Goal: Task Accomplishment & Management: Use online tool/utility

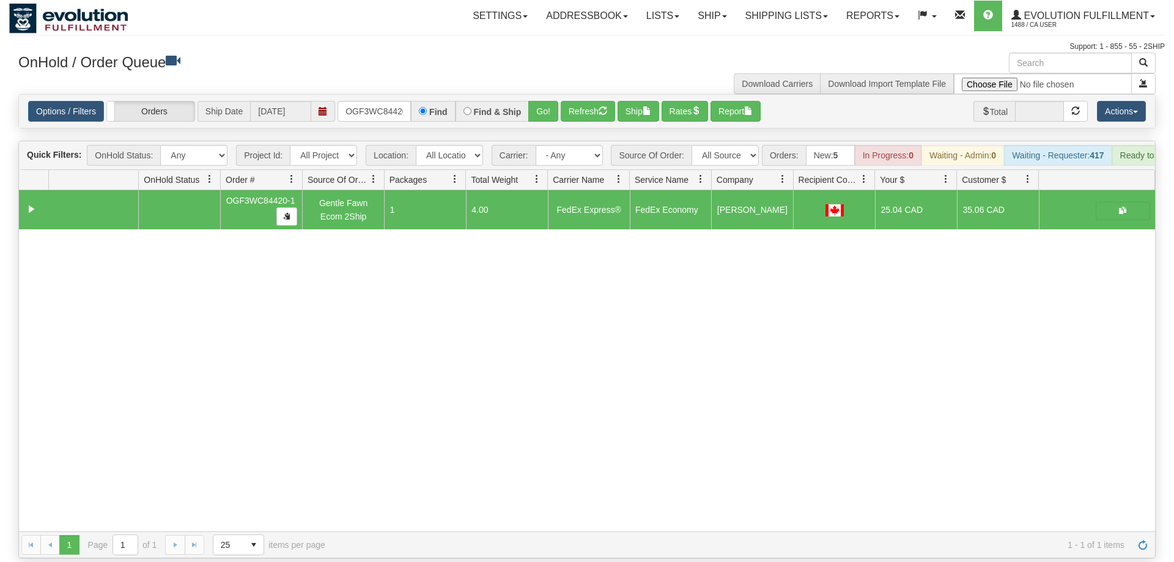
scroll to position [0, 12]
click at [389, 101] on input "OGF3WC84420-1" at bounding box center [373, 111] width 73 height 21
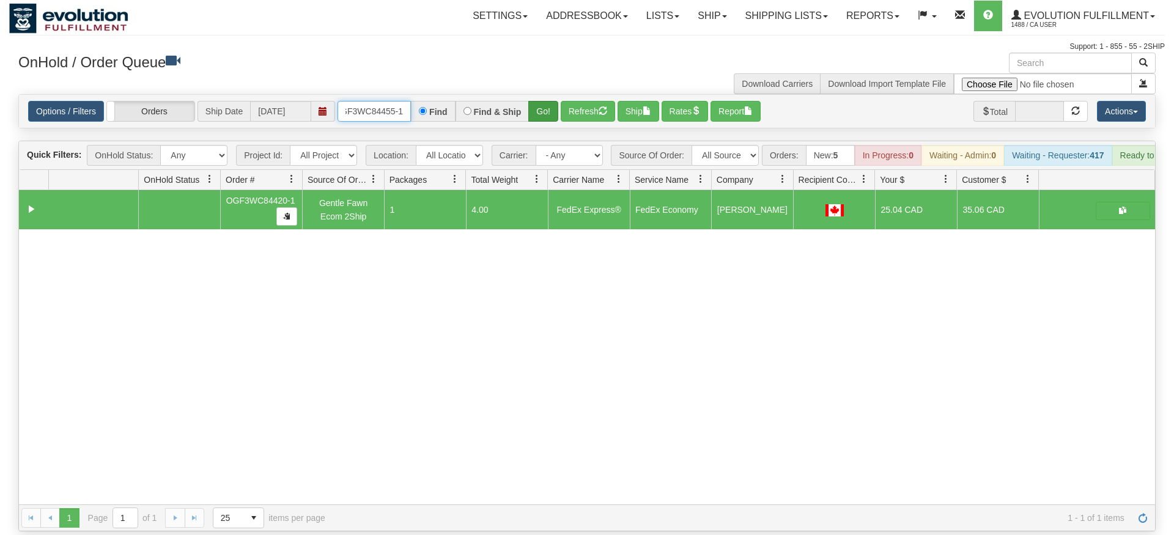
type input "OGF3WC84455-1"
click at [532, 119] on div "Is equal to Is not equal to Contains Does not contains CAD USD EUR ZAR [PERSON_…" at bounding box center [586, 312] width 1155 height 437
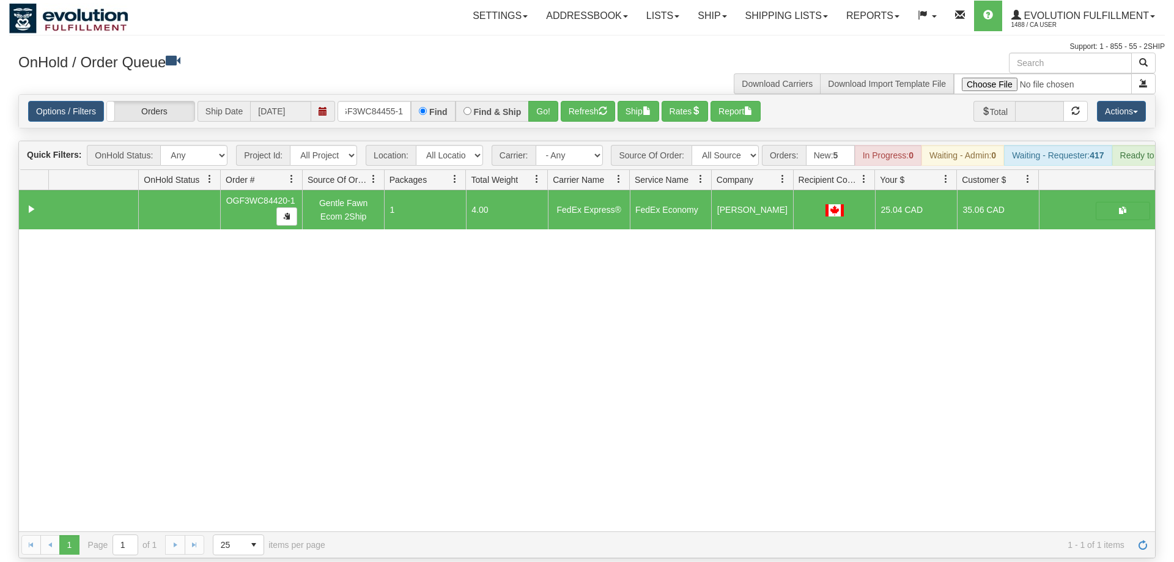
click at [540, 104] on div "Options / Filters Group Shipments Orders Ship Date [DATE] OGF3WC84455-1 Find Fi…" at bounding box center [587, 111] width 1136 height 33
click at [544, 101] on button "Go!" at bounding box center [543, 111] width 30 height 21
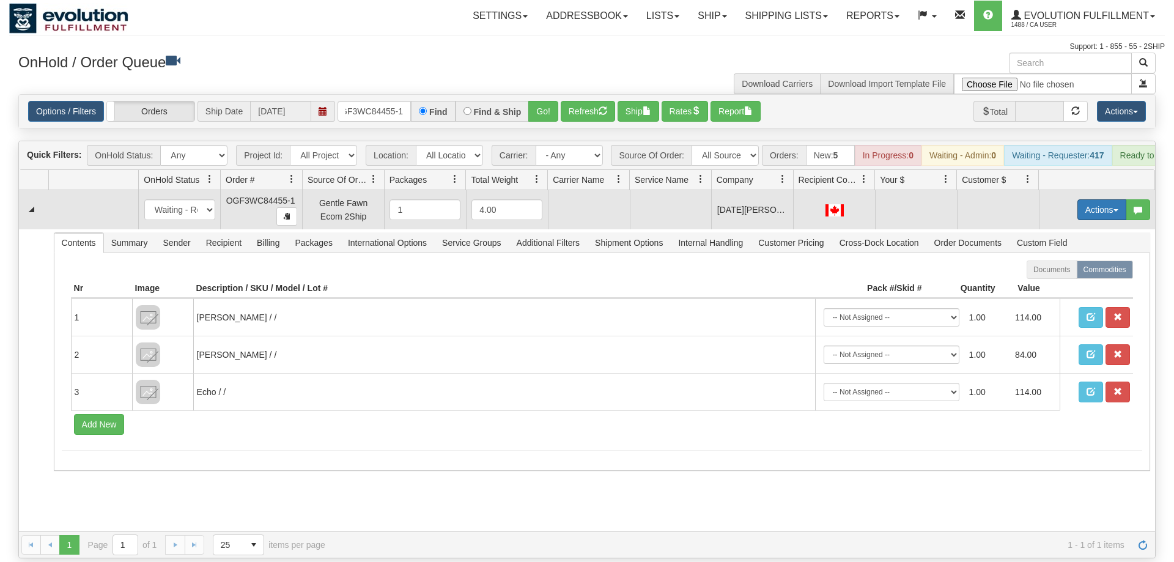
click at [1085, 199] on button "Actions" at bounding box center [1101, 209] width 49 height 21
click at [1066, 260] on span "Rate All Services" at bounding box center [1076, 265] width 73 height 10
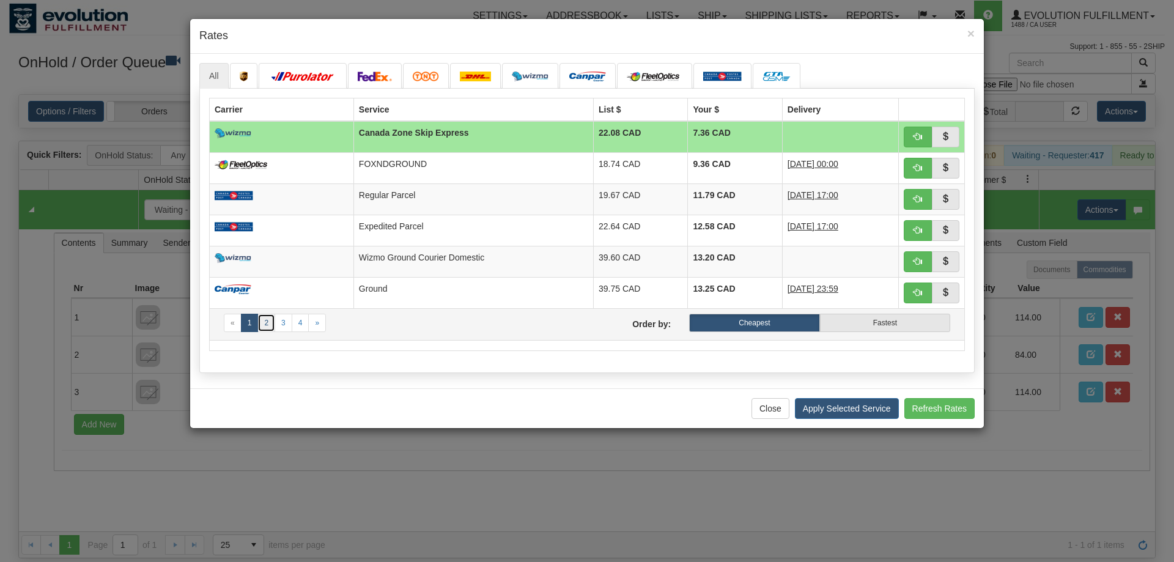
click at [268, 321] on link "2" at bounding box center [266, 323] width 18 height 18
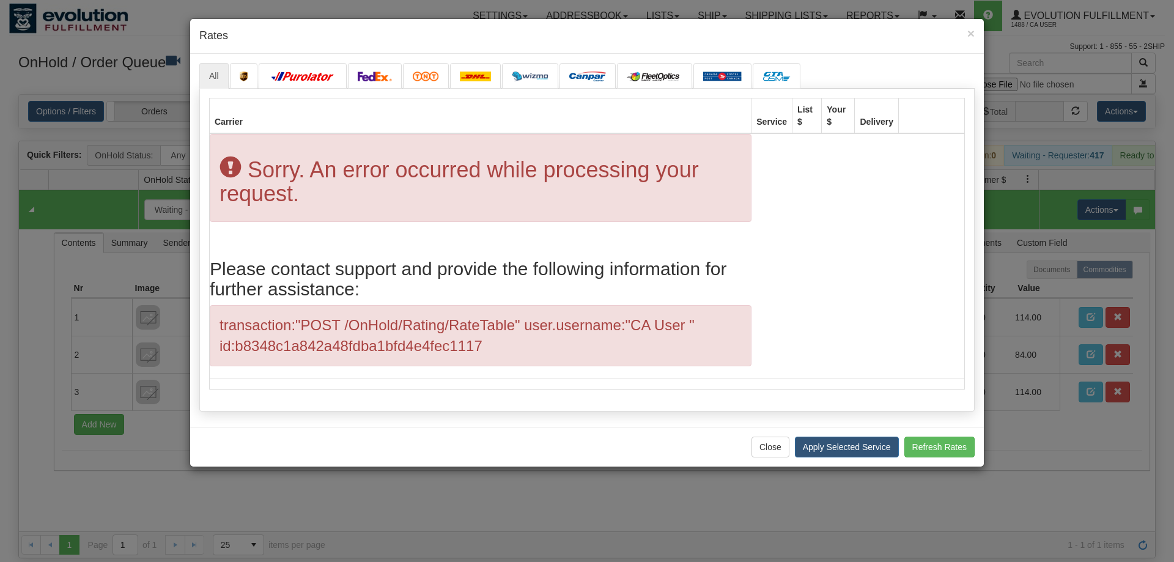
click at [383, 91] on div "Carrier Service List $ Your $ Delivery transaction:"POST /OnHold/Rating/RateTab…" at bounding box center [586, 250] width 775 height 323
click at [383, 87] on link at bounding box center [375, 76] width 54 height 26
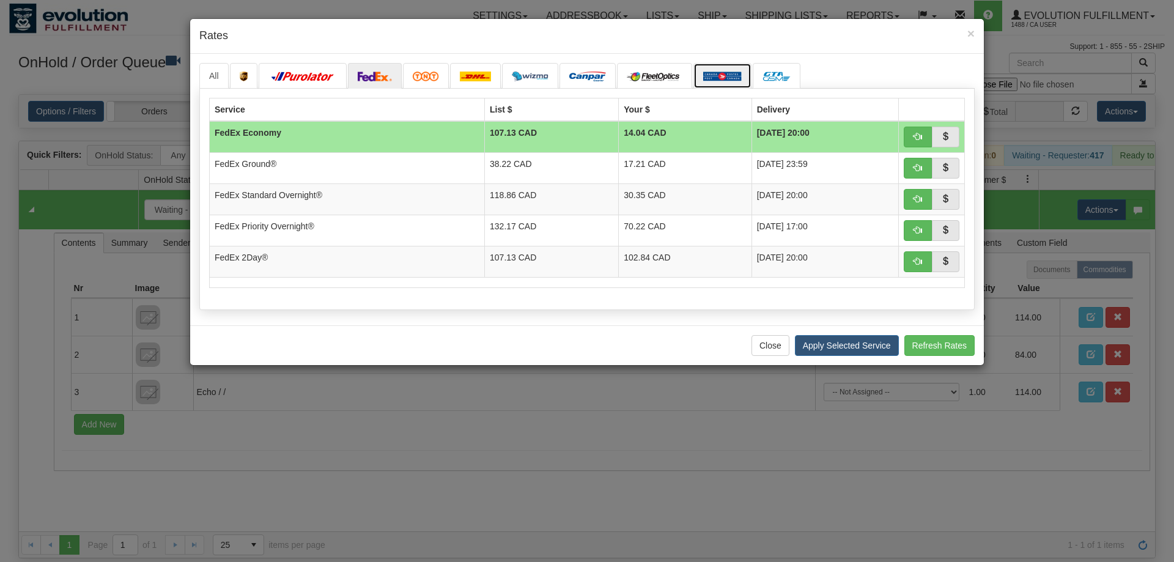
click at [713, 75] on img at bounding box center [722, 77] width 39 height 10
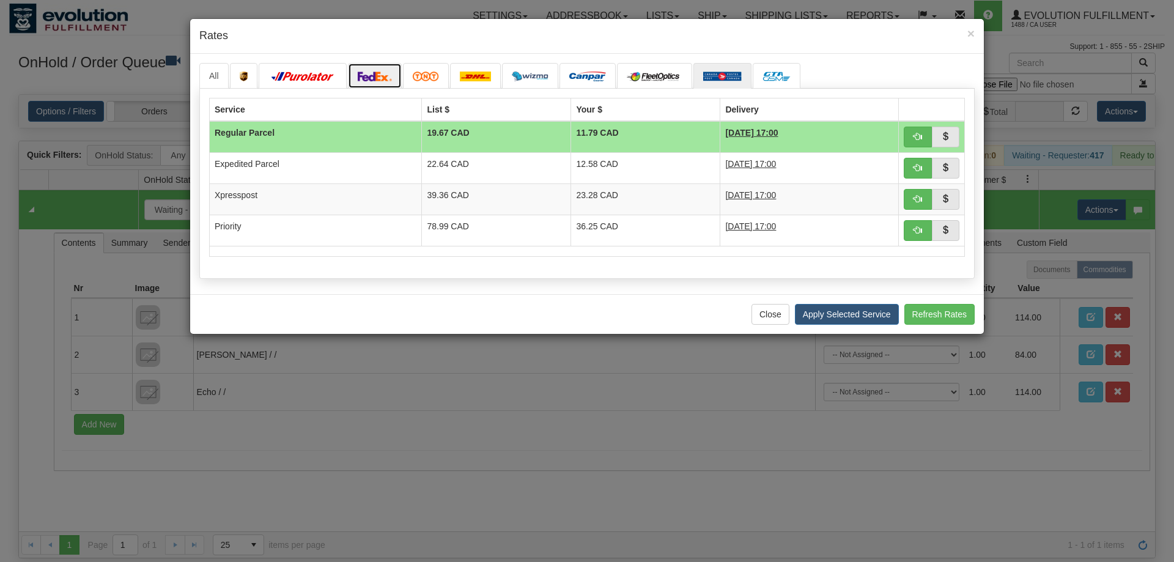
click at [381, 76] on img at bounding box center [375, 77] width 34 height 10
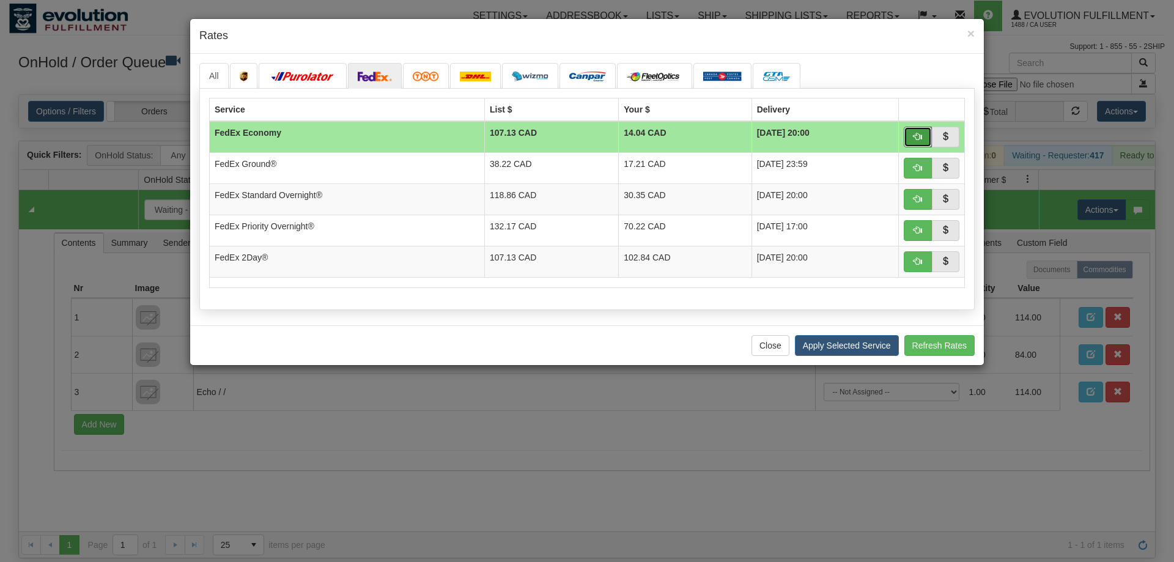
click at [919, 140] on span "button" at bounding box center [917, 136] width 9 height 9
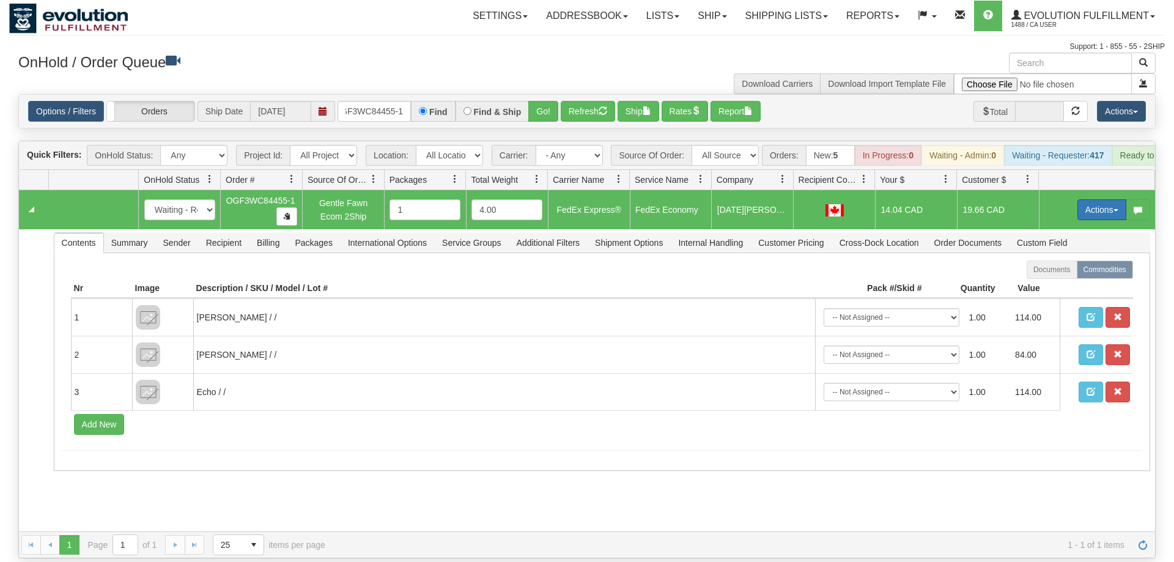
click at [1097, 199] on button "Actions" at bounding box center [1101, 209] width 49 height 21
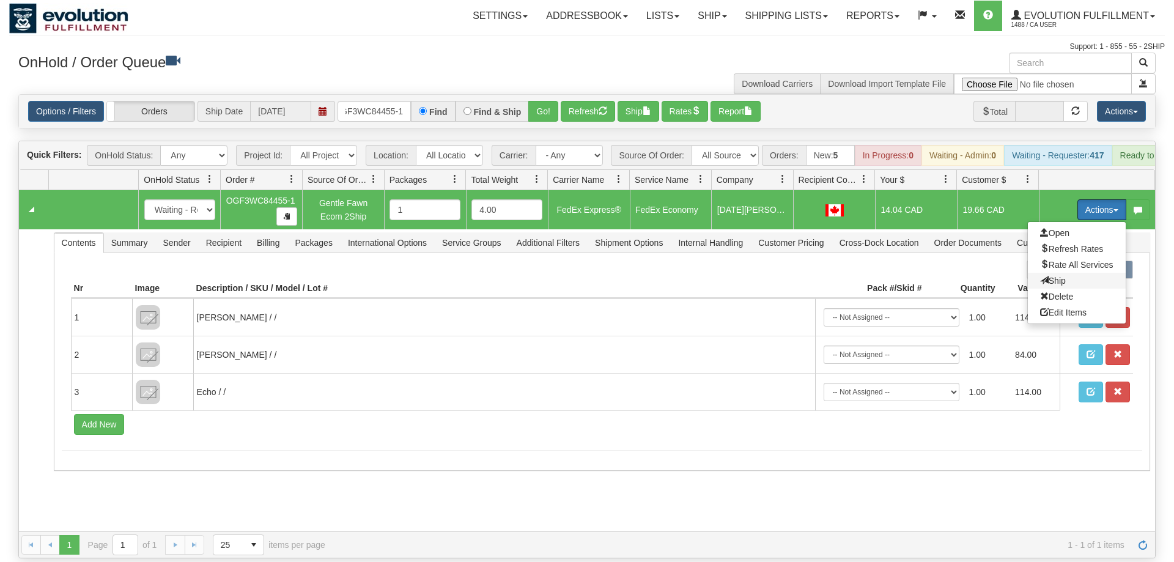
click at [1055, 276] on span "Ship" at bounding box center [1053, 281] width 26 height 10
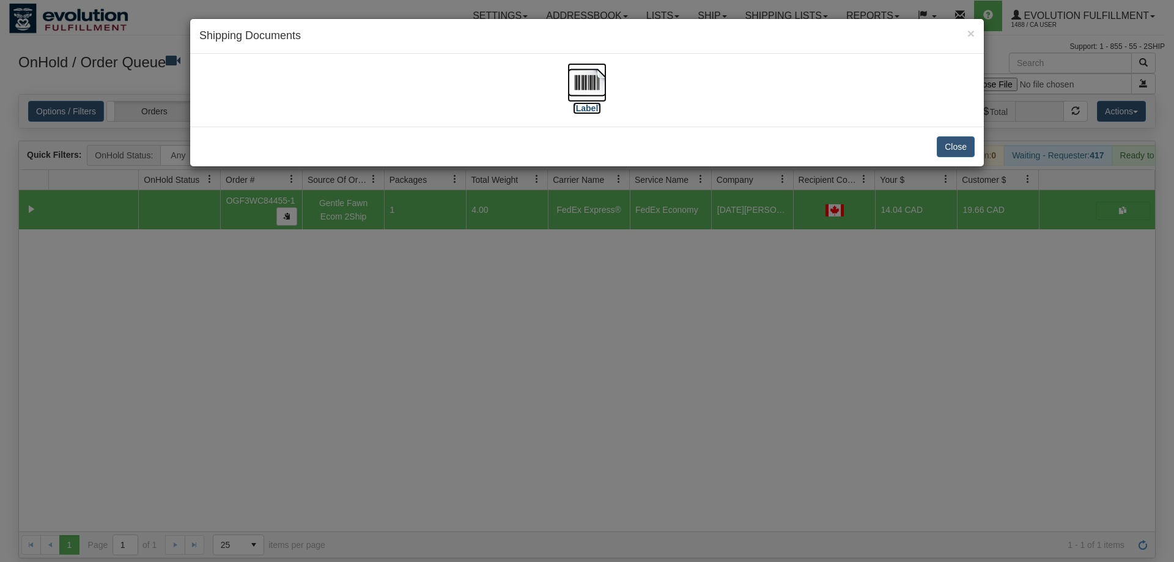
click at [583, 90] on img at bounding box center [586, 82] width 39 height 39
click at [612, 425] on div "× Shipping Documents [Label] Close" at bounding box center [587, 281] width 1174 height 562
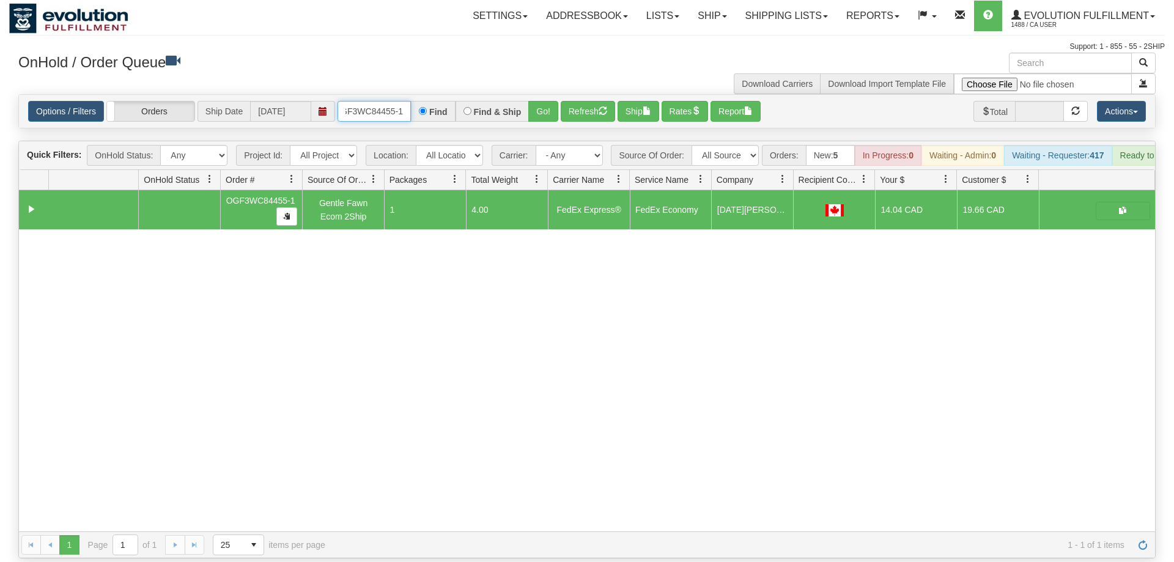
click at [363, 101] on input "OGF3WC84455-1" at bounding box center [373, 111] width 73 height 21
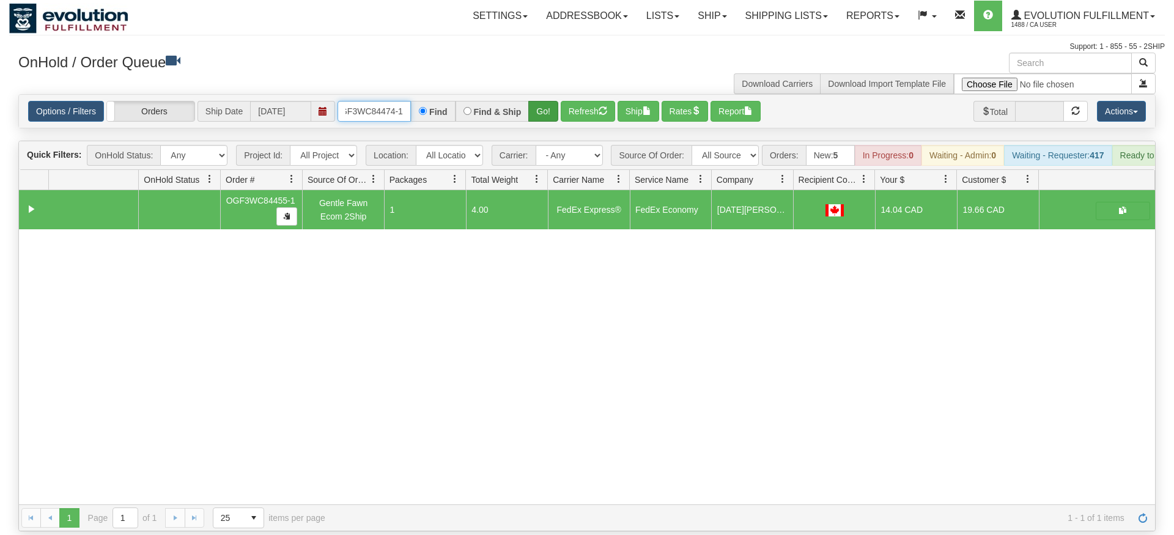
type input "oGF3WC84474-1"
click at [551, 114] on div "Is equal to Is not equal to Contains Does not contains CAD USD EUR ZAR [PERSON_…" at bounding box center [586, 312] width 1155 height 437
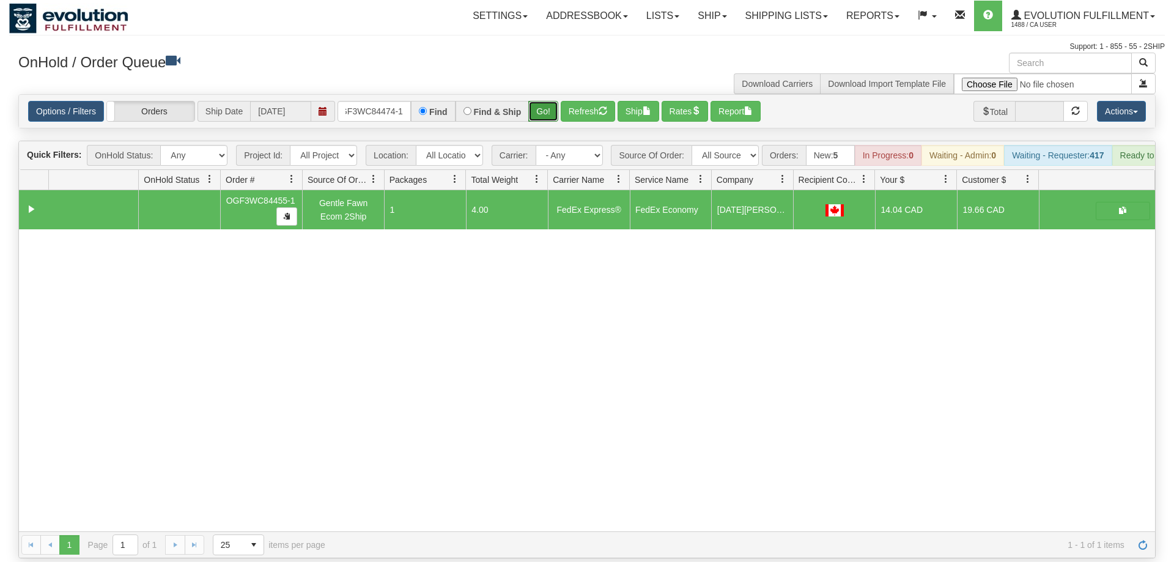
click at [545, 101] on button "Go!" at bounding box center [543, 111] width 30 height 21
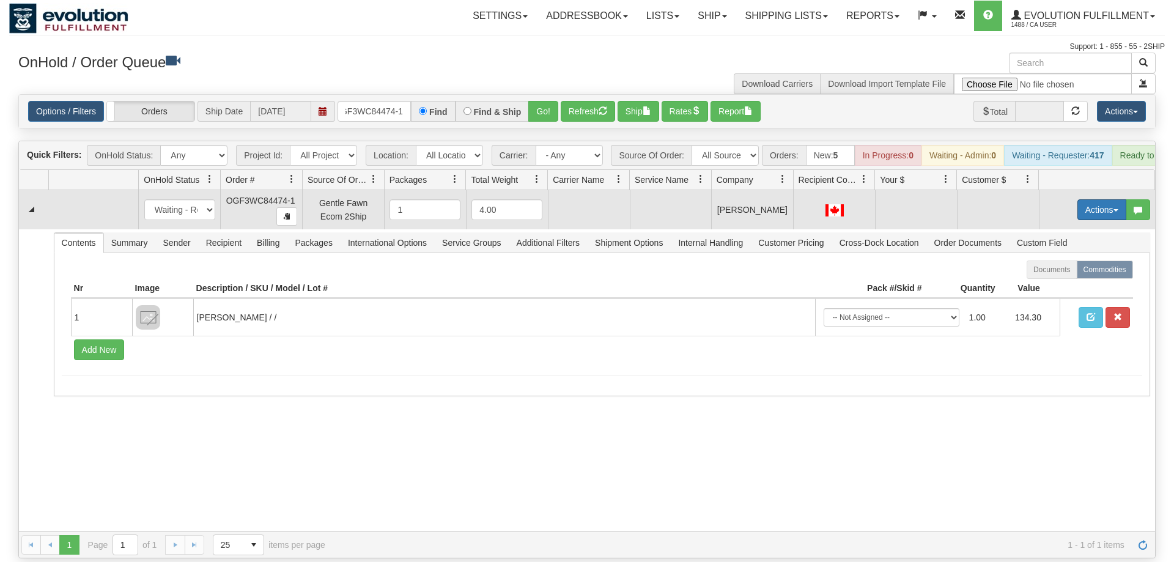
click at [1091, 197] on td "Actions Open Refresh Rates Rate All Services Ship Delete Edit Items" at bounding box center [1097, 209] width 116 height 39
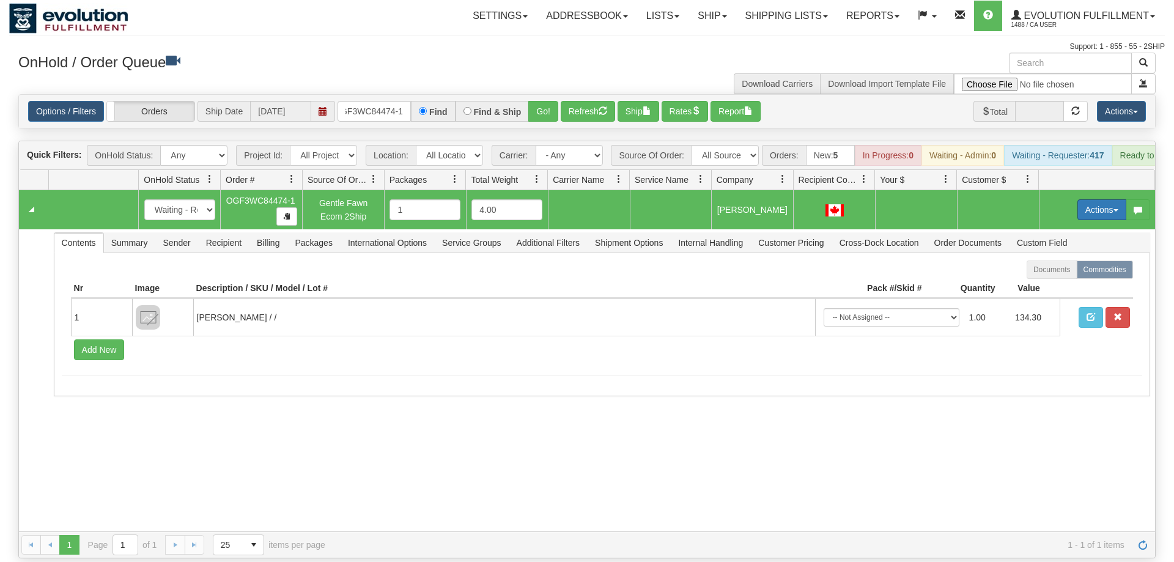
click at [1091, 199] on button "Actions" at bounding box center [1101, 209] width 49 height 21
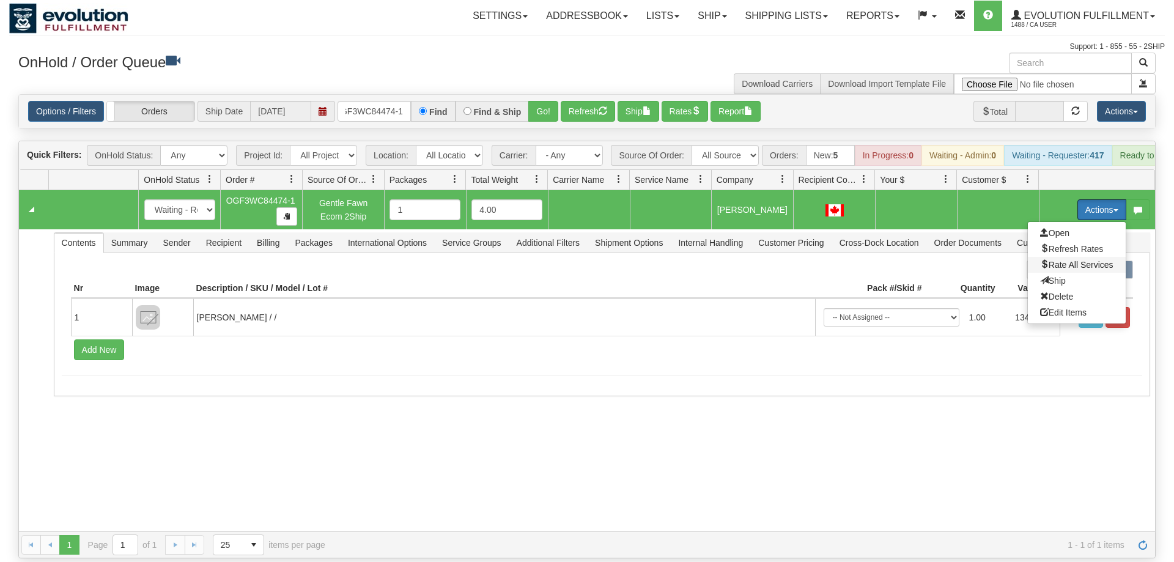
click at [1058, 260] on span "Rate All Services" at bounding box center [1076, 265] width 73 height 10
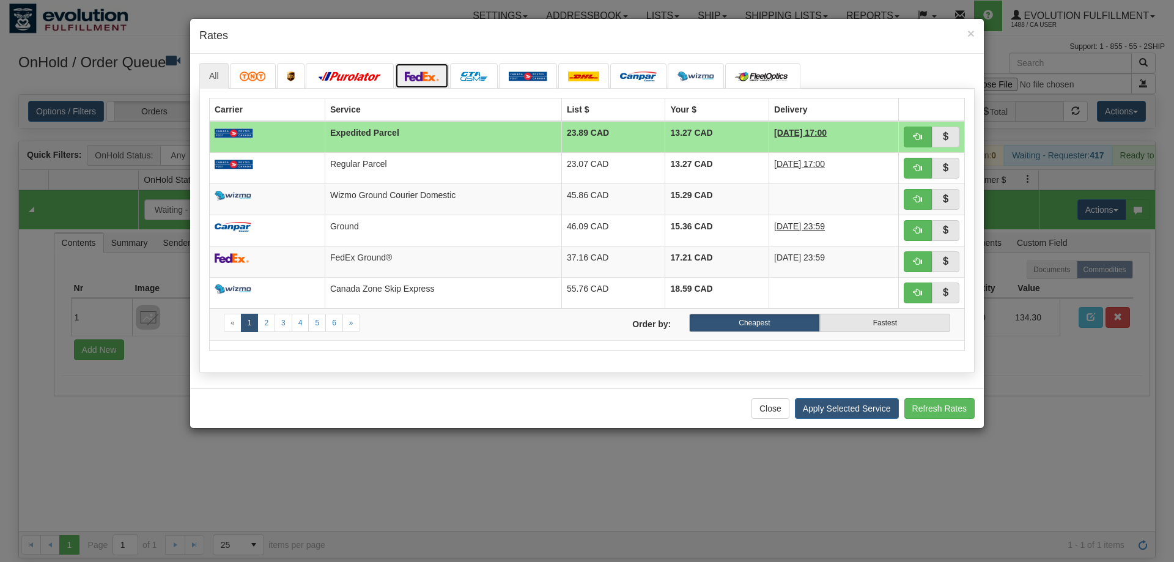
click at [412, 70] on link at bounding box center [422, 76] width 54 height 26
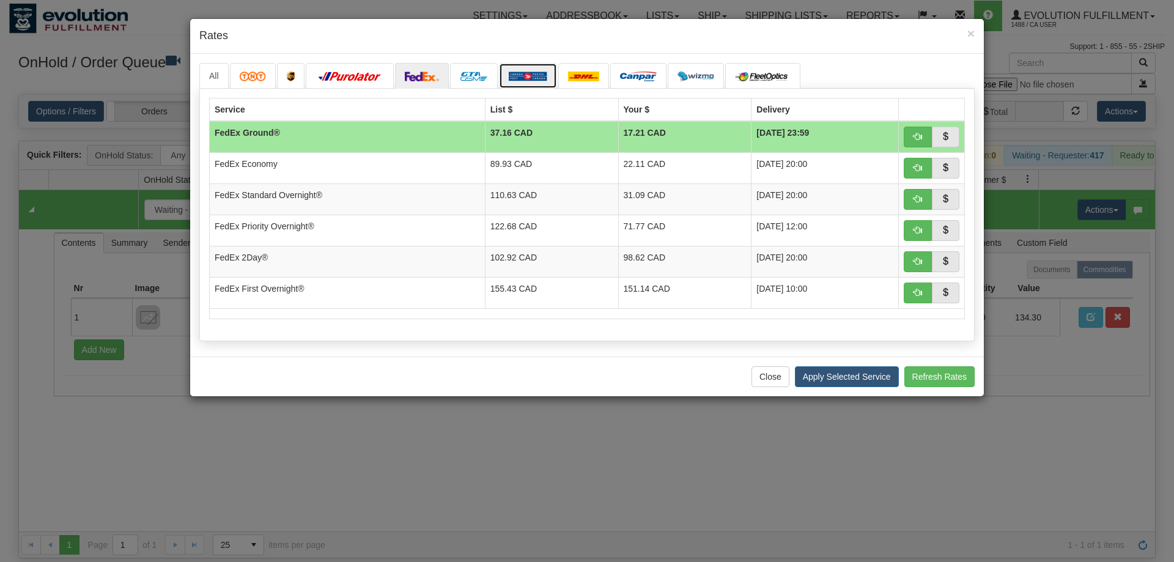
click at [547, 73] on link at bounding box center [528, 76] width 58 height 26
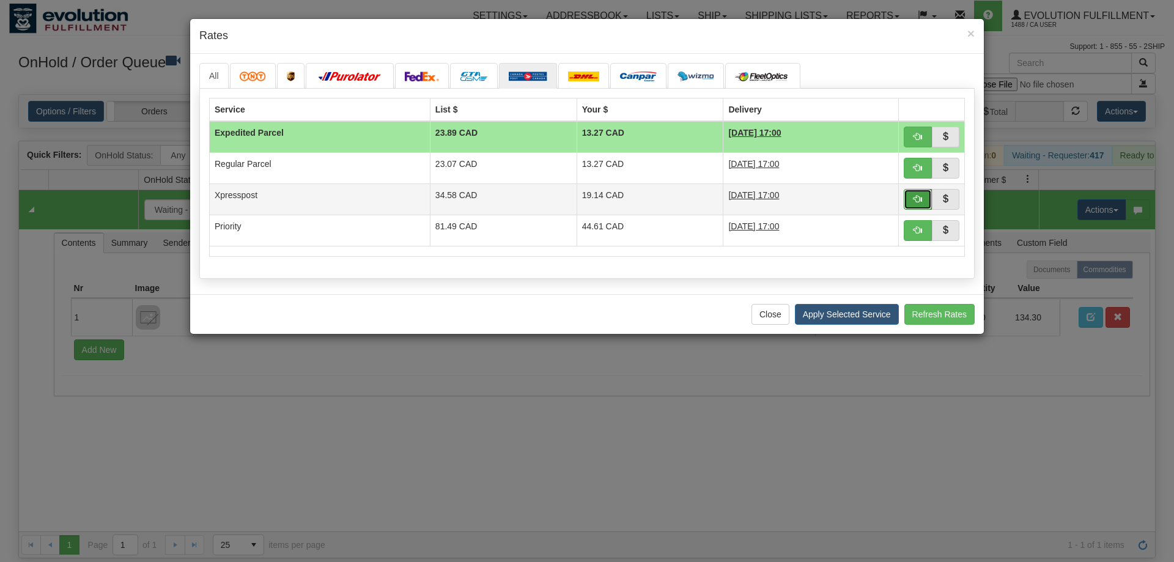
click at [924, 201] on button "button" at bounding box center [918, 199] width 28 height 21
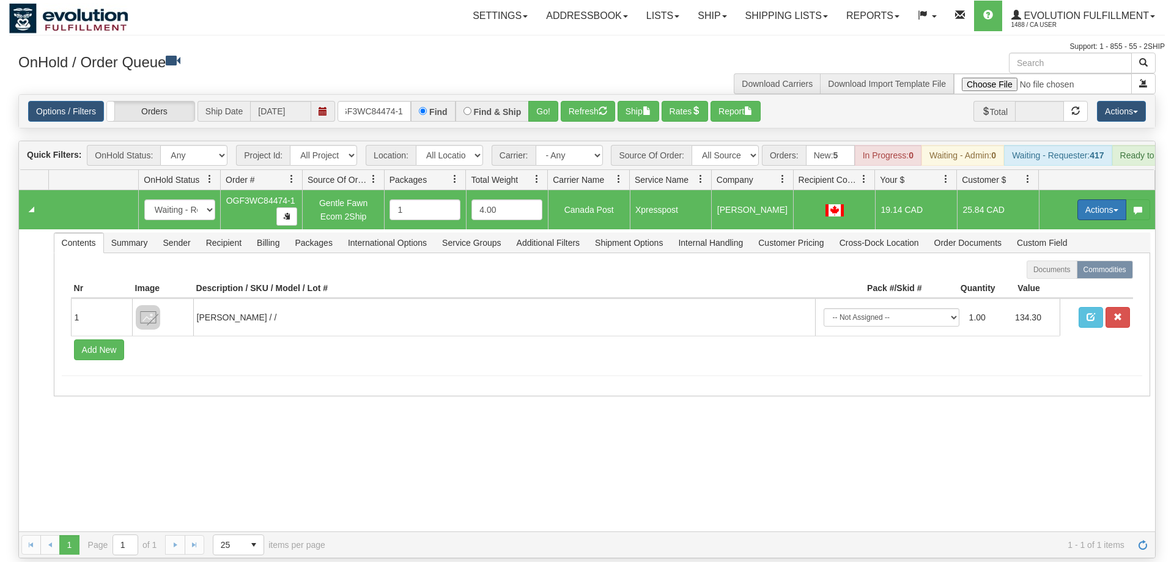
click at [1113, 199] on button "Actions" at bounding box center [1101, 209] width 49 height 21
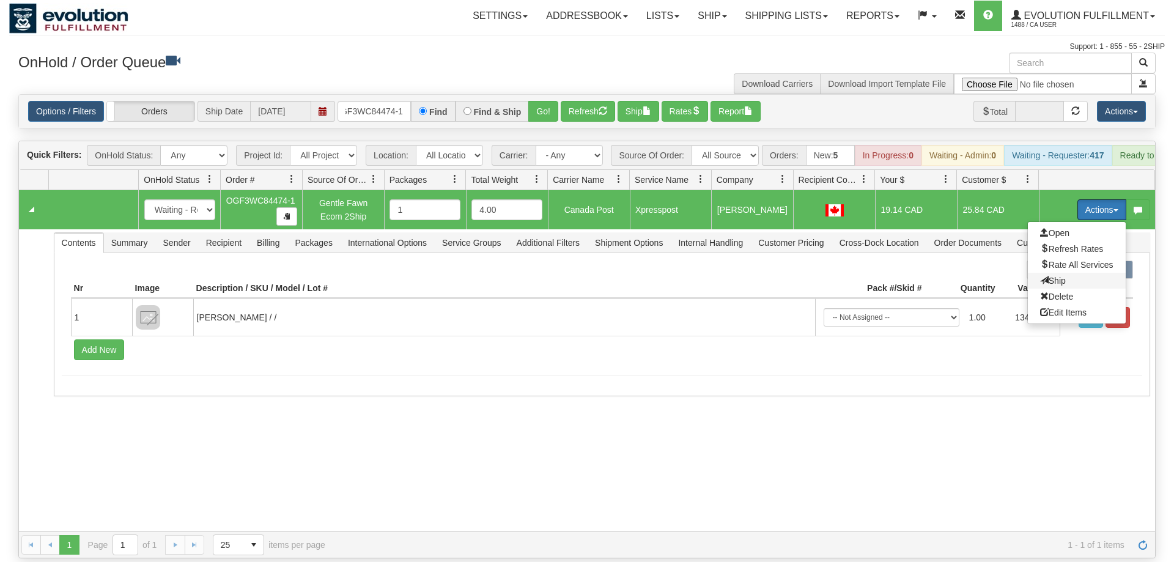
click at [1061, 276] on span "Ship" at bounding box center [1053, 281] width 26 height 10
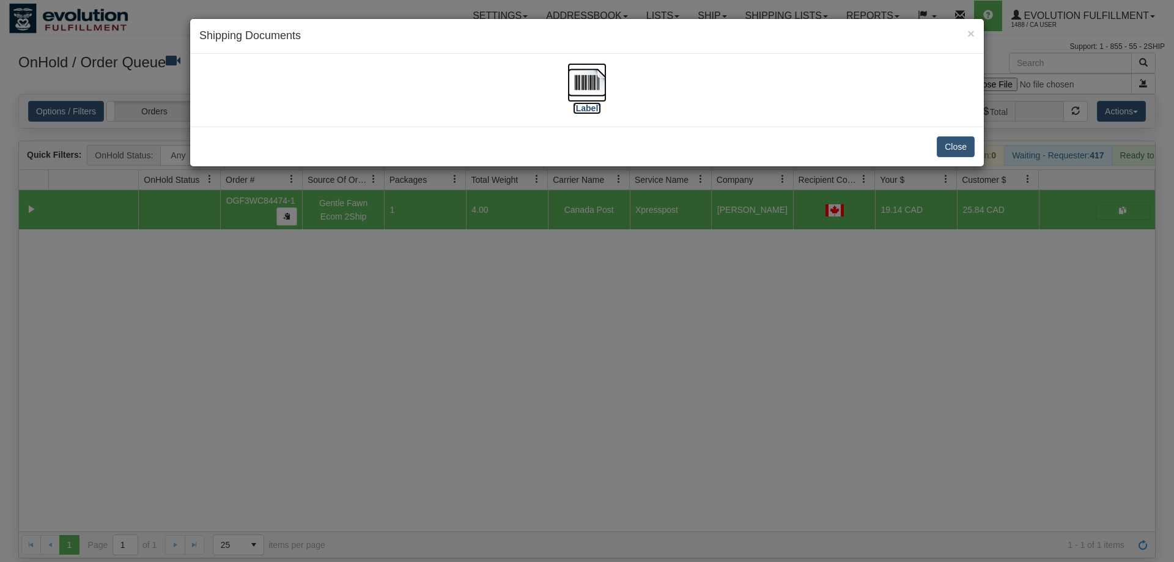
click at [592, 93] on img at bounding box center [586, 82] width 39 height 39
drag, startPoint x: 634, startPoint y: 335, endPoint x: 478, endPoint y: 98, distance: 283.8
click at [639, 336] on div "× Shipping Documents [Label] Close" at bounding box center [587, 281] width 1174 height 562
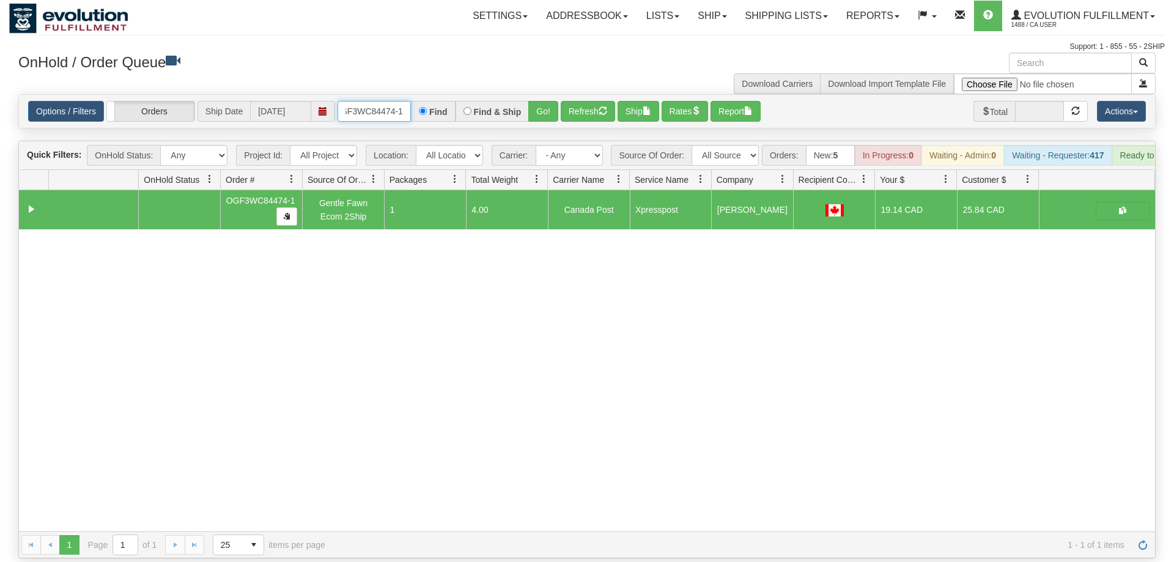
click at [395, 101] on input "oGF3WC84474-1" at bounding box center [373, 111] width 73 height 21
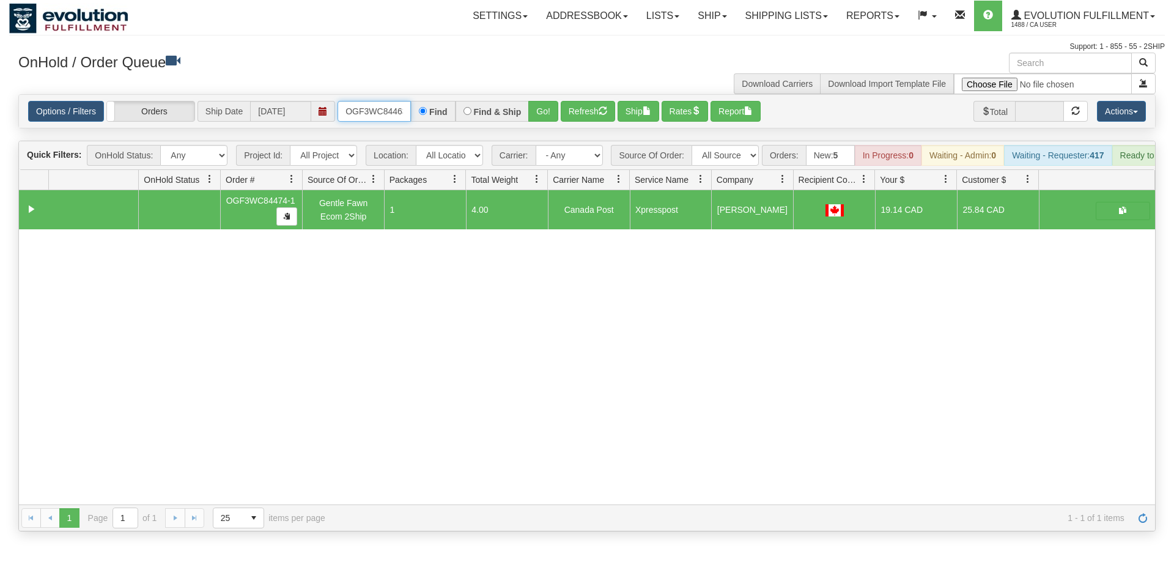
scroll to position [0, 12]
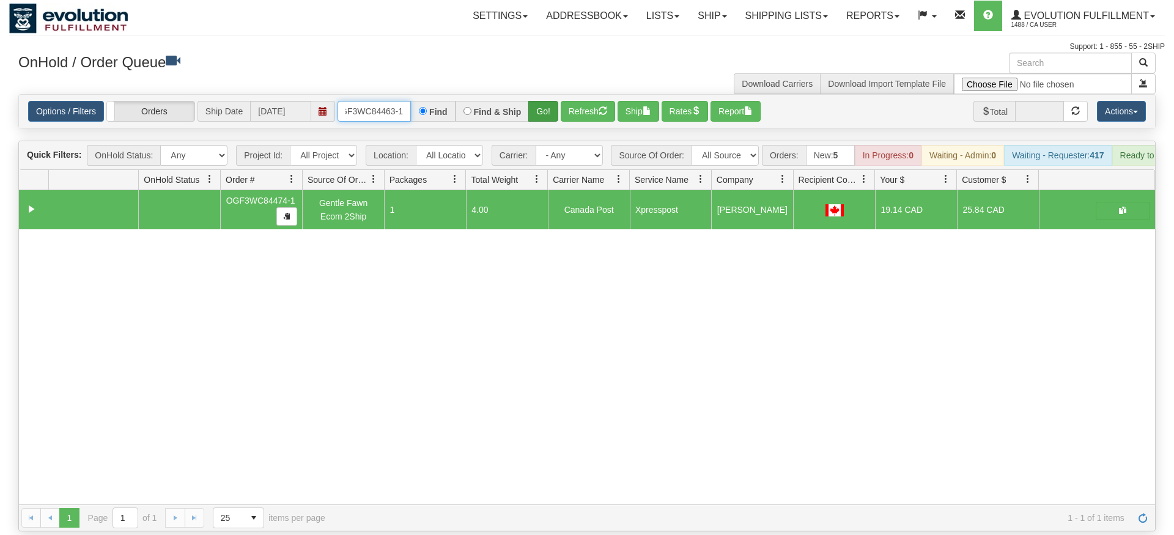
type input "OGF3WC84463-1"
click at [542, 117] on div "Is equal to Is not equal to Contains Does not contains CAD USD EUR ZAR [PERSON_…" at bounding box center [586, 312] width 1155 height 437
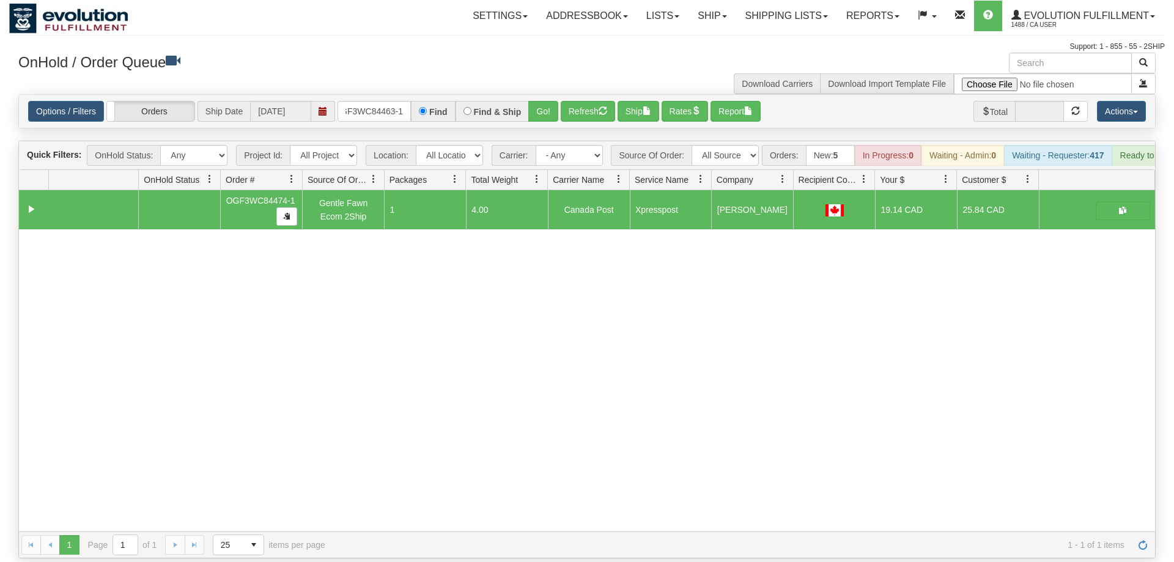
click at [517, 145] on span "Carrier:" at bounding box center [514, 155] width 44 height 21
click at [535, 103] on button "Go!" at bounding box center [543, 111] width 30 height 21
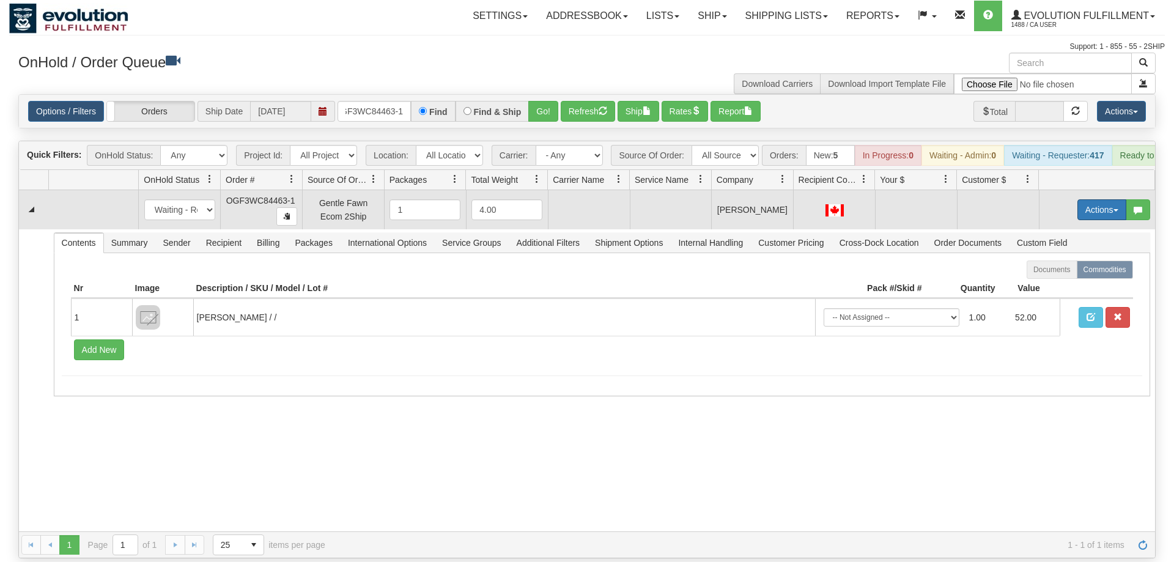
click at [1091, 199] on button "Actions" at bounding box center [1101, 209] width 49 height 21
click at [1074, 260] on span "Rate All Services" at bounding box center [1076, 265] width 73 height 10
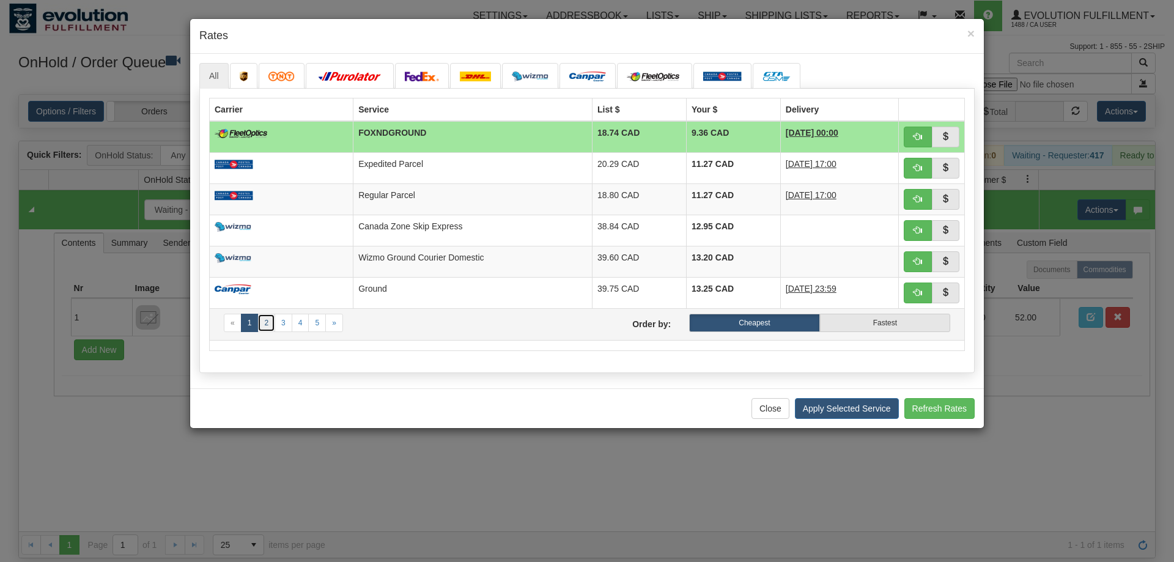
click at [272, 326] on link "2" at bounding box center [266, 323] width 18 height 18
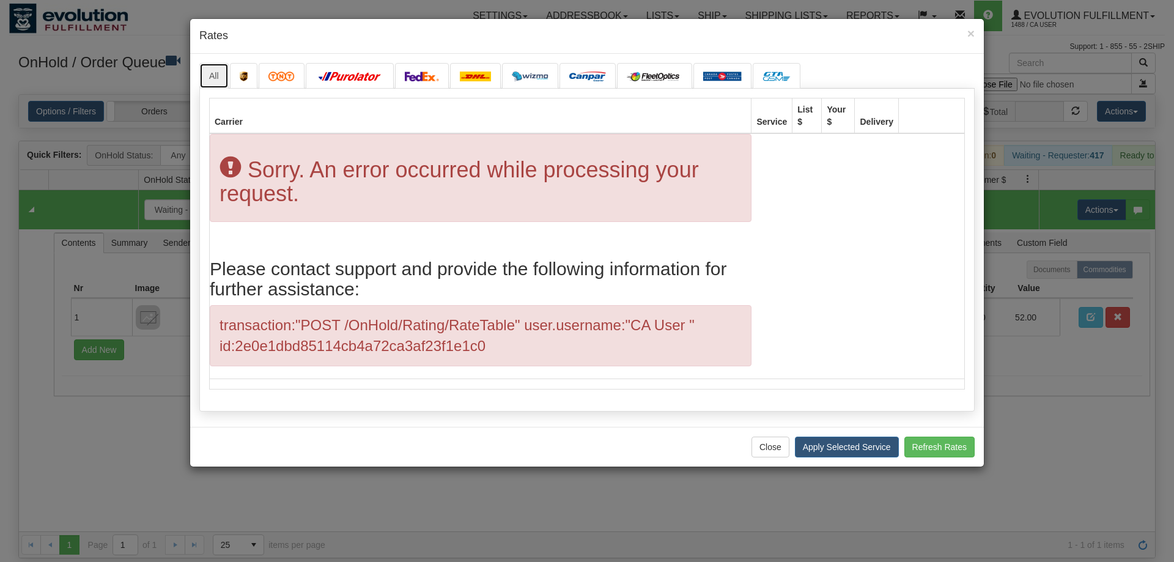
click at [214, 69] on link "All" at bounding box center [213, 76] width 29 height 26
click at [408, 81] on img at bounding box center [422, 77] width 34 height 10
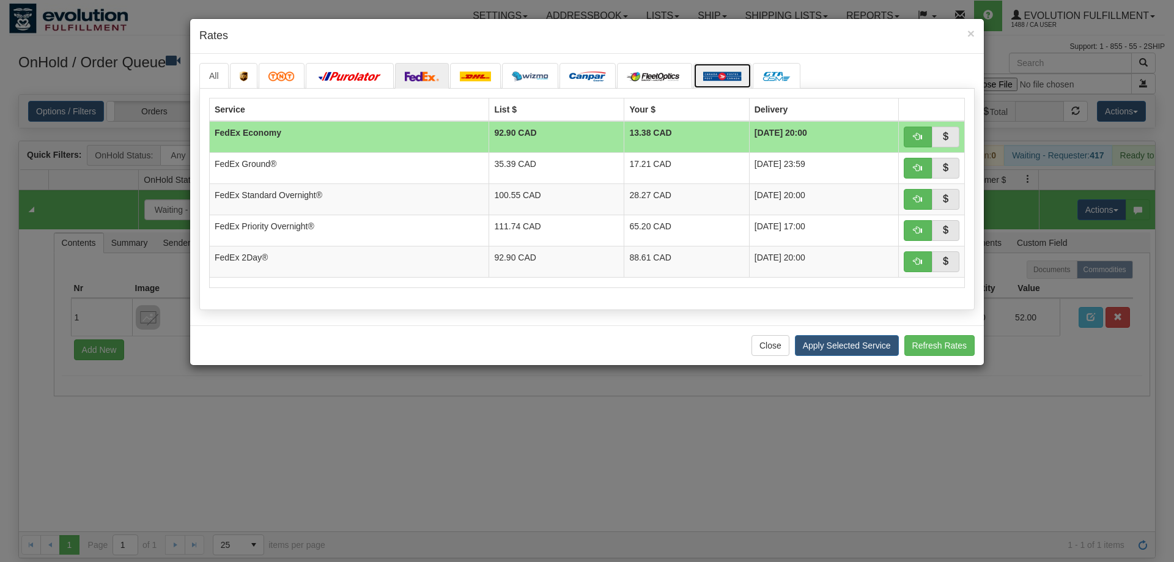
click at [719, 80] on img at bounding box center [722, 77] width 39 height 10
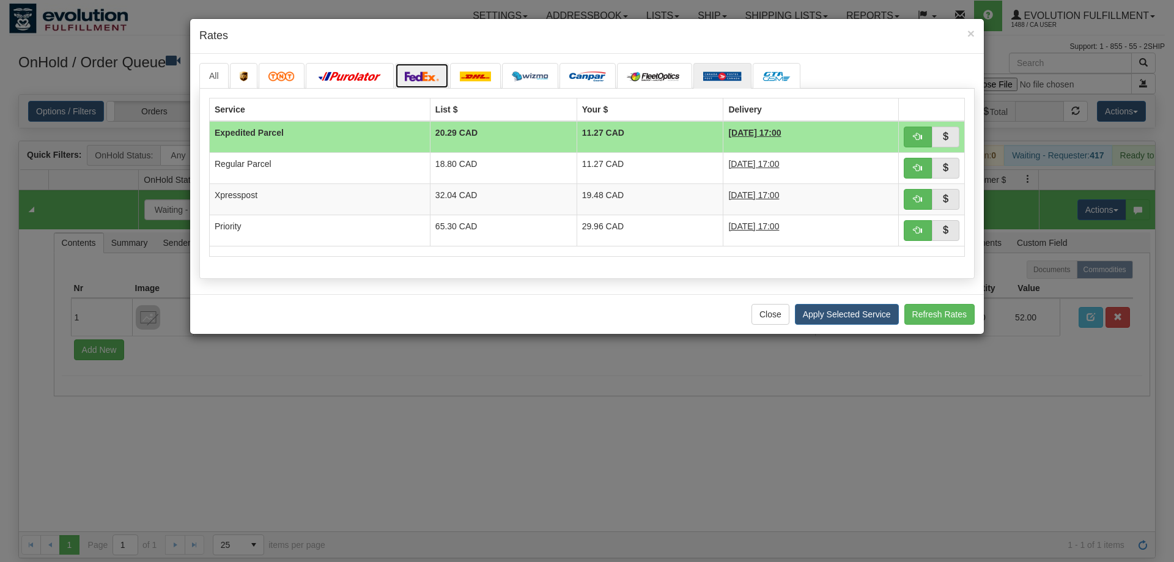
click at [415, 73] on img at bounding box center [422, 77] width 34 height 10
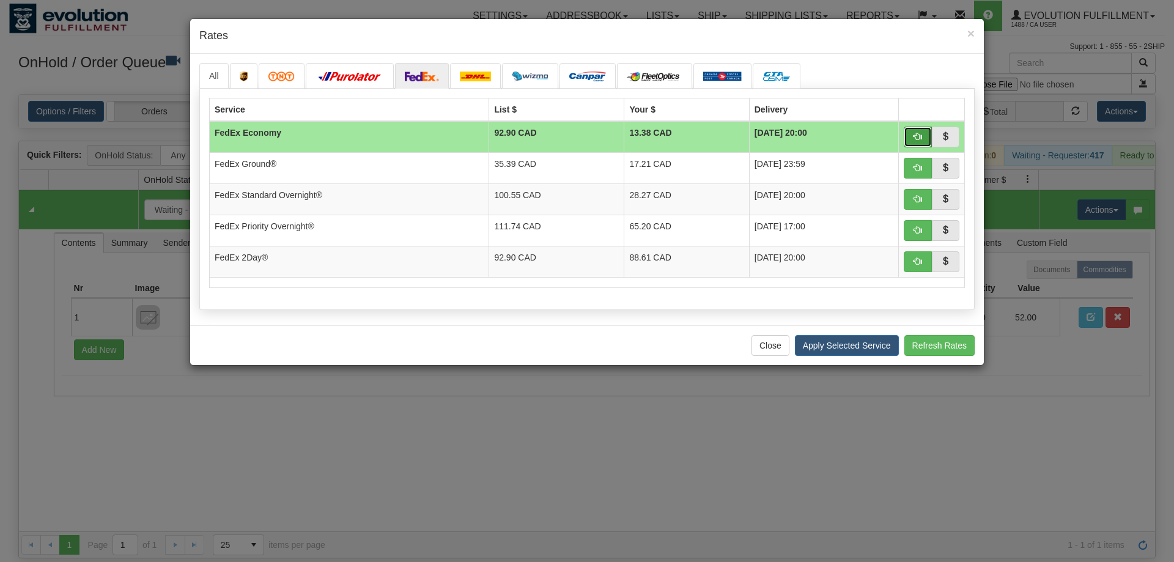
click at [919, 131] on button "button" at bounding box center [918, 137] width 28 height 21
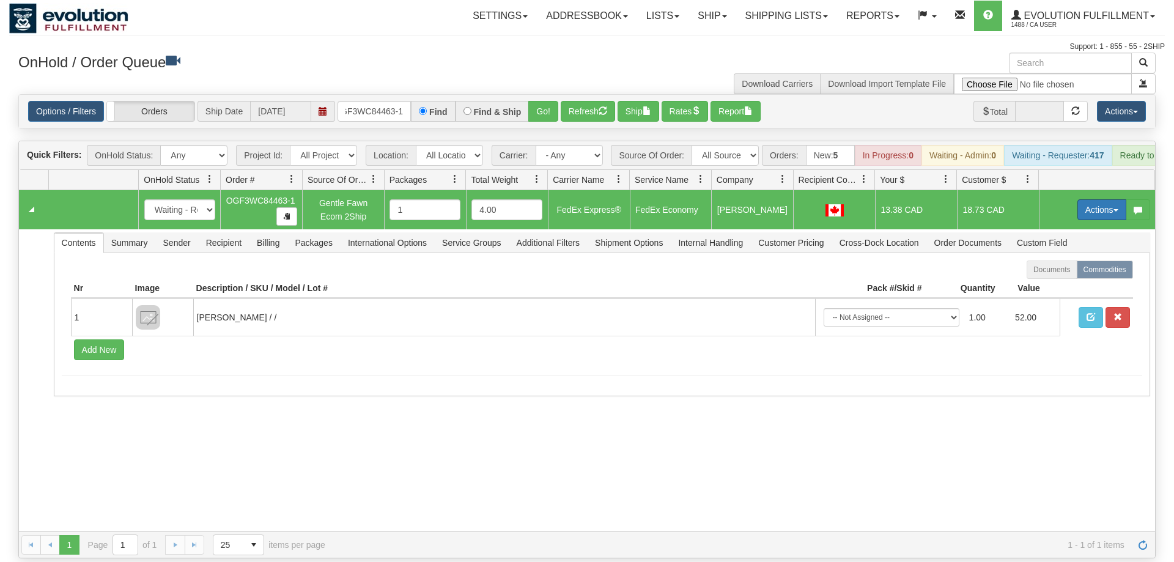
click at [1094, 199] on button "Actions" at bounding box center [1101, 209] width 49 height 21
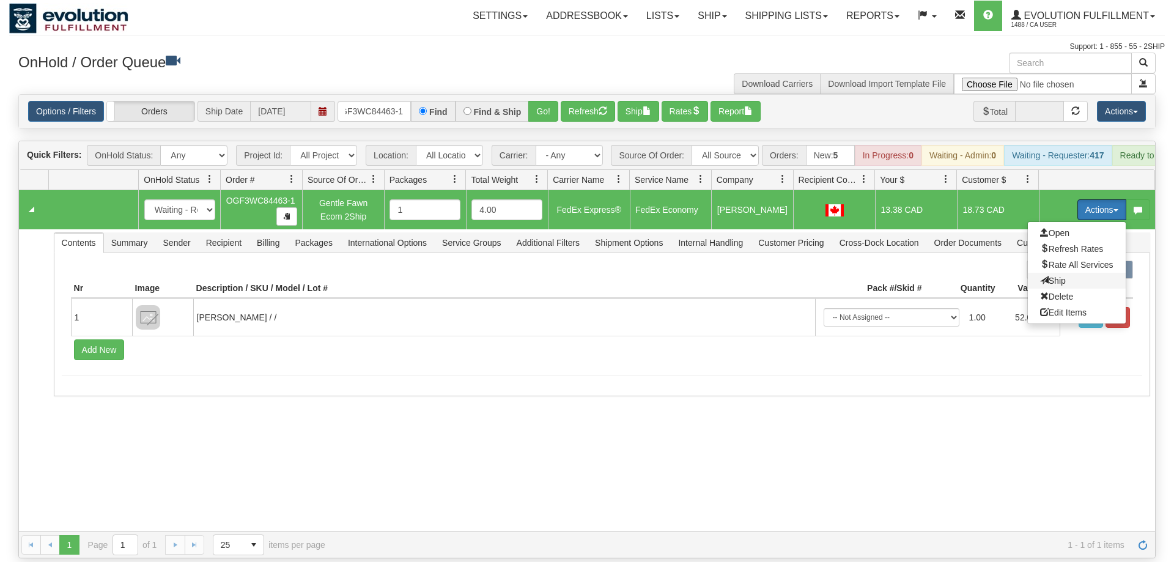
click at [1050, 276] on span "Ship" at bounding box center [1053, 281] width 26 height 10
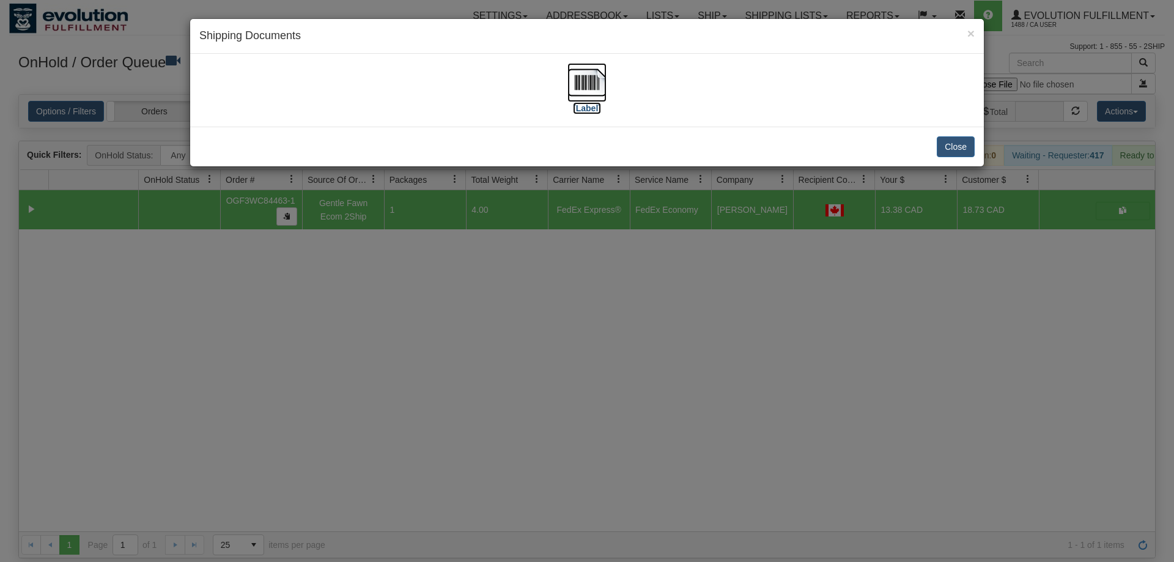
click at [603, 98] on img at bounding box center [586, 82] width 39 height 39
click at [649, 442] on div "× Shipping Documents [Label] Close" at bounding box center [587, 281] width 1174 height 562
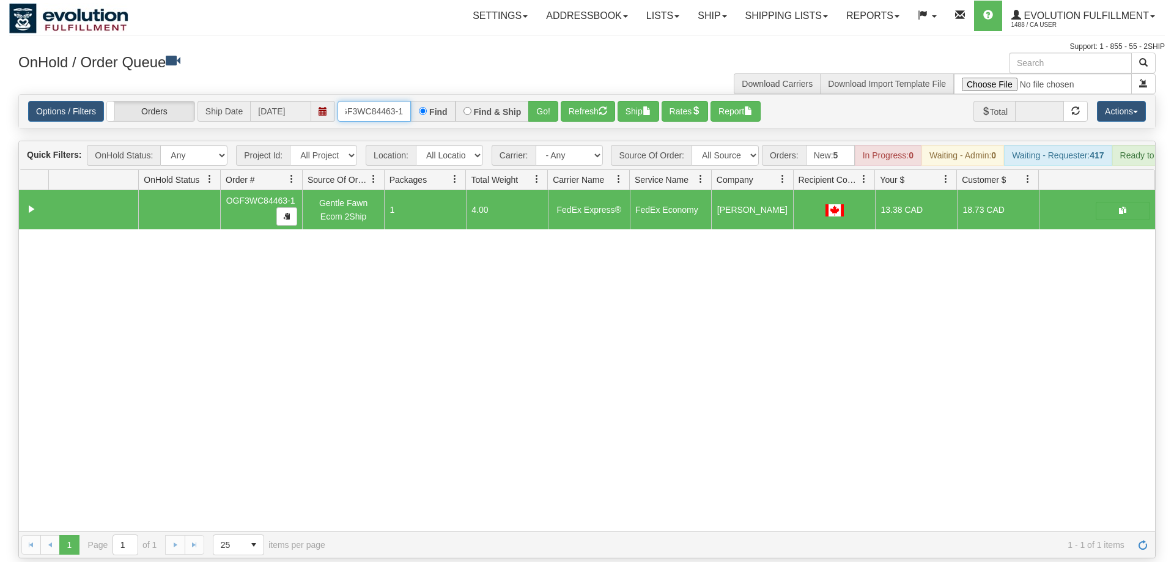
click at [355, 101] on input "OGF3WC84463-1" at bounding box center [373, 111] width 73 height 21
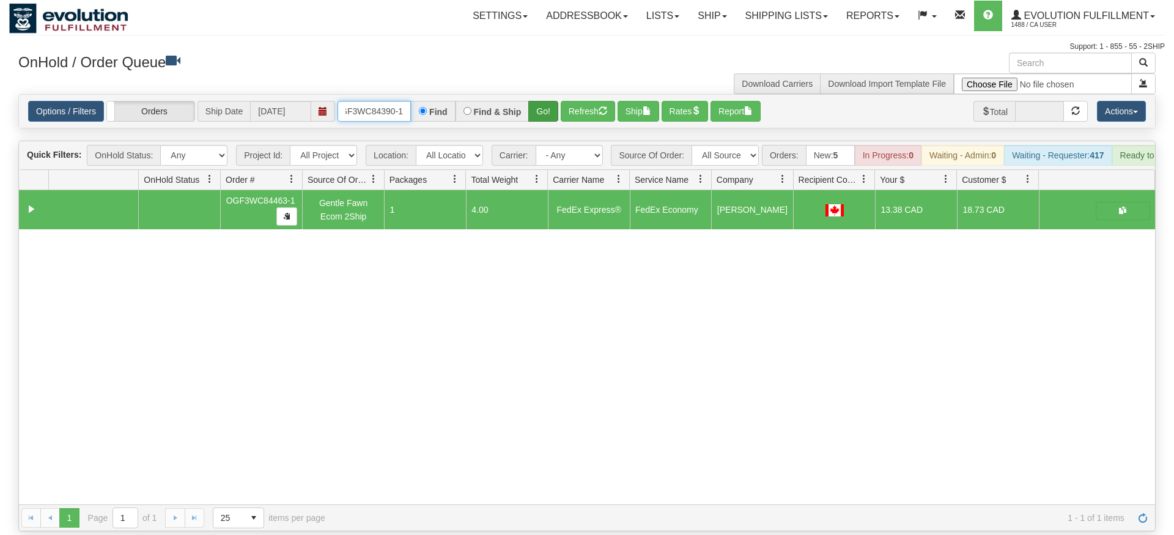
type input "OGF3WC84390-1"
click at [540, 111] on div "Is equal to Is not equal to Contains Does not contains CAD USD EUR ZAR [PERSON_…" at bounding box center [586, 312] width 1155 height 437
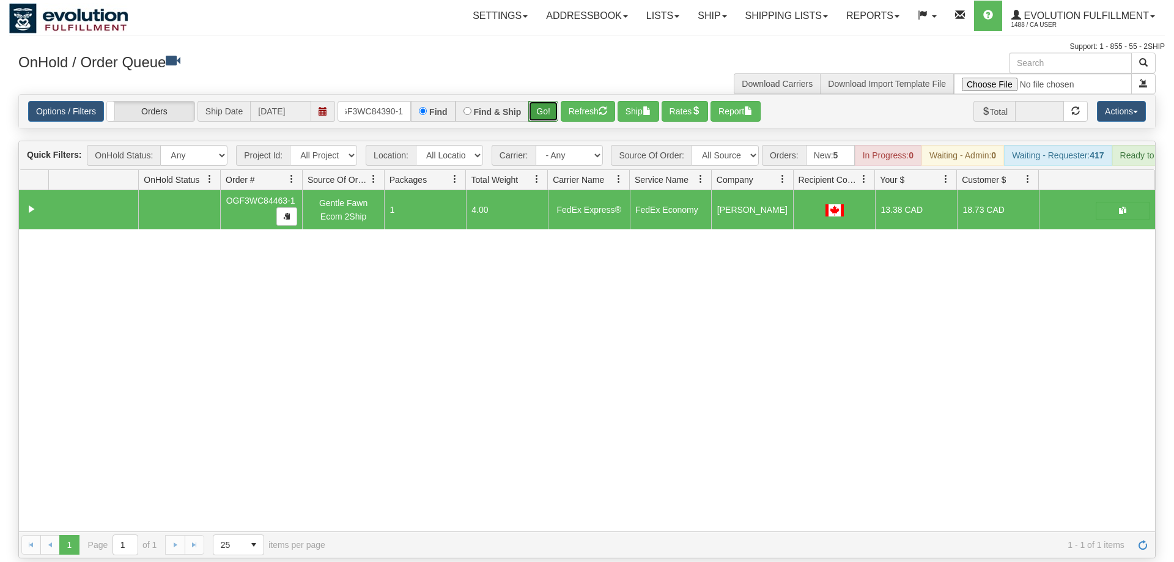
click at [543, 101] on button "Go!" at bounding box center [543, 111] width 30 height 21
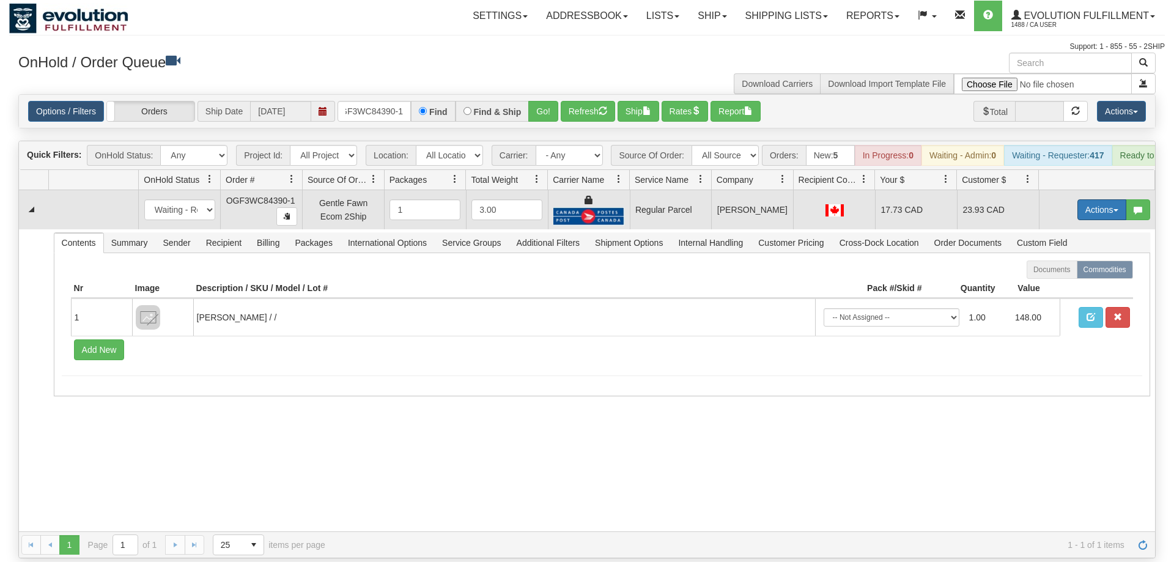
click at [1105, 199] on button "Actions" at bounding box center [1101, 209] width 49 height 21
click at [1058, 260] on span "Rate All Services" at bounding box center [1076, 265] width 73 height 10
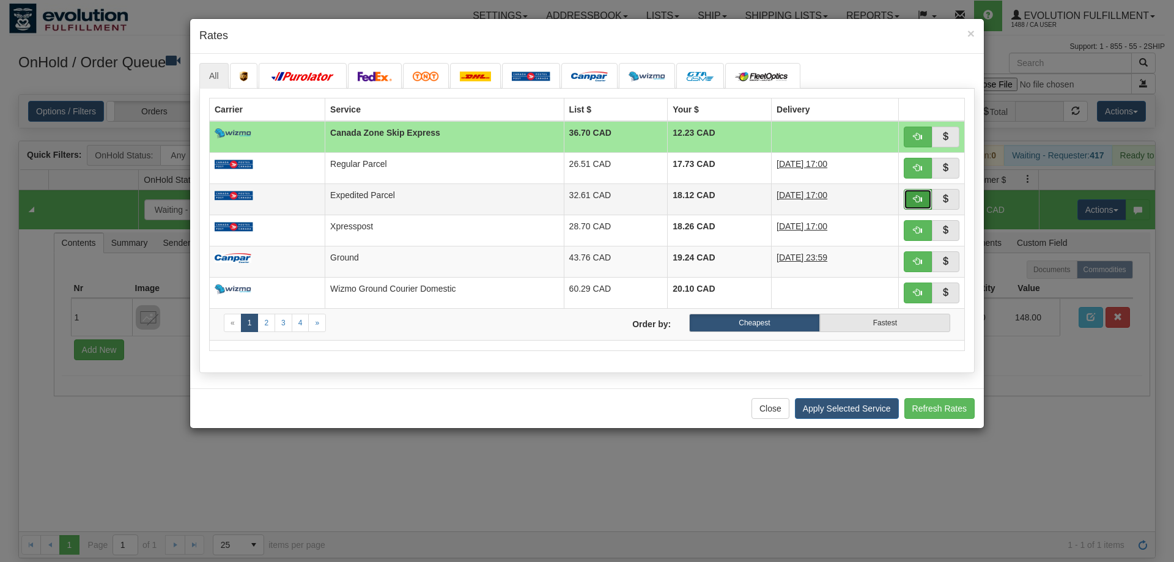
click at [916, 201] on span "button" at bounding box center [917, 198] width 9 height 9
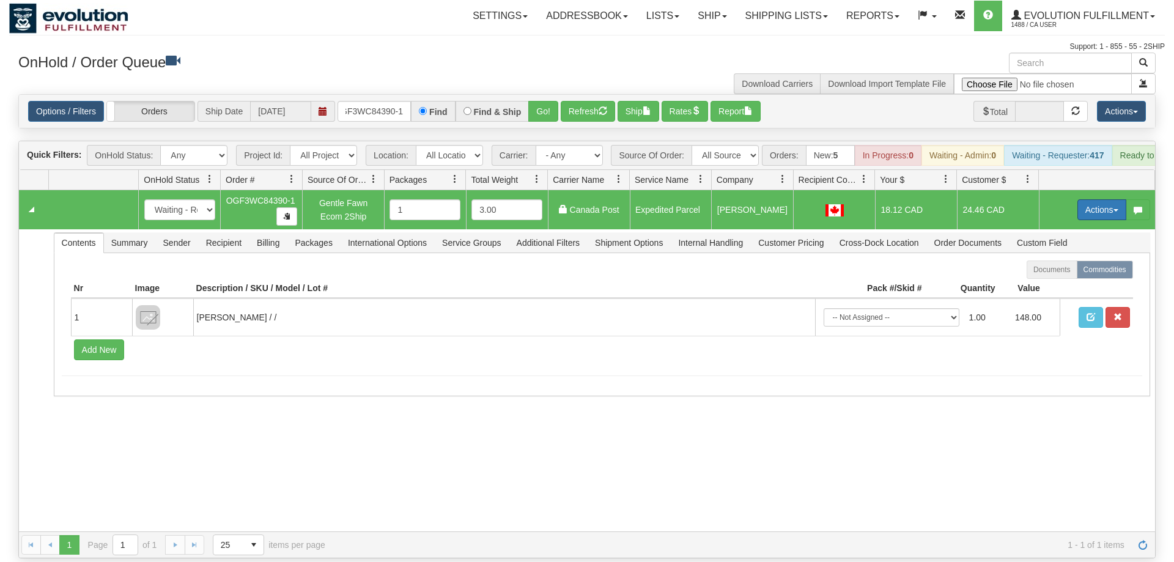
click at [1108, 199] on button "Actions" at bounding box center [1101, 209] width 49 height 21
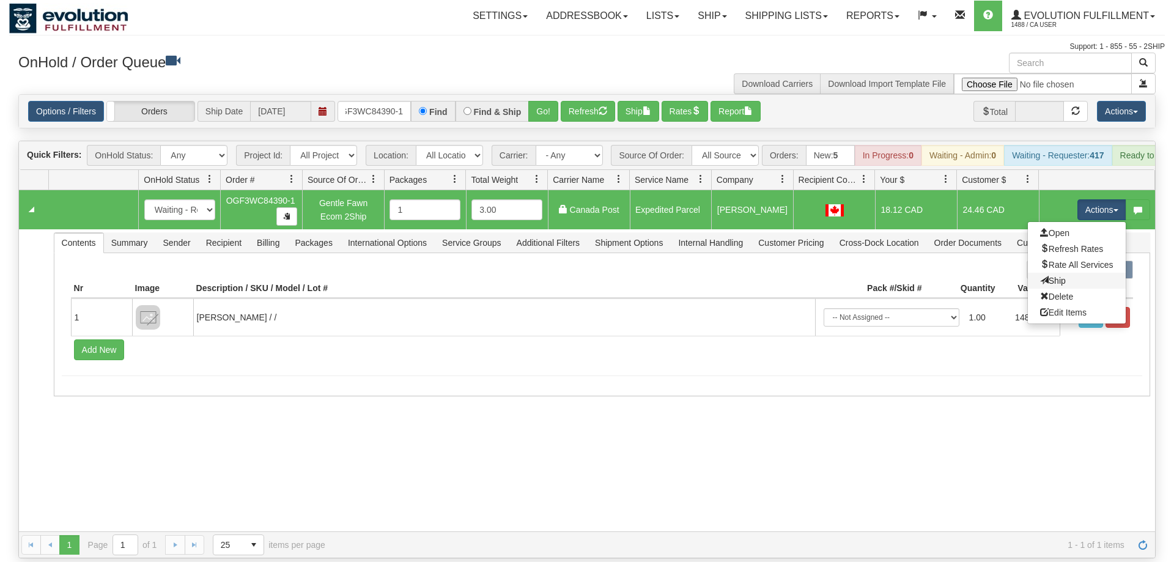
click at [1083, 273] on link "Ship" at bounding box center [1077, 281] width 98 height 16
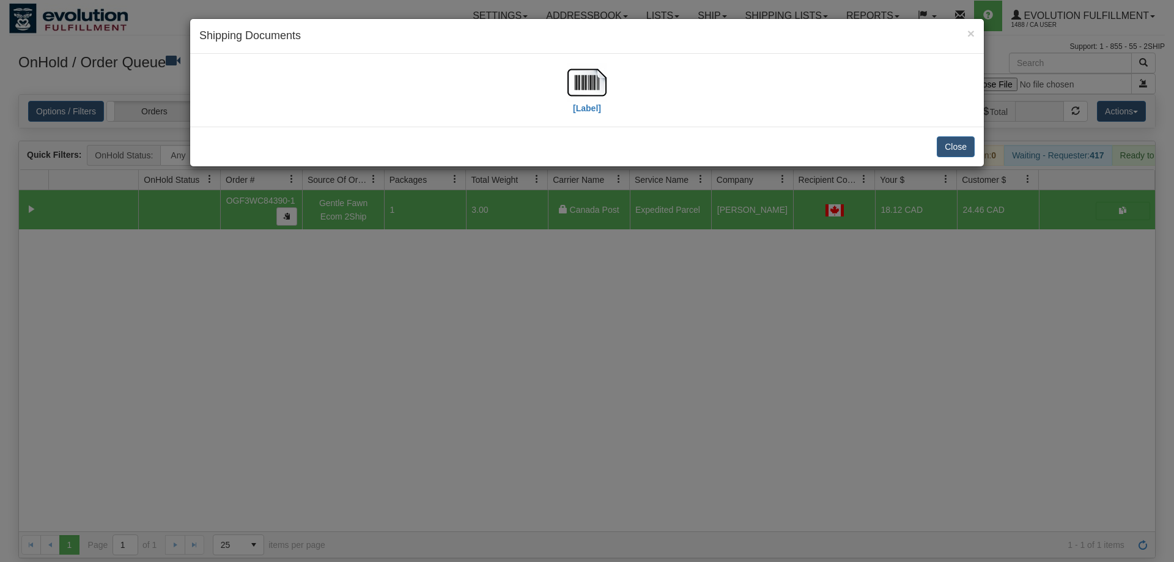
click at [613, 76] on div "[Label]" at bounding box center [586, 90] width 775 height 54
click at [596, 82] on img at bounding box center [586, 82] width 39 height 39
click at [548, 329] on div "× Shipping Documents [Label] Close" at bounding box center [587, 281] width 1174 height 562
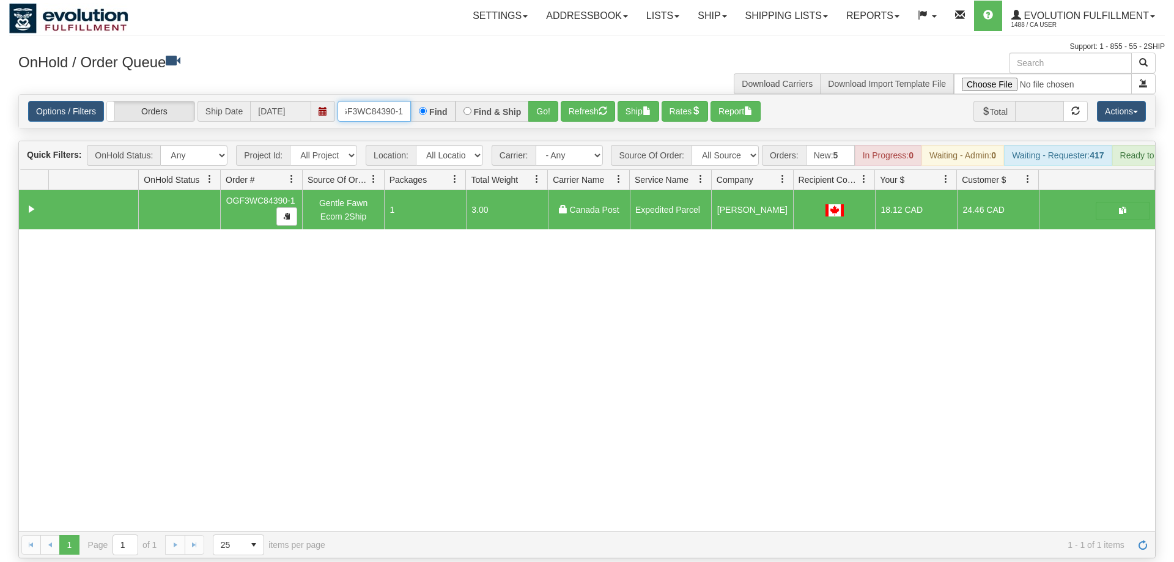
click at [389, 101] on input "OGF3WC84390-1" at bounding box center [373, 111] width 73 height 21
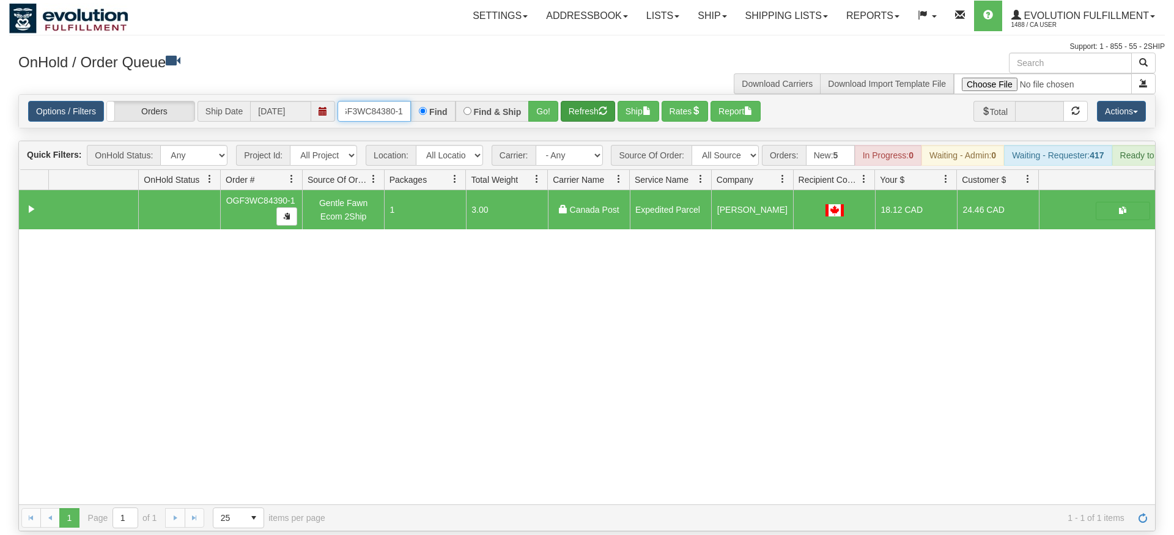
type input "oGF3WC84380-1"
click at [570, 110] on div "Options / Filters Group Shipments Orders Ship Date [DATE] oGF3WC84380-1 Find Fi…" at bounding box center [586, 111] width 1137 height 34
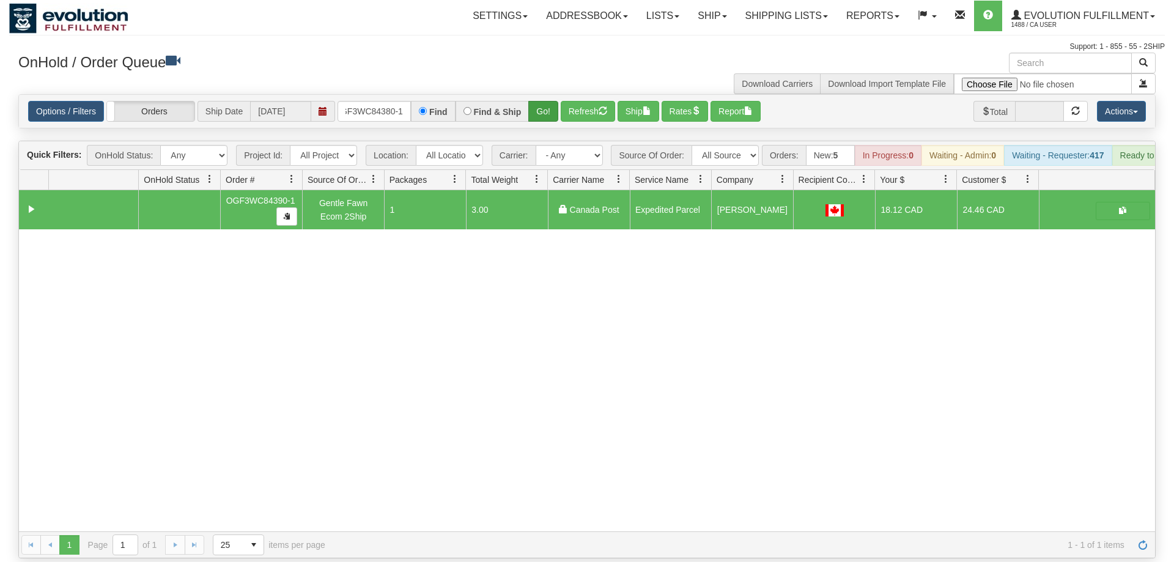
click at [551, 102] on div "Options / Filters Group Shipments Orders Ship Date [DATE] oGF3WC84380-1 Find Fi…" at bounding box center [587, 111] width 1136 height 33
click at [549, 101] on button "Go!" at bounding box center [543, 111] width 30 height 21
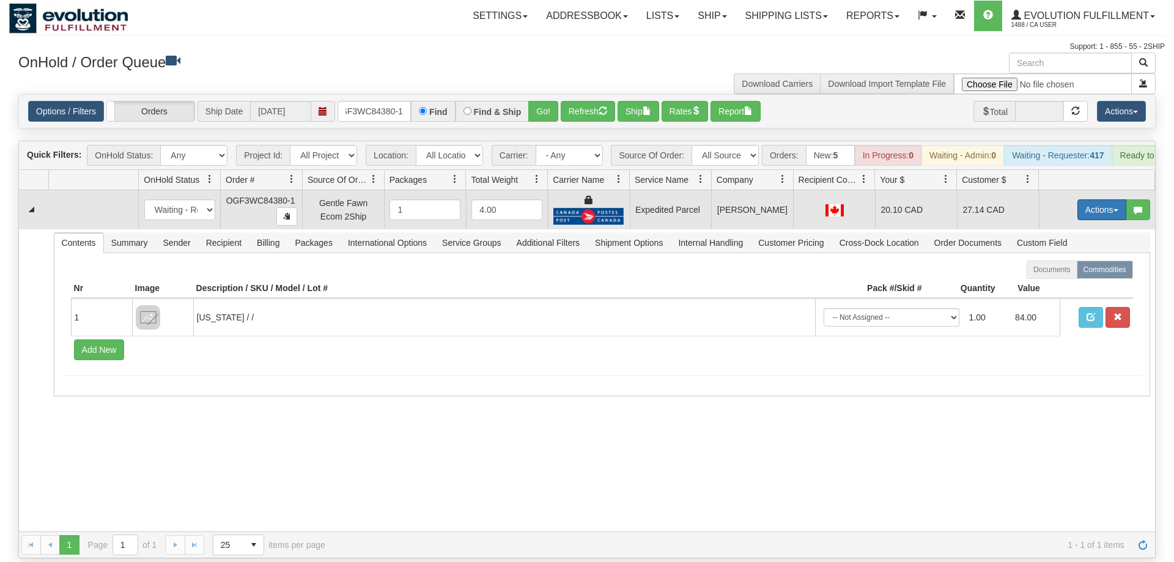
click at [1094, 199] on button "Actions" at bounding box center [1101, 209] width 49 height 21
click at [1040, 276] on span at bounding box center [1044, 280] width 9 height 9
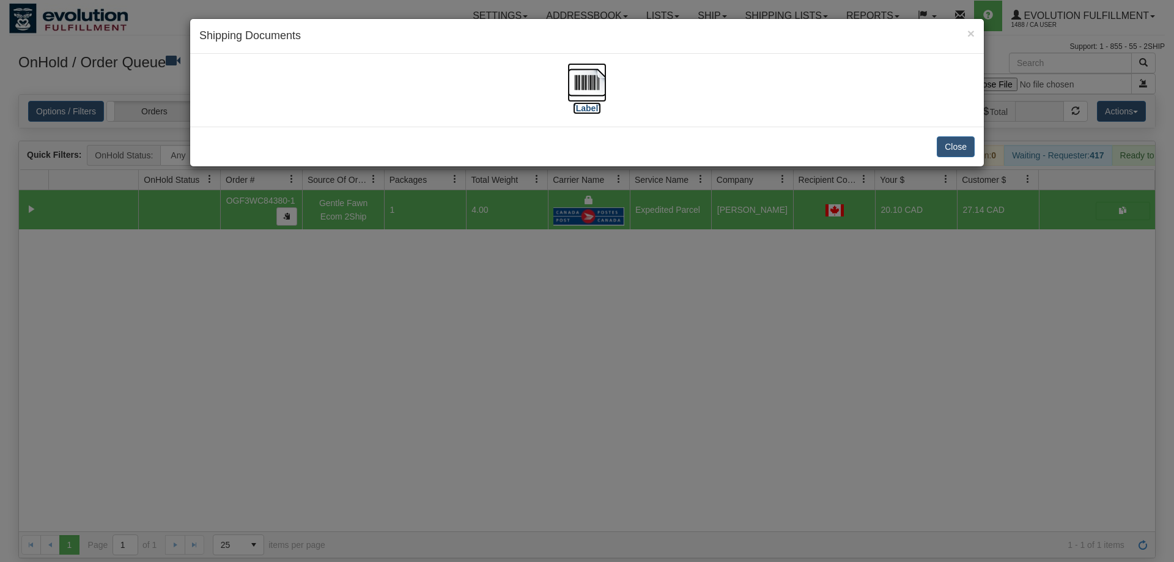
click at [592, 73] on img at bounding box center [586, 82] width 39 height 39
drag, startPoint x: 582, startPoint y: 278, endPoint x: 427, endPoint y: 119, distance: 222.2
click at [581, 278] on div "× Shipping Documents [Label] Close" at bounding box center [587, 281] width 1174 height 562
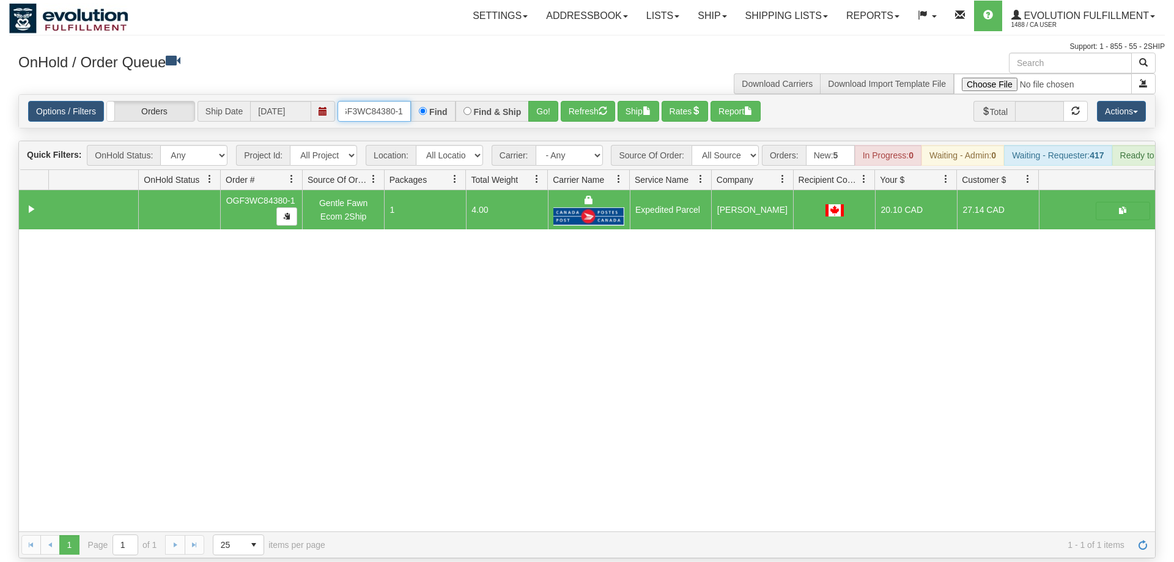
click at [350, 101] on input "oGF3WC84380-1" at bounding box center [373, 111] width 73 height 21
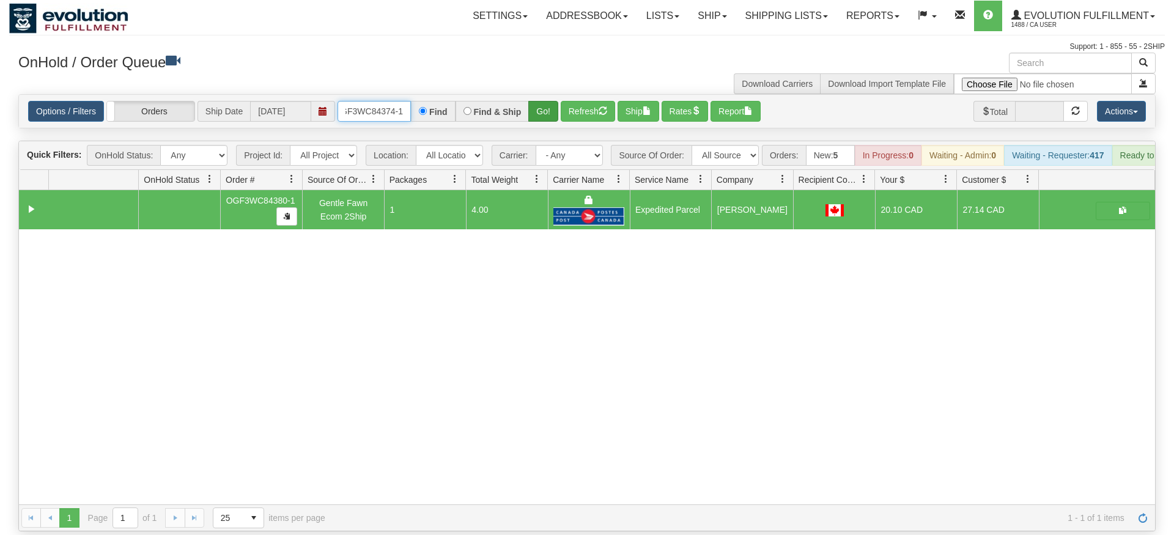
type input "OGF3WC84374-1"
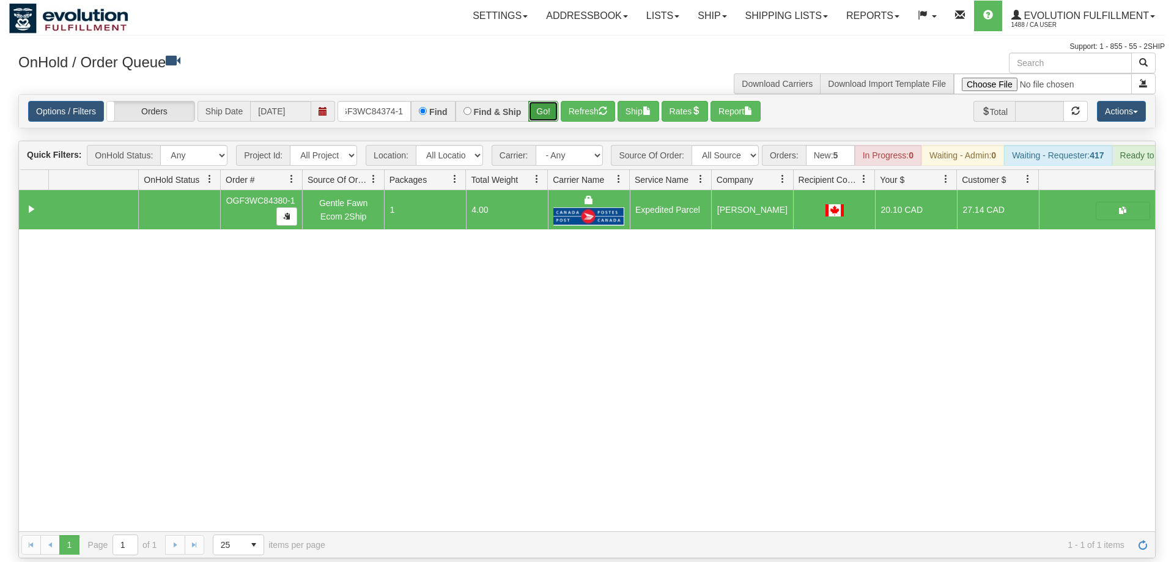
click at [539, 122] on div "Is equal to Is not equal to Contains Does not contains CAD USD EUR ZAR [PERSON_…" at bounding box center [586, 326] width 1155 height 464
click at [547, 101] on button "Go!" at bounding box center [543, 111] width 30 height 21
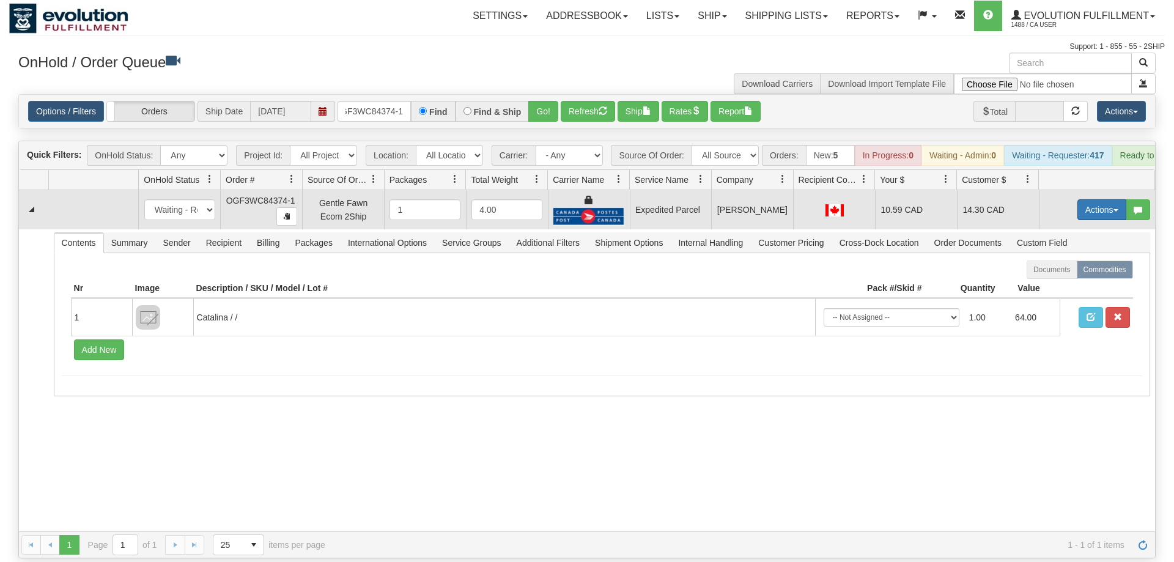
click at [1099, 199] on button "Actions" at bounding box center [1101, 209] width 49 height 21
click at [1047, 276] on span "Ship" at bounding box center [1053, 281] width 26 height 10
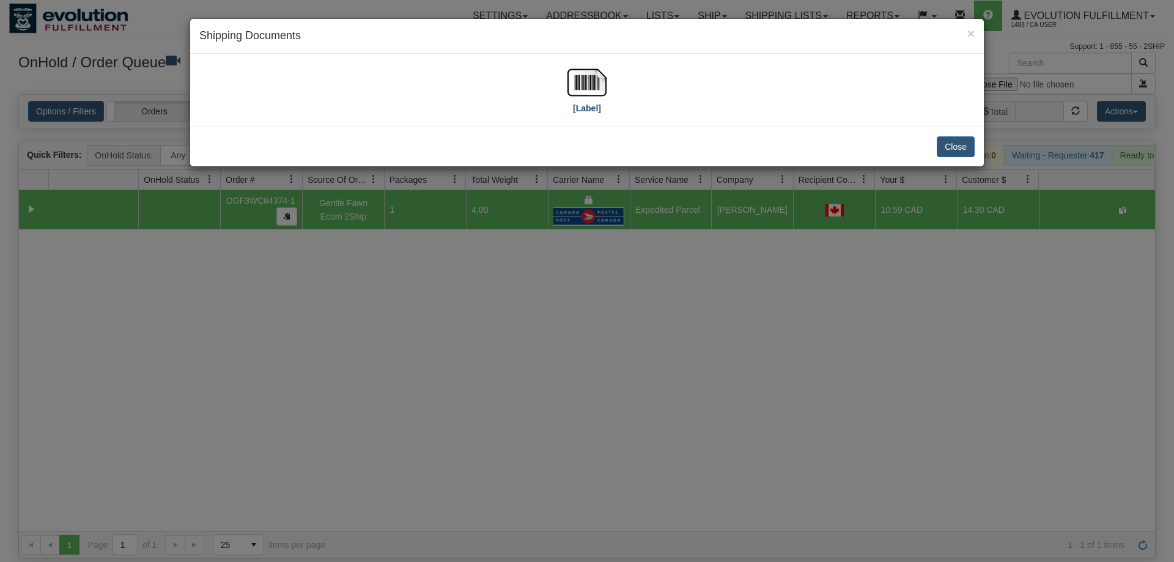
click at [606, 73] on div "[Label]" at bounding box center [586, 90] width 775 height 54
click at [569, 92] on img at bounding box center [586, 82] width 39 height 39
click at [607, 219] on div "× Shipping Documents [Label] Close" at bounding box center [587, 281] width 1174 height 562
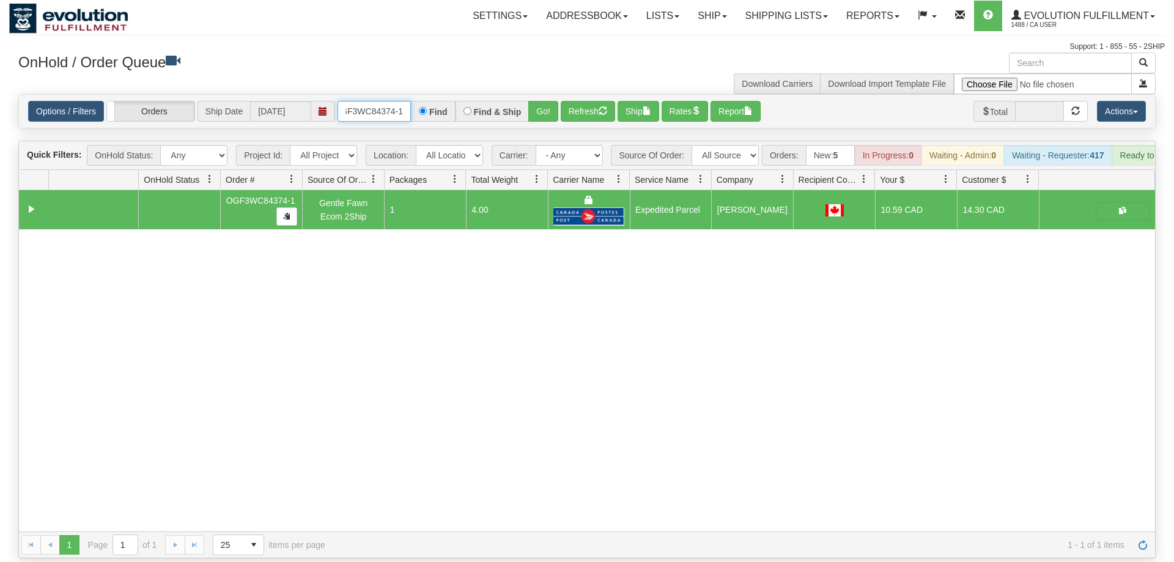
click at [386, 101] on input "OGF3WC84374-1" at bounding box center [373, 111] width 73 height 21
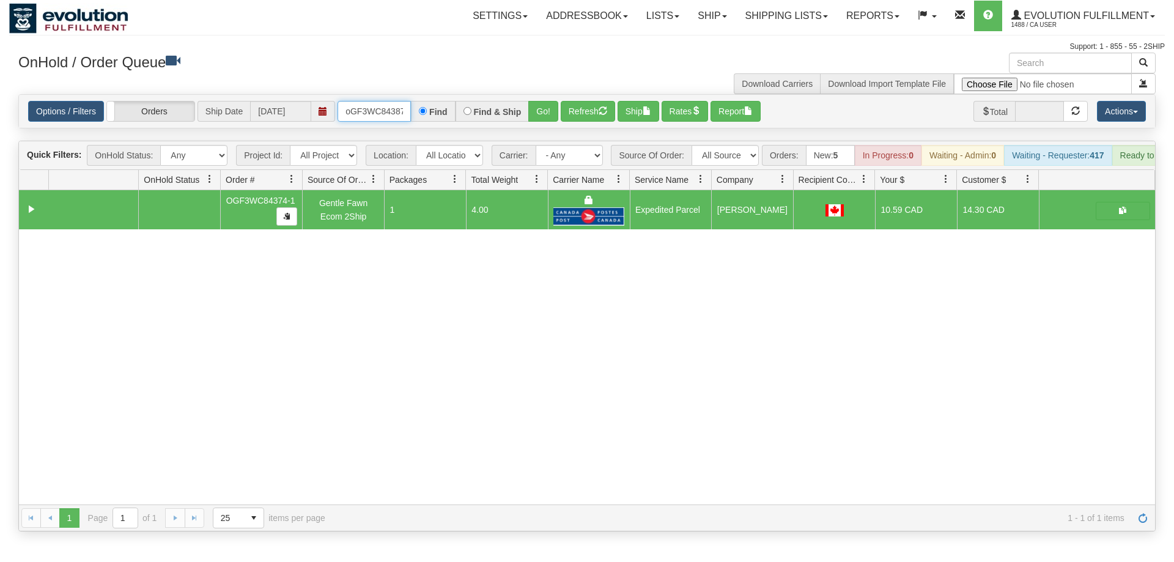
scroll to position [0, 10]
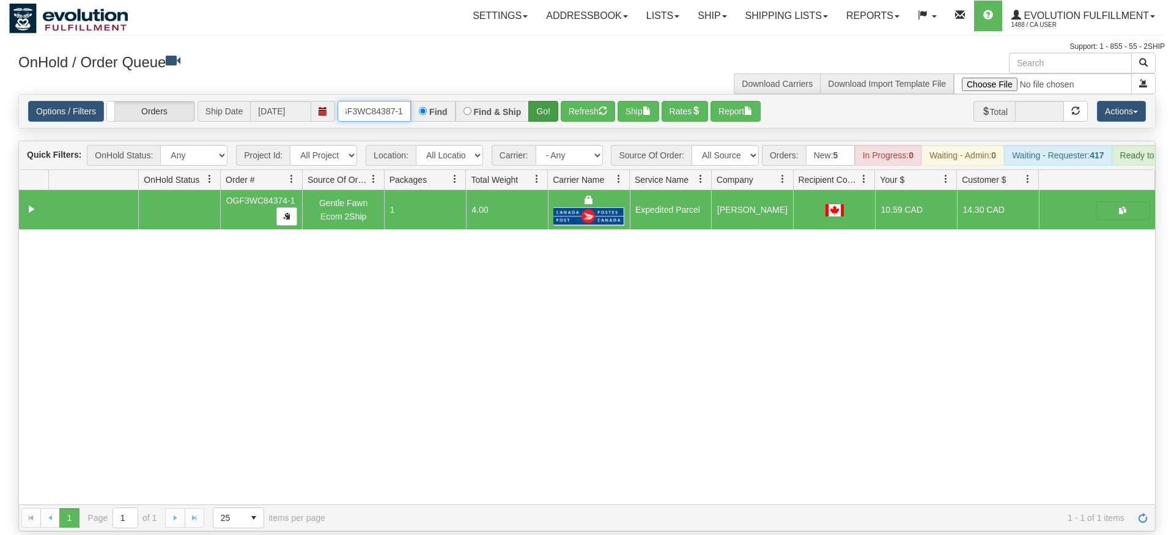
type input "oGF3WC84387-1"
drag, startPoint x: 553, startPoint y: 86, endPoint x: 553, endPoint y: 108, distance: 22.0
click at [554, 113] on div "Is equal to Is not equal to Contains Does not contains CAD USD EUR ZAR [PERSON_…" at bounding box center [586, 312] width 1155 height 437
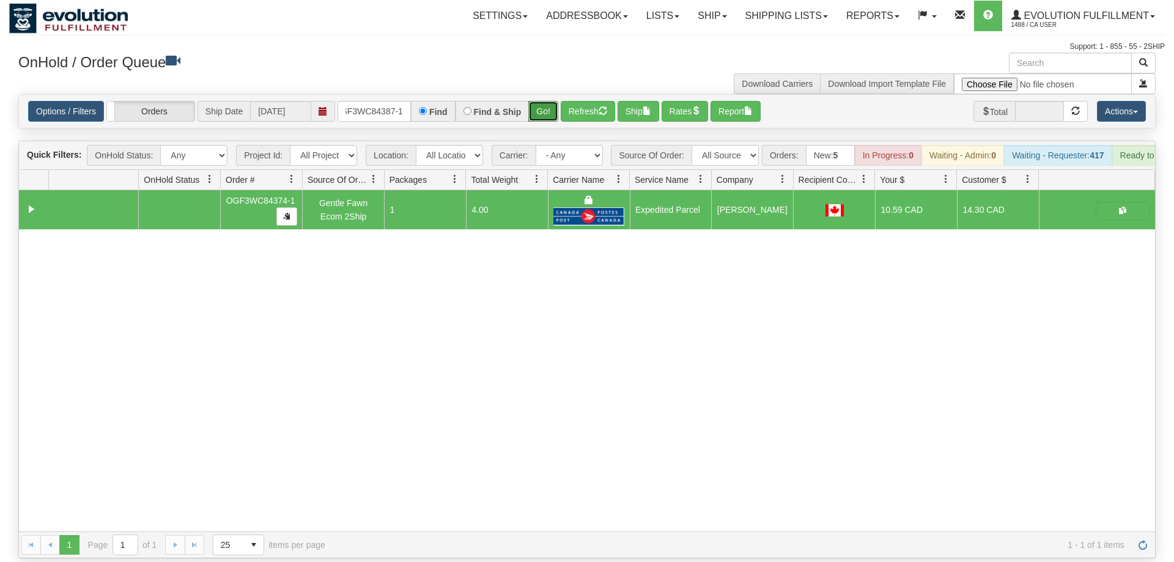
click at [548, 101] on button "Go!" at bounding box center [543, 111] width 30 height 21
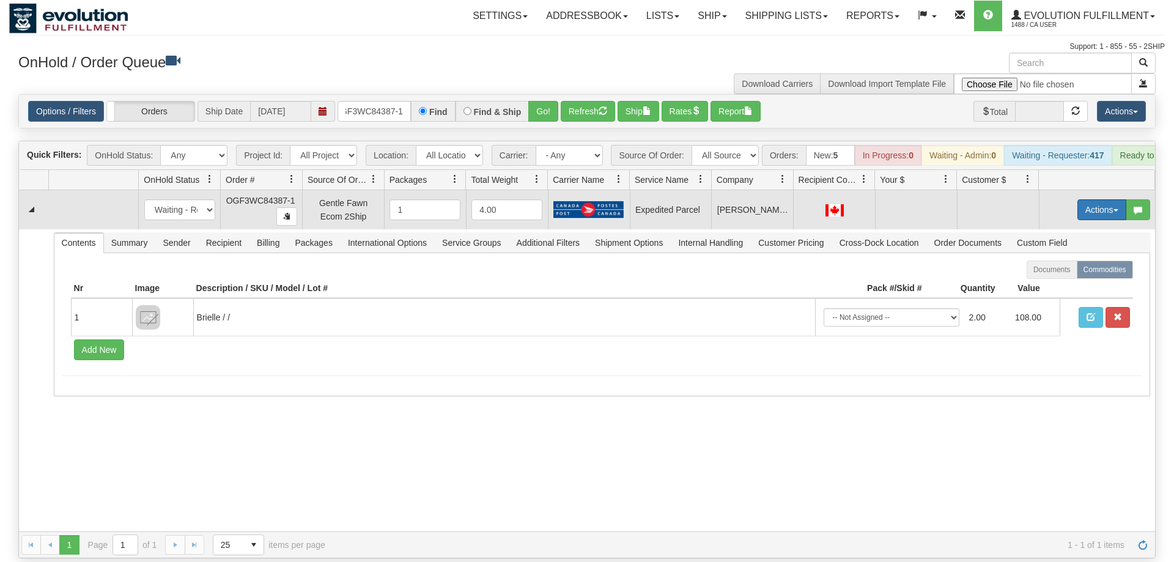
click at [1096, 199] on button "Actions" at bounding box center [1101, 209] width 49 height 21
click at [1084, 260] on span "Rate All Services" at bounding box center [1076, 265] width 73 height 10
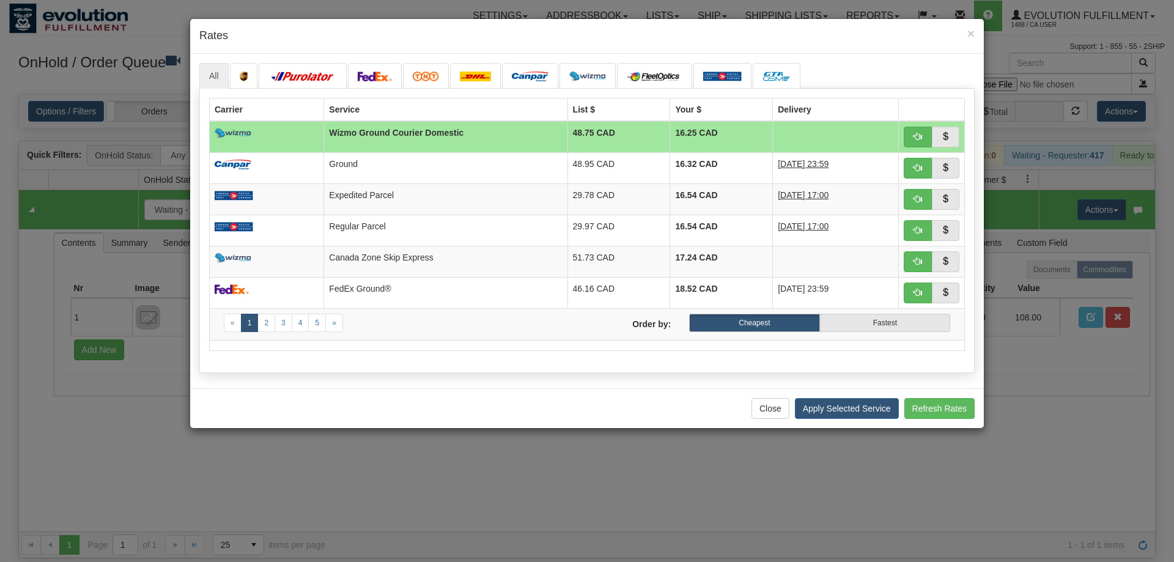
click at [266, 35] on h4 "Rates" at bounding box center [586, 36] width 775 height 16
click at [922, 209] on button "button" at bounding box center [918, 199] width 28 height 21
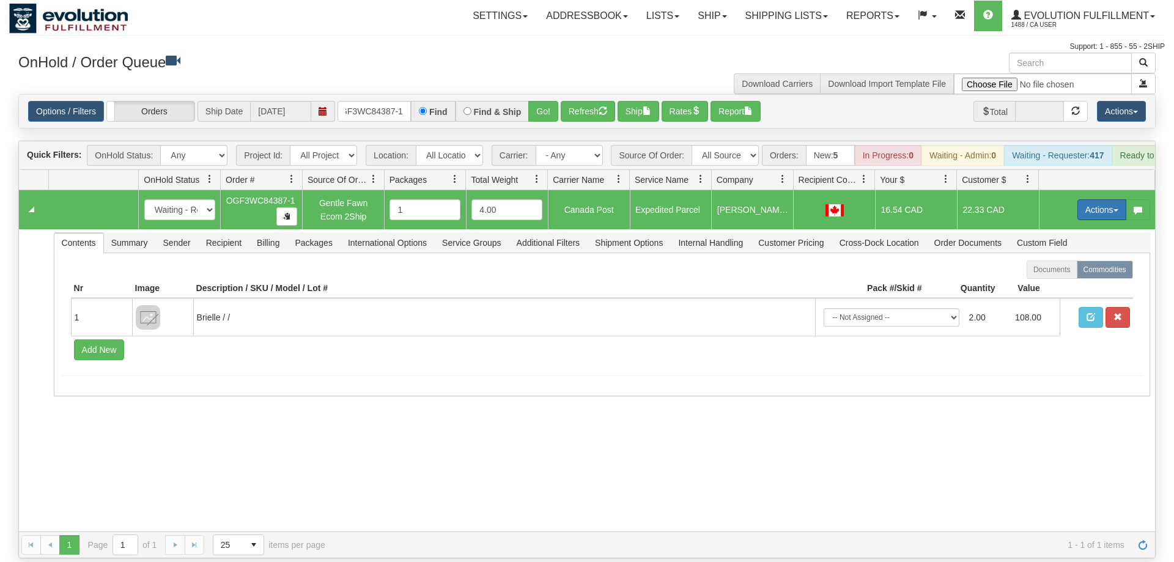
click at [1089, 199] on button "Actions" at bounding box center [1101, 209] width 49 height 21
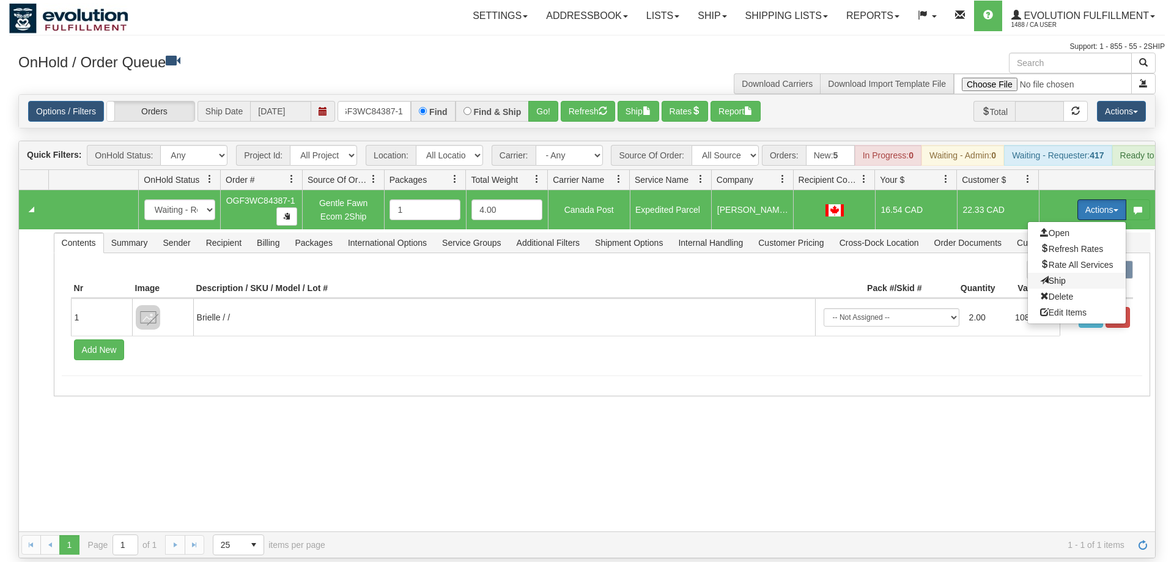
click at [1051, 276] on span "Ship" at bounding box center [1053, 281] width 26 height 10
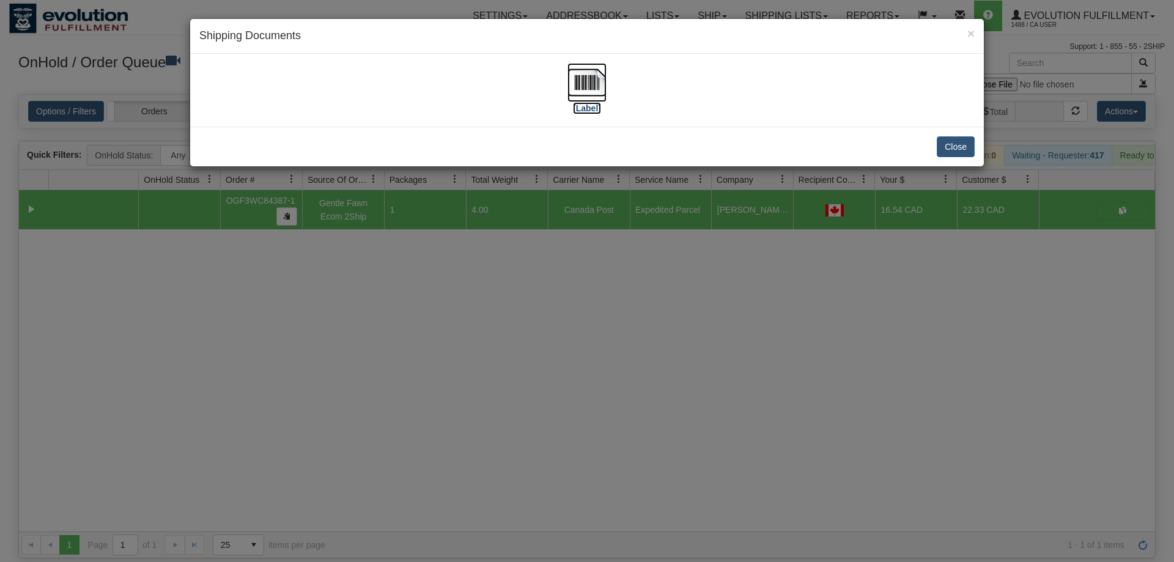
click at [589, 88] on img at bounding box center [586, 82] width 39 height 39
drag, startPoint x: 610, startPoint y: 410, endPoint x: 403, endPoint y: 78, distance: 390.8
click at [610, 407] on div "× Shipping Documents [Label] Close" at bounding box center [587, 281] width 1174 height 562
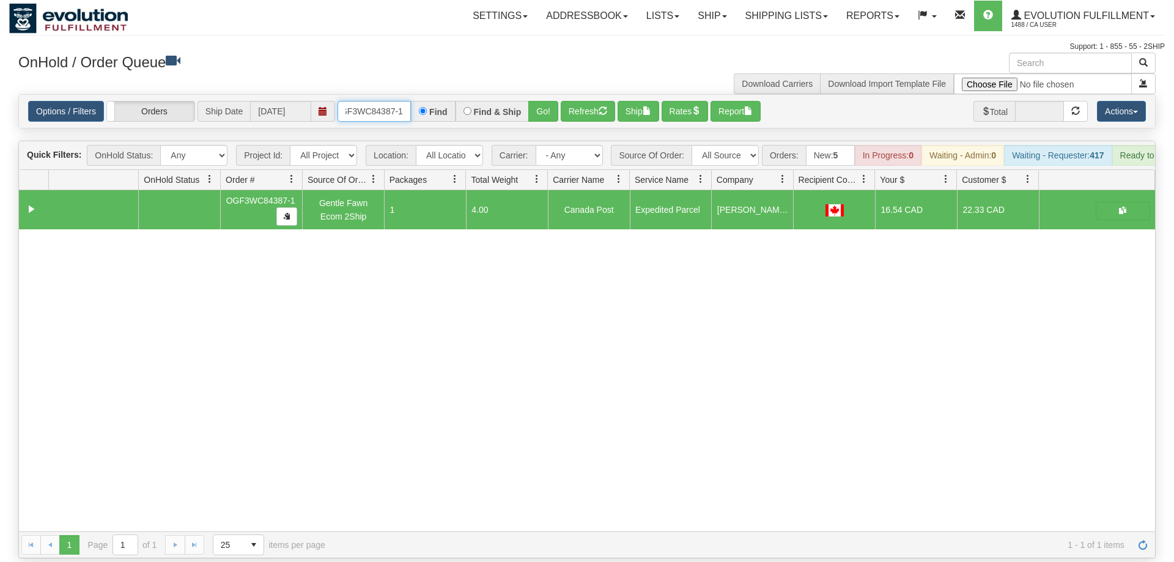
click at [389, 101] on input "oGF3WC84387-1" at bounding box center [373, 111] width 73 height 21
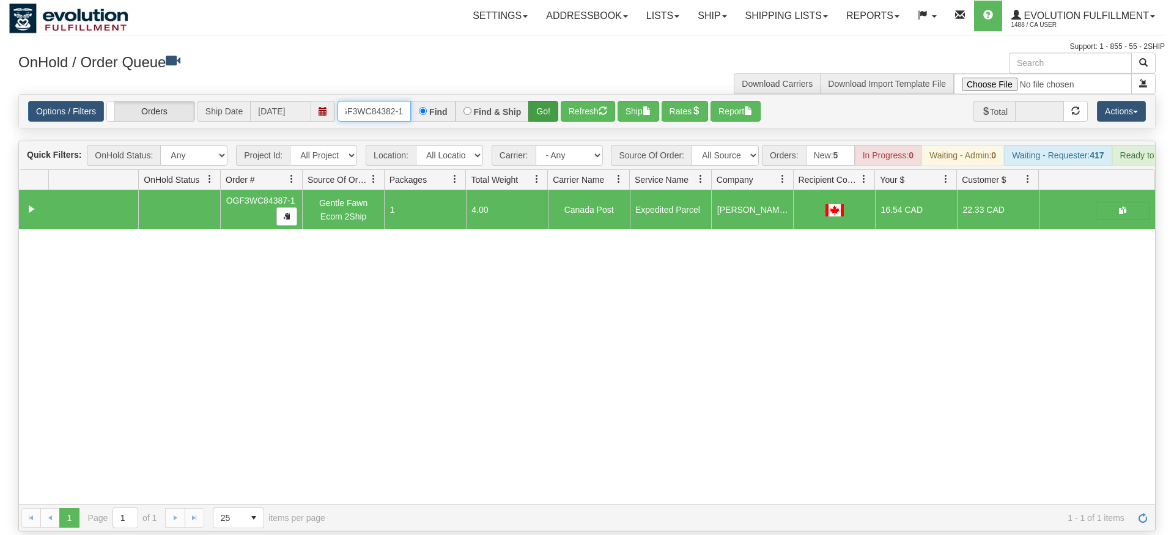
type input "OGF3WC84382-1"
click at [550, 123] on div "Is equal to Is not equal to Contains Does not contains CAD USD EUR ZAR [PERSON_…" at bounding box center [586, 312] width 1155 height 437
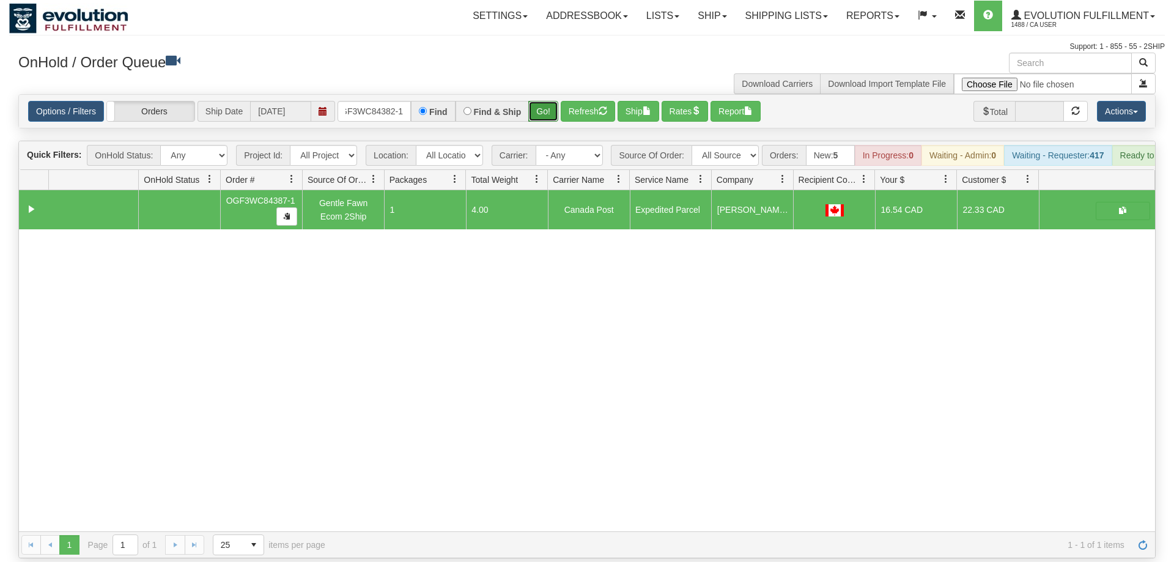
click at [550, 101] on button "Go!" at bounding box center [543, 111] width 30 height 21
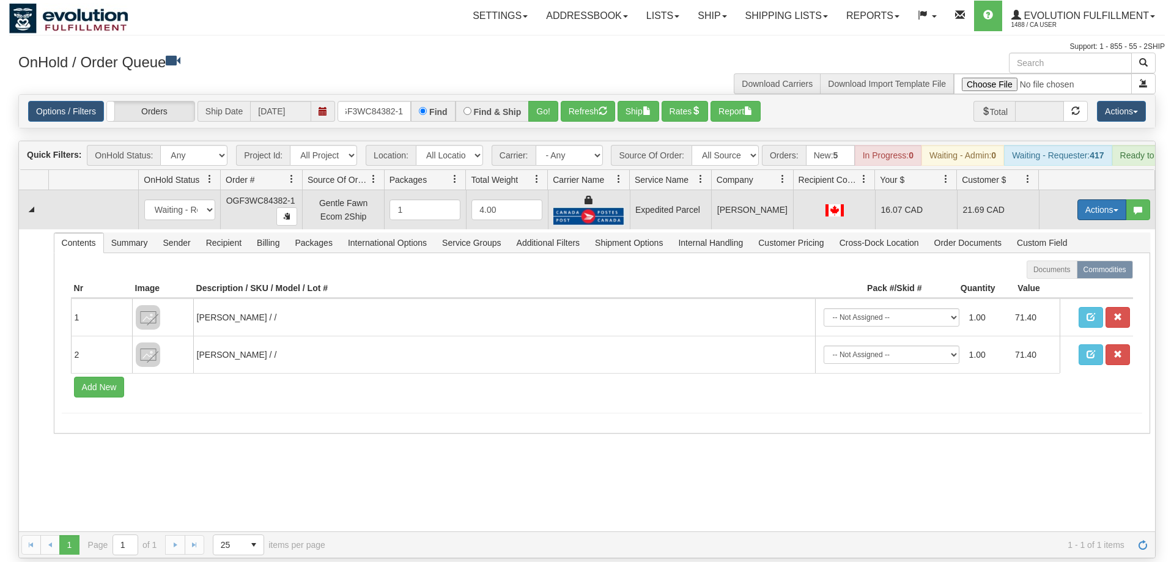
drag, startPoint x: 1062, startPoint y: 183, endPoint x: 1079, endPoint y: 190, distance: 17.8
click at [1064, 190] on td "Actions Open Refresh Rates Rate All Services Ship Delete Edit Items" at bounding box center [1097, 209] width 116 height 39
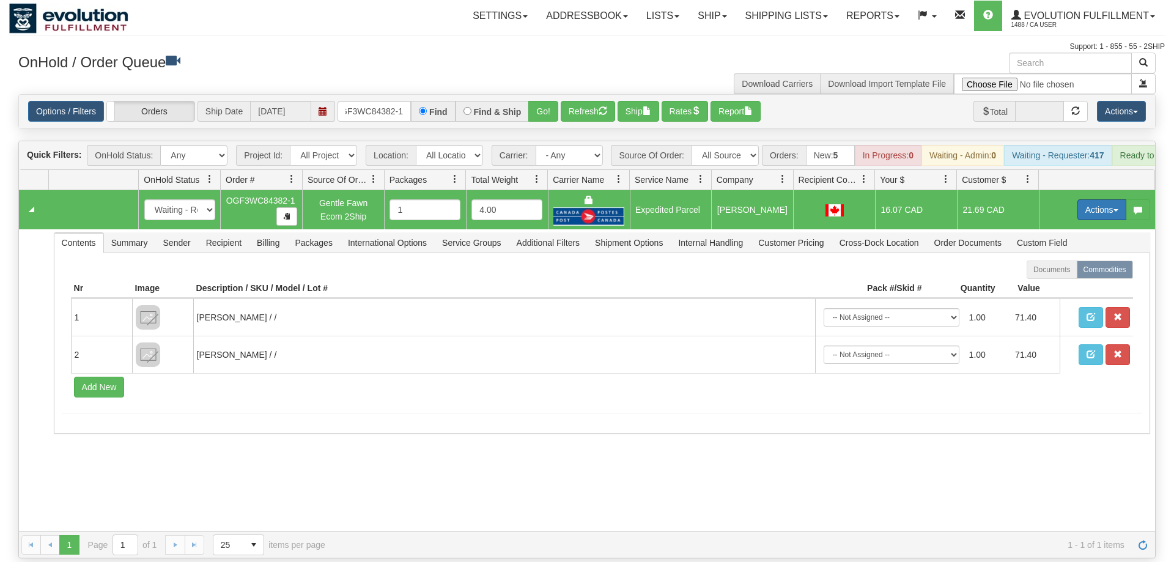
click at [1082, 199] on button "Actions" at bounding box center [1101, 209] width 49 height 21
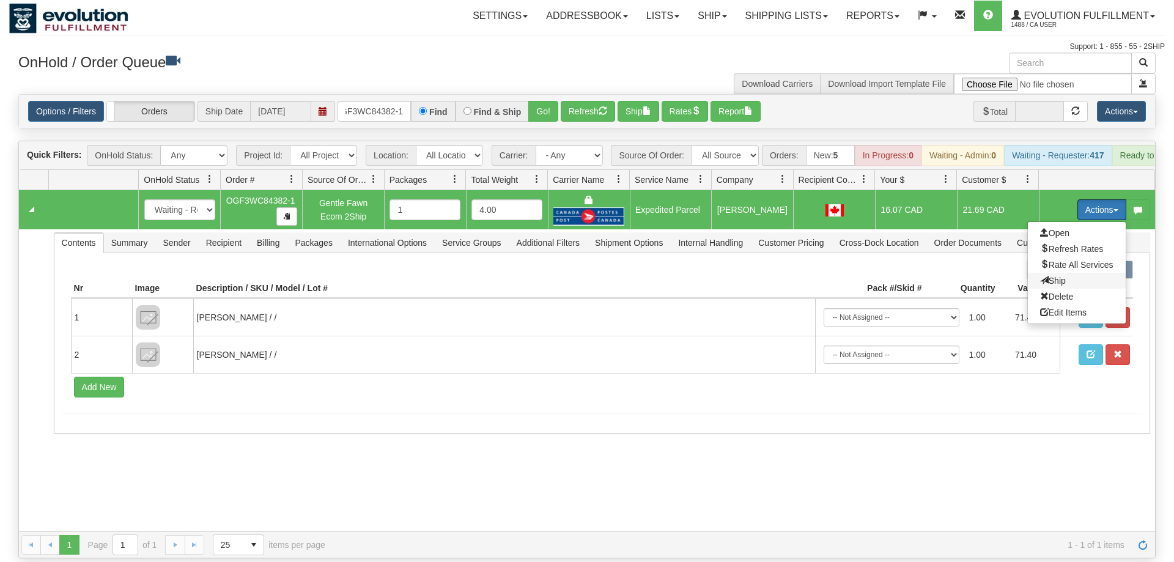
click at [1048, 276] on span "Ship" at bounding box center [1053, 281] width 26 height 10
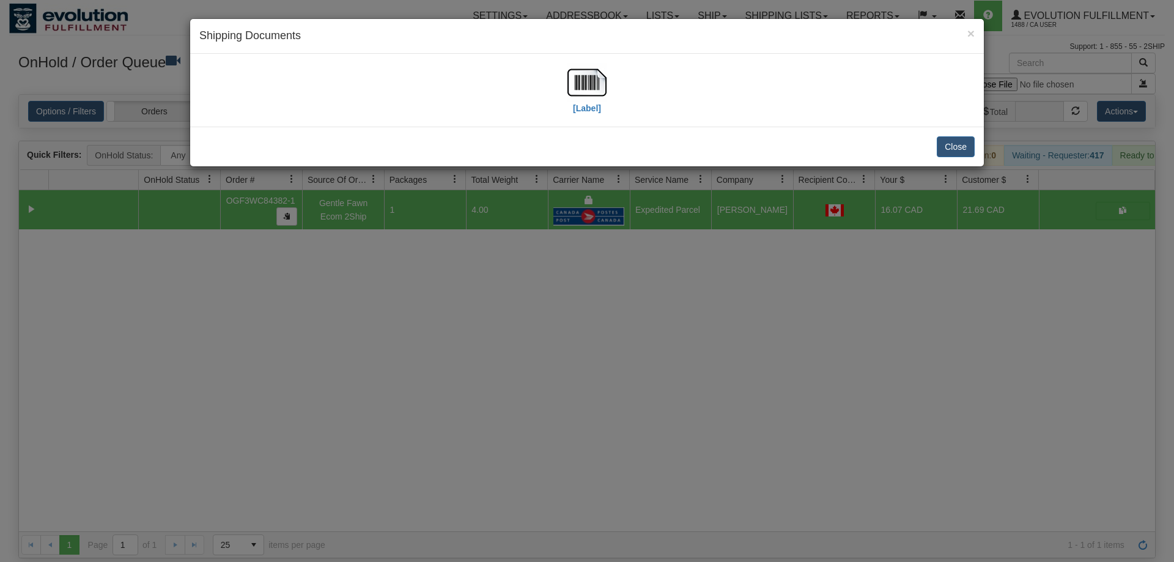
click at [576, 121] on div "[Label]" at bounding box center [587, 90] width 794 height 73
click at [594, 100] on img at bounding box center [586, 82] width 39 height 39
drag, startPoint x: 586, startPoint y: 321, endPoint x: 510, endPoint y: 215, distance: 130.1
click at [584, 321] on div "× Shipping Documents [Label] Close" at bounding box center [587, 281] width 1174 height 562
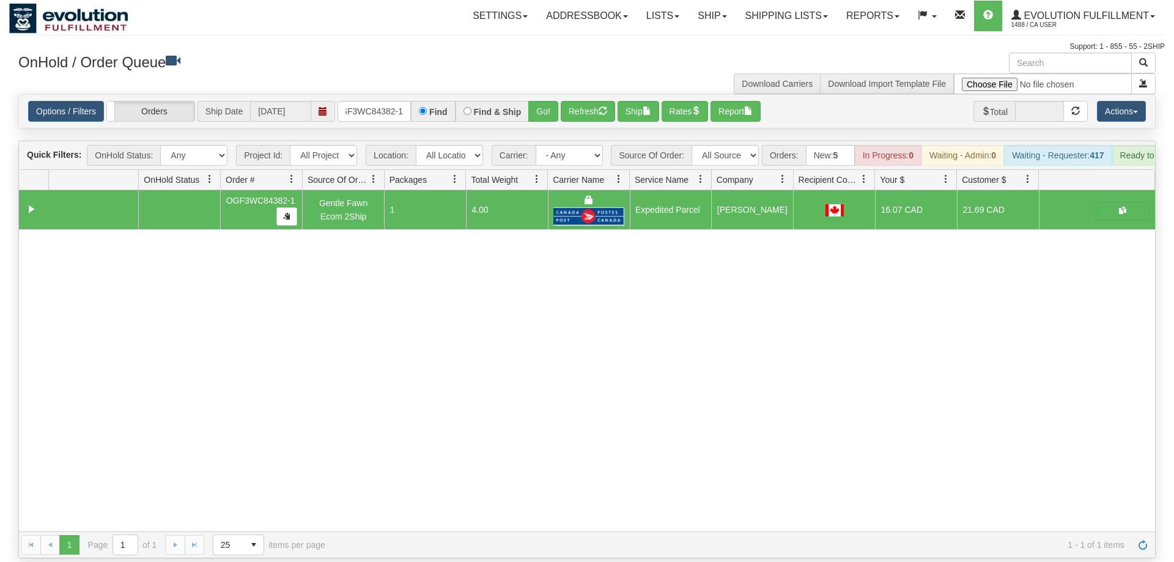
click at [392, 106] on div "Options / Filters Group Shipments Orders Ship Date [DATE] OGF3WC84382-1 Find Fi…" at bounding box center [587, 111] width 1136 height 33
click at [389, 101] on input "OGF3WC84382-1" at bounding box center [373, 111] width 73 height 21
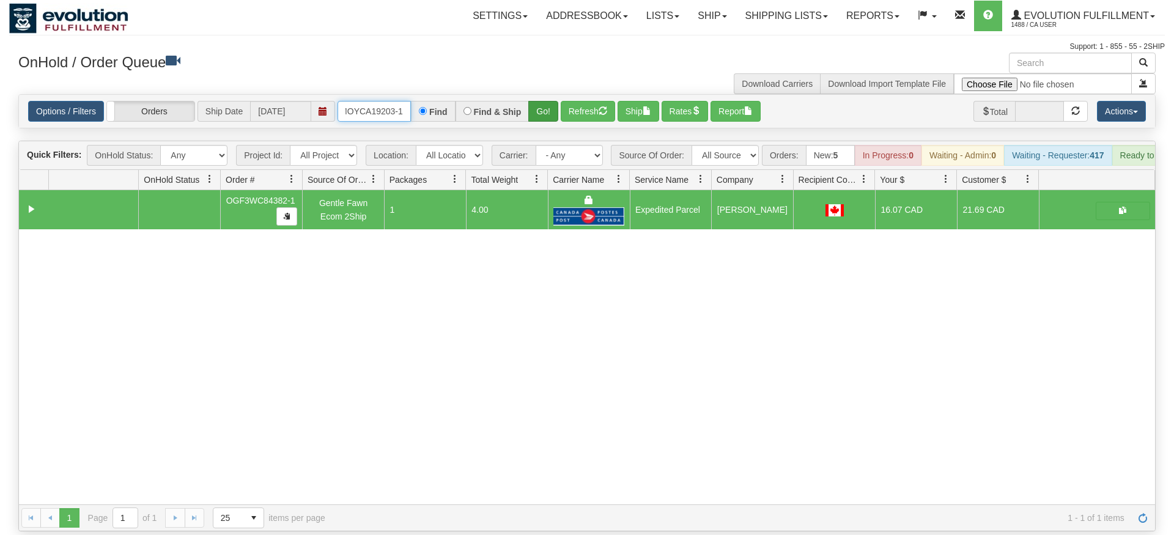
type input "OMOYCA19203-1"
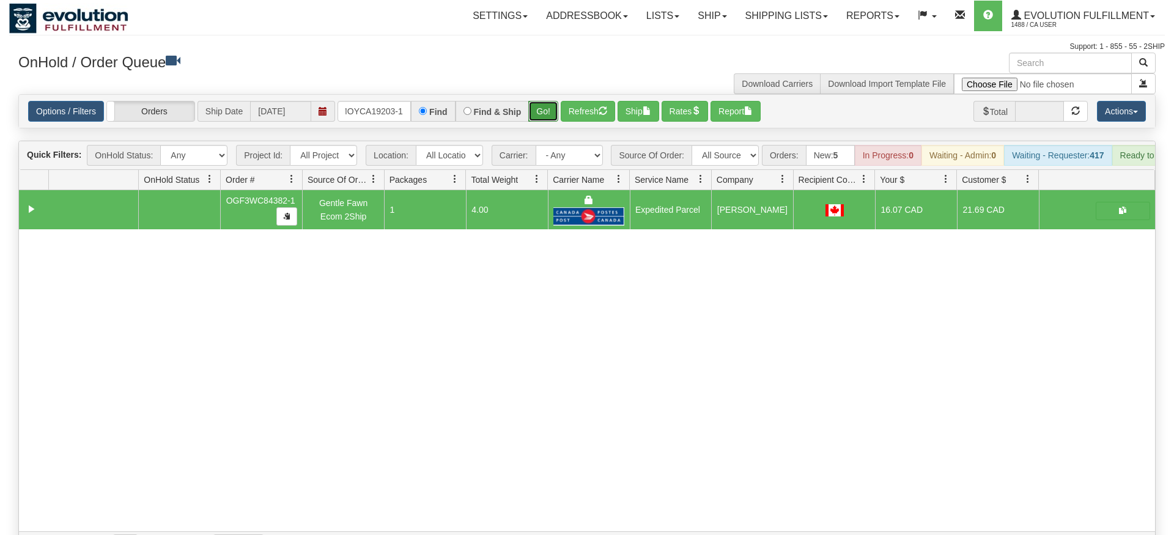
click at [543, 129] on div "Is equal to Is not equal to Contains Does not contains CAD USD EUR ZAR [PERSON_…" at bounding box center [586, 326] width 1155 height 464
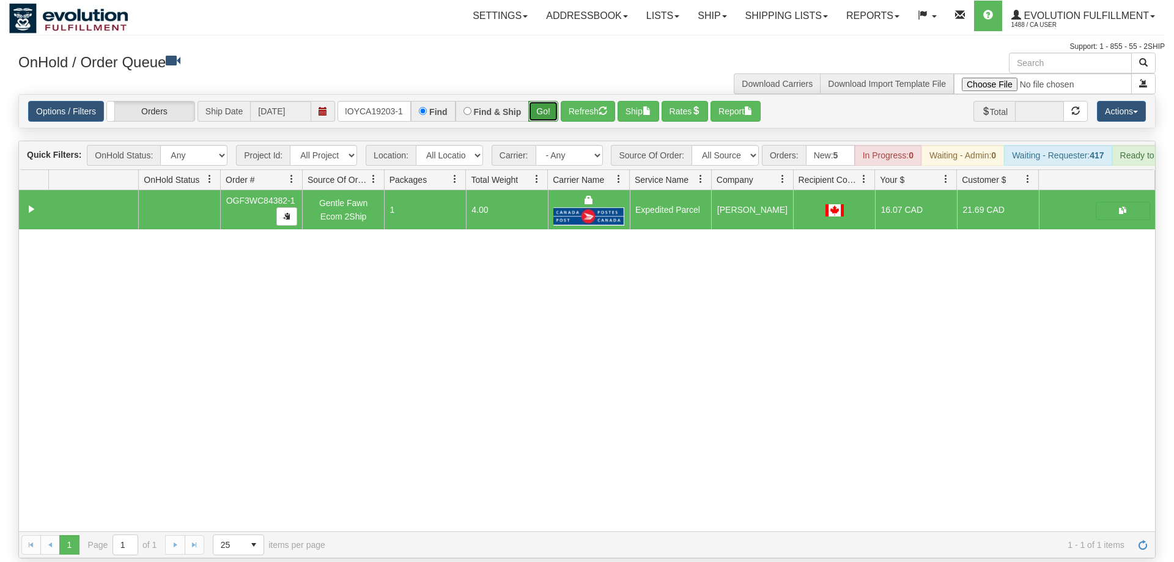
click at [542, 101] on button "Go!" at bounding box center [543, 111] width 30 height 21
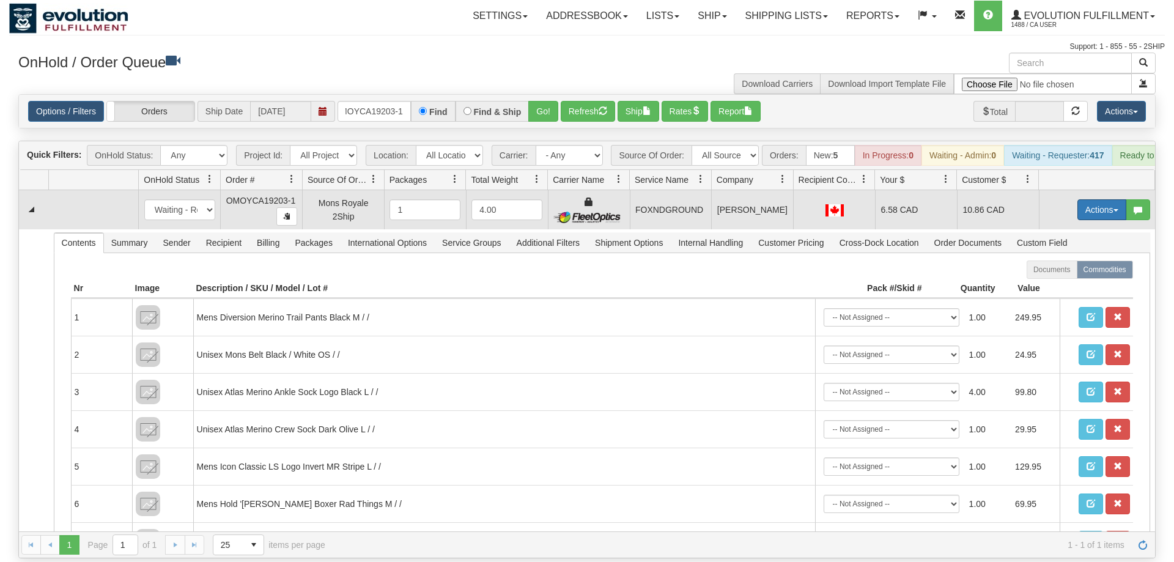
drag, startPoint x: 1088, startPoint y: 191, endPoint x: 1088, endPoint y: 201, distance: 9.8
click at [1088, 199] on button "Actions" at bounding box center [1101, 209] width 49 height 21
click at [1076, 273] on link "Ship" at bounding box center [1077, 281] width 98 height 16
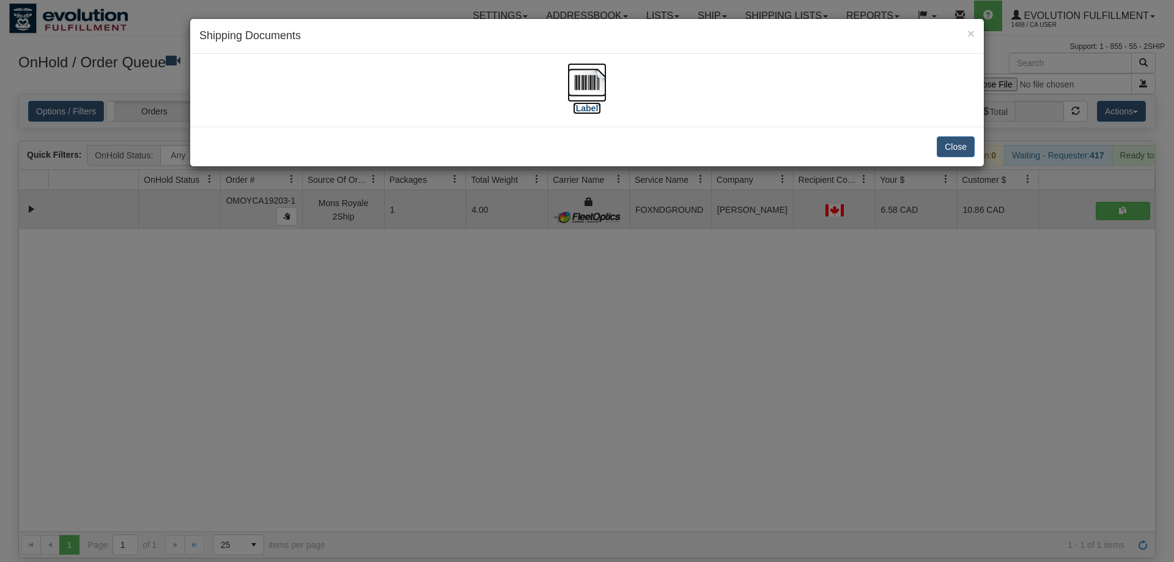
click at [603, 81] on img at bounding box center [586, 82] width 39 height 39
click at [571, 255] on div "× Shipping Documents [Label] Close" at bounding box center [587, 281] width 1174 height 562
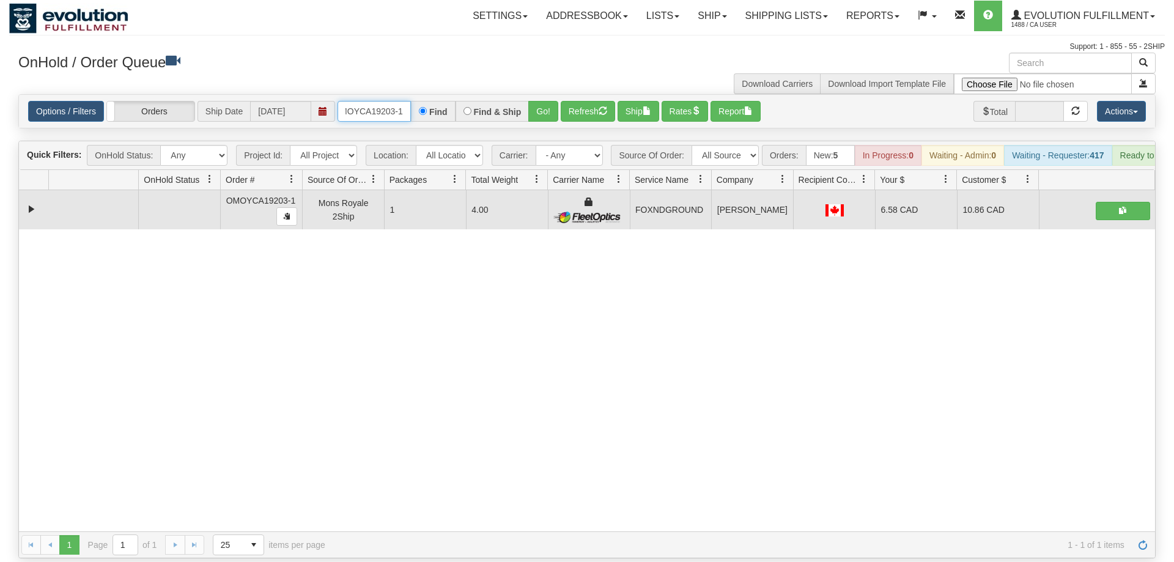
click at [364, 101] on input "OMOYCA19203-1" at bounding box center [373, 111] width 73 height 21
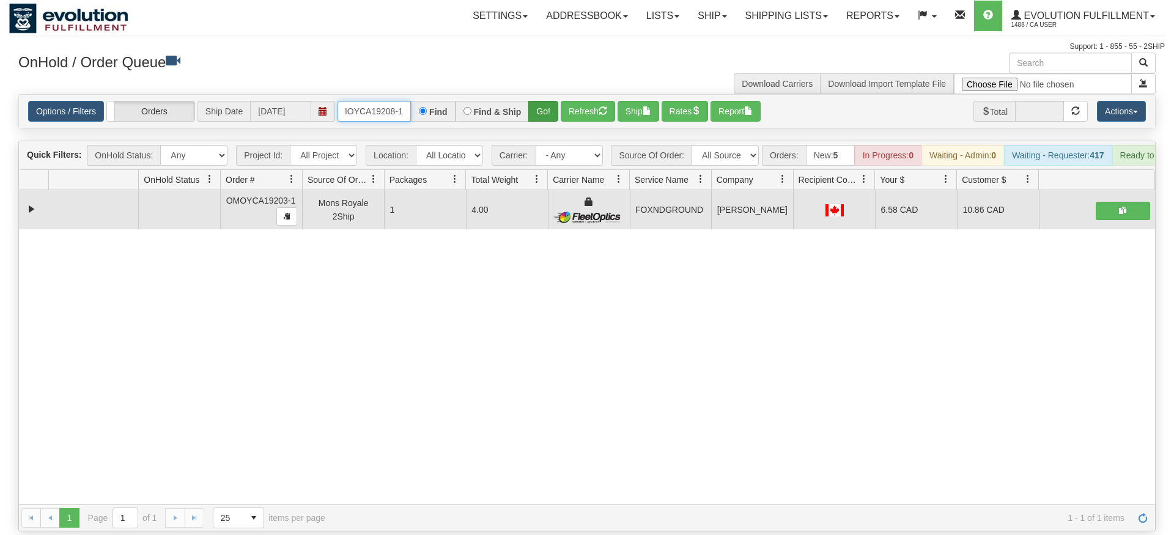
type input "OMOYCA19208-1"
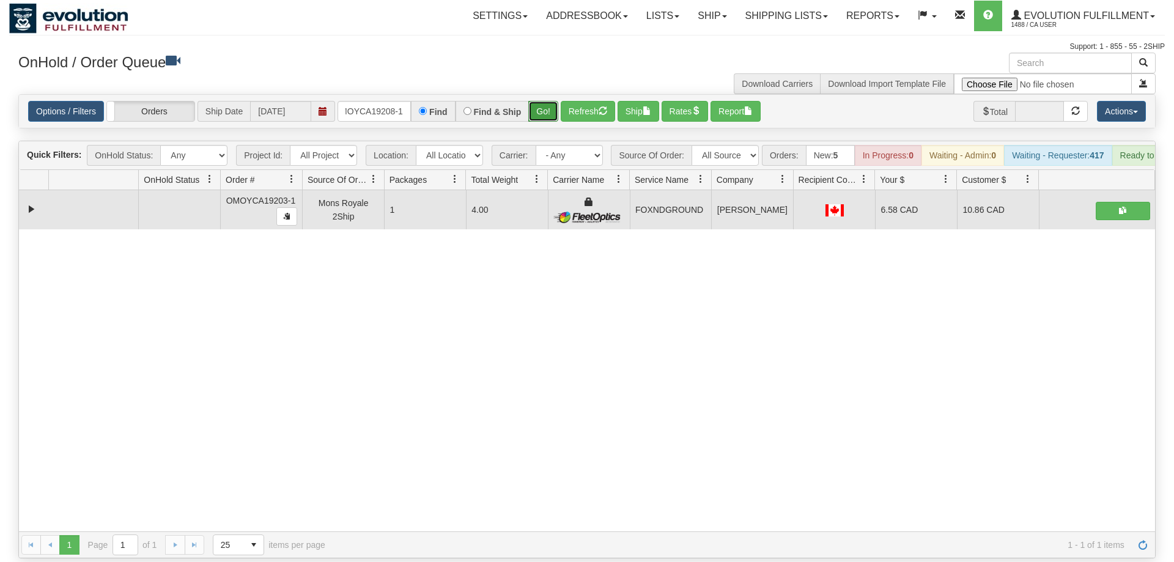
click at [546, 117] on div "Is equal to Is not equal to Contains Does not contains CAD USD EUR ZAR [PERSON_…" at bounding box center [586, 326] width 1155 height 464
click at [565, 75] on div "OnHold / Order Queue" at bounding box center [298, 65] width 578 height 24
click at [564, 95] on div "Options / Filters Group Shipments Orders Ship Date [DATE] OMOYCA19208-1 Find Fi…" at bounding box center [587, 111] width 1136 height 33
drag, startPoint x: 561, startPoint y: 84, endPoint x: 554, endPoint y: 90, distance: 8.2
click at [561, 101] on div "Options / Filters Group Shipments Orders Ship Date [DATE] OMOYCA19208-1 Find Fi…" at bounding box center [587, 111] width 1118 height 21
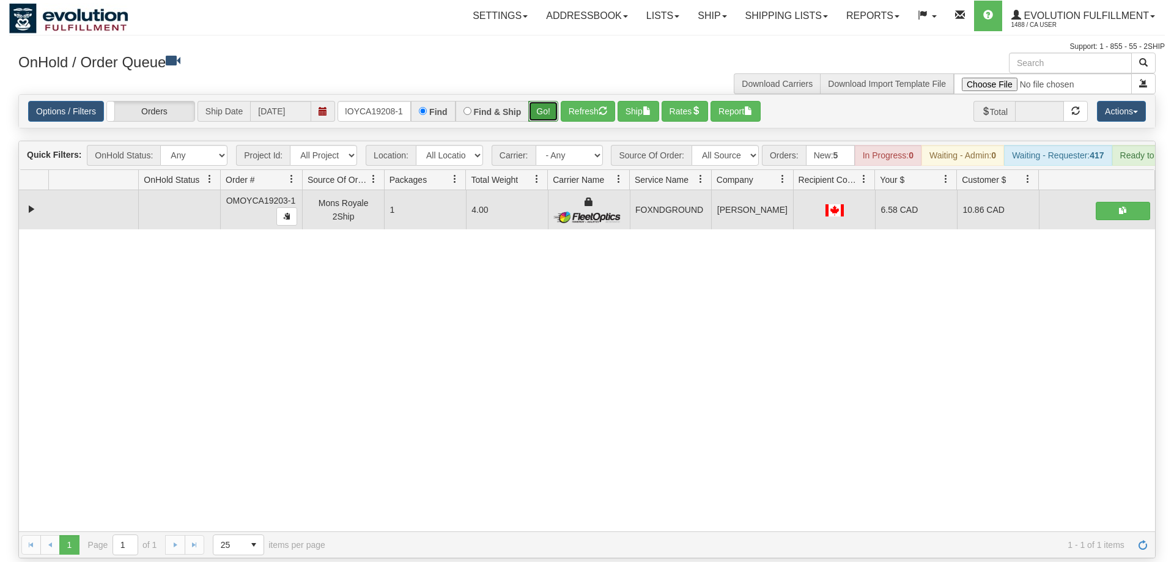
click at [554, 101] on button "Go!" at bounding box center [543, 111] width 30 height 21
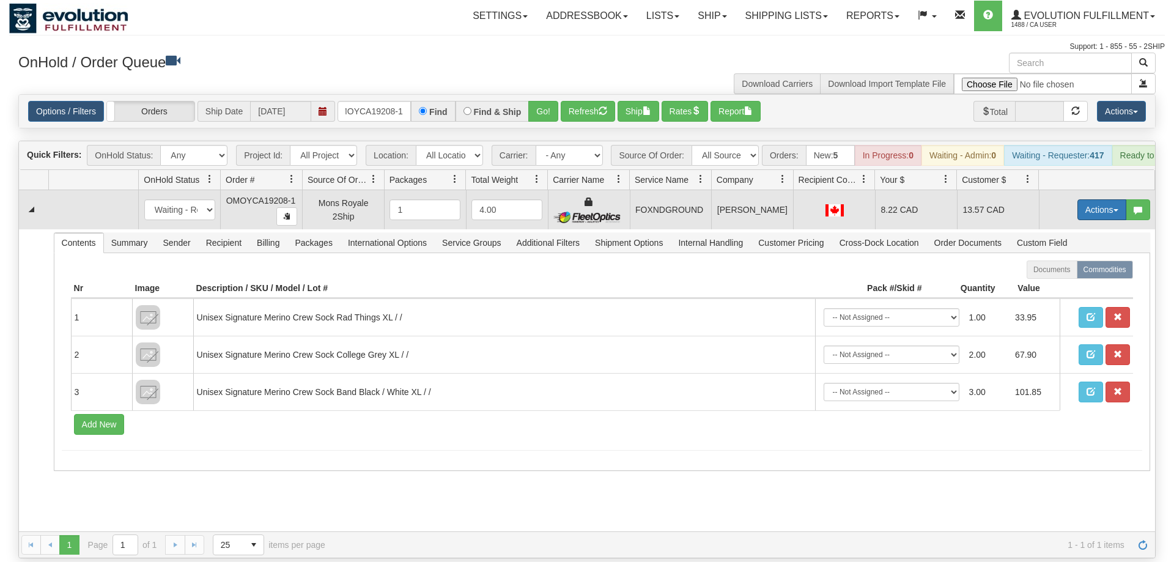
click at [1113, 199] on button "Actions" at bounding box center [1101, 209] width 49 height 21
click at [1056, 276] on span "Ship" at bounding box center [1053, 281] width 26 height 10
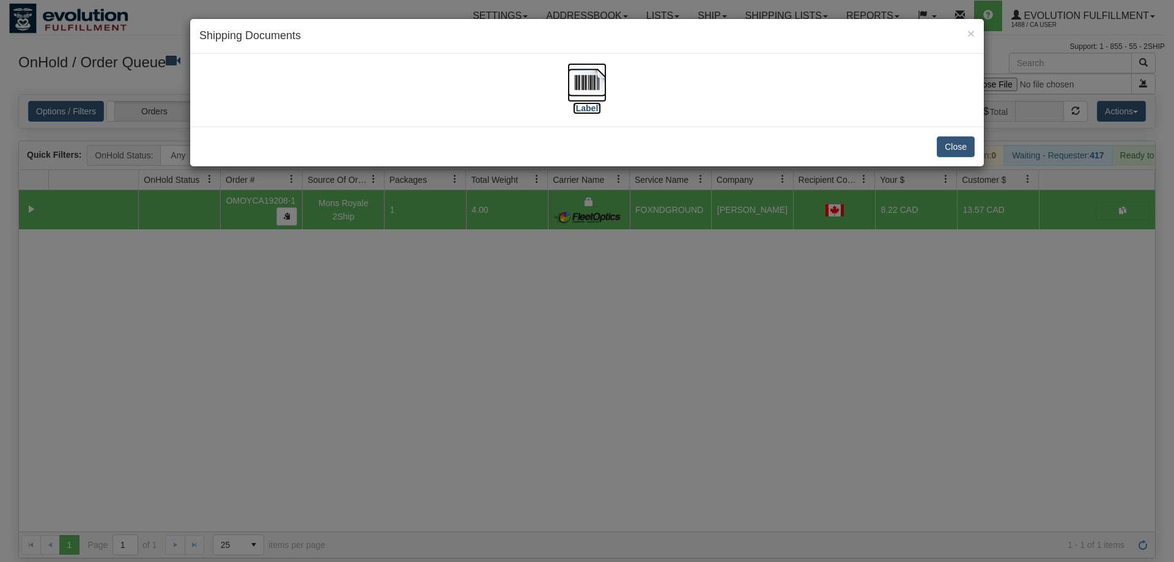
click at [599, 92] on img at bounding box center [586, 82] width 39 height 39
drag, startPoint x: 416, startPoint y: 353, endPoint x: 337, endPoint y: 205, distance: 167.4
click at [415, 353] on div "× Shipping Documents [Label] Close" at bounding box center [587, 281] width 1174 height 562
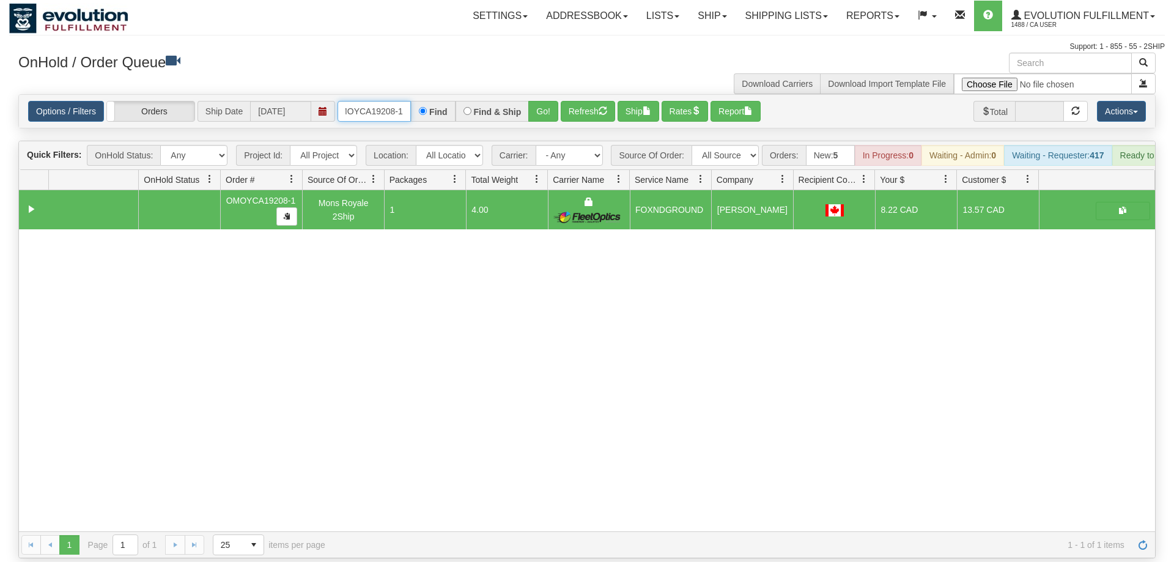
click at [352, 101] on input "OMOYCA19208-1" at bounding box center [373, 111] width 73 height 21
click at [369, 101] on input "OMOYCA19208-1" at bounding box center [373, 111] width 73 height 21
type input "\"
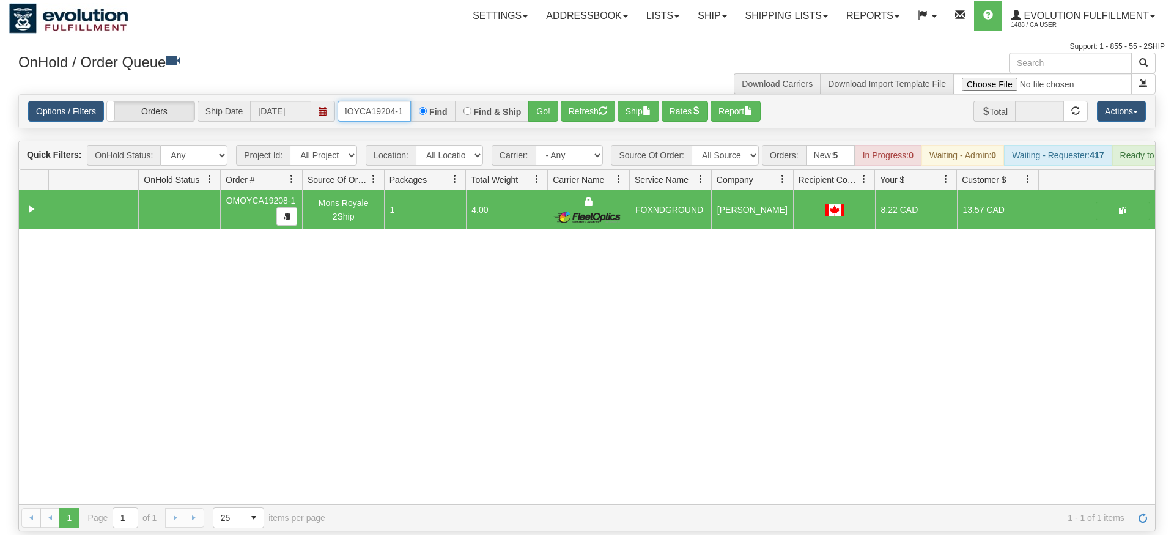
type input "OMOYCA19204-1"
click at [534, 109] on div "Options / Filters Group Shipments Orders Ship Date [DATE] OMOYCA19204-1 Find Fi…" at bounding box center [587, 111] width 1136 height 33
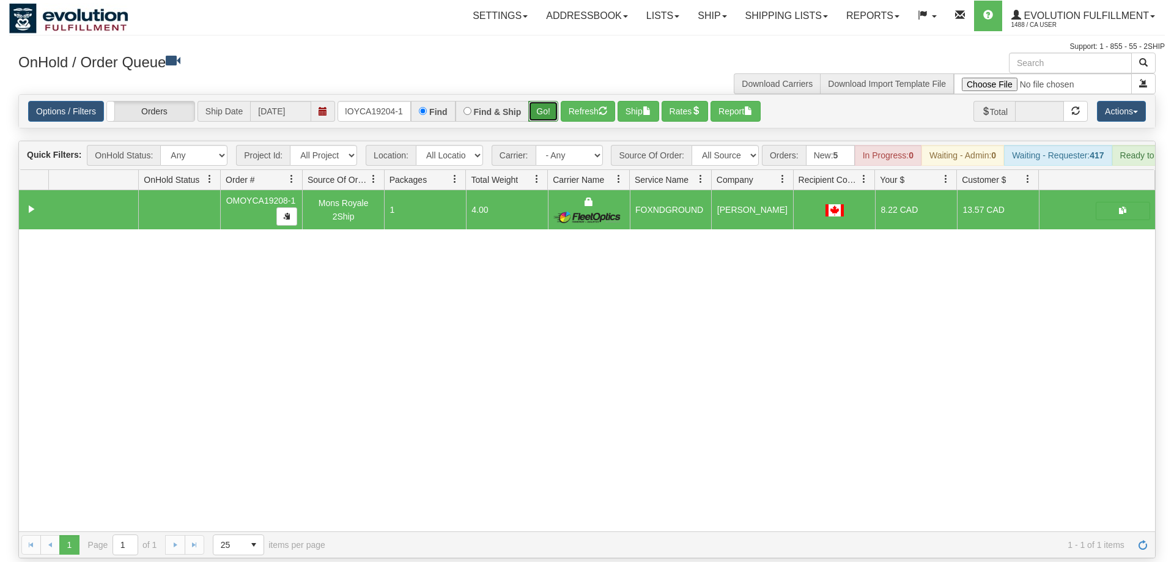
click at [547, 101] on button "Go!" at bounding box center [543, 111] width 30 height 21
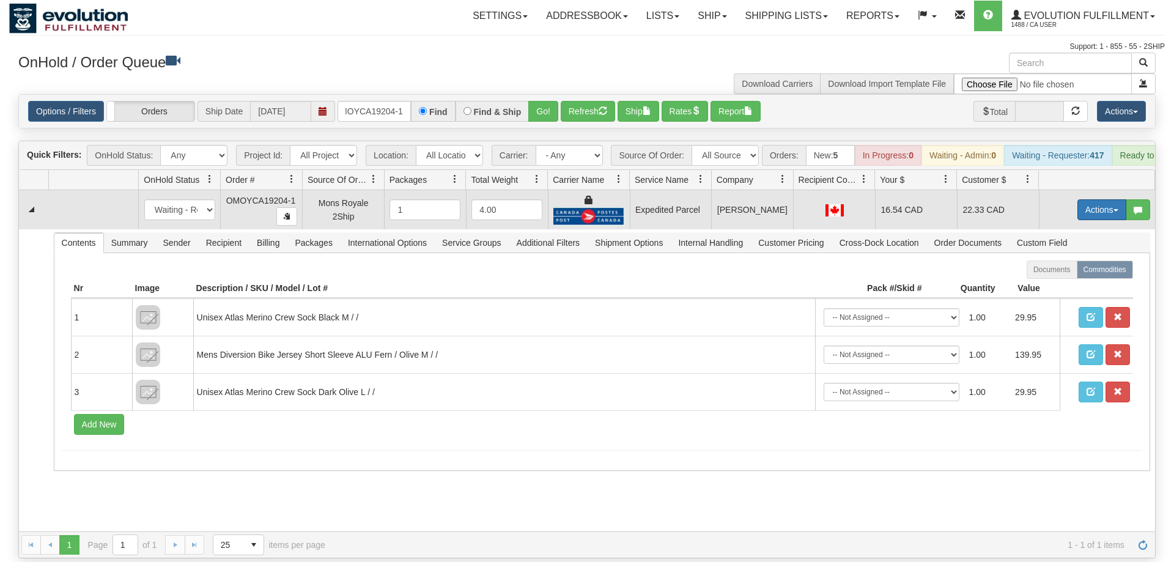
click at [1100, 199] on button "Actions" at bounding box center [1101, 209] width 49 height 21
click at [1051, 276] on span "Ship" at bounding box center [1053, 281] width 26 height 10
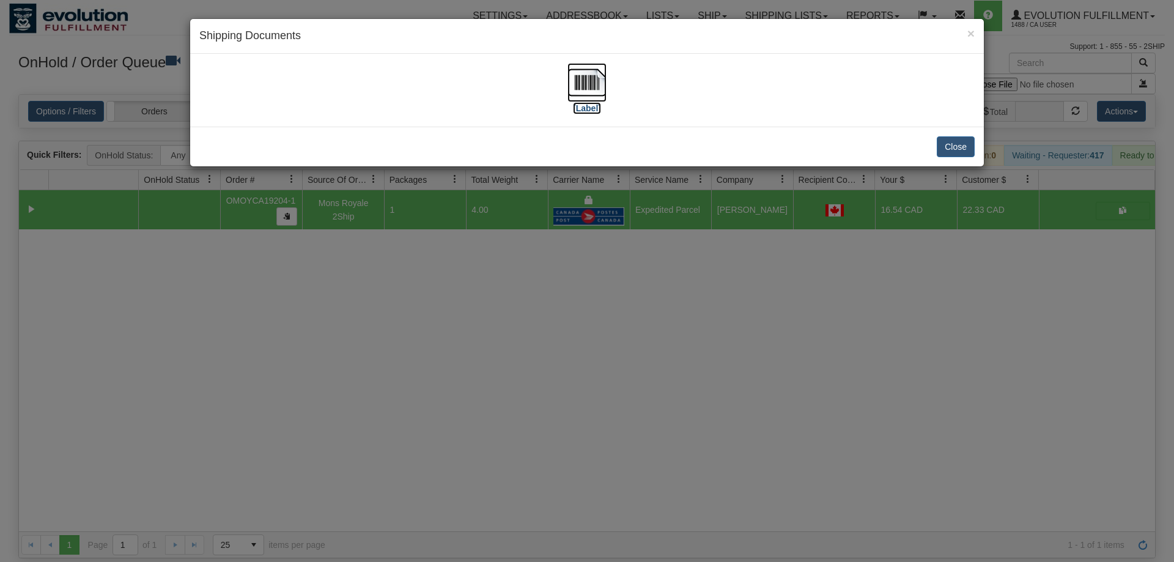
click at [587, 81] on img at bounding box center [586, 82] width 39 height 39
click at [397, 399] on div "× Shipping Documents [Label] Close" at bounding box center [587, 281] width 1174 height 562
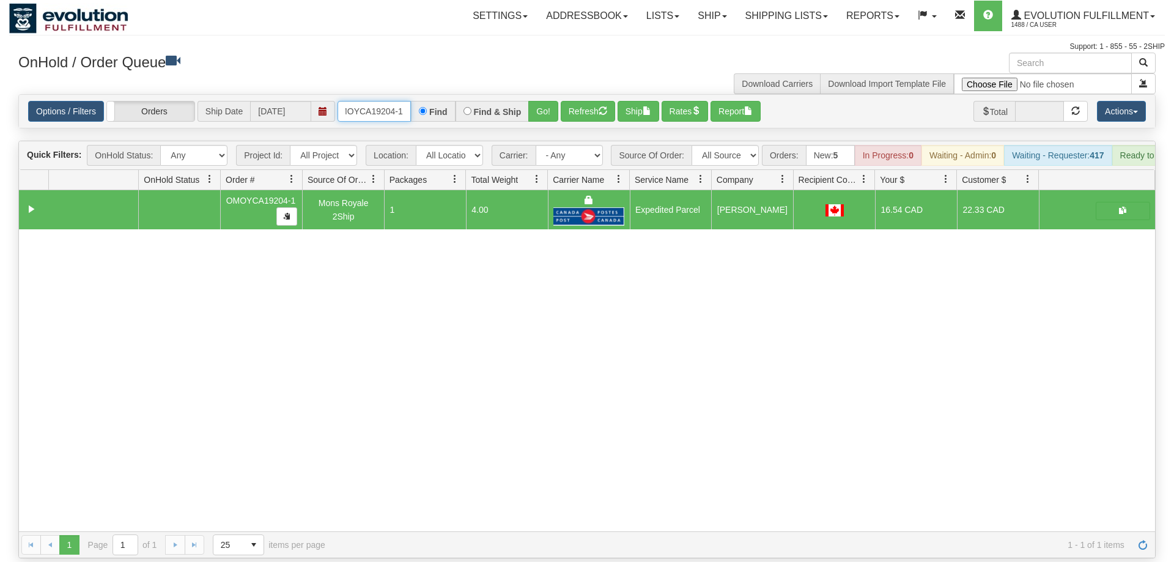
click at [380, 101] on input "OMOYCA19204-1" at bounding box center [373, 111] width 73 height 21
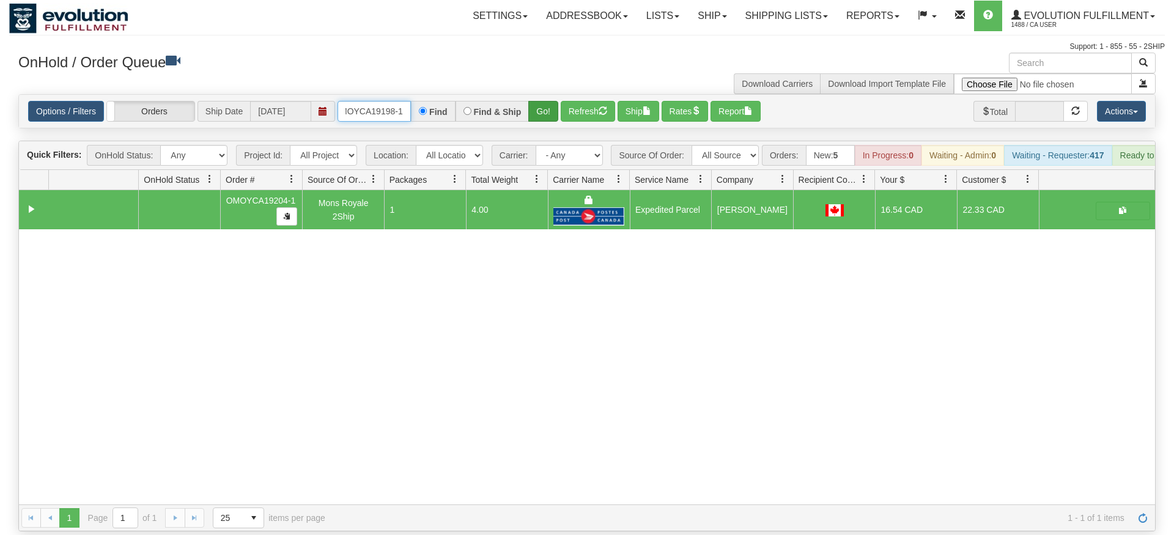
type input "oMOYCA19198-1"
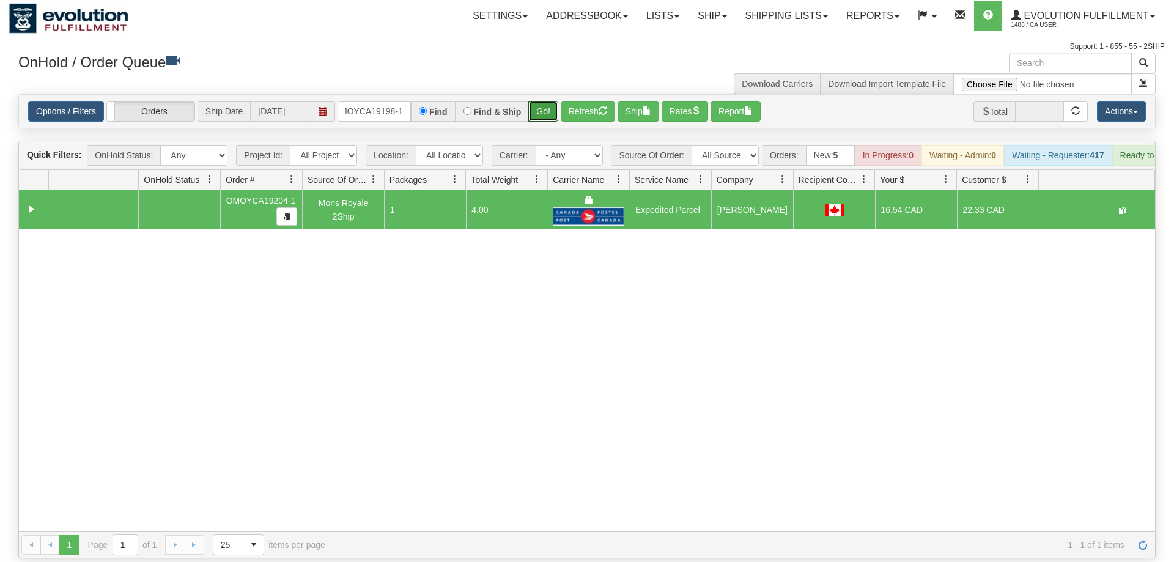
drag, startPoint x: 543, startPoint y: 96, endPoint x: 538, endPoint y: 105, distance: 10.4
click at [543, 122] on div "Is equal to Is not equal to Contains Does not contains CAD USD EUR ZAR [PERSON_…" at bounding box center [586, 326] width 1155 height 464
click at [537, 101] on button "Go!" at bounding box center [543, 111] width 30 height 21
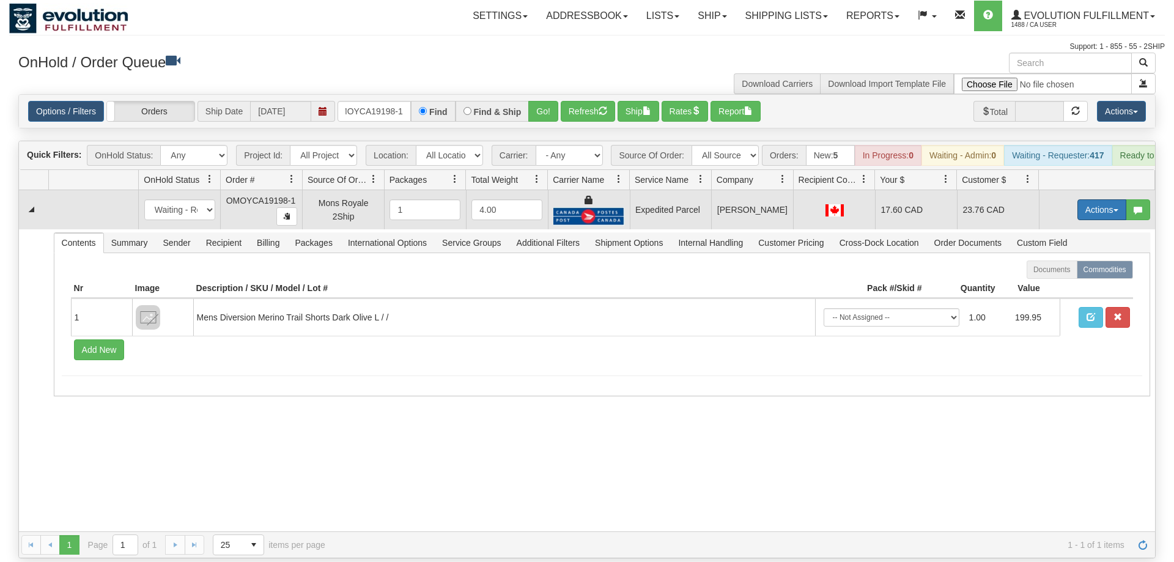
click at [1091, 199] on button "Actions" at bounding box center [1101, 209] width 49 height 21
click at [1056, 276] on span "Ship" at bounding box center [1053, 281] width 26 height 10
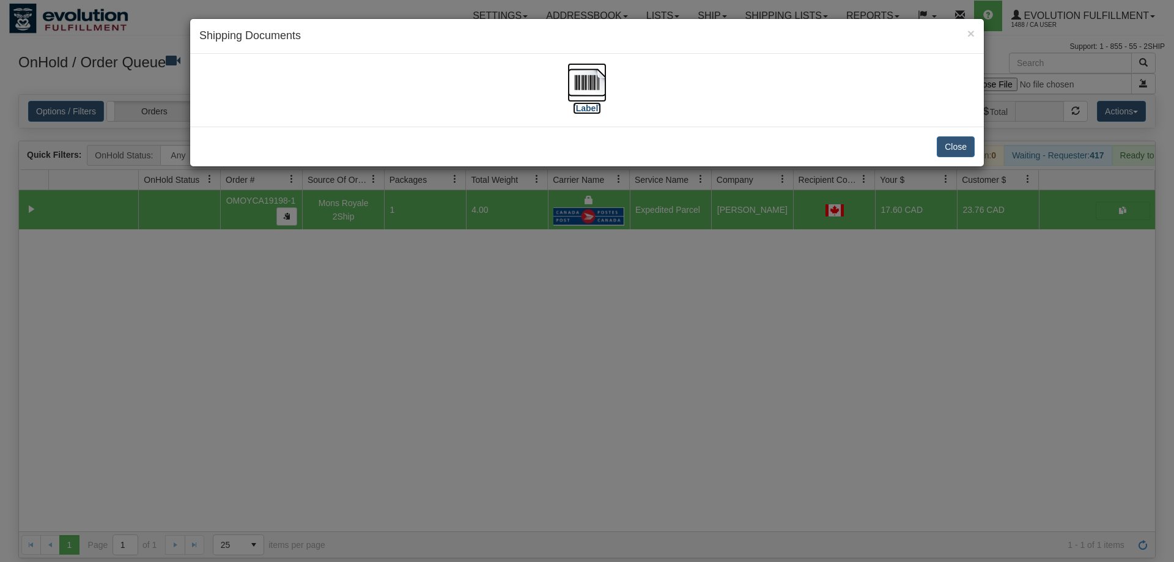
click at [580, 76] on img at bounding box center [586, 82] width 39 height 39
drag, startPoint x: 498, startPoint y: 426, endPoint x: 424, endPoint y: 65, distance: 368.2
click at [498, 414] on div "× Shipping Documents [Label] Close" at bounding box center [587, 281] width 1174 height 562
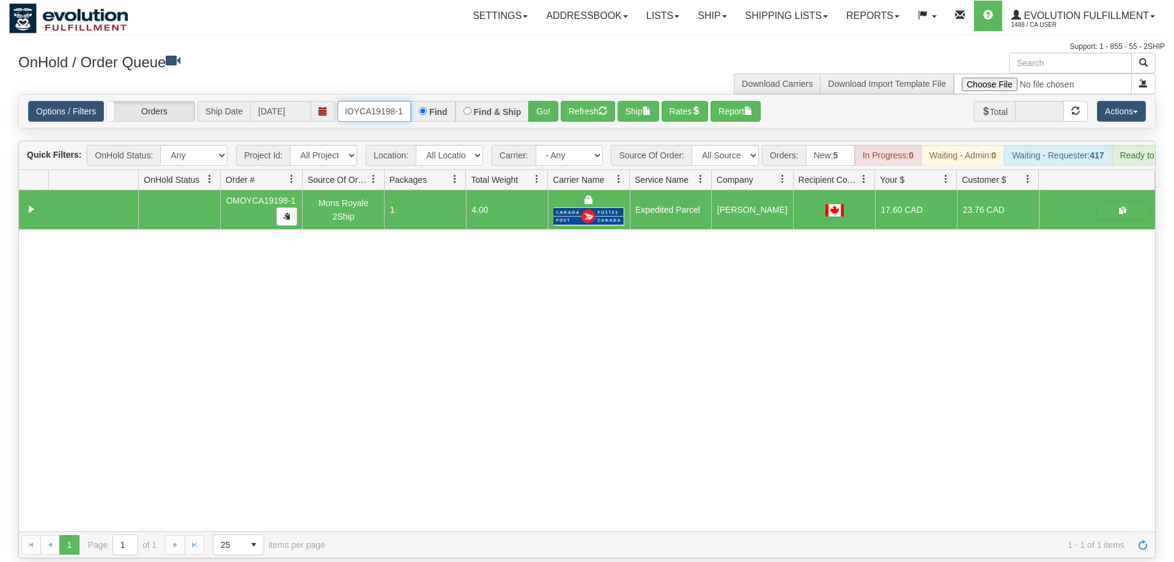
click at [394, 101] on input "oMOYCA19198-1" at bounding box center [373, 111] width 73 height 21
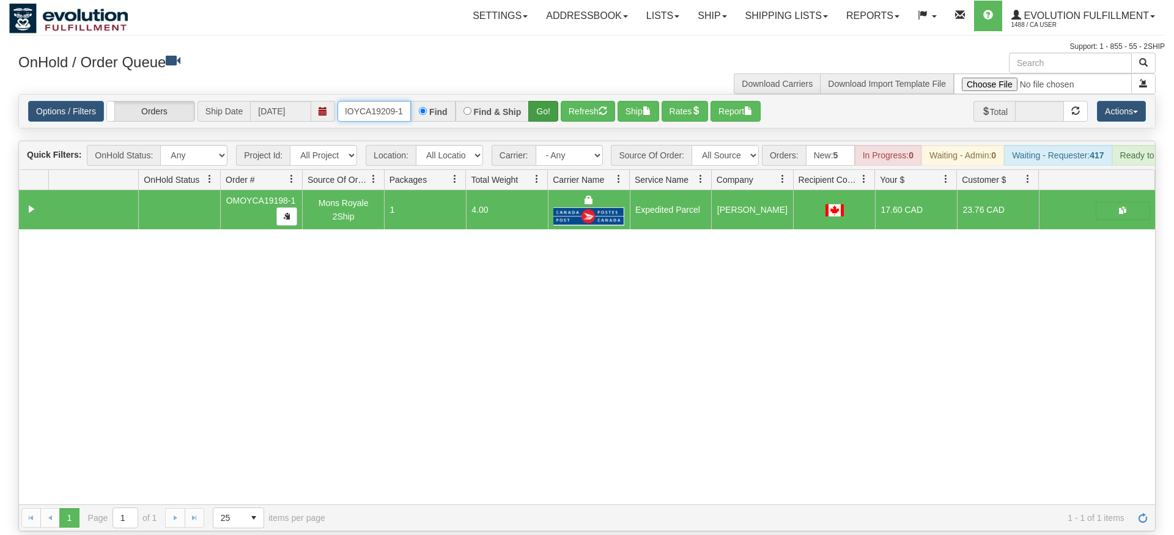
type input "OMOYCA19209-1"
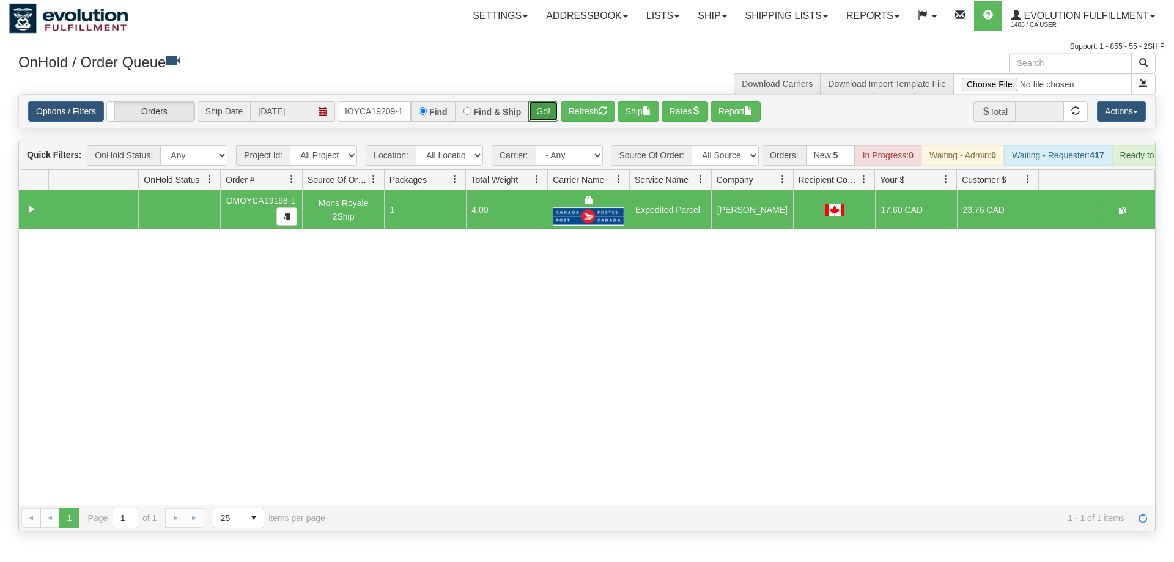
click at [552, 112] on div "Is equal to Is not equal to Contains Does not contains CAD USD EUR ZAR [PERSON_…" at bounding box center [586, 312] width 1155 height 437
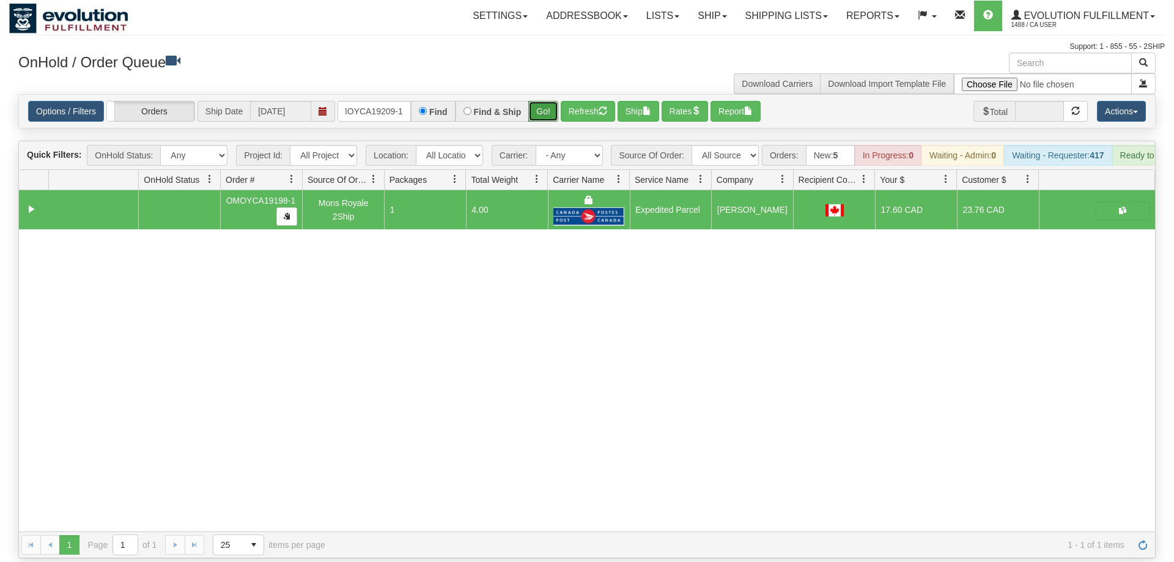
click at [549, 101] on button "Go!" at bounding box center [543, 111] width 30 height 21
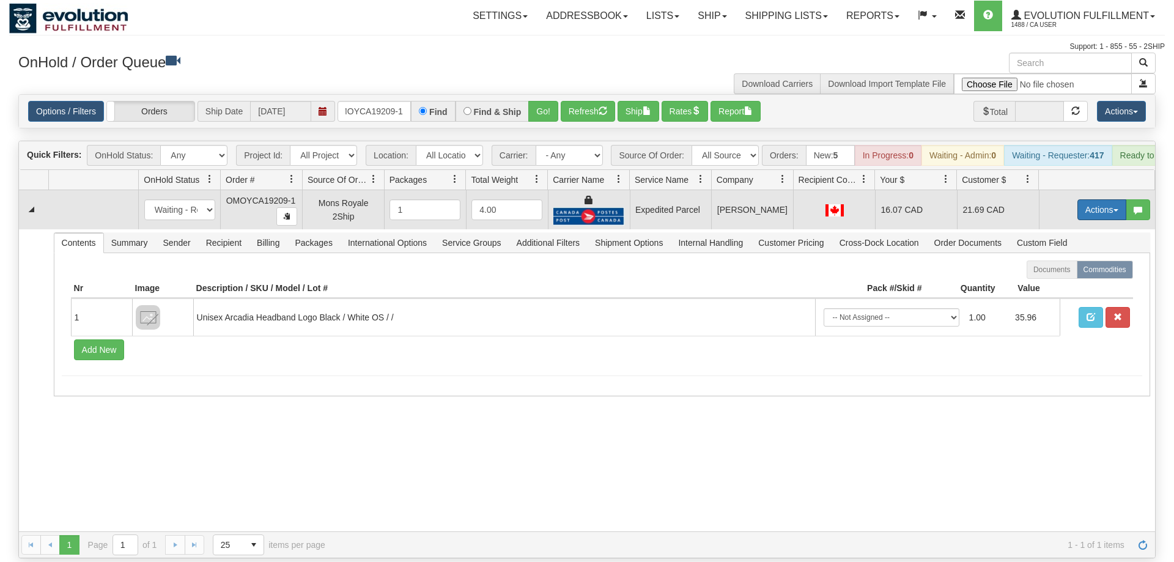
click at [1088, 199] on button "Actions" at bounding box center [1101, 209] width 49 height 21
click at [1066, 273] on link "Ship" at bounding box center [1077, 281] width 98 height 16
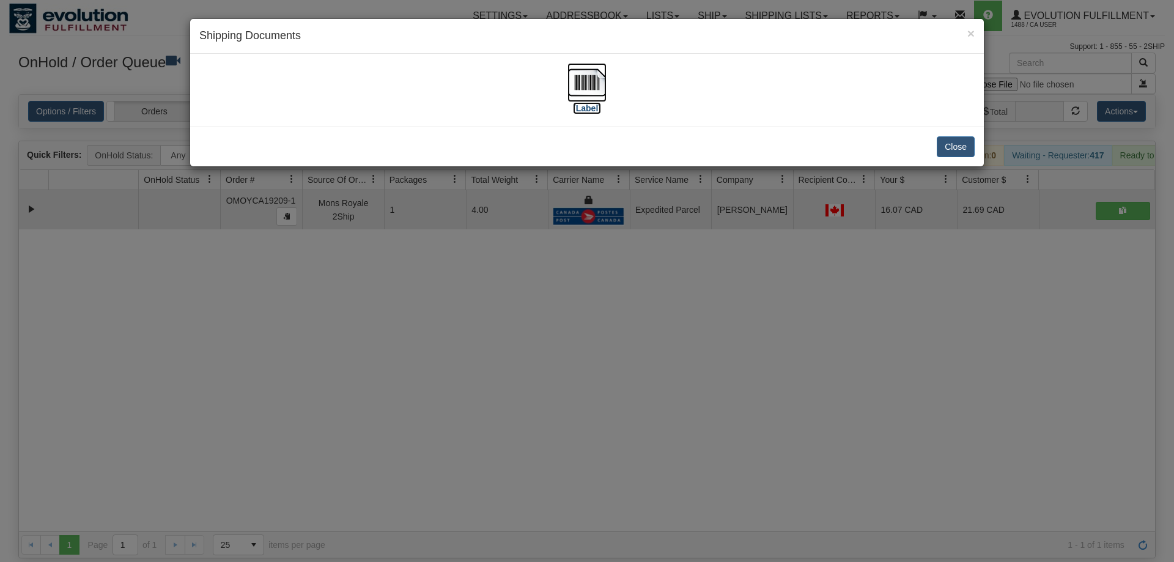
click at [578, 86] on img at bounding box center [586, 82] width 39 height 39
click at [384, 335] on div "× Shipping Documents [Label] Close" at bounding box center [587, 281] width 1174 height 562
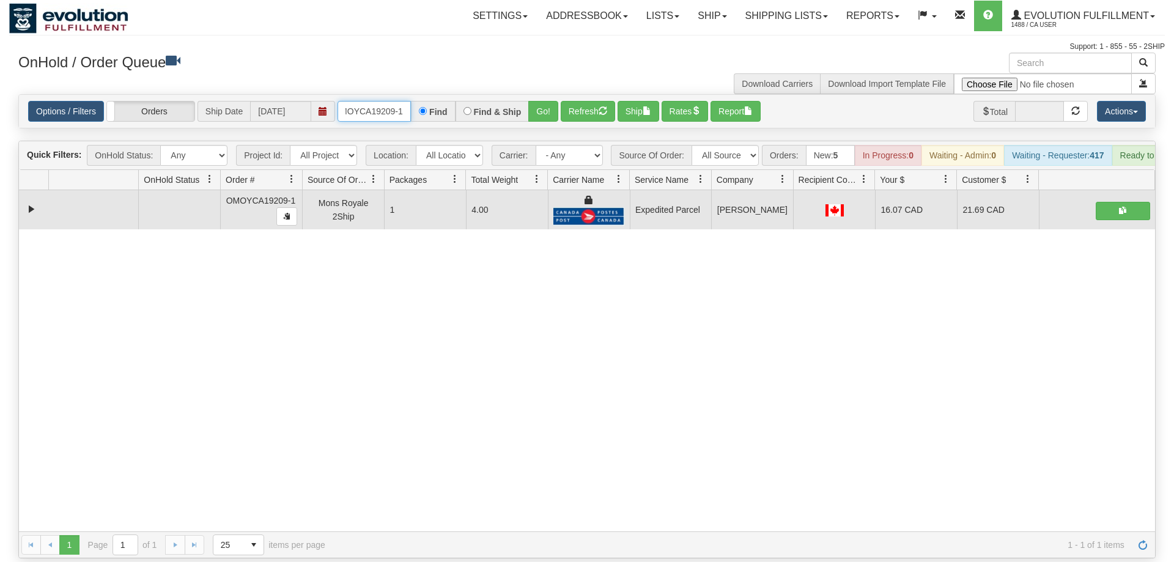
click at [368, 101] on input "OMOYCA19209-1" at bounding box center [373, 111] width 73 height 21
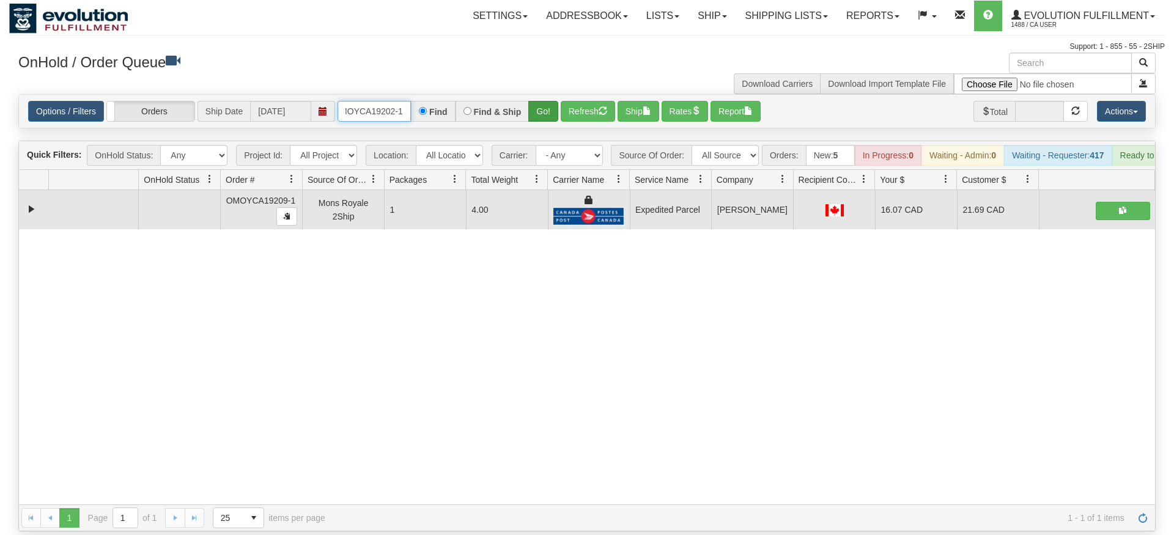
type input "OMOYCA19202-1"
click at [534, 119] on div "Is equal to Is not equal to Contains Does not contains CAD USD EUR ZAR [PERSON_…" at bounding box center [586, 312] width 1155 height 437
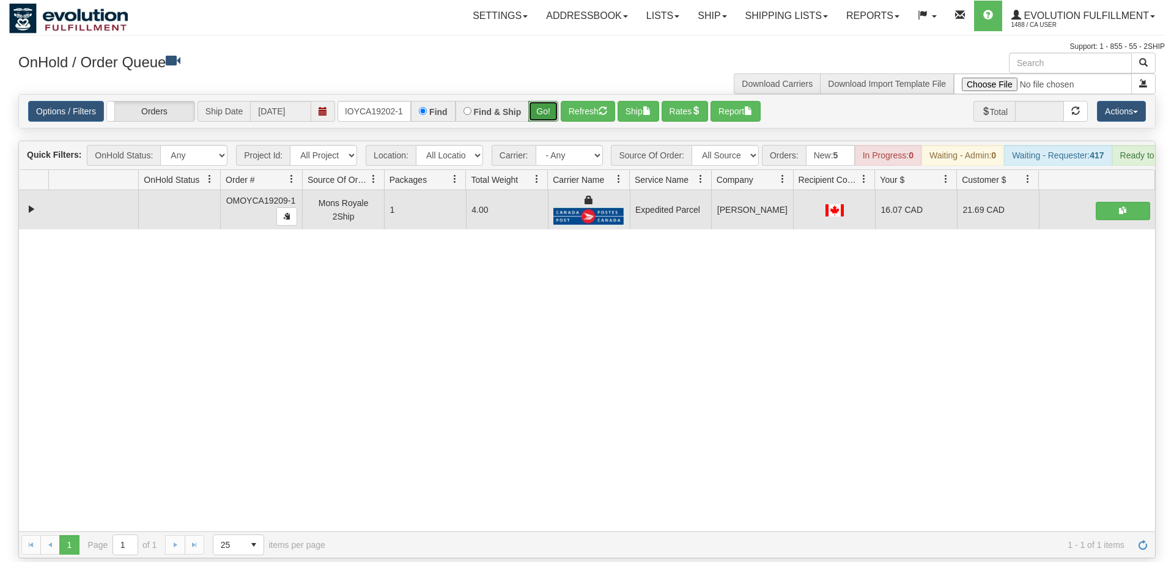
click at [534, 101] on button "Go!" at bounding box center [543, 111] width 30 height 21
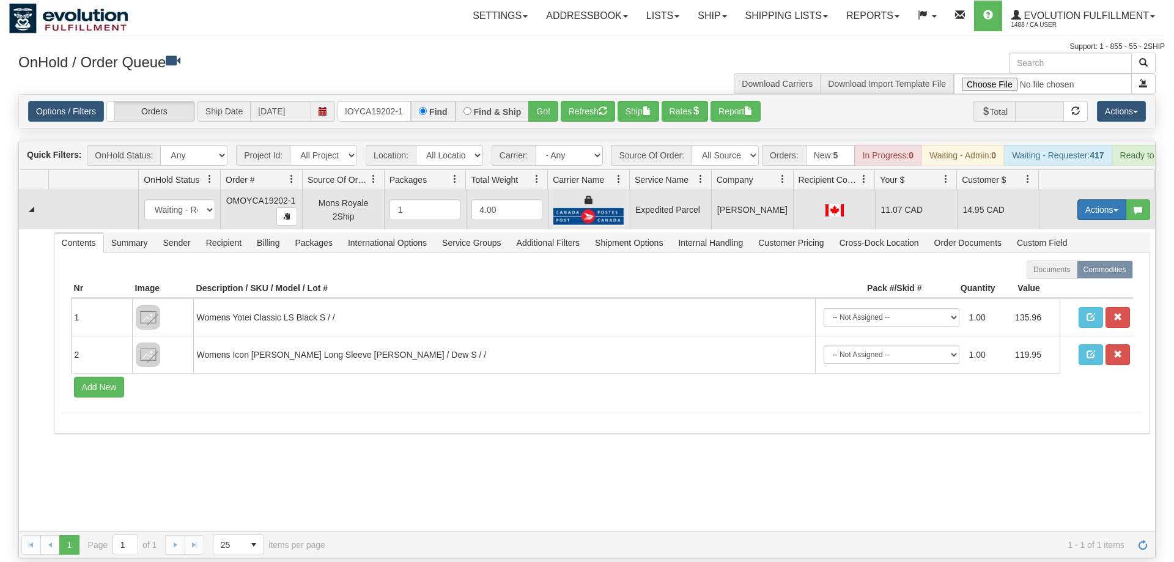
click at [1099, 199] on button "Actions" at bounding box center [1101, 209] width 49 height 21
click at [1047, 276] on span "Ship" at bounding box center [1053, 281] width 26 height 10
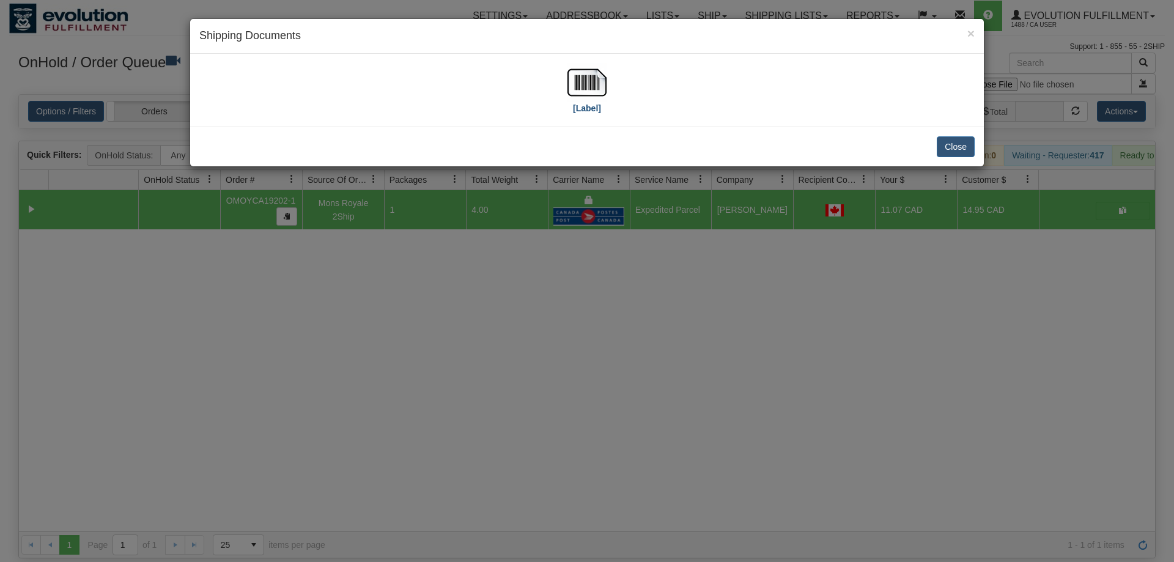
drag, startPoint x: 527, startPoint y: 45, endPoint x: 587, endPoint y: 81, distance: 69.9
click at [539, 48] on div "× Shipping Documents" at bounding box center [587, 36] width 794 height 35
click at [590, 91] on img at bounding box center [586, 82] width 39 height 39
drag, startPoint x: 599, startPoint y: 381, endPoint x: 461, endPoint y: 153, distance: 266.6
click at [600, 380] on div "× Shipping Documents [Label] Close" at bounding box center [587, 281] width 1174 height 562
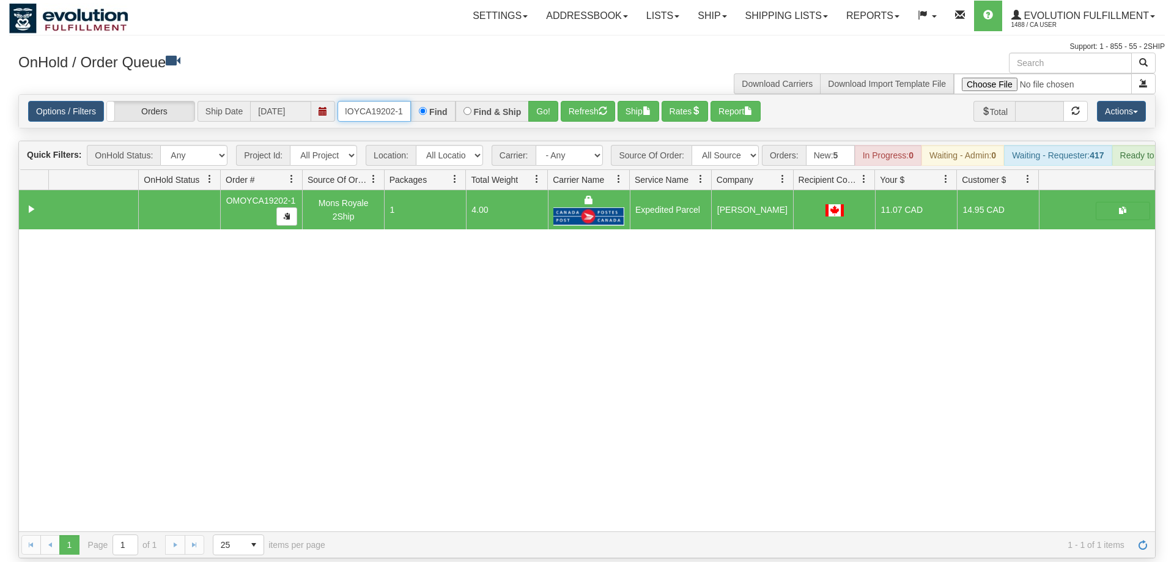
click at [385, 101] on input "OMOYCA19202-1" at bounding box center [373, 111] width 73 height 21
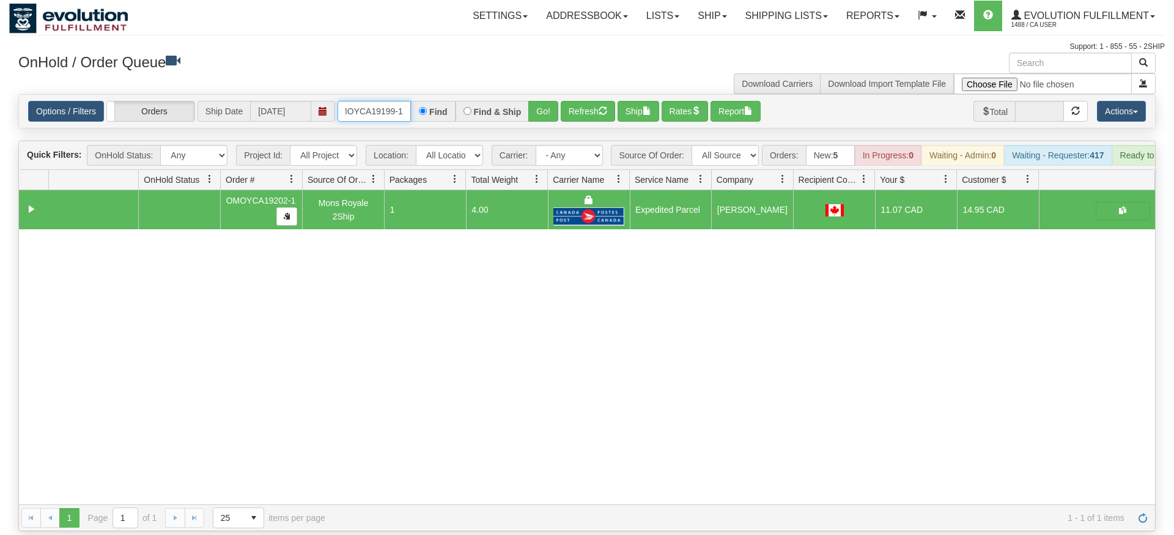
type input "OMOYCA19199-1"
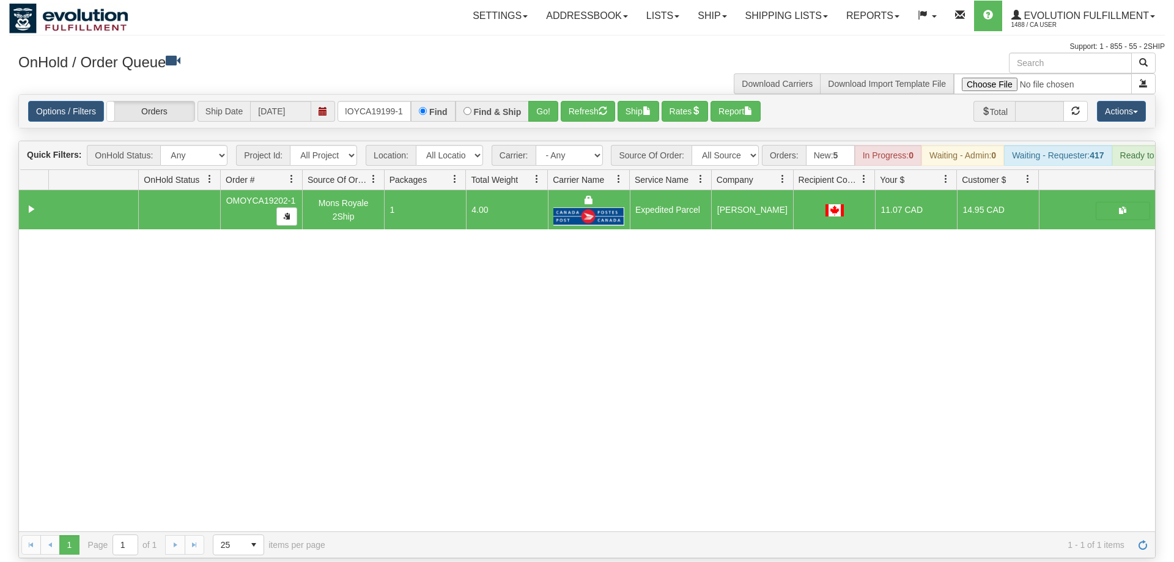
click at [529, 118] on div "Is equal to Is not equal to Contains Does not contains CAD USD EUR ZAR [PERSON_…" at bounding box center [586, 326] width 1155 height 464
click at [532, 101] on button "Go!" at bounding box center [543, 111] width 30 height 21
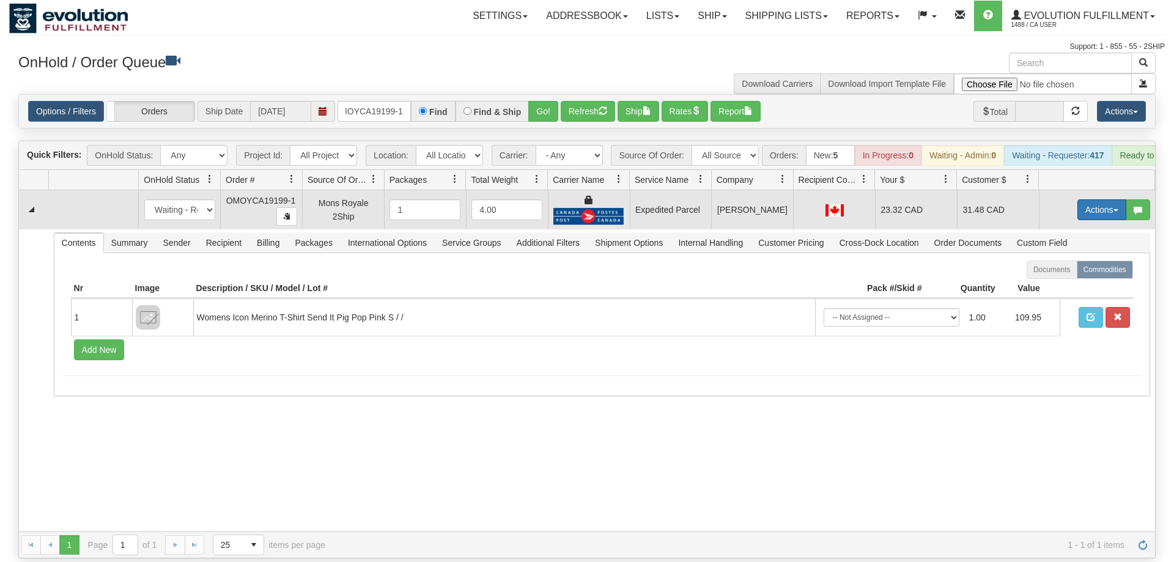
click at [1085, 199] on button "Actions" at bounding box center [1101, 209] width 49 height 21
click at [1070, 273] on link "Ship" at bounding box center [1077, 281] width 98 height 16
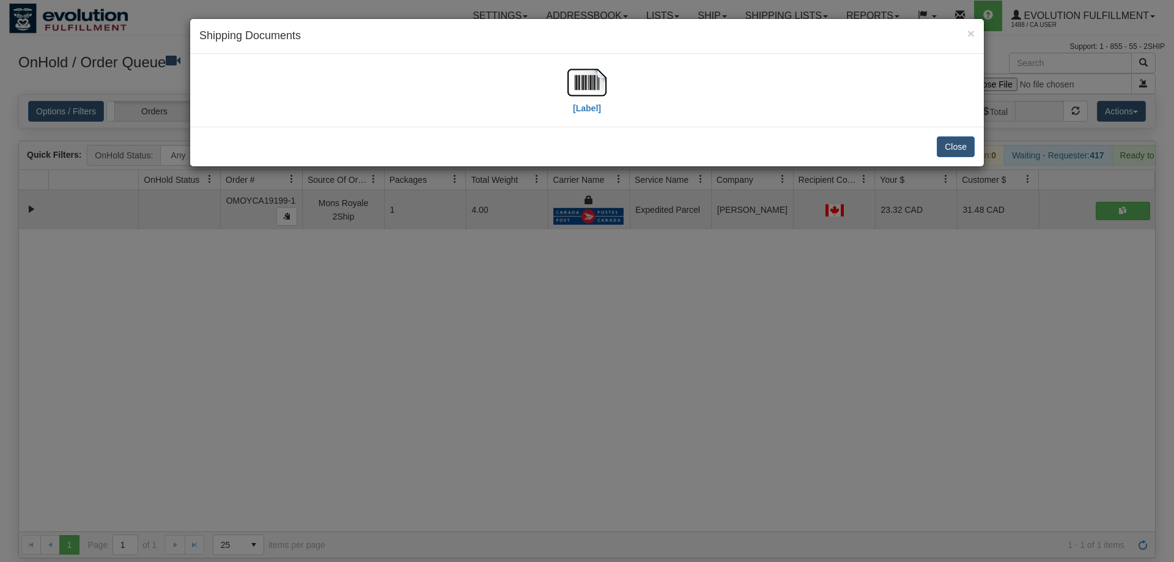
click at [569, 62] on div "[Label]" at bounding box center [587, 90] width 794 height 73
click at [576, 79] on img at bounding box center [586, 82] width 39 height 39
click at [479, 394] on div "× Shipping Documents [Label] Close" at bounding box center [587, 281] width 1174 height 562
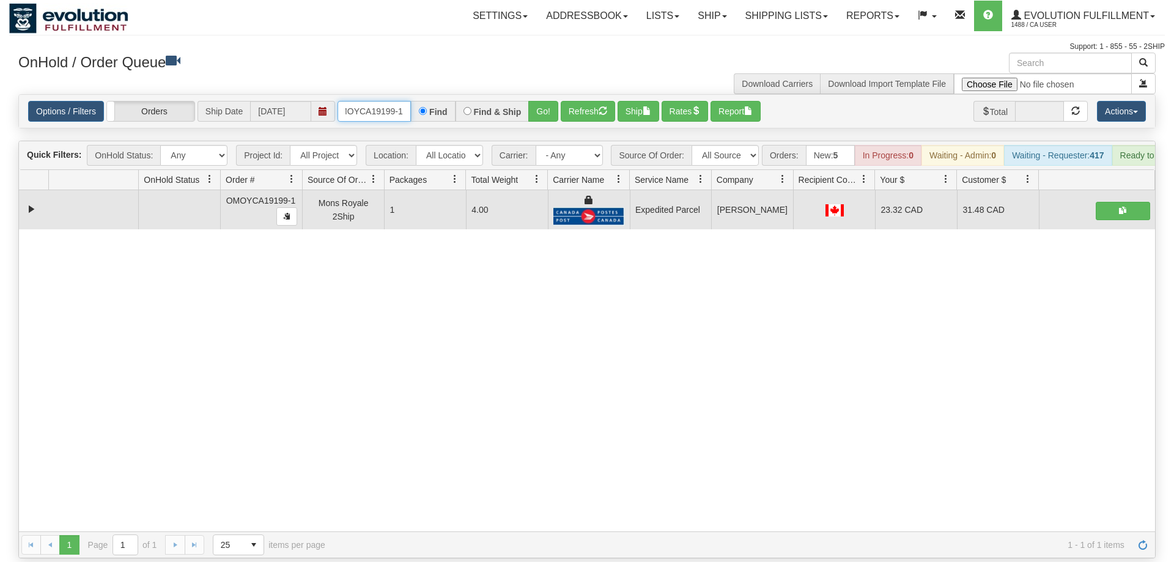
click at [365, 101] on input "OMOYCA19199-1" at bounding box center [373, 111] width 73 height 21
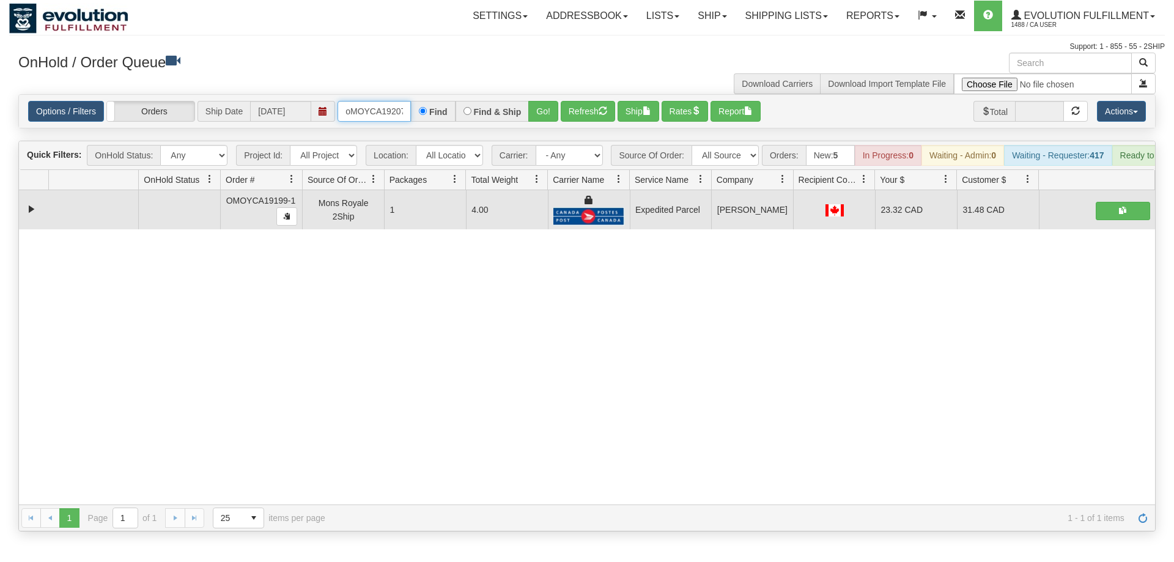
scroll to position [0, 10]
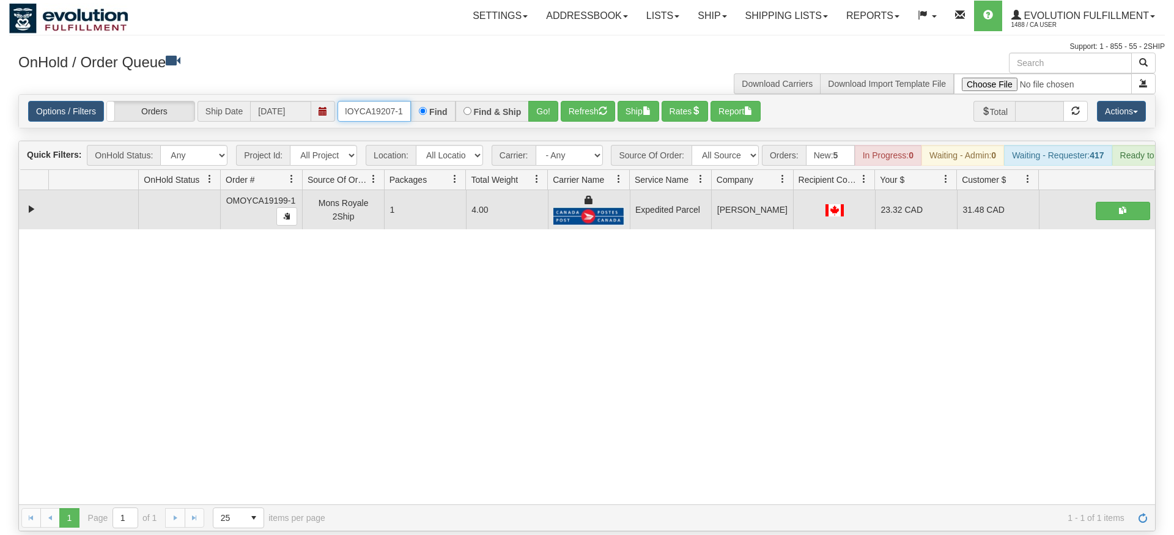
type input "oMOYCA19207-1"
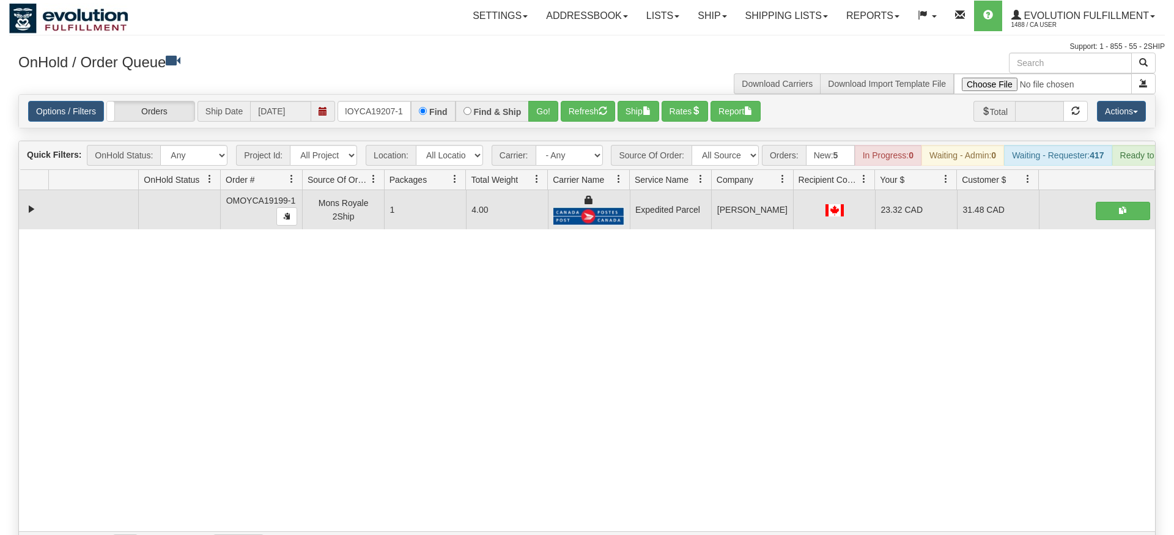
click at [529, 122] on div "Is equal to Is not equal to Contains Does not contains CAD USD EUR ZAR [PERSON_…" at bounding box center [586, 326] width 1155 height 464
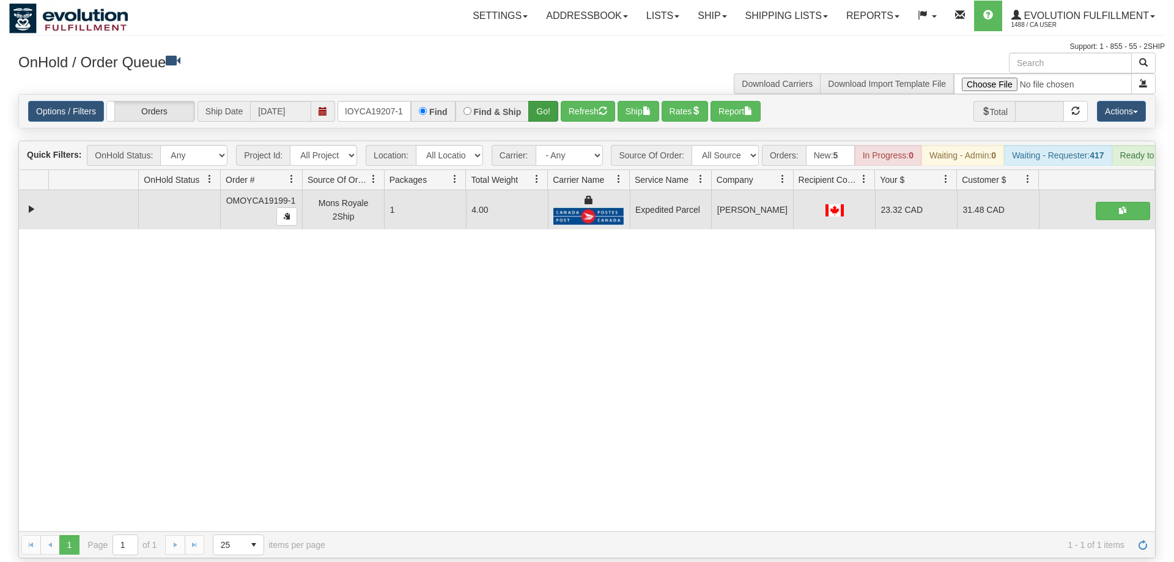
drag, startPoint x: 536, startPoint y: 107, endPoint x: 537, endPoint y: 97, distance: 10.5
click at [536, 106] on div "Options / Filters Group Shipments Orders Ship Date [DATE] oMOYCA19207-1 Find Fi…" at bounding box center [587, 111] width 1136 height 33
click at [537, 101] on button "Go!" at bounding box center [543, 111] width 30 height 21
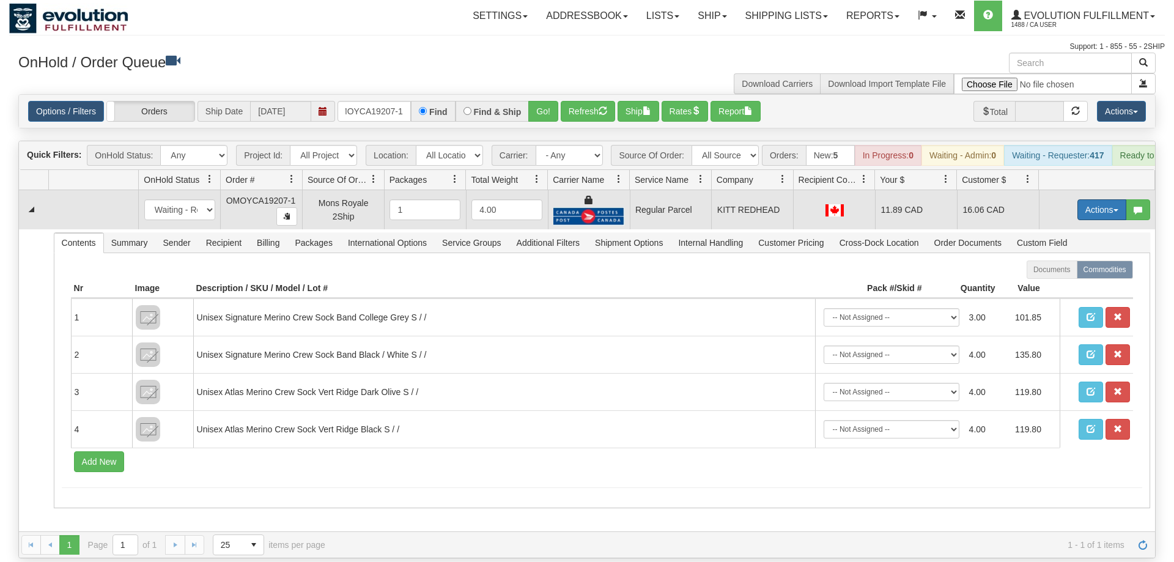
click at [1081, 199] on button "Actions" at bounding box center [1101, 209] width 49 height 21
click at [1073, 260] on span "Rate All Services" at bounding box center [1076, 265] width 73 height 10
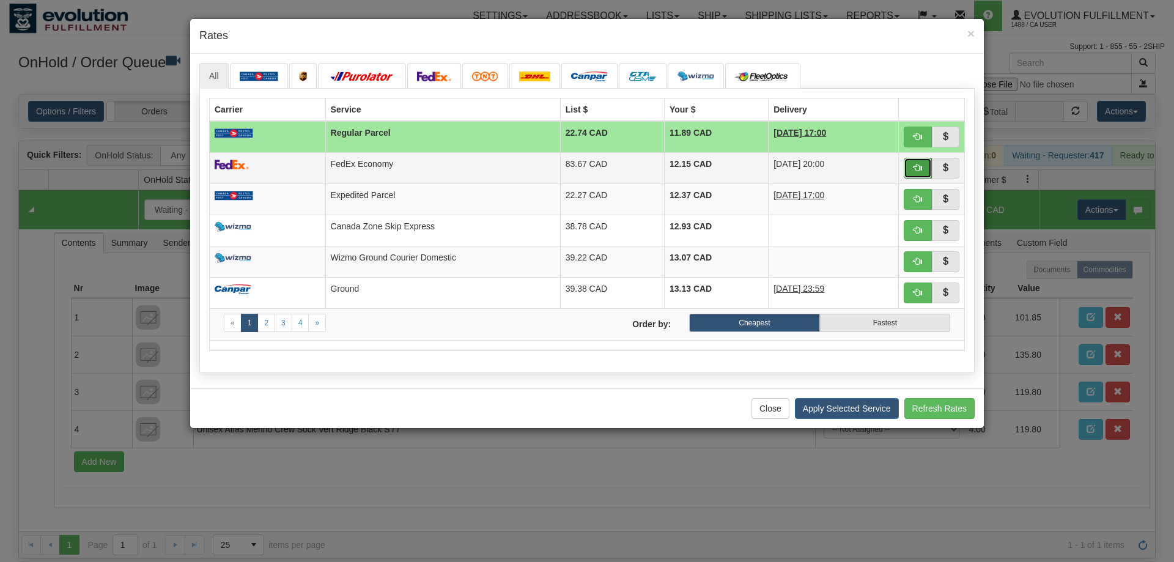
click at [916, 169] on span "button" at bounding box center [917, 167] width 9 height 9
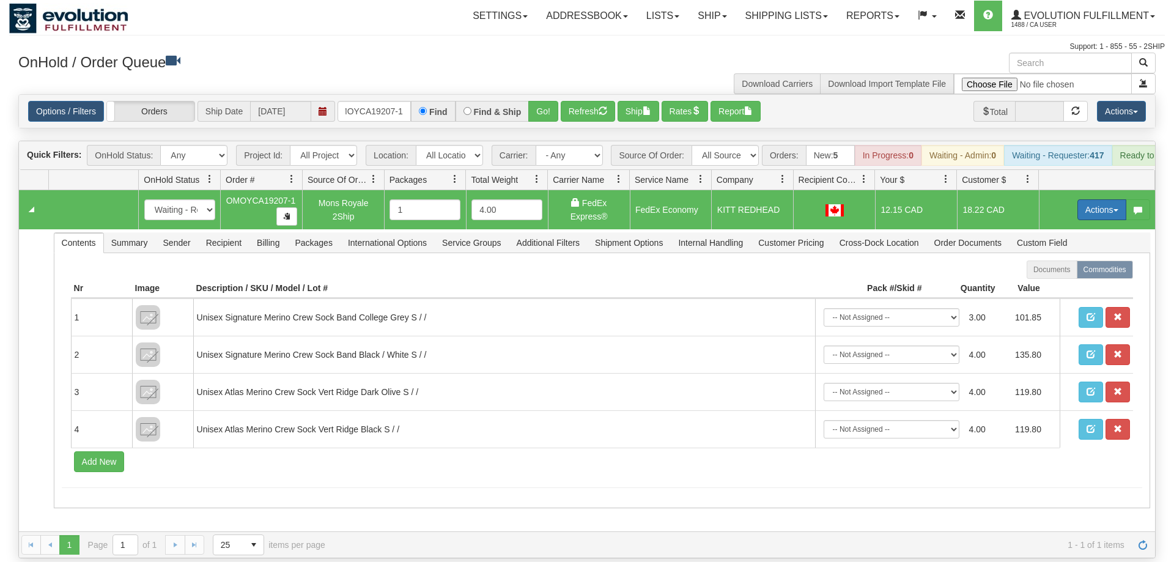
click at [1108, 199] on button "Actions" at bounding box center [1101, 209] width 49 height 21
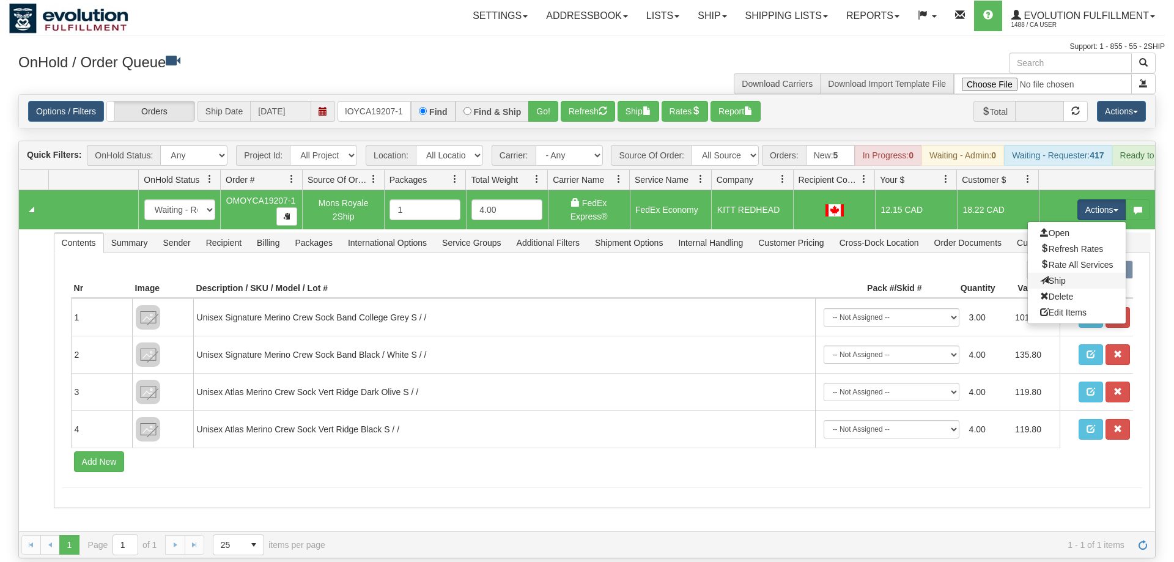
click at [1078, 273] on link "Ship" at bounding box center [1077, 281] width 98 height 16
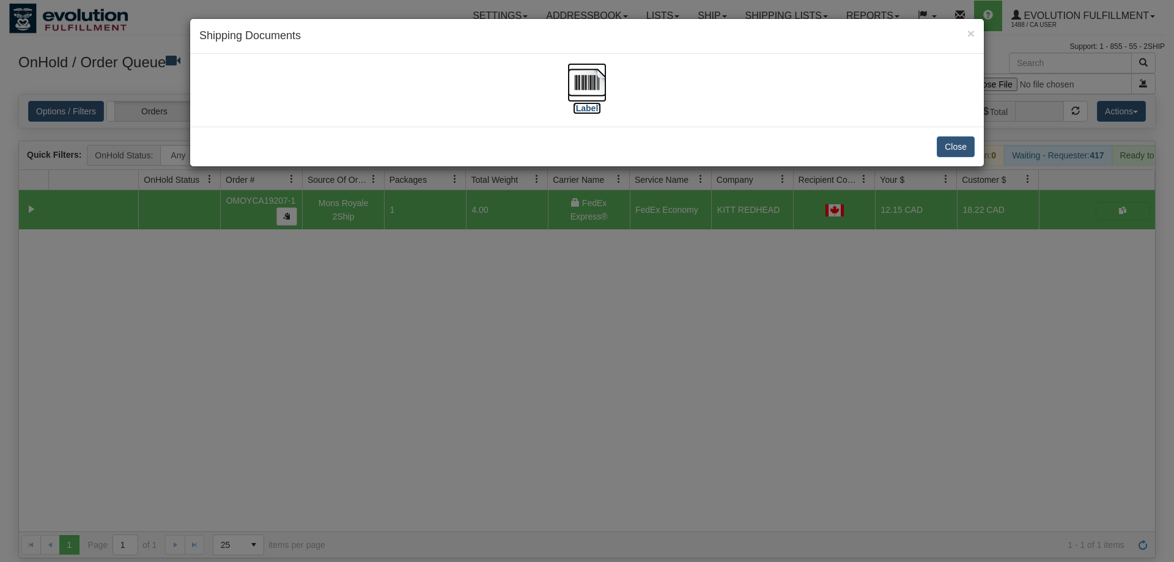
click at [572, 64] on img at bounding box center [586, 82] width 39 height 39
drag, startPoint x: 509, startPoint y: 366, endPoint x: 373, endPoint y: 116, distance: 284.8
click at [509, 366] on div "× Shipping Documents [Label] Close" at bounding box center [587, 281] width 1174 height 562
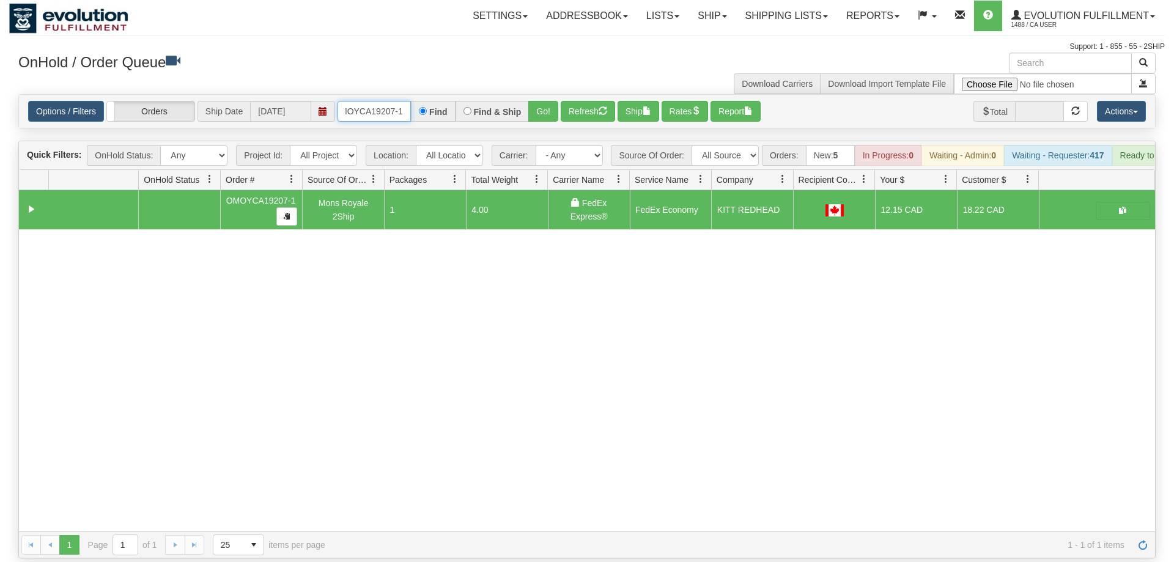
click at [375, 101] on input "oMOYCA19207-1" at bounding box center [373, 111] width 73 height 21
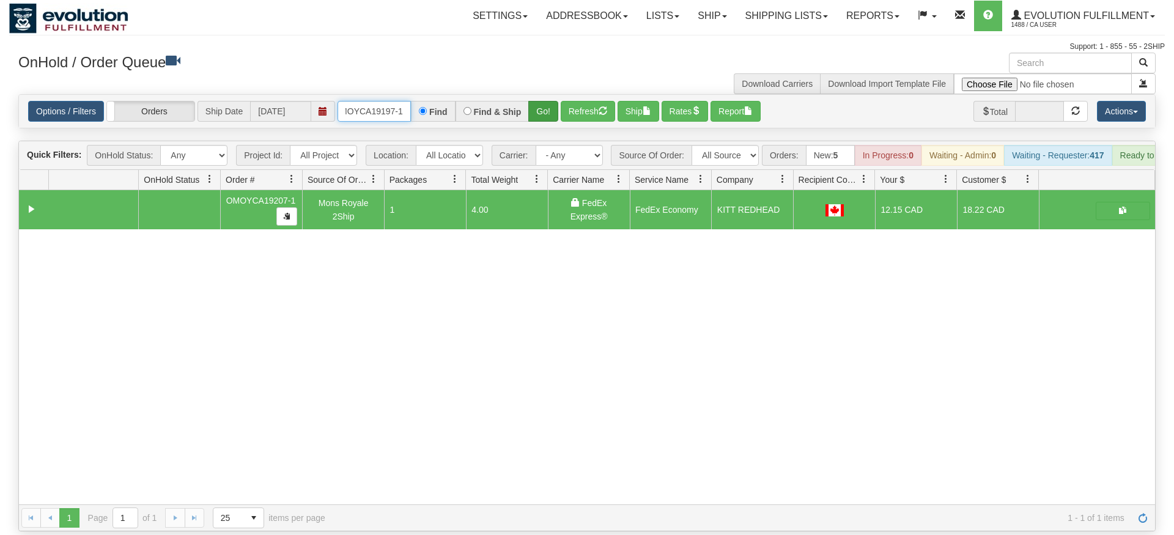
type input "OMOYCA19197-1"
click at [551, 129] on div "Is equal to Is not equal to Contains Does not contains CAD USD EUR ZAR [PERSON_…" at bounding box center [586, 312] width 1155 height 437
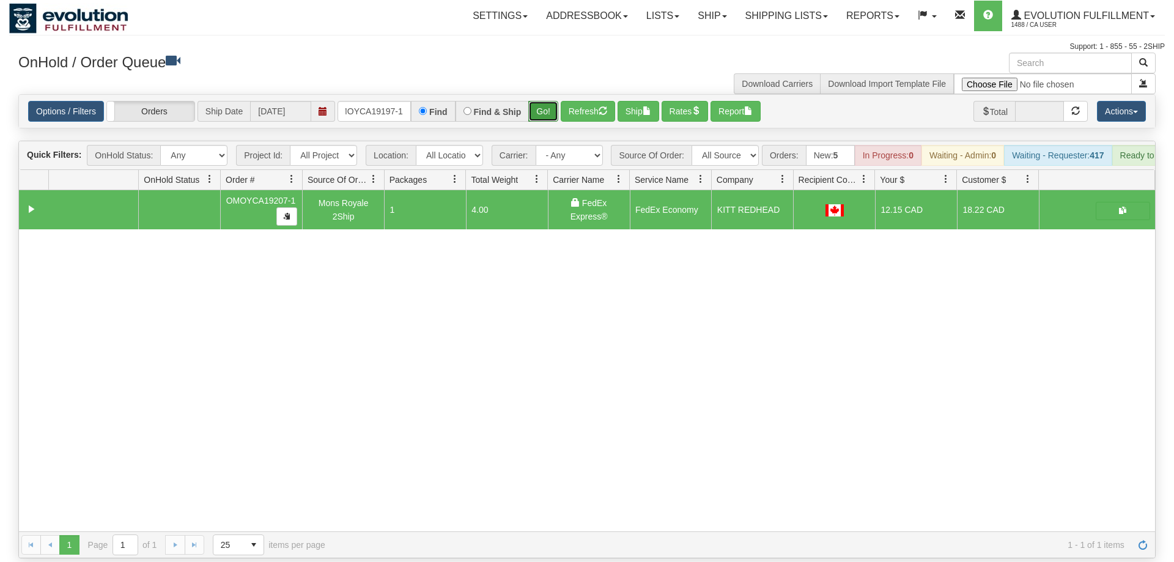
click at [547, 101] on button "Go!" at bounding box center [543, 111] width 30 height 21
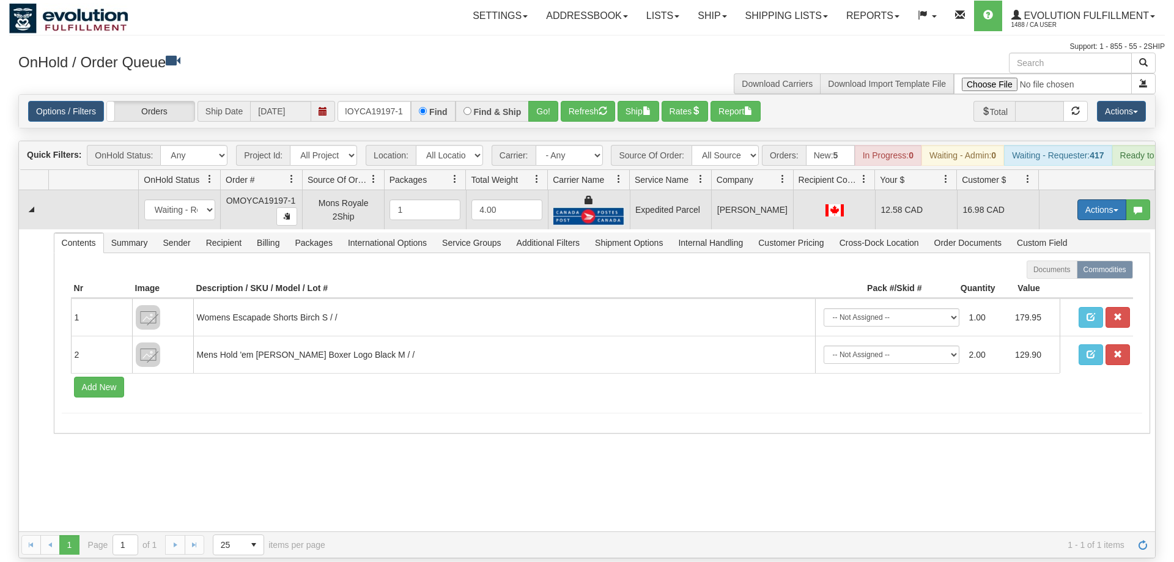
click at [1108, 199] on button "Actions" at bounding box center [1101, 209] width 49 height 21
click at [1083, 273] on link "Ship" at bounding box center [1077, 281] width 98 height 16
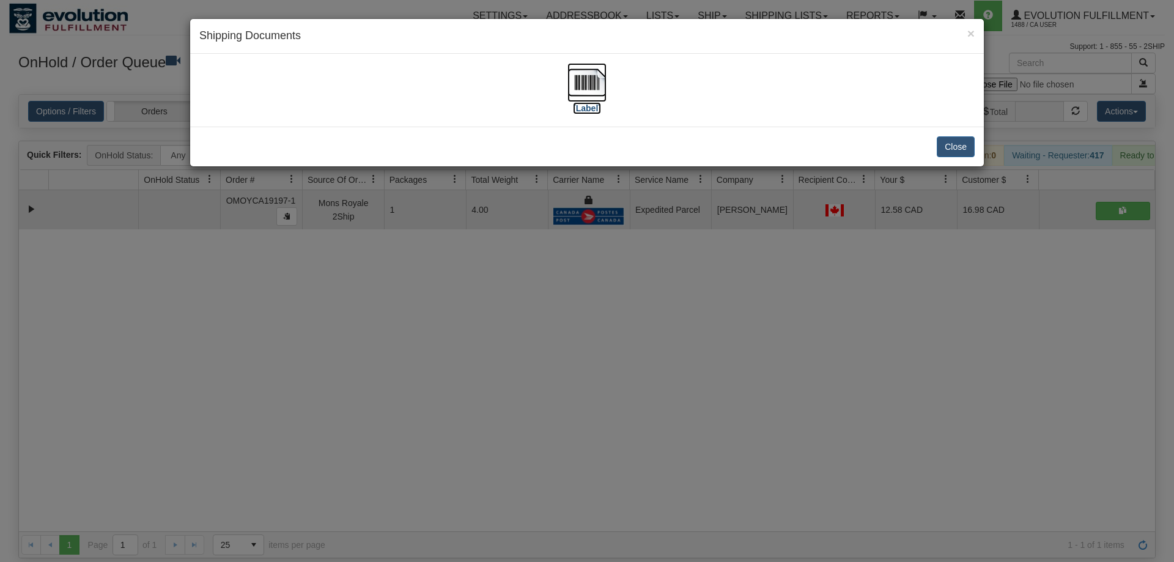
click at [568, 96] on img at bounding box center [586, 82] width 39 height 39
click at [458, 383] on div "× Shipping Documents [Label] Close" at bounding box center [587, 281] width 1174 height 562
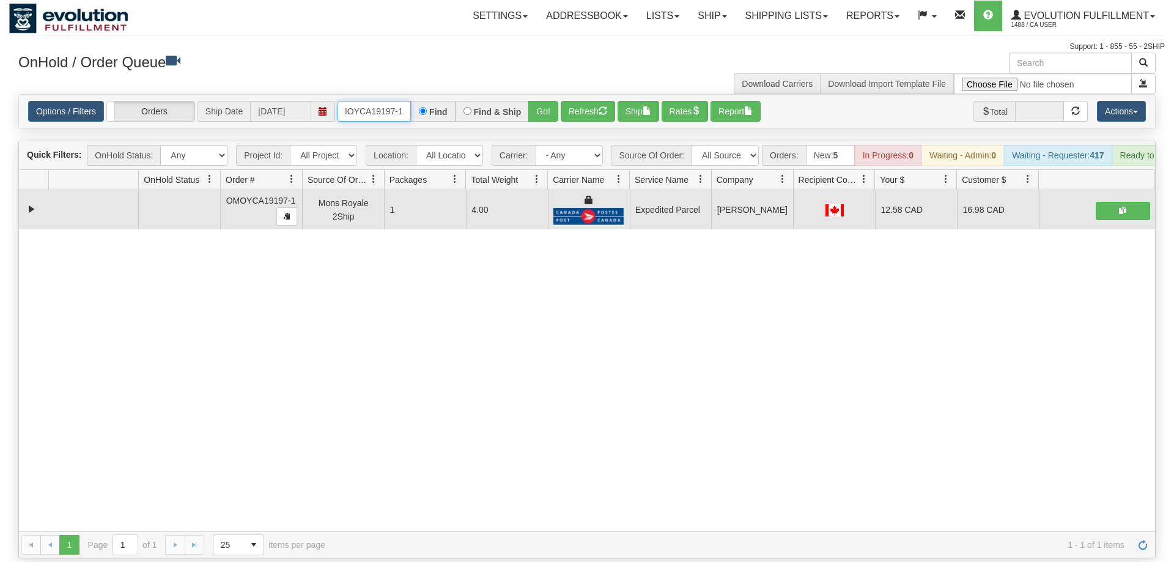
click at [379, 101] on input "OMOYCA19197-1" at bounding box center [373, 111] width 73 height 21
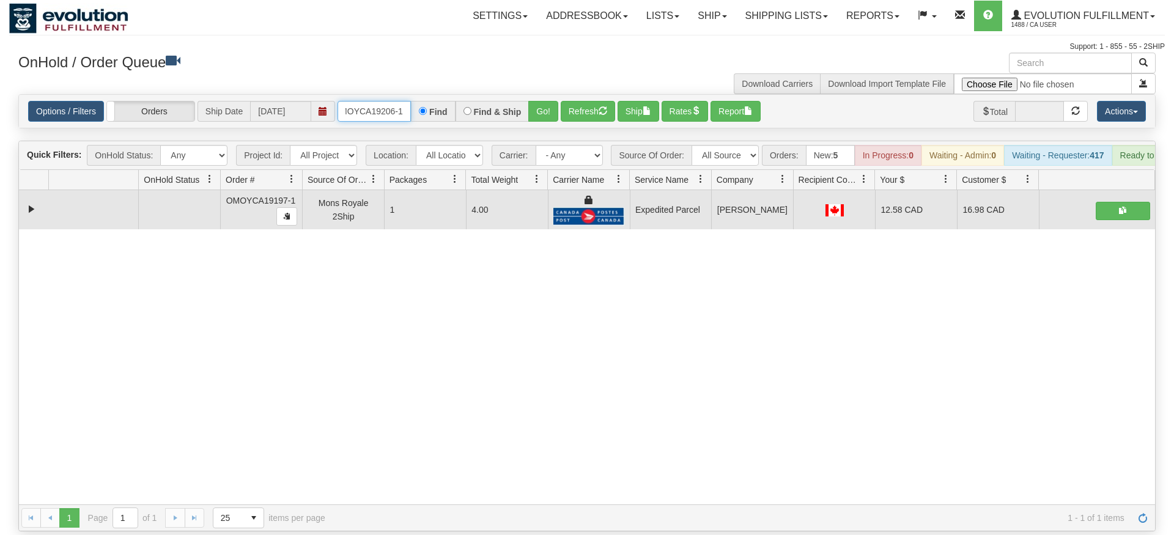
type input "OMOYCA19206-1"
click at [528, 112] on div "Is equal to Is not equal to Contains Does not contains CAD USD EUR ZAR [PERSON_…" at bounding box center [586, 312] width 1155 height 437
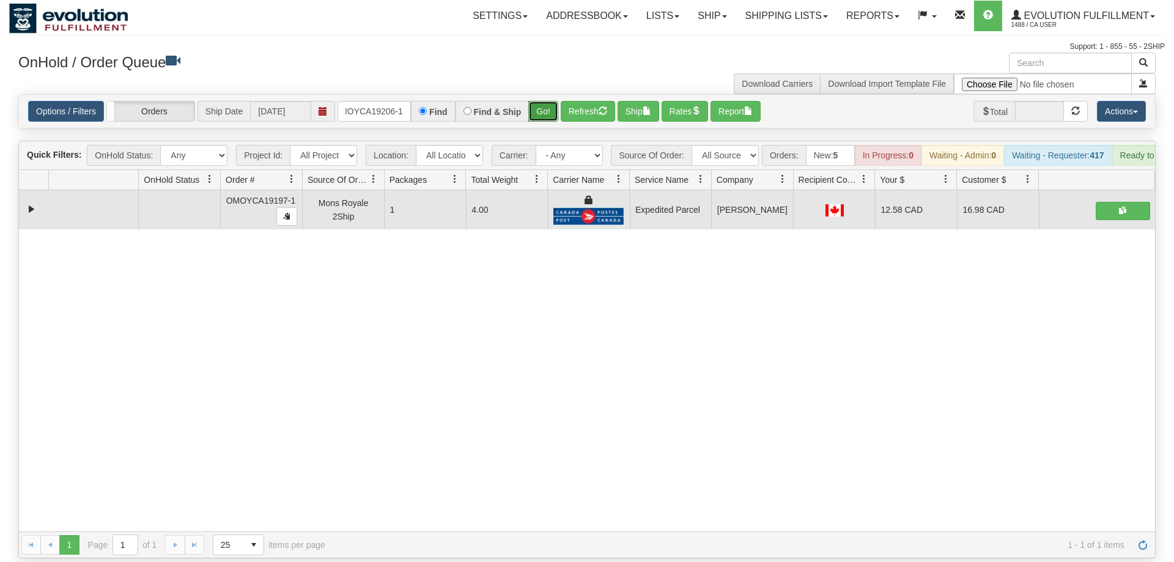
click at [542, 101] on button "Go!" at bounding box center [543, 111] width 30 height 21
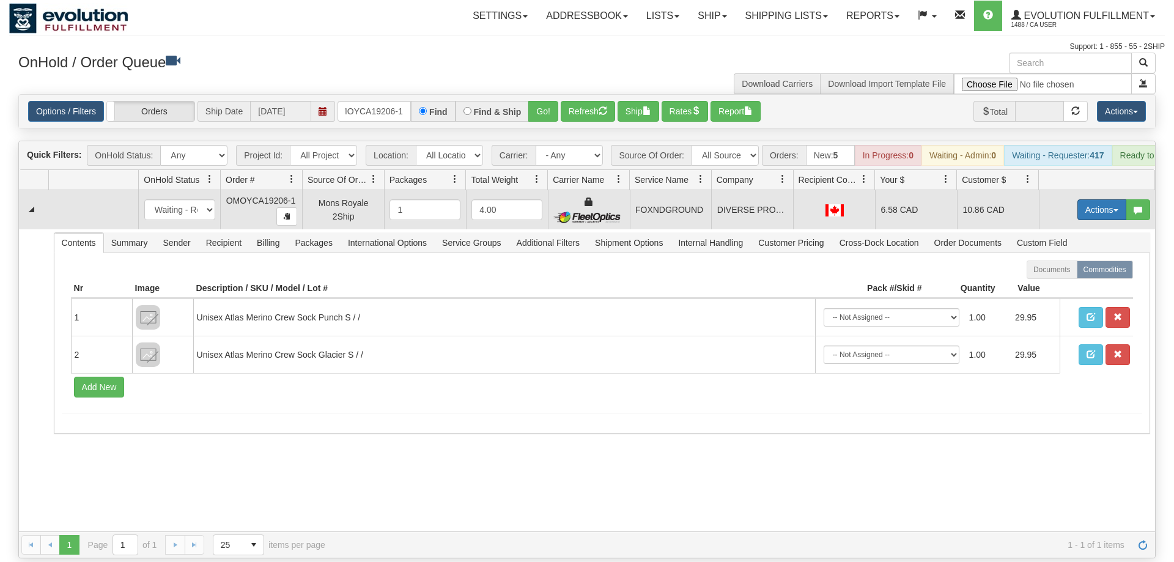
click at [1084, 199] on button "Actions" at bounding box center [1101, 209] width 49 height 21
click at [1067, 273] on link "Ship" at bounding box center [1077, 281] width 98 height 16
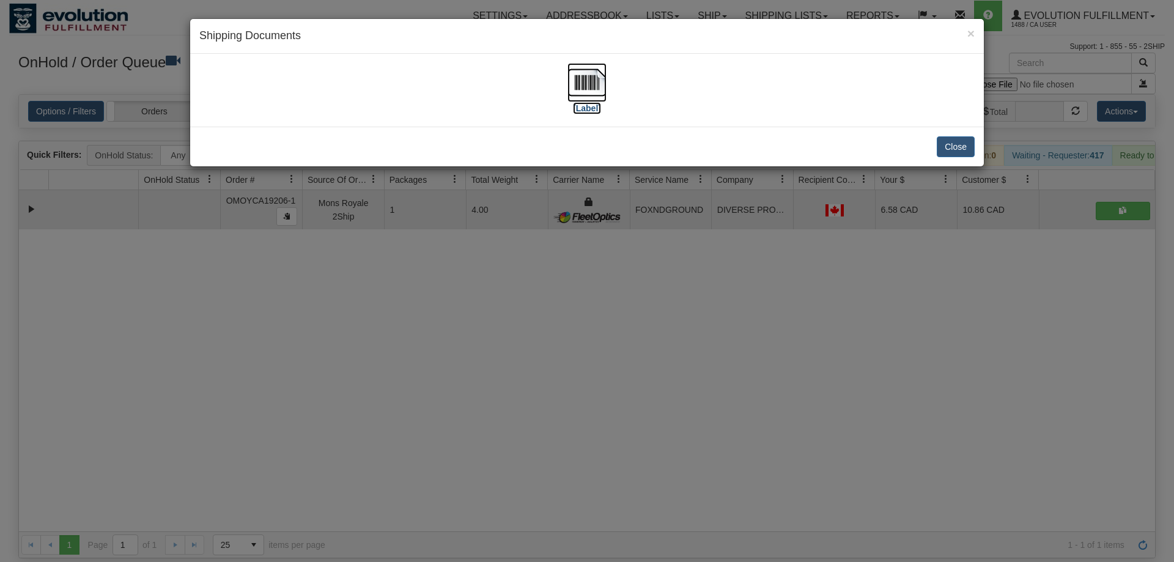
click at [568, 85] on img at bounding box center [586, 82] width 39 height 39
click at [593, 382] on div "× Shipping Documents [Label] Close" at bounding box center [587, 281] width 1174 height 562
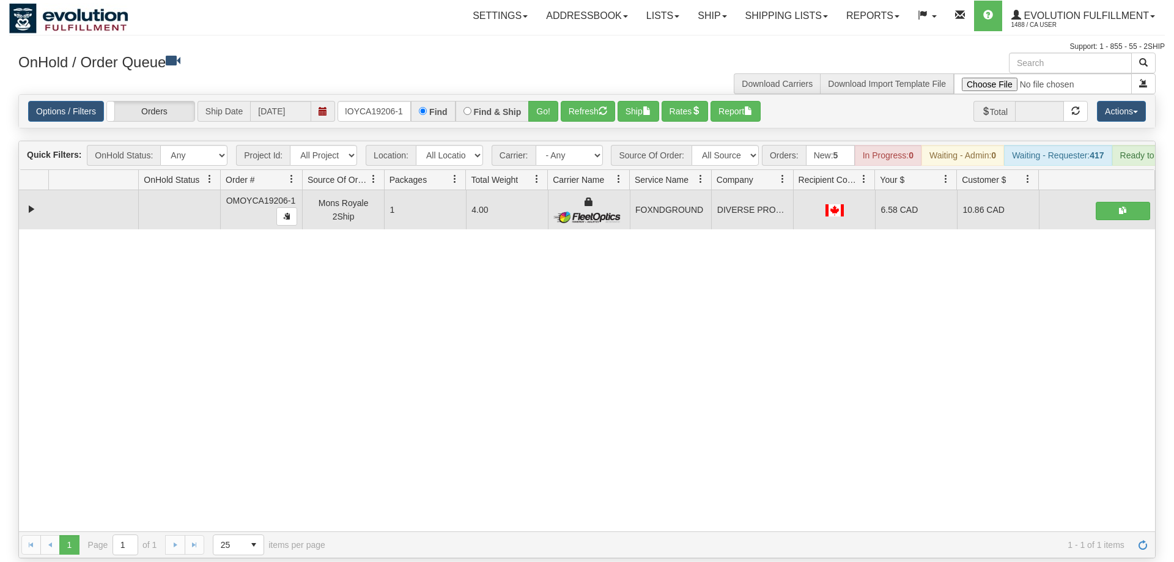
click at [375, 95] on div "Options / Filters Group Shipments Orders Ship Date [DATE] OMOYCA19206-1 Find Fi…" at bounding box center [587, 111] width 1136 height 33
click at [384, 107] on div "Options / Filters Group Shipments Orders Ship Date [DATE] OMOYCA19206-1 Find Fi…" at bounding box center [587, 111] width 1136 height 33
click at [381, 101] on input "OMOYCA19206-1" at bounding box center [373, 111] width 73 height 21
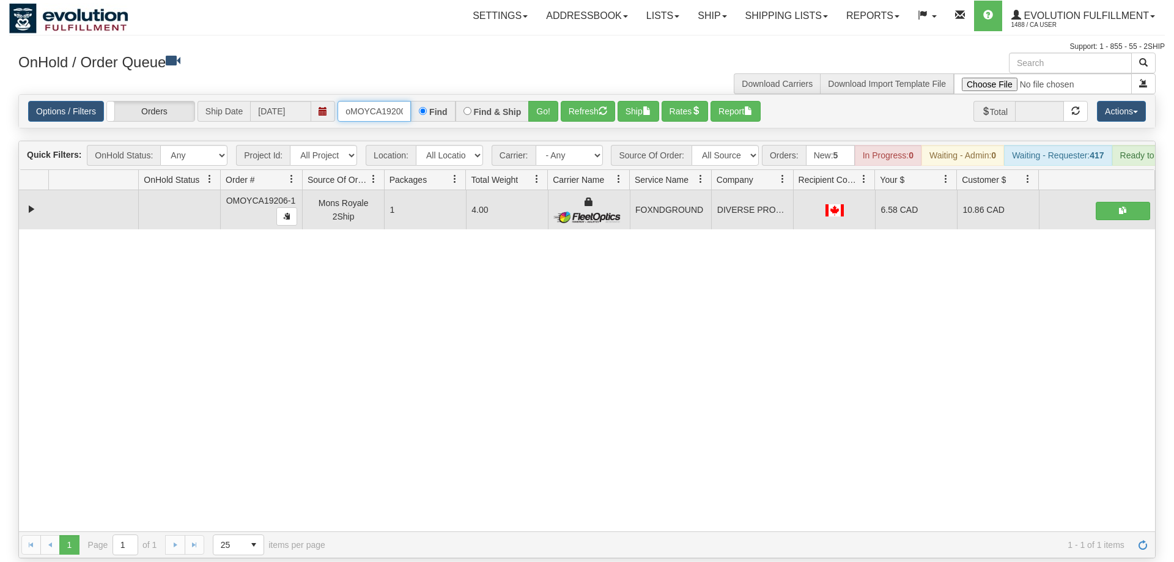
scroll to position [0, 10]
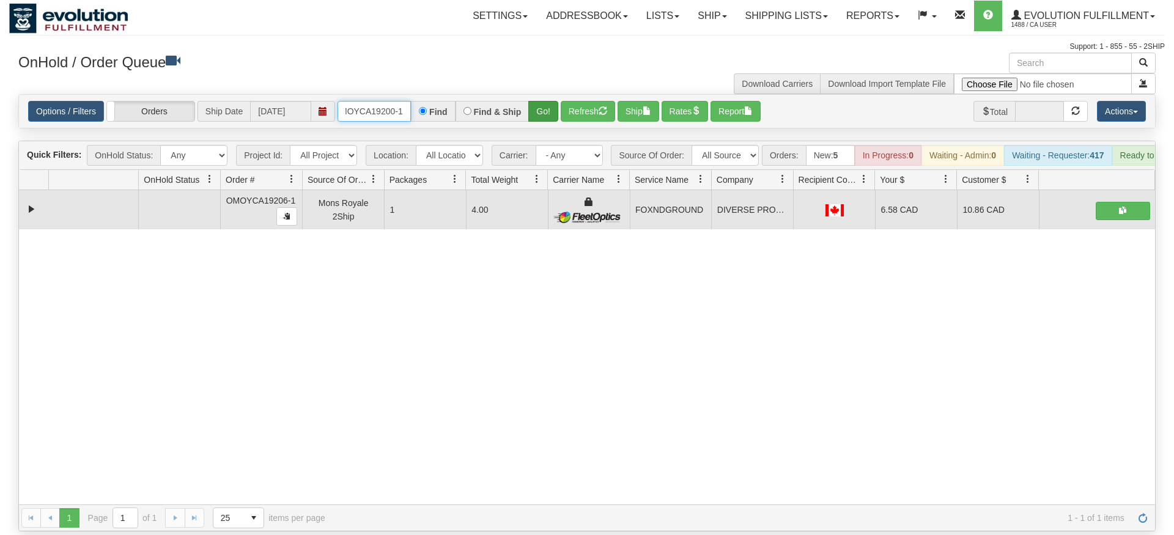
type input "oMOYCA19200-1"
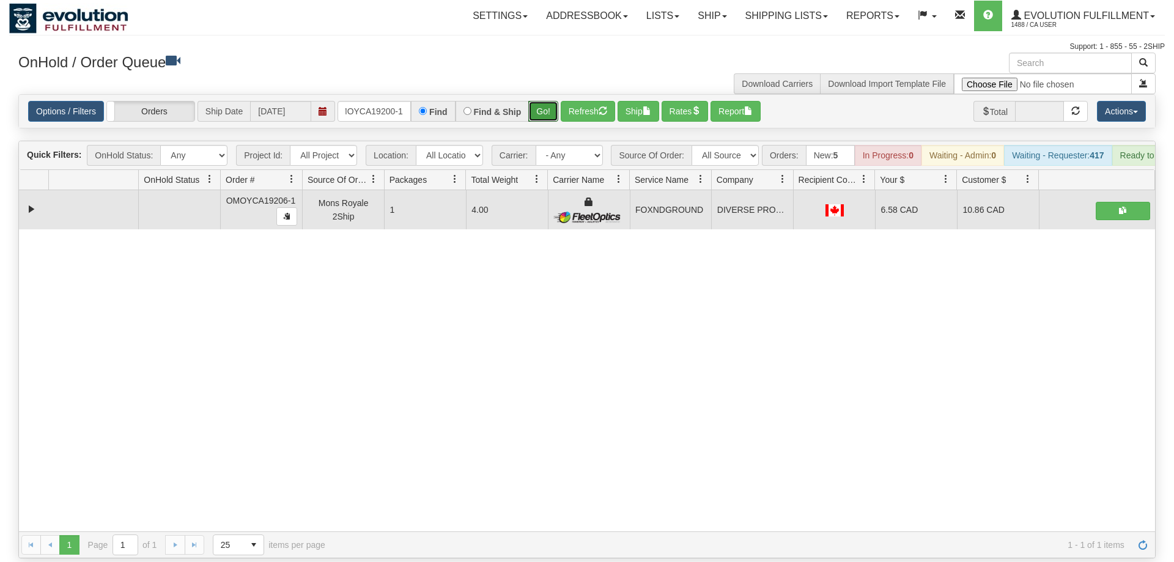
drag, startPoint x: 556, startPoint y: 86, endPoint x: 552, endPoint y: 111, distance: 25.3
click at [553, 113] on div "Is equal to Is not equal to Contains Does not contains CAD USD EUR ZAR [PERSON_…" at bounding box center [586, 326] width 1155 height 464
click at [548, 101] on button "Go!" at bounding box center [543, 111] width 30 height 21
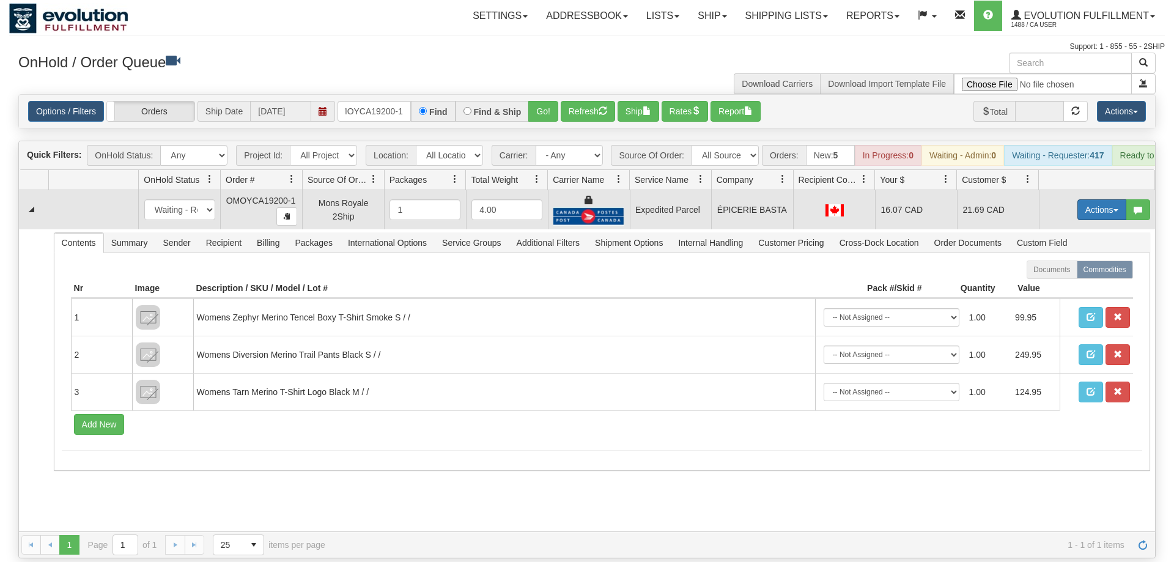
click at [1105, 199] on button "Actions" at bounding box center [1101, 209] width 49 height 21
click at [1059, 276] on span "Ship" at bounding box center [1053, 281] width 26 height 10
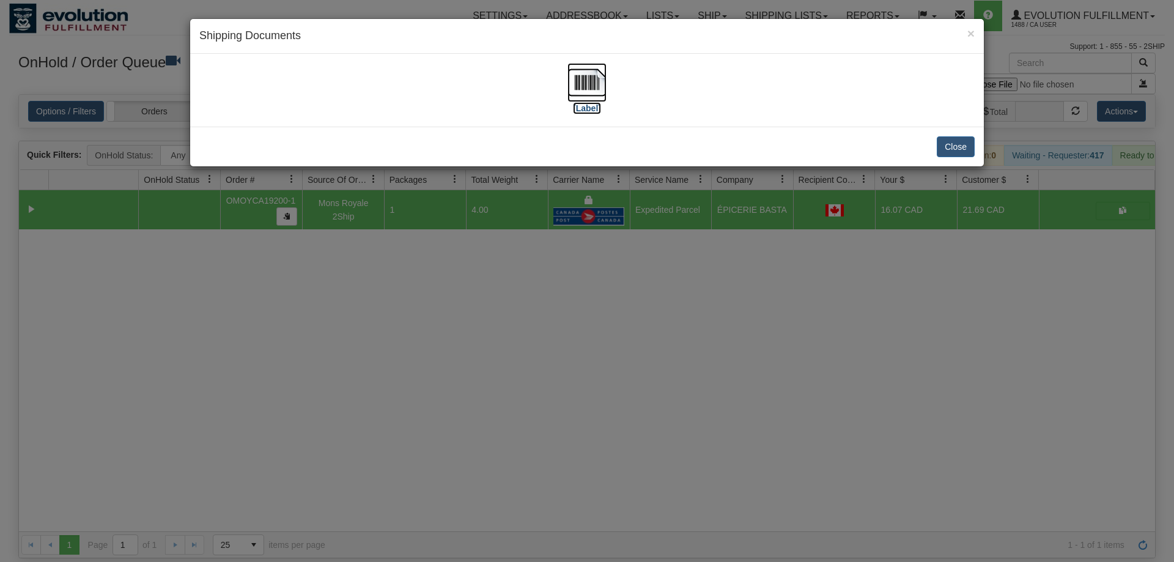
click at [594, 97] on img at bounding box center [586, 82] width 39 height 39
click at [523, 320] on div "× Shipping Documents [Label] Close" at bounding box center [587, 281] width 1174 height 562
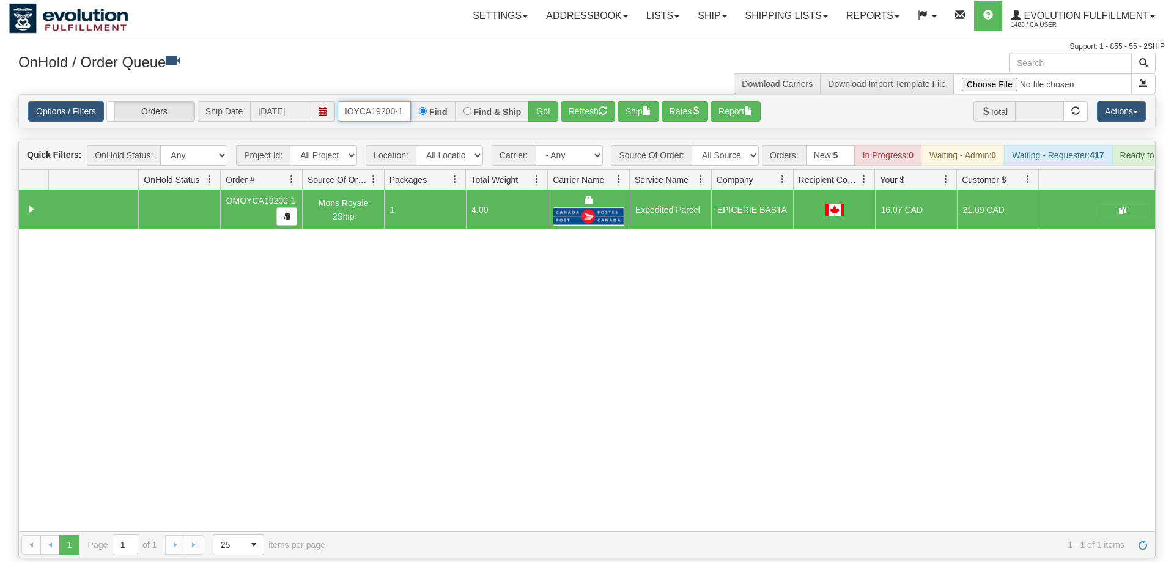
click at [397, 101] on input "oMOYCA19200-1" at bounding box center [373, 111] width 73 height 21
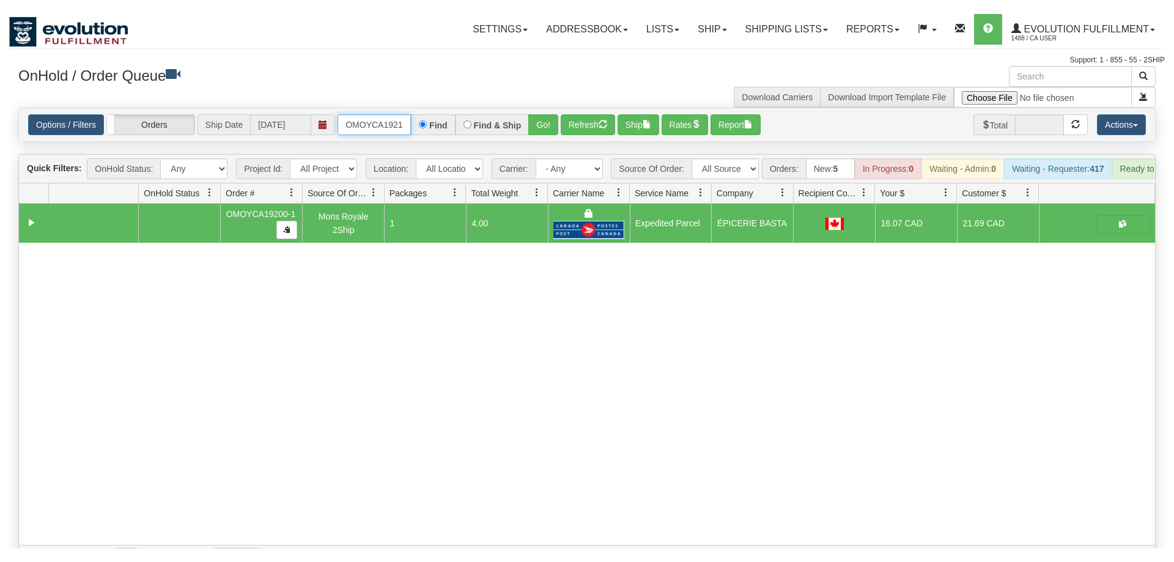
scroll to position [0, 12]
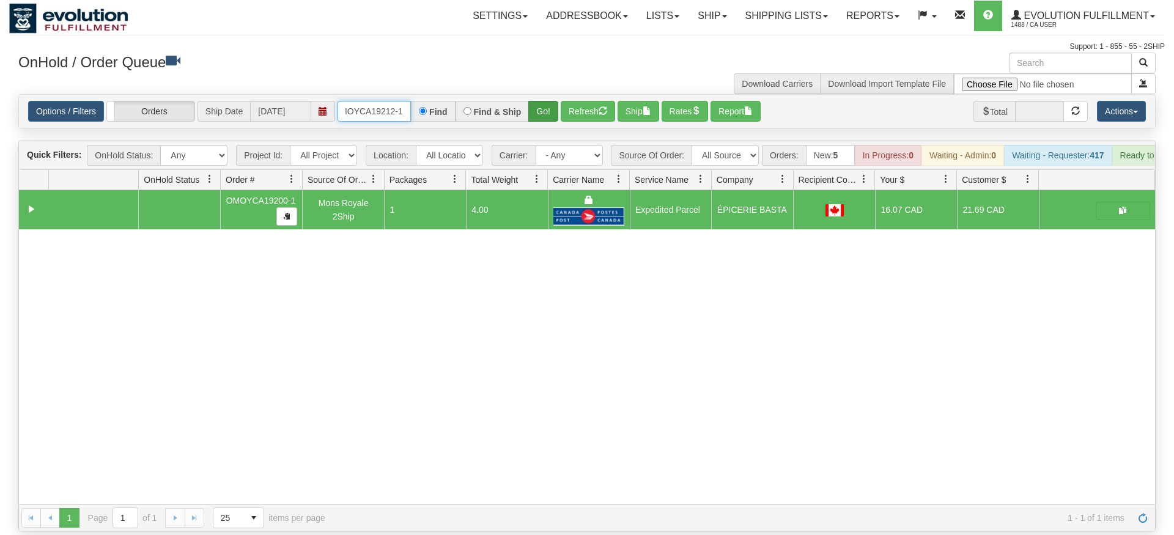
type input "OMOYCA19212-1"
drag, startPoint x: 540, startPoint y: 88, endPoint x: 545, endPoint y: 93, distance: 6.5
click at [540, 112] on div "Is equal to Is not equal to Contains Does not contains CAD USD EUR ZAR [PERSON_…" at bounding box center [586, 312] width 1155 height 437
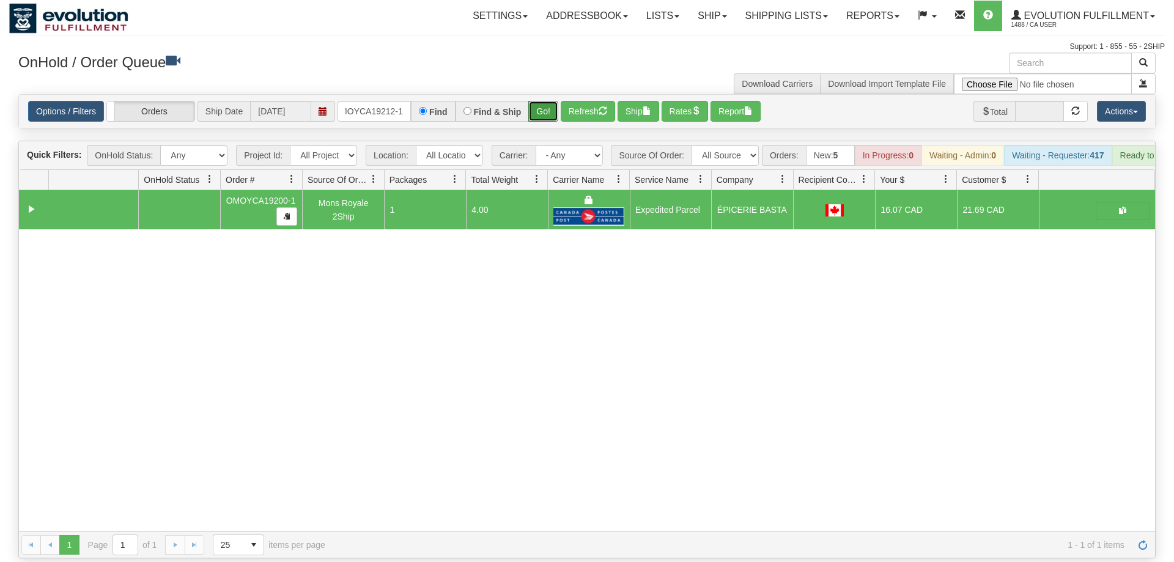
click at [545, 101] on button "Go!" at bounding box center [543, 111] width 30 height 21
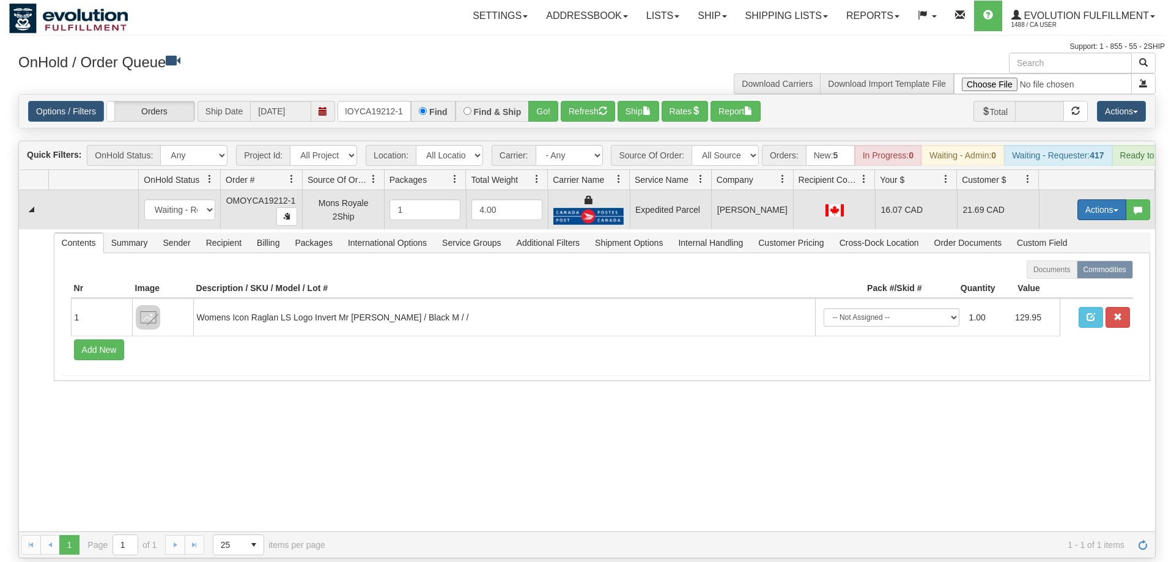
click at [1094, 199] on button "Actions" at bounding box center [1101, 209] width 49 height 21
click at [1078, 273] on link "Ship" at bounding box center [1077, 281] width 98 height 16
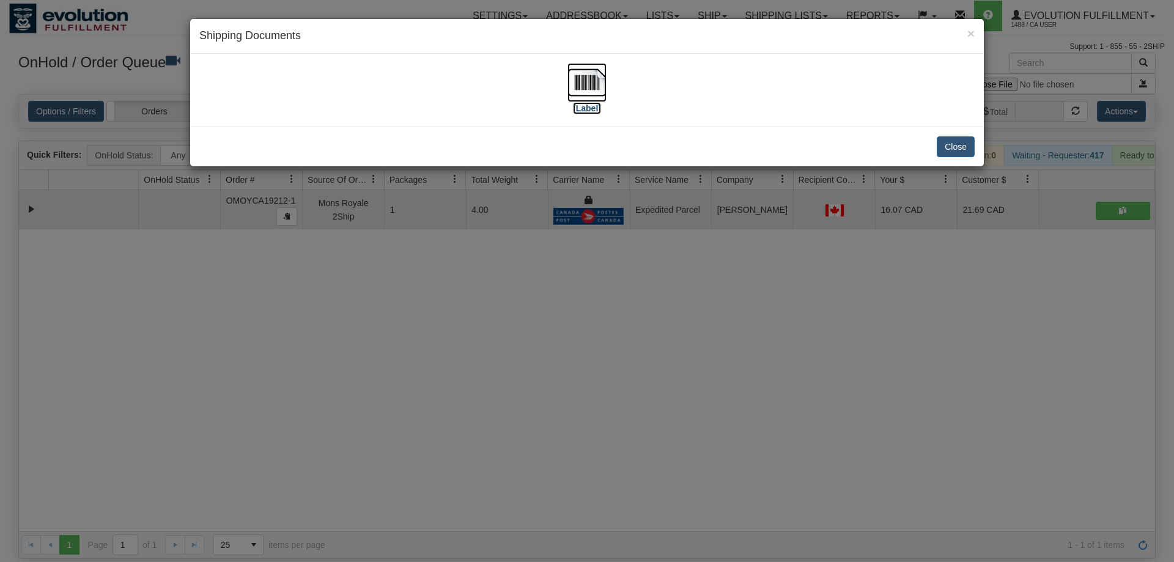
click at [584, 93] on img at bounding box center [586, 82] width 39 height 39
click at [562, 336] on div "× Shipping Documents [Label] Close" at bounding box center [587, 281] width 1174 height 562
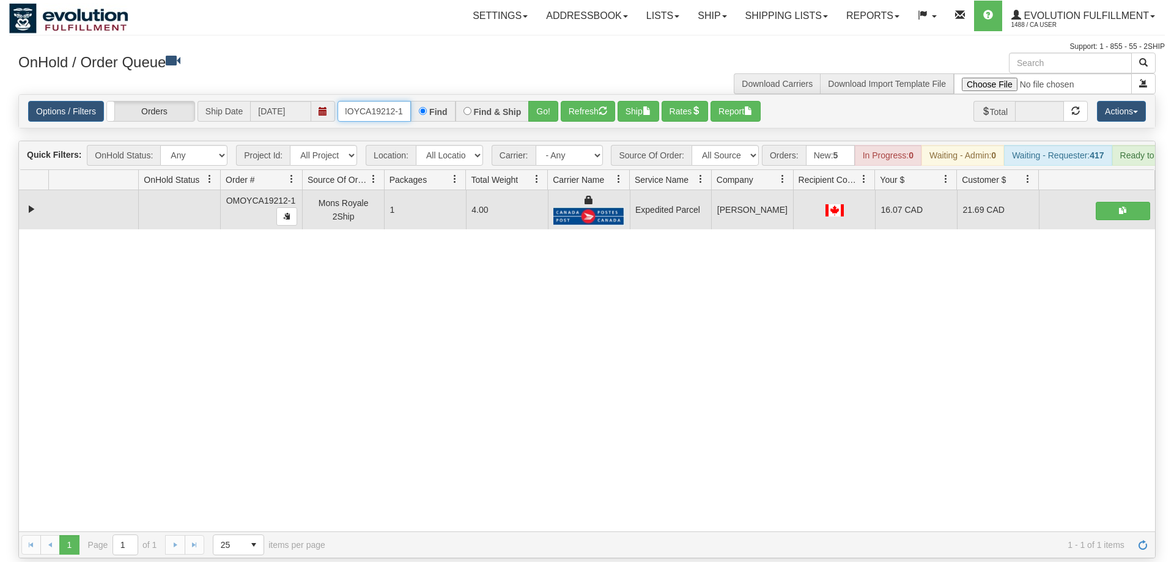
click at [361, 101] on input "OMOYCA19212-1" at bounding box center [373, 111] width 73 height 21
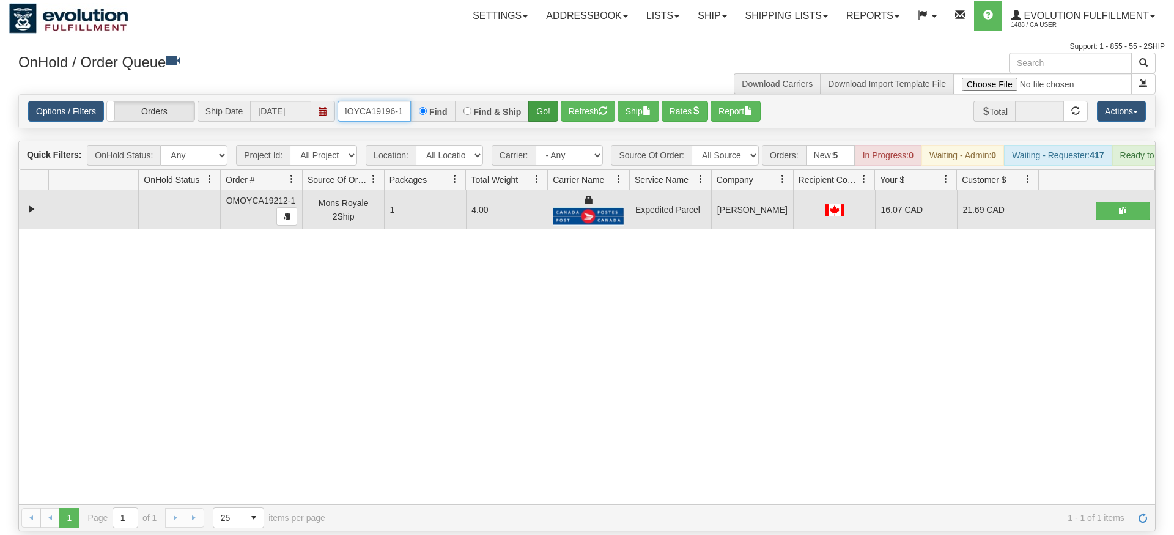
type input "OMOYCA19196-1"
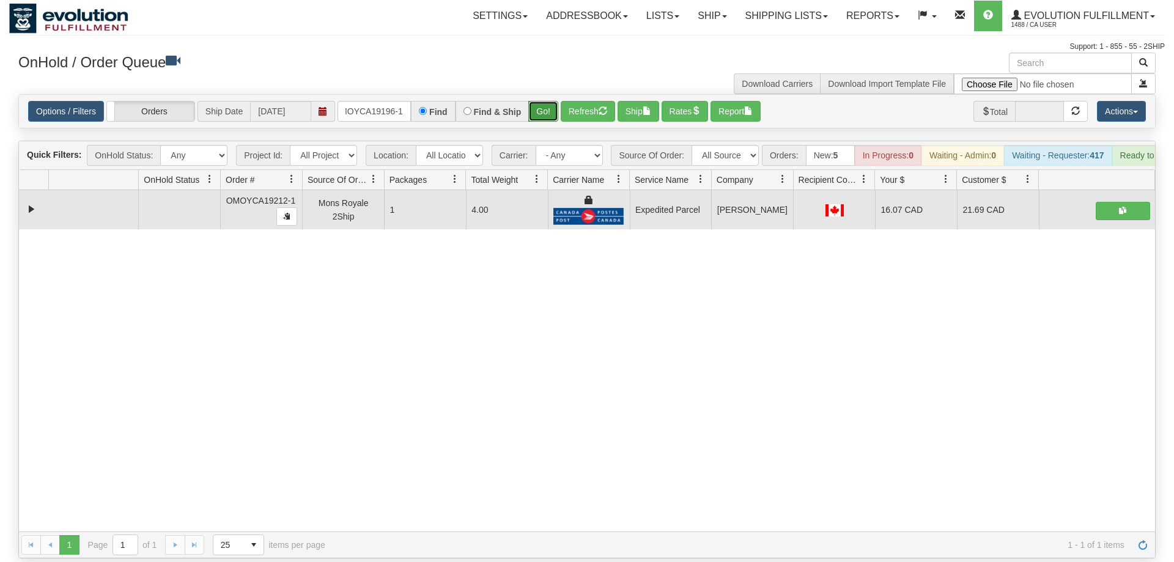
drag, startPoint x: 538, startPoint y: 97, endPoint x: 547, endPoint y: 101, distance: 9.6
click at [538, 123] on div "Is equal to Is not equal to Contains Does not contains CAD USD EUR ZAR [PERSON_…" at bounding box center [586, 326] width 1155 height 464
click at [550, 101] on button "Go!" at bounding box center [543, 111] width 30 height 21
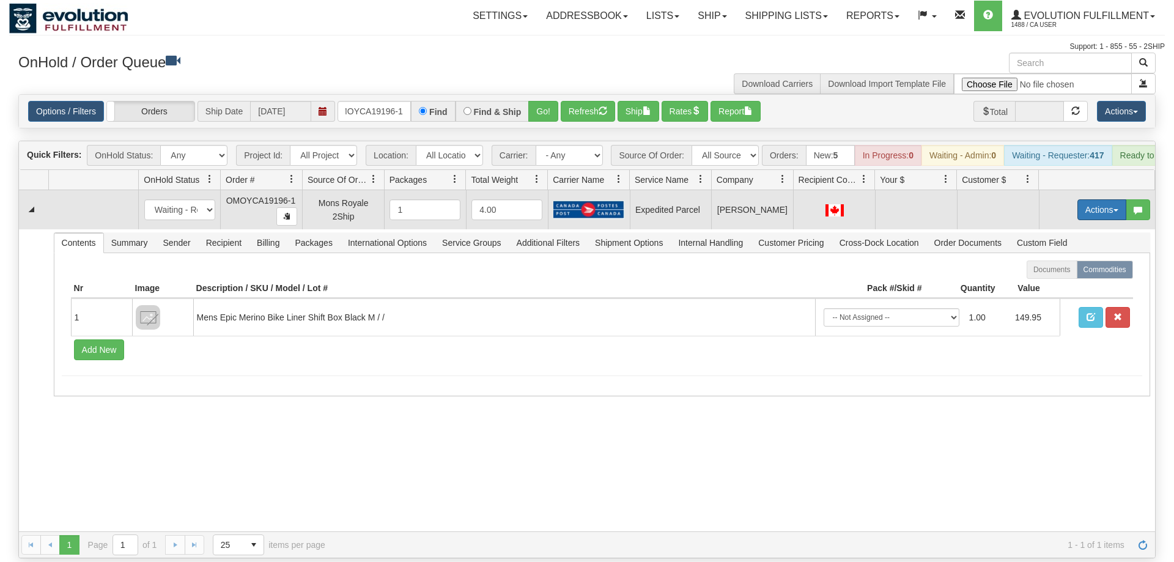
click at [1111, 199] on button "Actions" at bounding box center [1101, 209] width 49 height 21
click at [1075, 260] on span "Rate All Services" at bounding box center [1076, 265] width 73 height 10
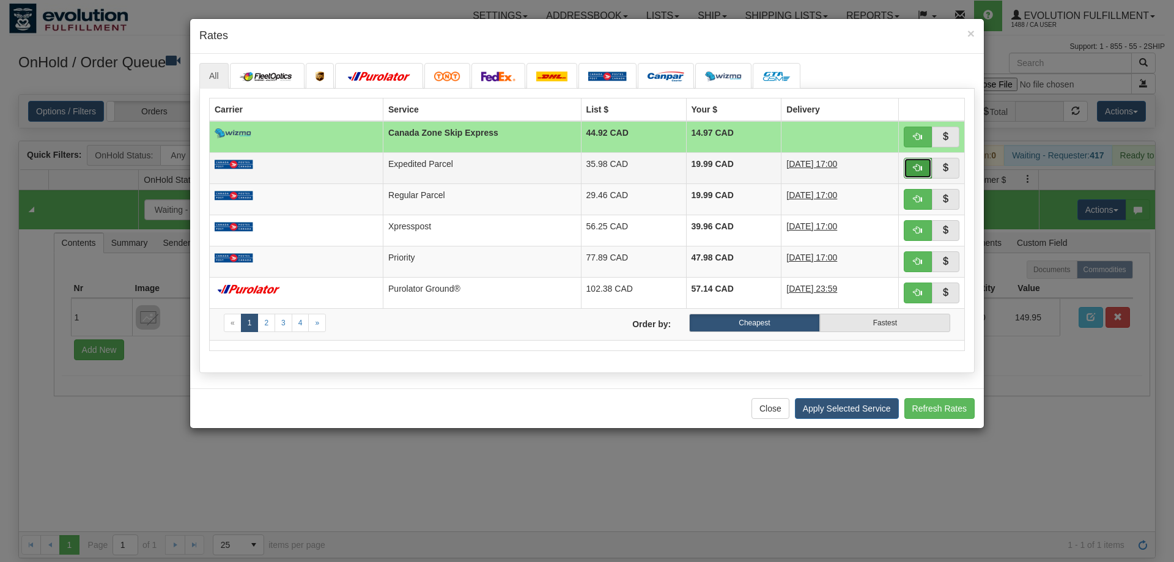
click at [916, 161] on button "button" at bounding box center [918, 168] width 28 height 21
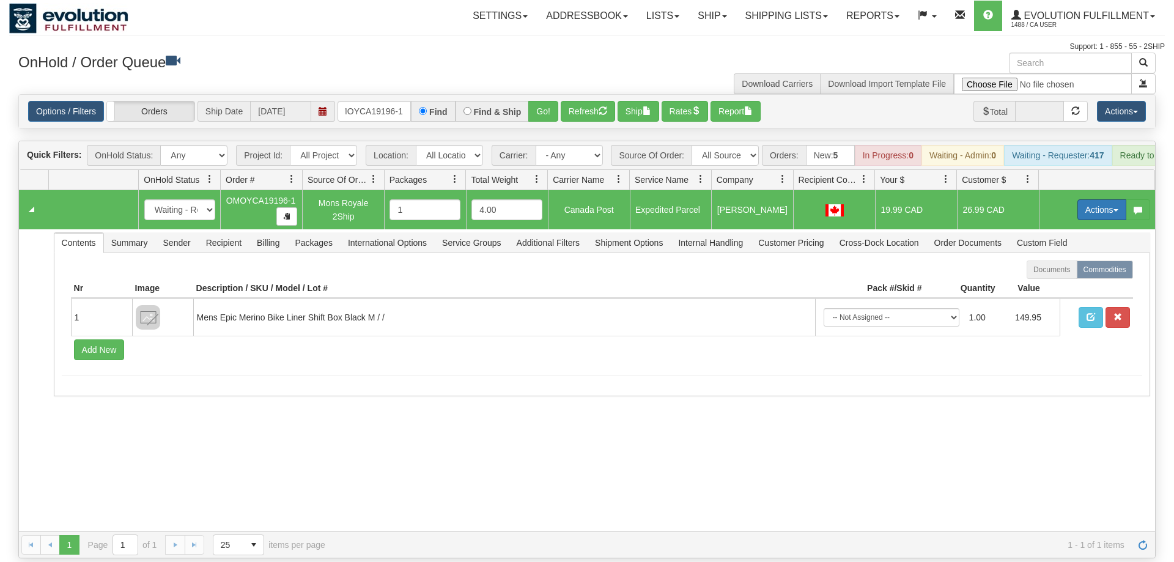
click at [1096, 199] on button "Actions" at bounding box center [1101, 209] width 49 height 21
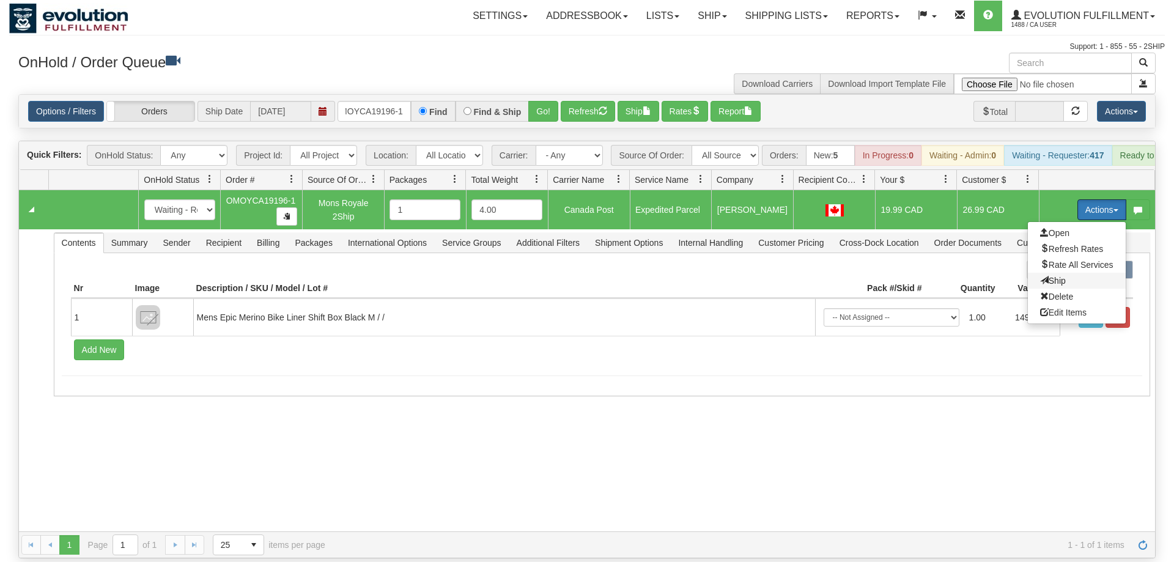
click at [1059, 276] on span "Ship" at bounding box center [1053, 281] width 26 height 10
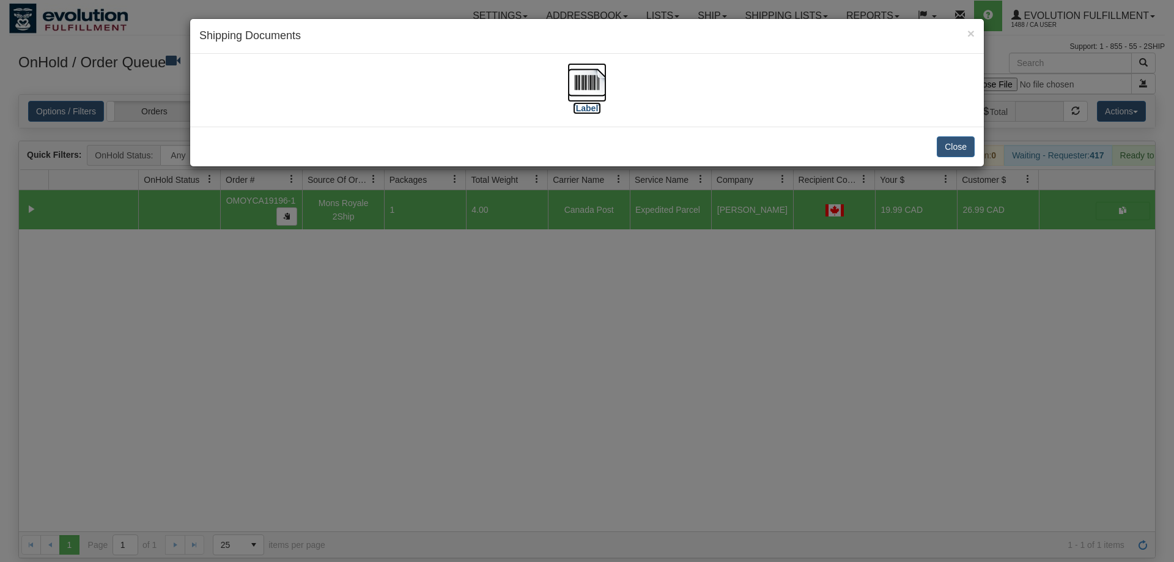
click at [589, 84] on img at bounding box center [586, 82] width 39 height 39
click at [543, 282] on div "× Shipping Documents [Label] Close" at bounding box center [587, 281] width 1174 height 562
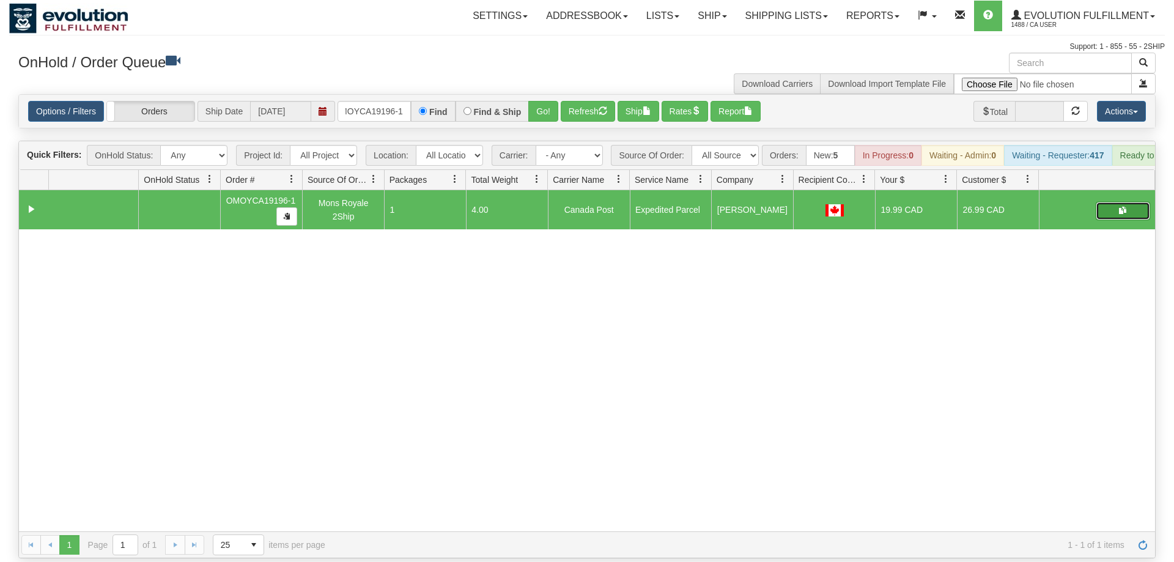
click at [1121, 202] on button "button" at bounding box center [1123, 211] width 54 height 18
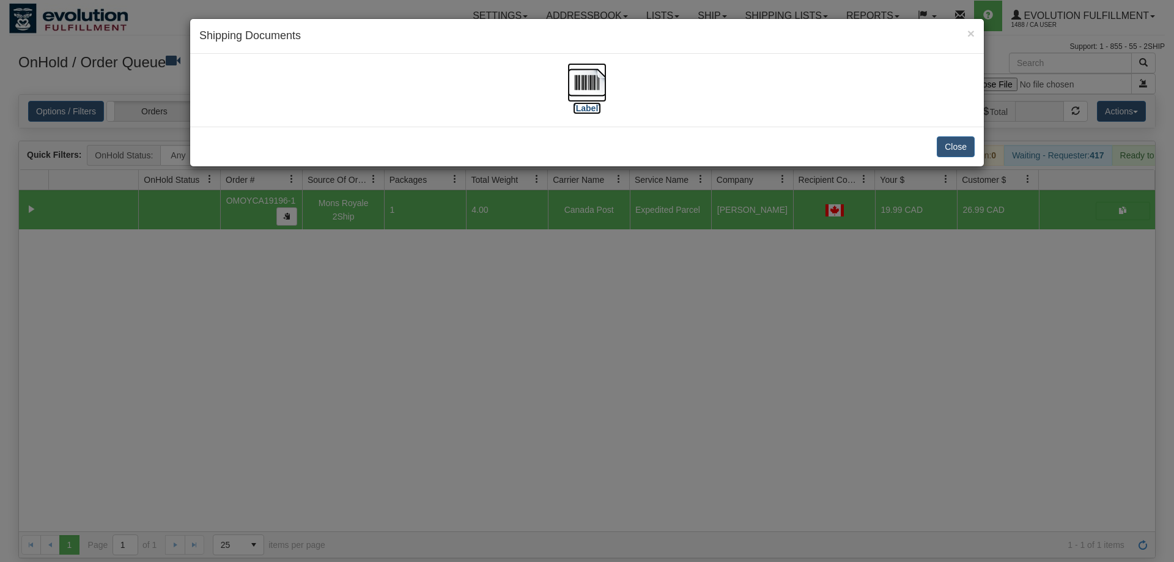
click at [584, 94] on img at bounding box center [586, 82] width 39 height 39
drag, startPoint x: 621, startPoint y: 323, endPoint x: 419, endPoint y: 147, distance: 266.9
click at [618, 320] on div "× Shipping Documents [Label] Close" at bounding box center [587, 281] width 1174 height 562
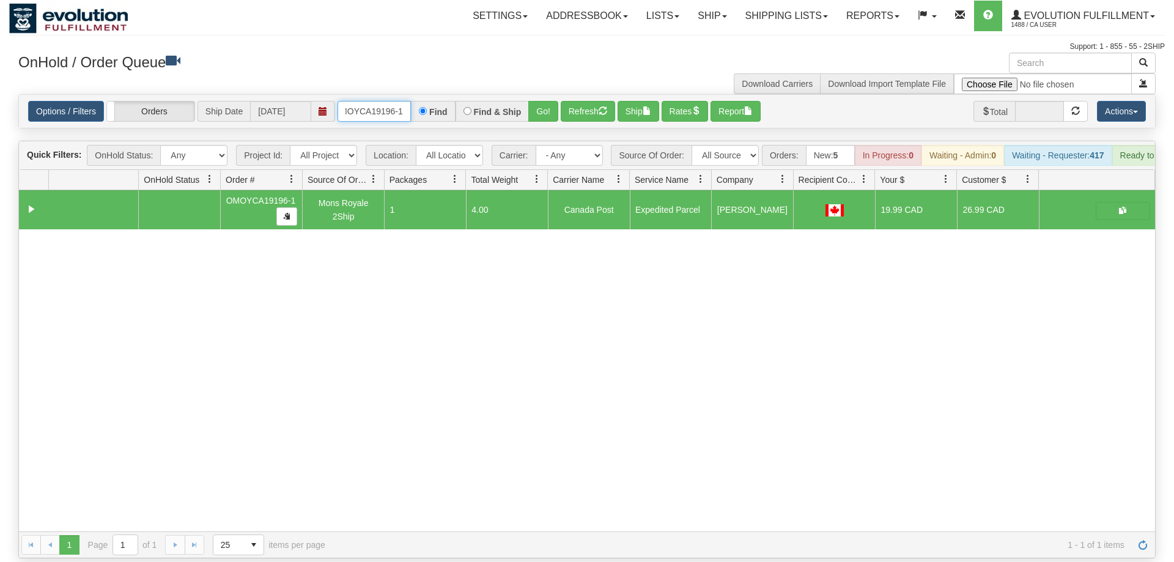
click at [403, 101] on input "OMOYCA19196-1" at bounding box center [373, 111] width 73 height 21
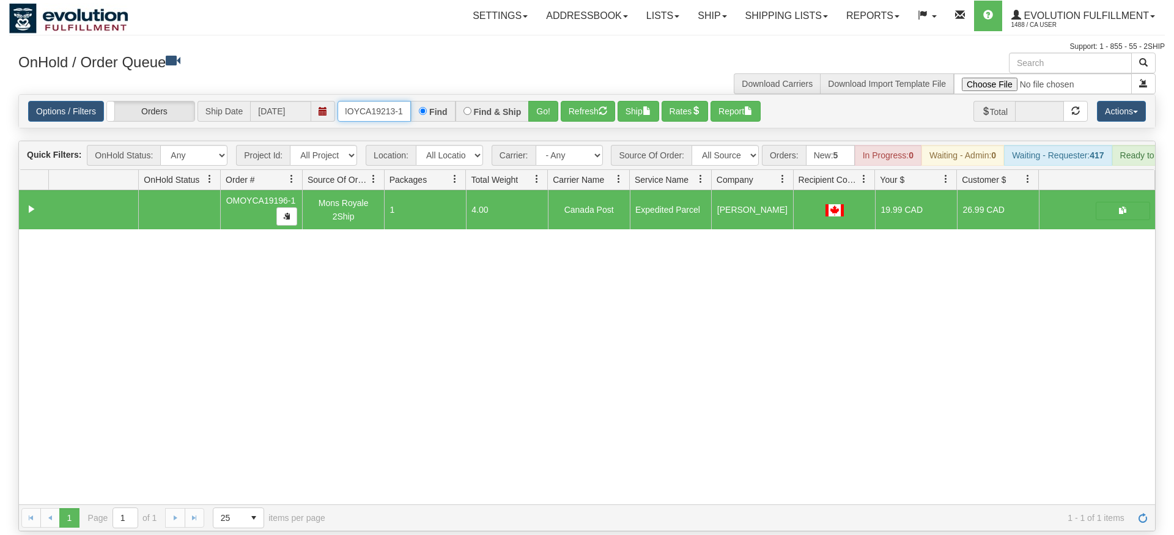
type input "OMOYCA19213-1"
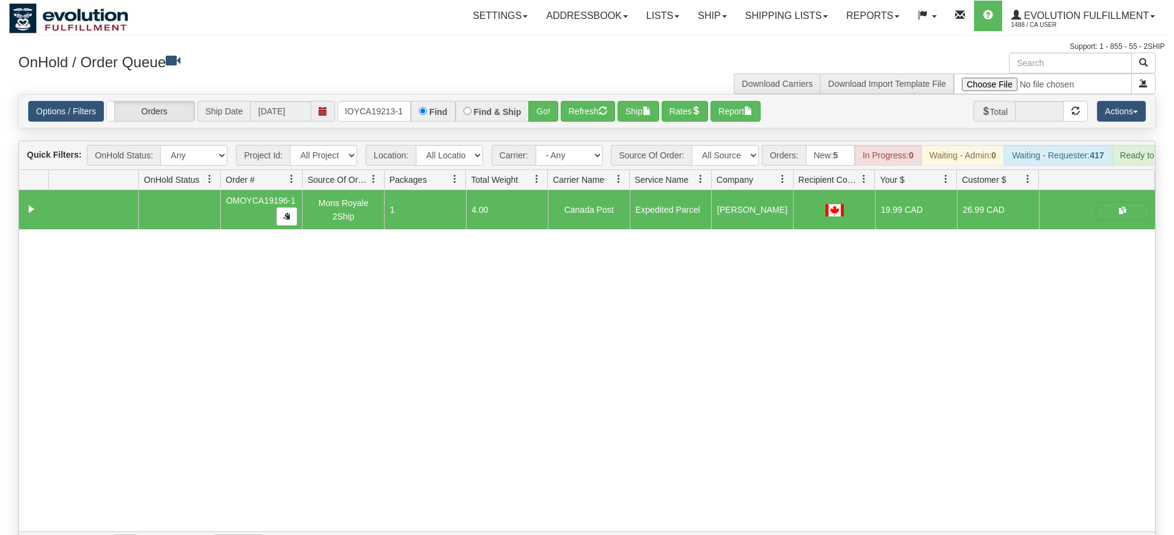
click at [560, 120] on div "Is equal to Is not equal to Contains Does not contains CAD USD EUR ZAR [PERSON_…" at bounding box center [586, 326] width 1155 height 464
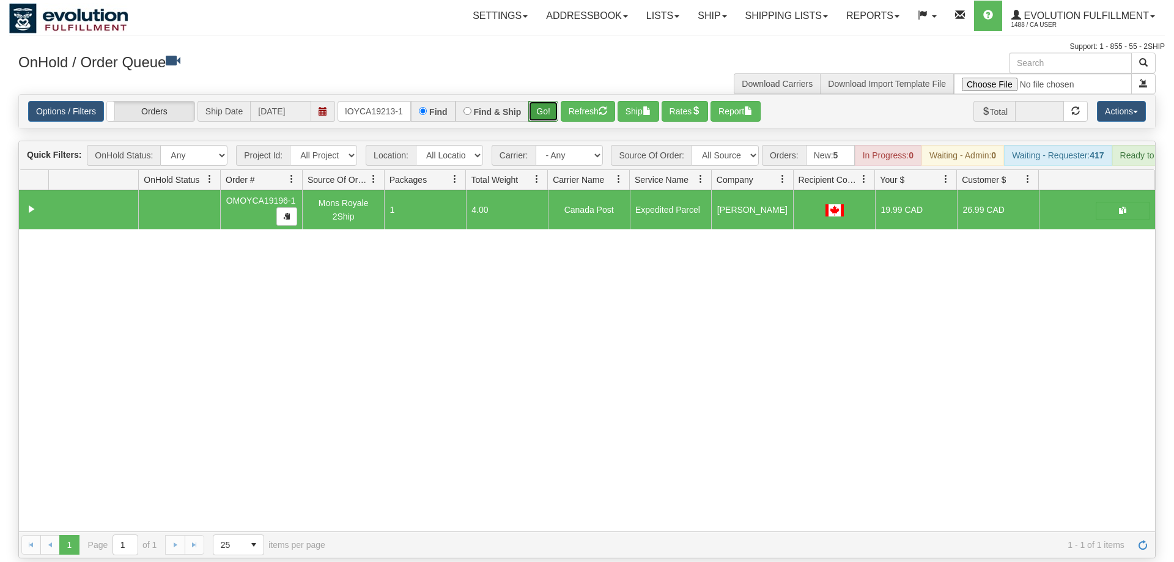
click at [536, 101] on button "Go!" at bounding box center [543, 111] width 30 height 21
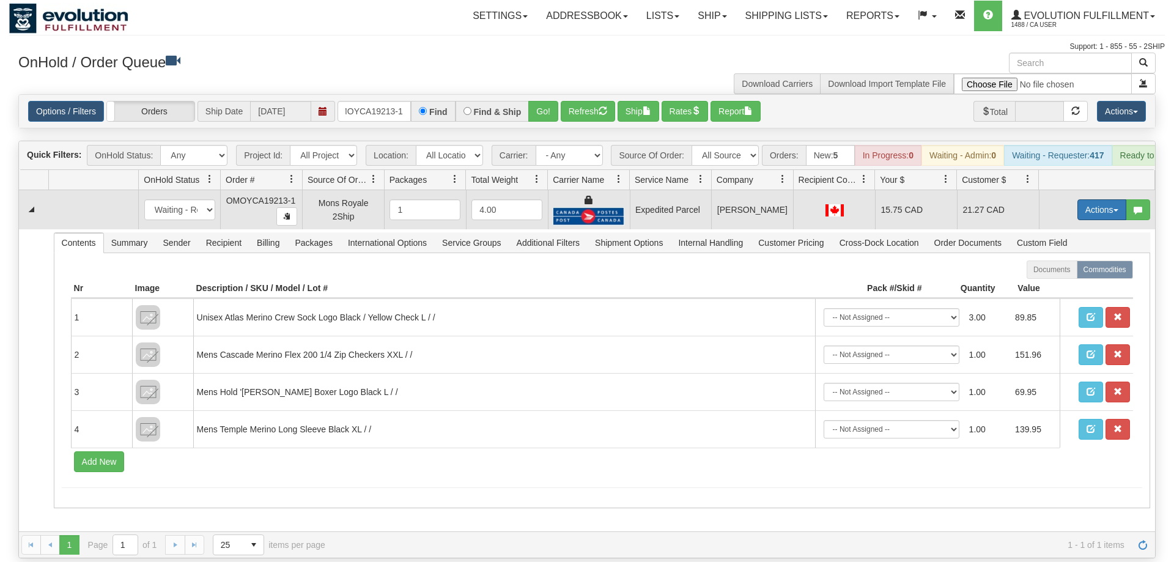
click at [1092, 199] on button "Actions" at bounding box center [1101, 209] width 49 height 21
click at [1047, 276] on span "Ship" at bounding box center [1053, 281] width 26 height 10
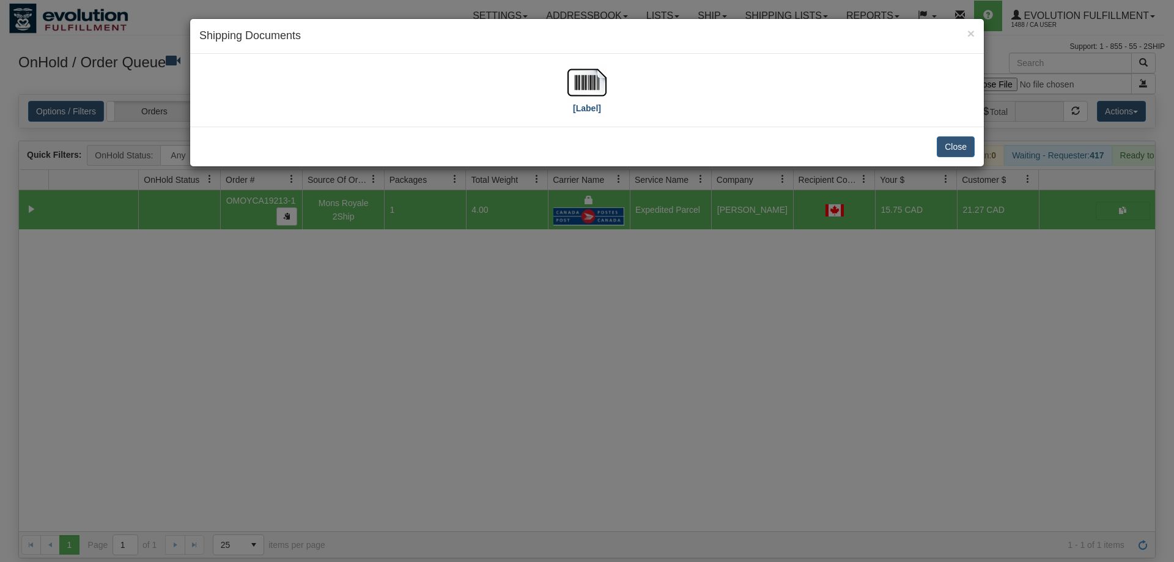
drag, startPoint x: 565, startPoint y: 98, endPoint x: 600, endPoint y: 97, distance: 34.9
click at [567, 98] on div "[Label]" at bounding box center [586, 90] width 775 height 54
click at [600, 97] on img at bounding box center [586, 82] width 39 height 39
click at [504, 239] on div "× Shipping Documents [Label] Close" at bounding box center [587, 281] width 1174 height 562
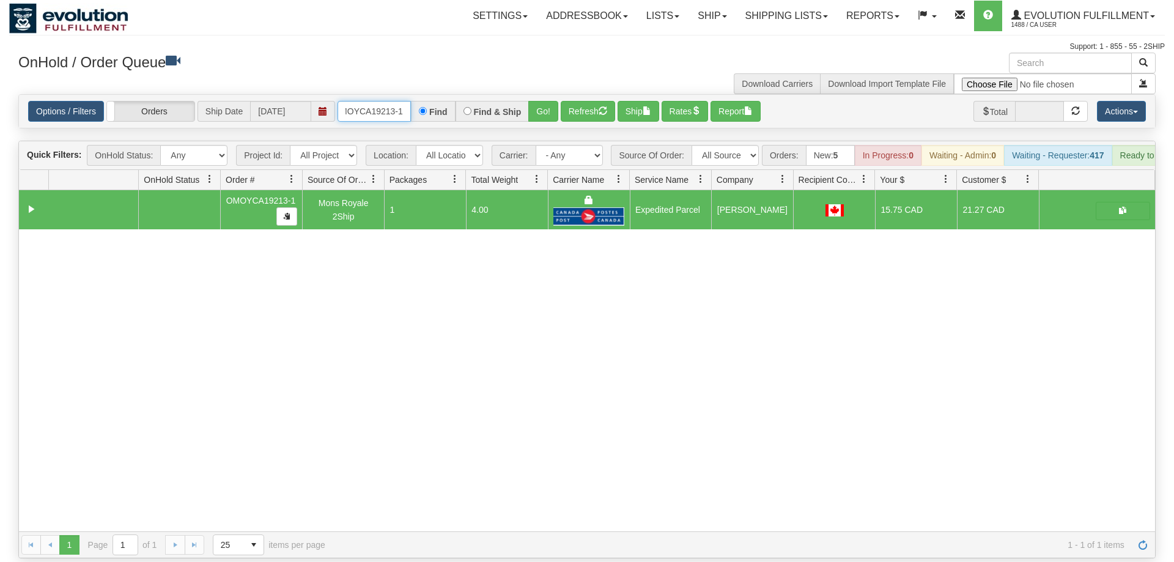
click at [370, 101] on input "OMOYCA19213-1" at bounding box center [373, 111] width 73 height 21
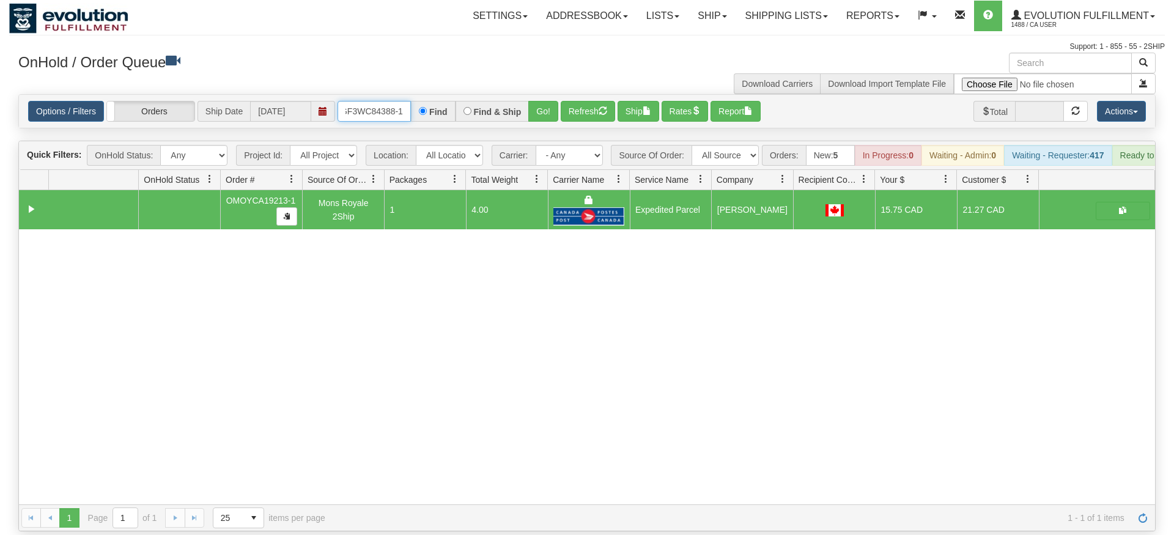
type input "oGF3WC84388-1"
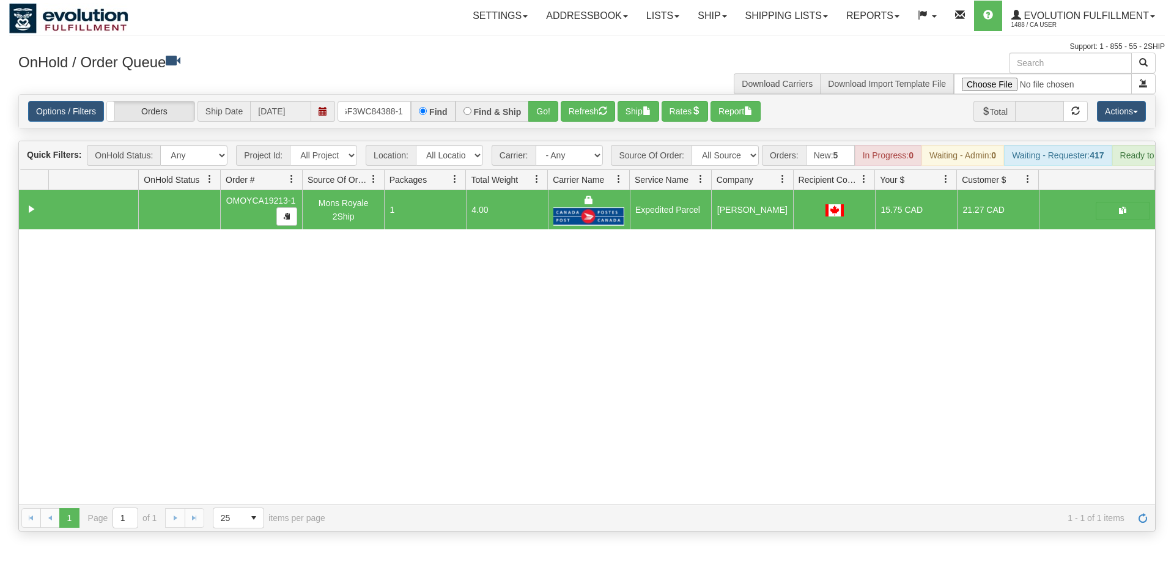
click at [539, 105] on div "Options / Filters Group Shipments Orders Ship Date [DATE] oGF3WC84388-1 Find Fi…" at bounding box center [587, 111] width 1136 height 33
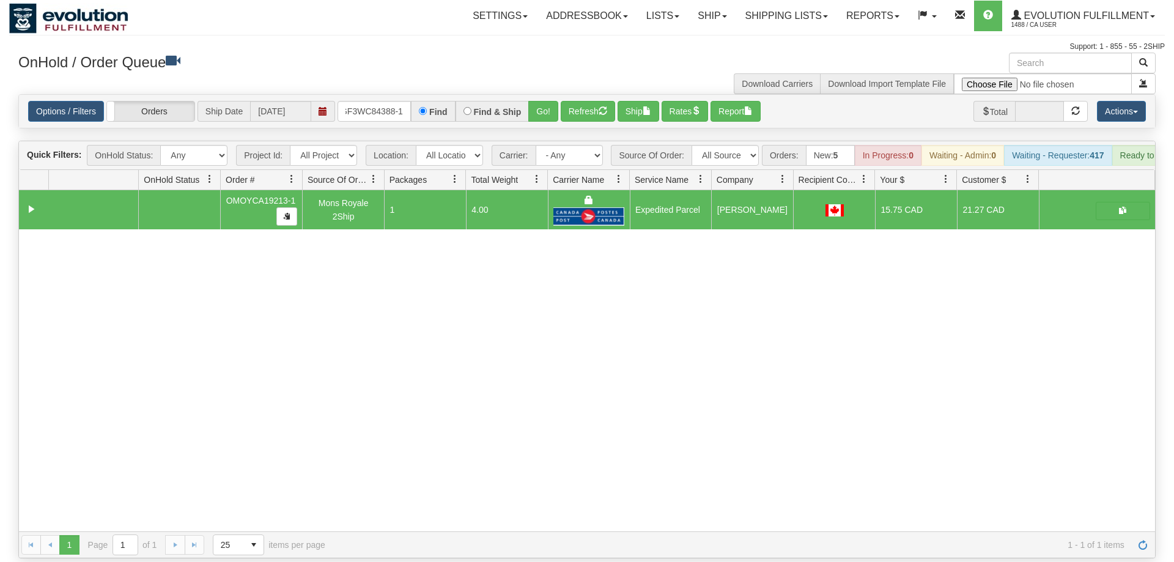
click at [546, 95] on div "Options / Filters Group Shipments Orders Ship Date [DATE] oGF3WC84388-1 Find Fi…" at bounding box center [587, 111] width 1136 height 33
click at [546, 101] on button "Go!" at bounding box center [543, 111] width 30 height 21
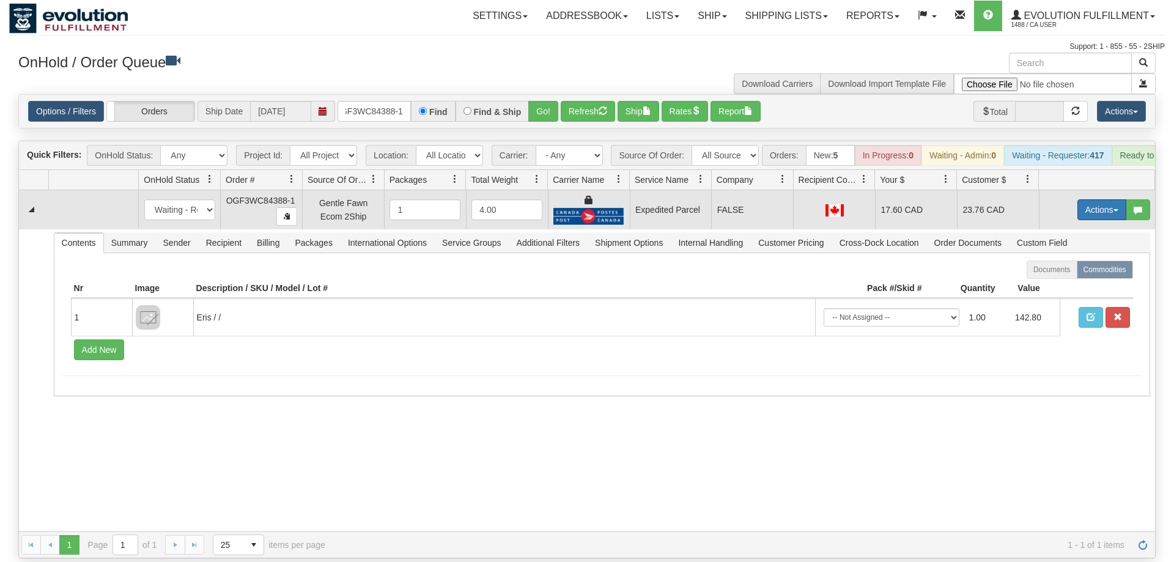
click at [1103, 199] on button "Actions" at bounding box center [1101, 209] width 49 height 21
click at [1058, 276] on span "Ship" at bounding box center [1053, 281] width 26 height 10
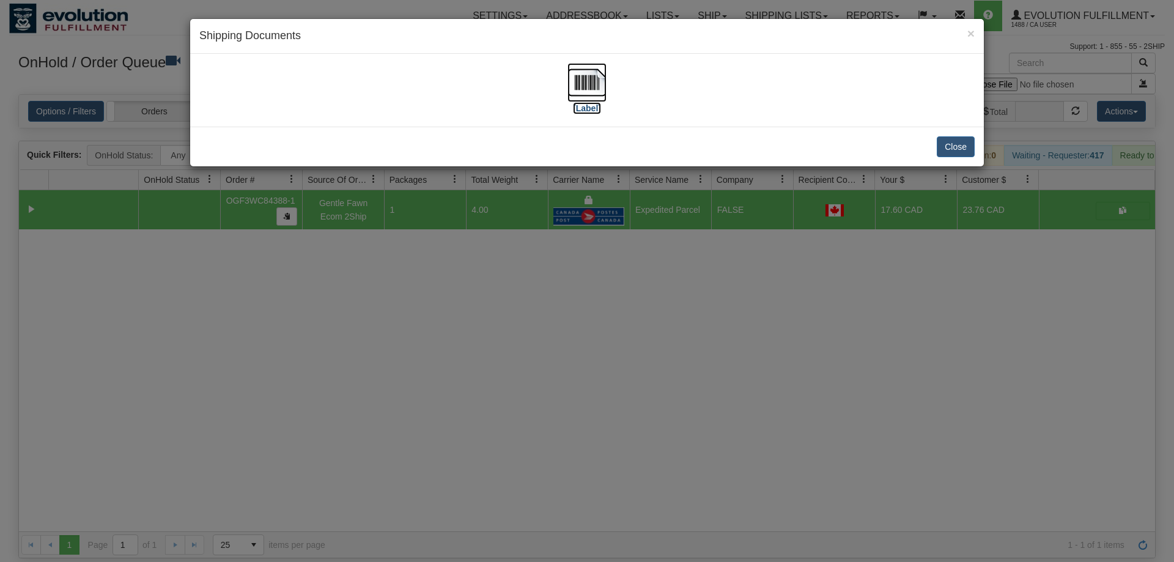
click at [592, 90] on img at bounding box center [586, 82] width 39 height 39
click at [689, 203] on div "× Shipping Documents [Label] Close" at bounding box center [587, 281] width 1174 height 562
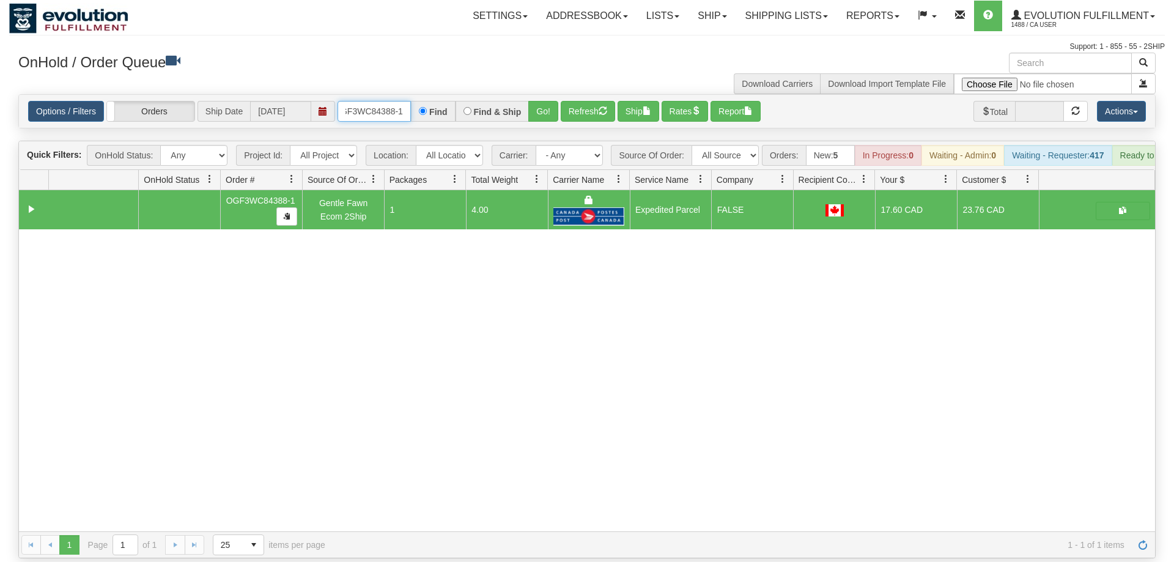
click at [408, 101] on input "oGF3WC84388-1" at bounding box center [373, 111] width 73 height 21
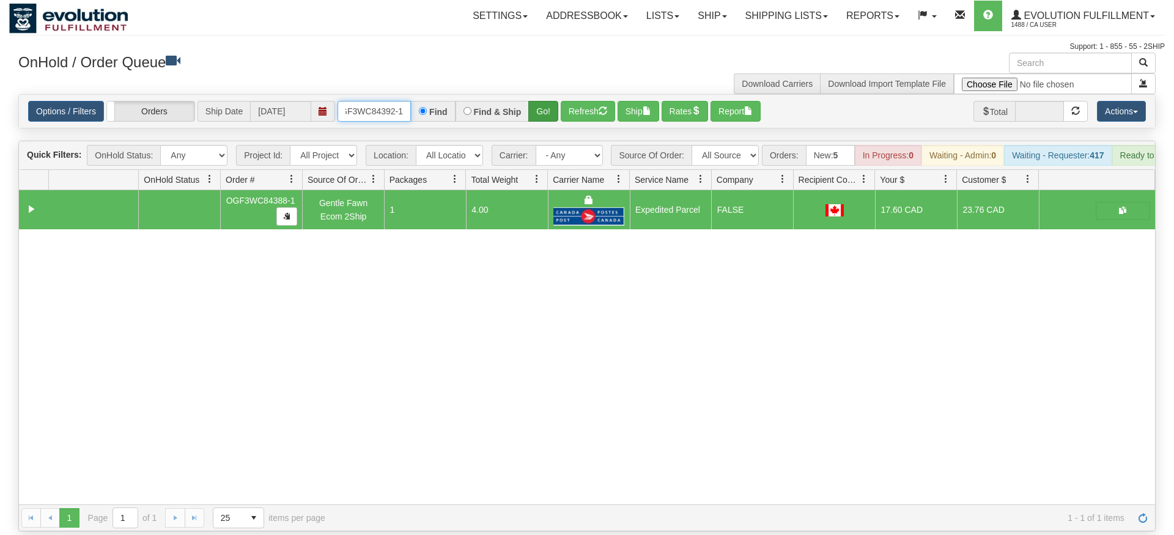
type input "OGF3WC84392-1"
drag, startPoint x: 545, startPoint y: 89, endPoint x: 539, endPoint y: 86, distance: 6.6
click at [543, 114] on div "Is equal to Is not equal to Contains Does not contains CAD USD EUR ZAR [PERSON_…" at bounding box center [586, 312] width 1155 height 437
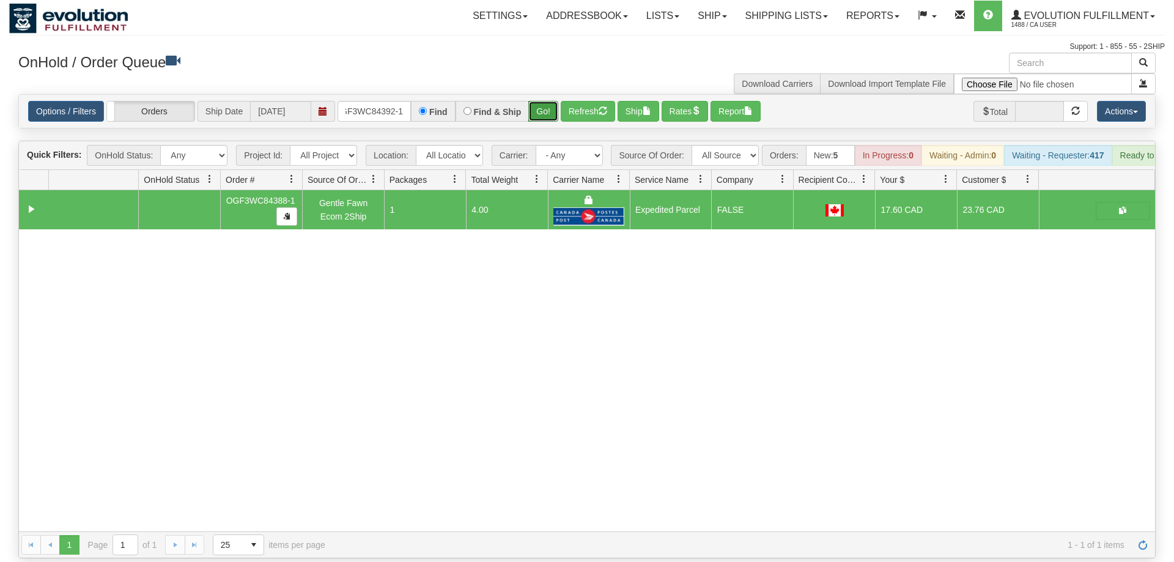
click at [539, 101] on button "Go!" at bounding box center [543, 111] width 30 height 21
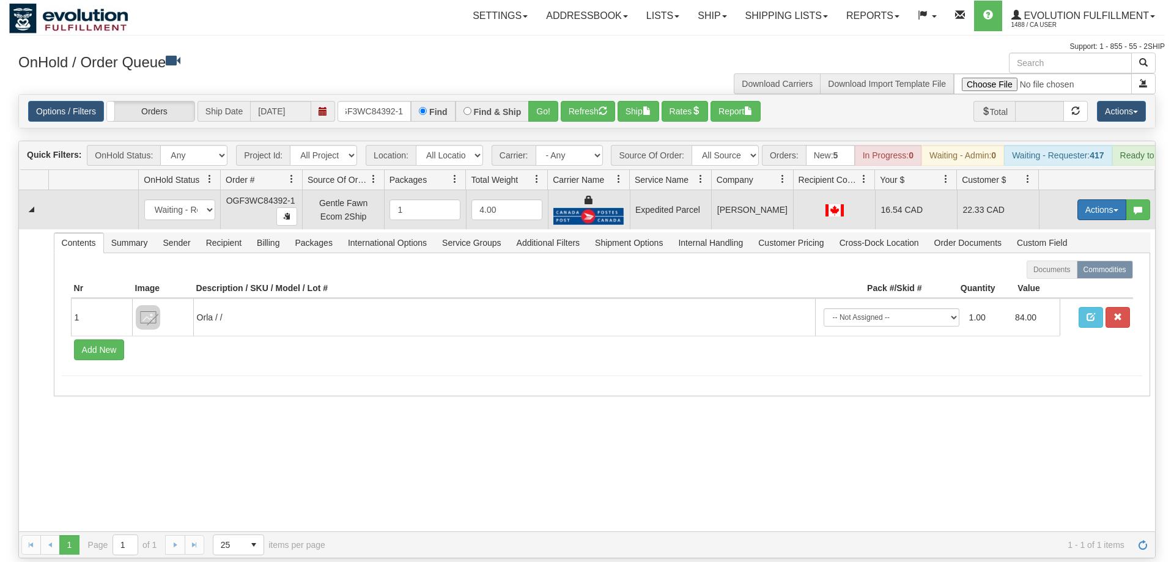
click at [1096, 199] on button "Actions" at bounding box center [1101, 209] width 49 height 21
click at [1063, 273] on link "Ship" at bounding box center [1077, 281] width 98 height 16
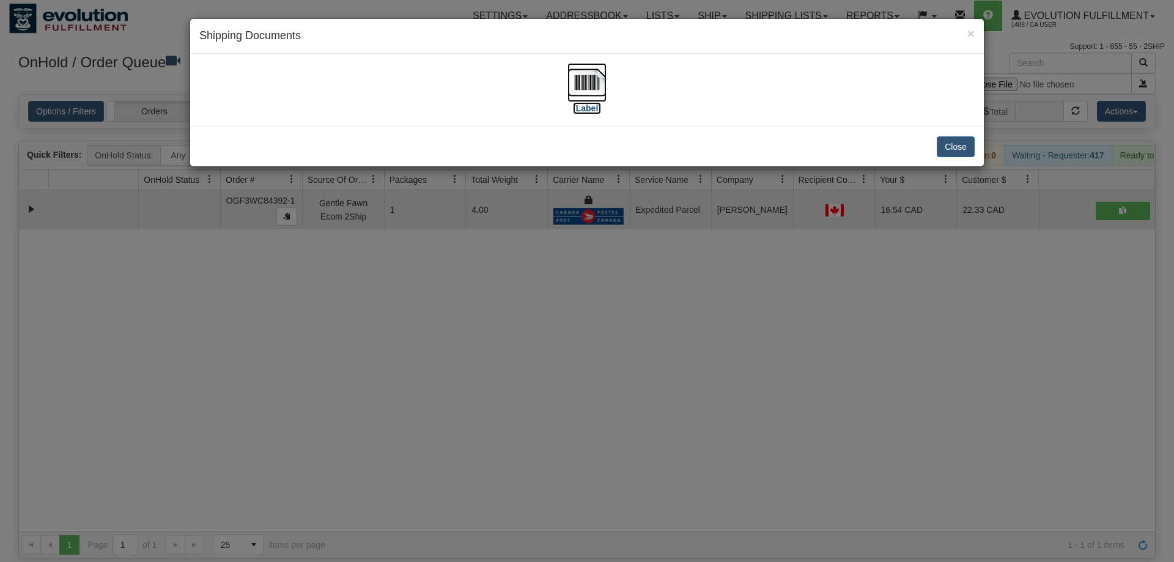
click at [599, 81] on img at bounding box center [586, 82] width 39 height 39
drag, startPoint x: 475, startPoint y: 428, endPoint x: 470, endPoint y: 98, distance: 330.2
click at [483, 423] on div "× Shipping Documents [Label] Close" at bounding box center [587, 281] width 1174 height 562
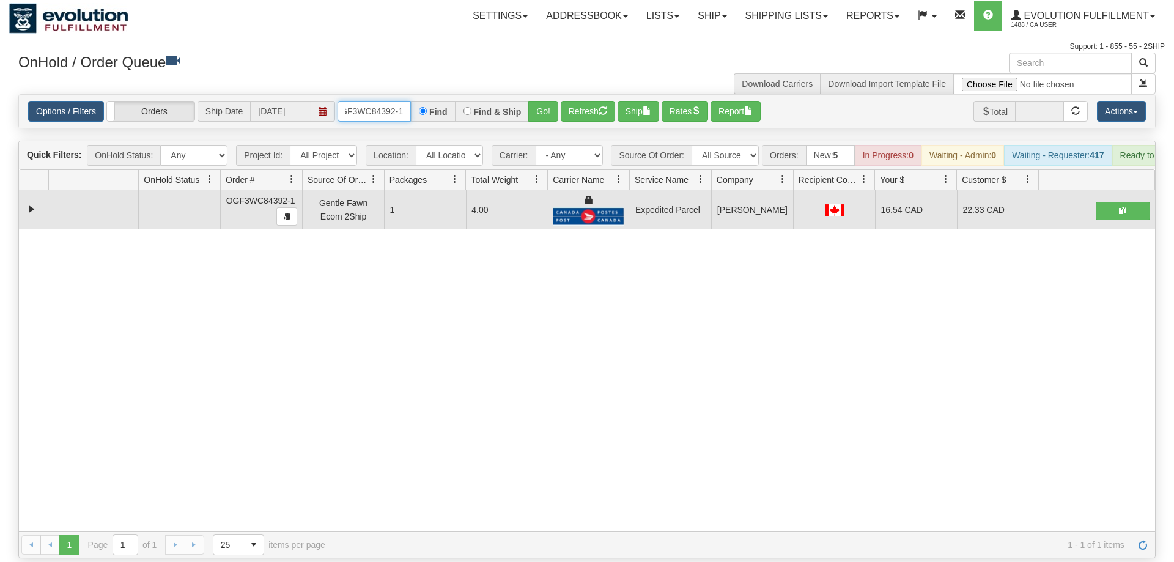
click at [370, 101] on input "OGF3WC84392-1" at bounding box center [373, 111] width 73 height 21
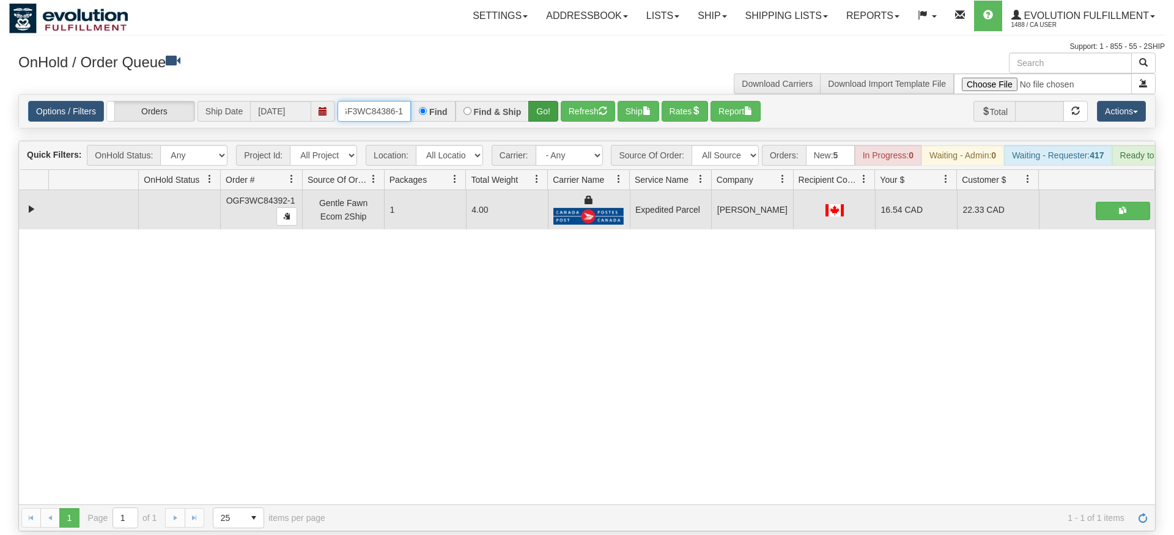
type input "OGF3WC84386-1"
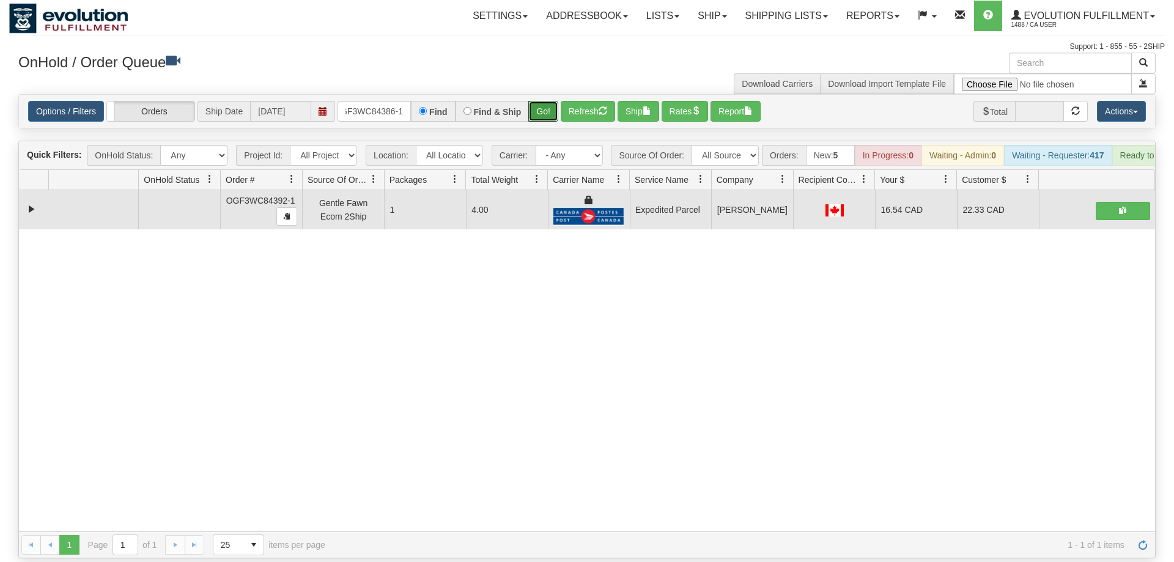
drag, startPoint x: 533, startPoint y: 88, endPoint x: 539, endPoint y: 106, distance: 18.6
click at [534, 115] on div "Is equal to Is not equal to Contains Does not contains CAD USD EUR ZAR [PERSON_…" at bounding box center [586, 326] width 1155 height 464
click at [541, 101] on button "Go!" at bounding box center [543, 111] width 30 height 21
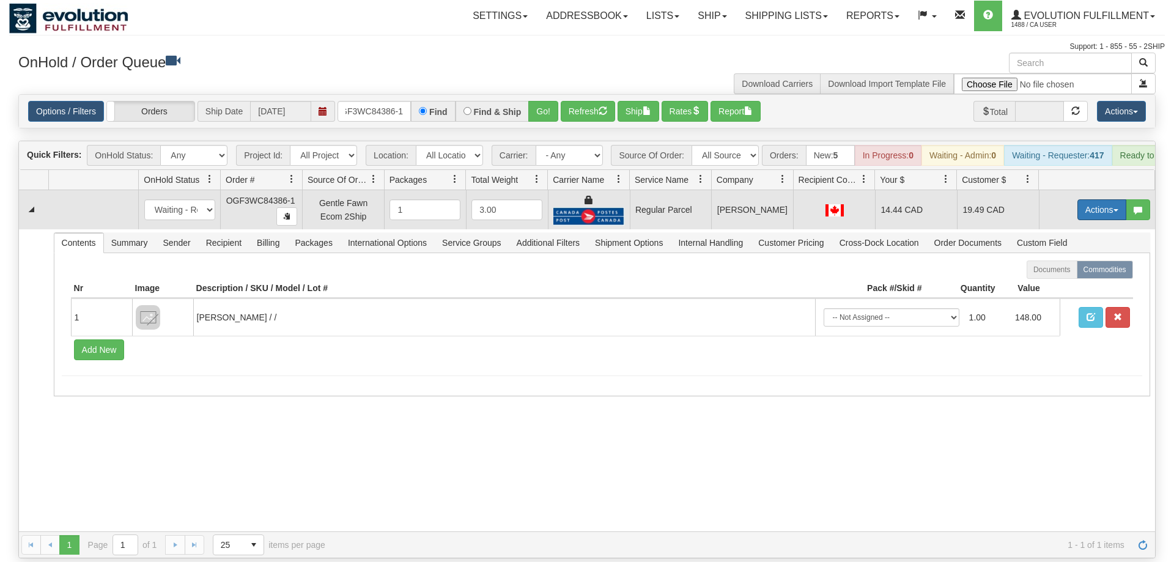
click at [1100, 199] on button "Actions" at bounding box center [1101, 209] width 49 height 21
click at [1075, 260] on span "Rate All Services" at bounding box center [1076, 265] width 73 height 10
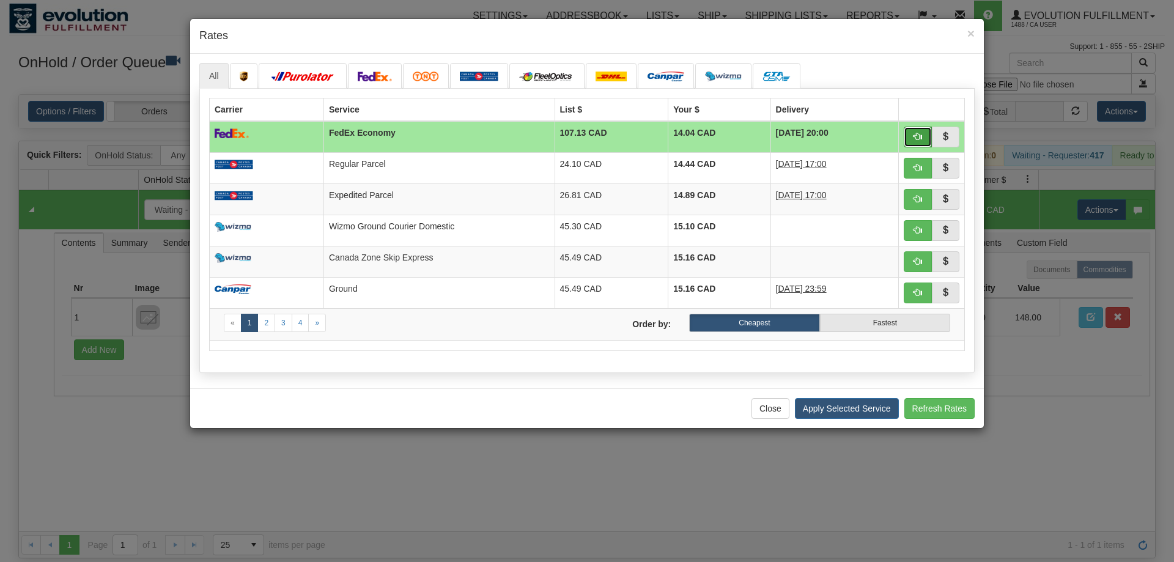
click at [910, 131] on button "button" at bounding box center [918, 137] width 28 height 21
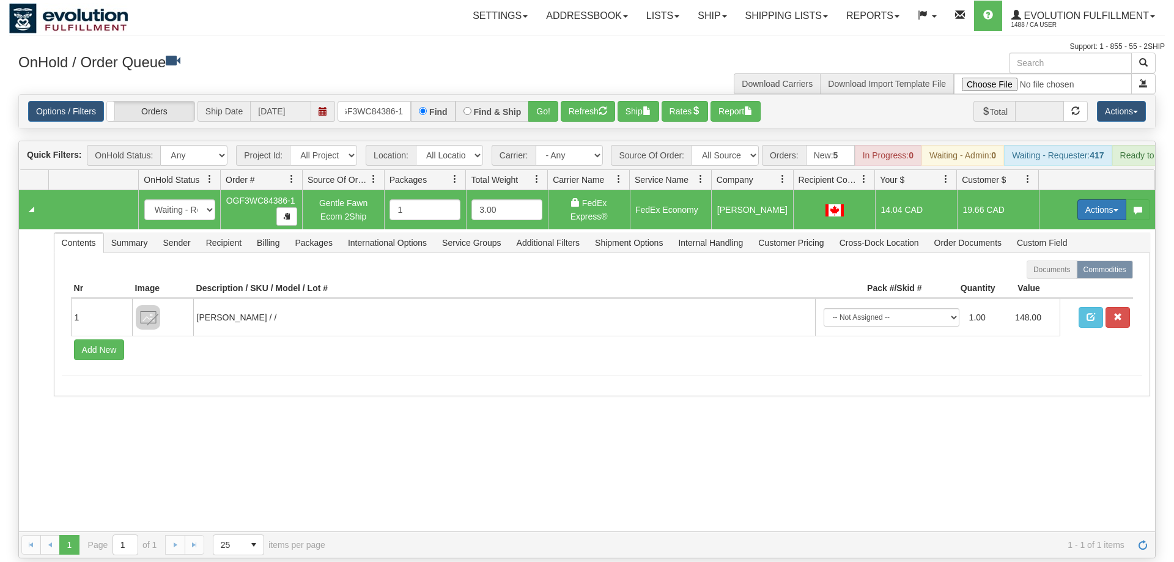
click at [1102, 199] on button "Actions" at bounding box center [1101, 209] width 49 height 21
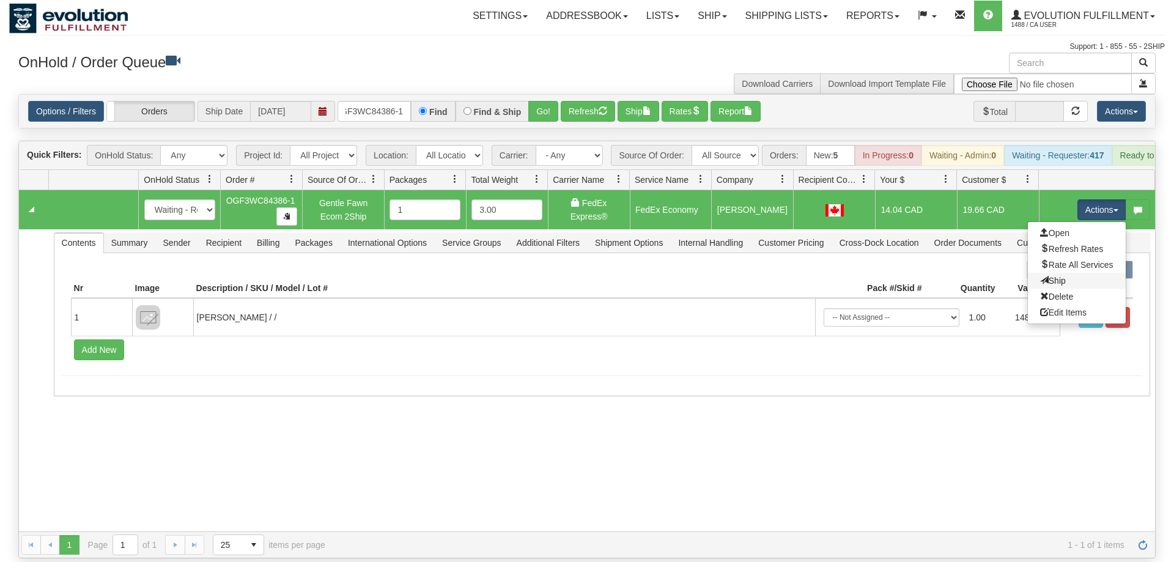
click at [1070, 273] on link "Ship" at bounding box center [1077, 281] width 98 height 16
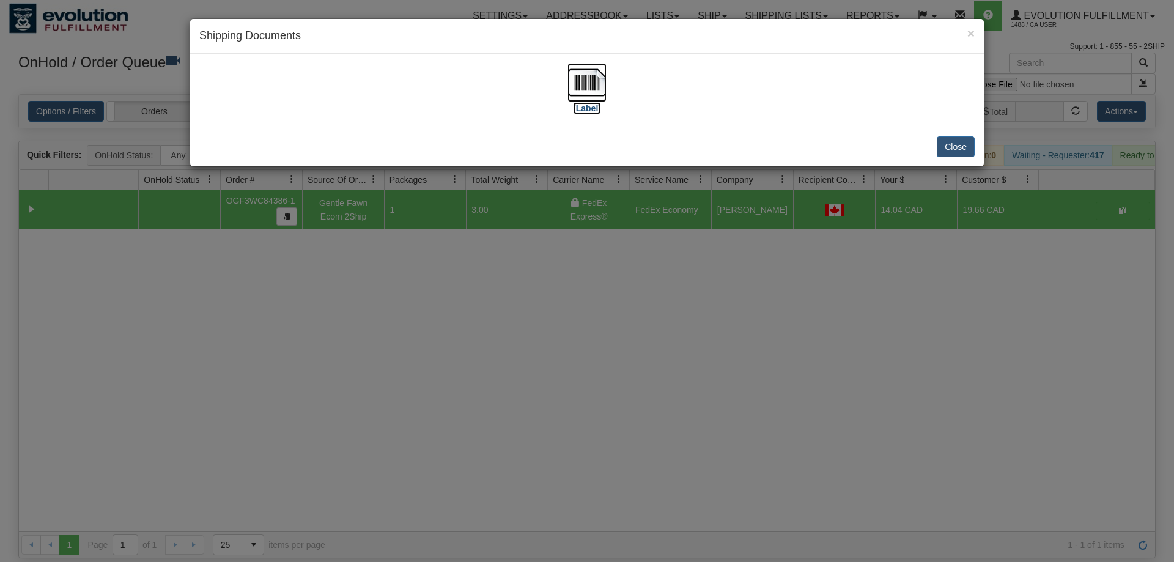
click at [598, 86] on img at bounding box center [586, 82] width 39 height 39
drag, startPoint x: 579, startPoint y: 306, endPoint x: 432, endPoint y: 105, distance: 249.0
click at [575, 297] on div "× Shipping Documents [Label] Close" at bounding box center [587, 281] width 1174 height 562
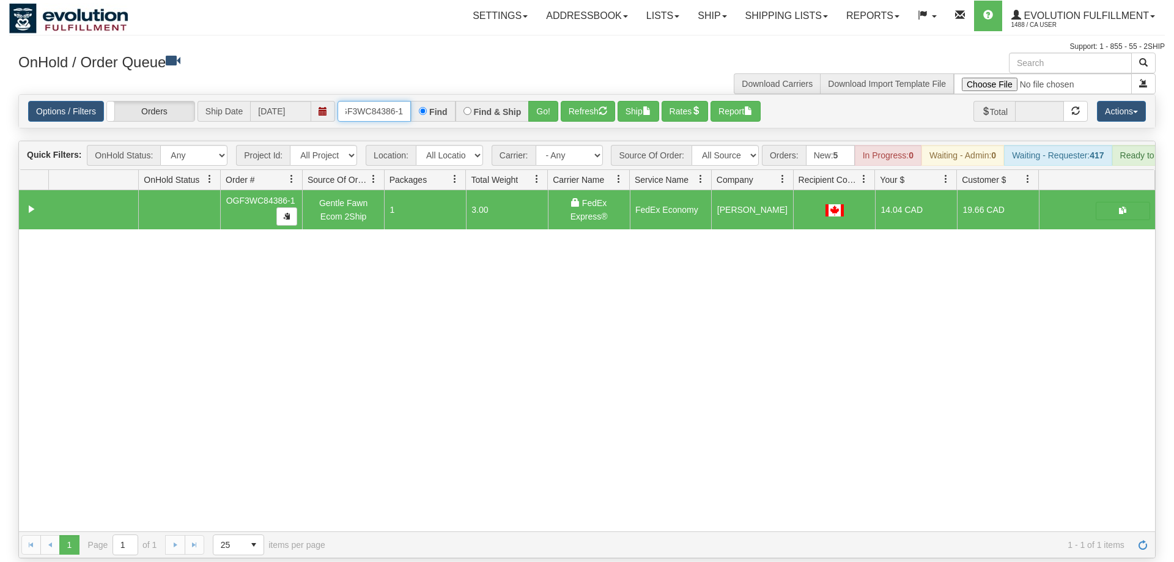
click at [384, 101] on input "OGF3WC84386-1" at bounding box center [373, 111] width 73 height 21
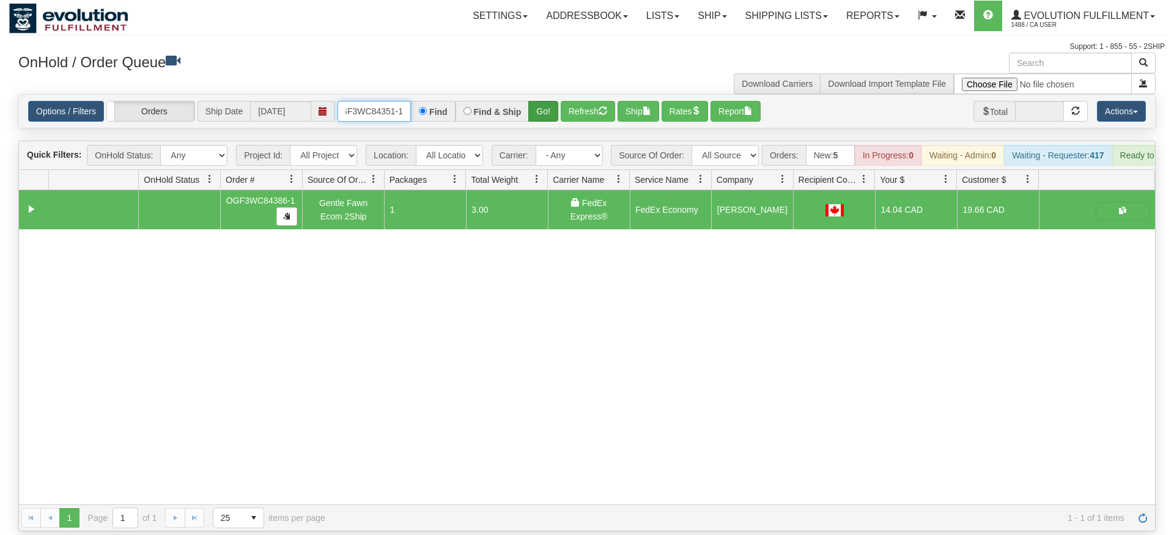
type input "OGF3WC84351-1"
click at [555, 127] on div "Is equal to Is not equal to Contains Does not contains CAD USD EUR ZAR [PERSON_…" at bounding box center [586, 312] width 1155 height 437
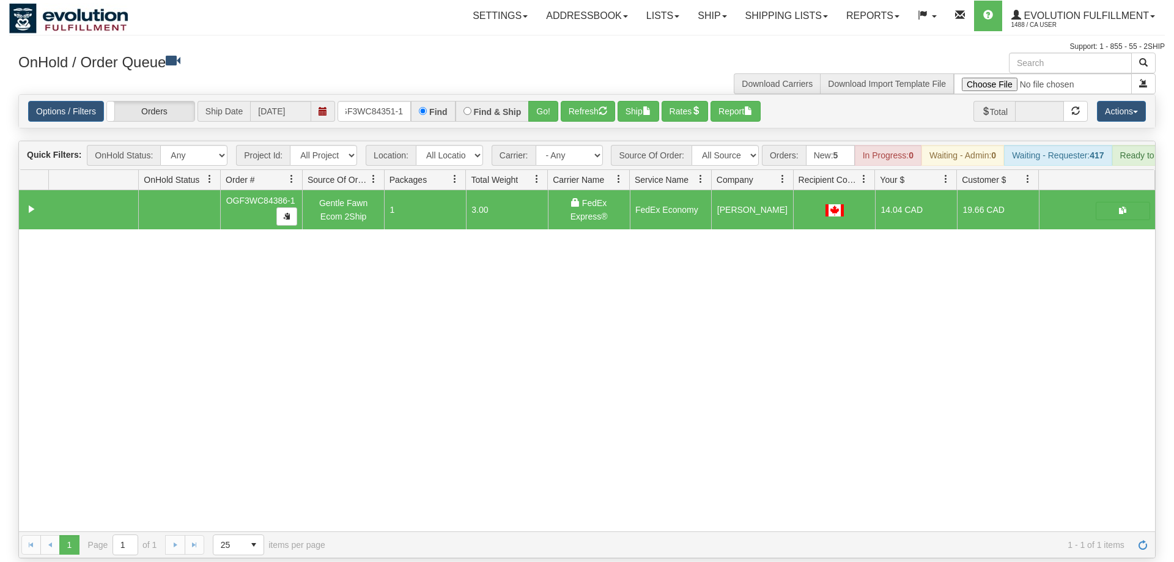
click at [538, 95] on div "Options / Filters Group Shipments Orders Ship Date [DATE] OGF3WC84351-1 Find Fi…" at bounding box center [587, 111] width 1136 height 33
click at [539, 101] on button "Go!" at bounding box center [543, 111] width 30 height 21
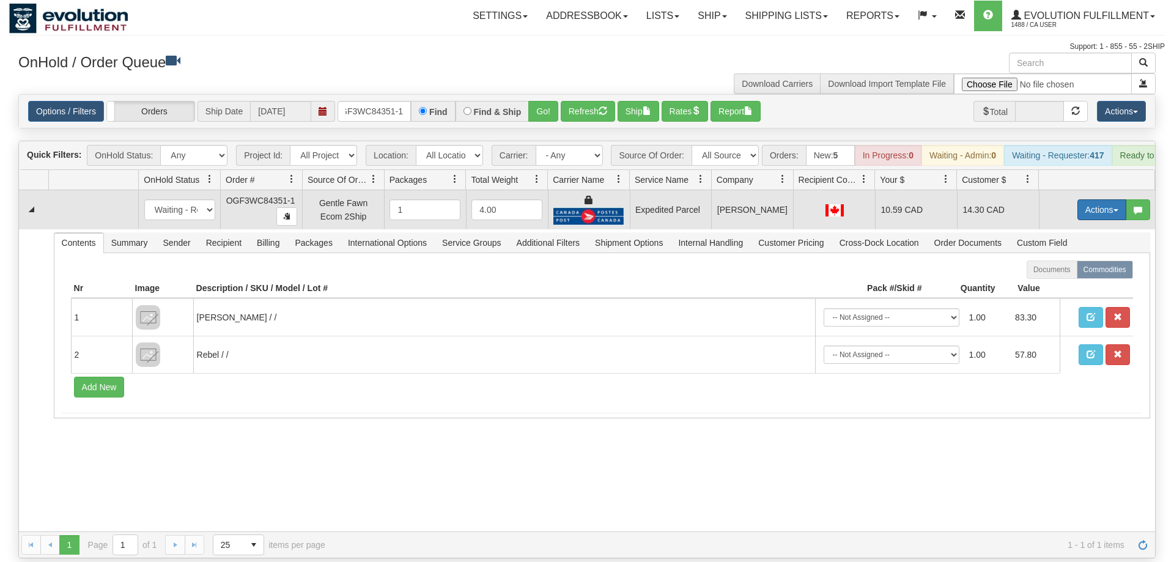
click at [1096, 199] on button "Actions" at bounding box center [1101, 209] width 49 height 21
click at [1059, 273] on link "Ship" at bounding box center [1077, 281] width 98 height 16
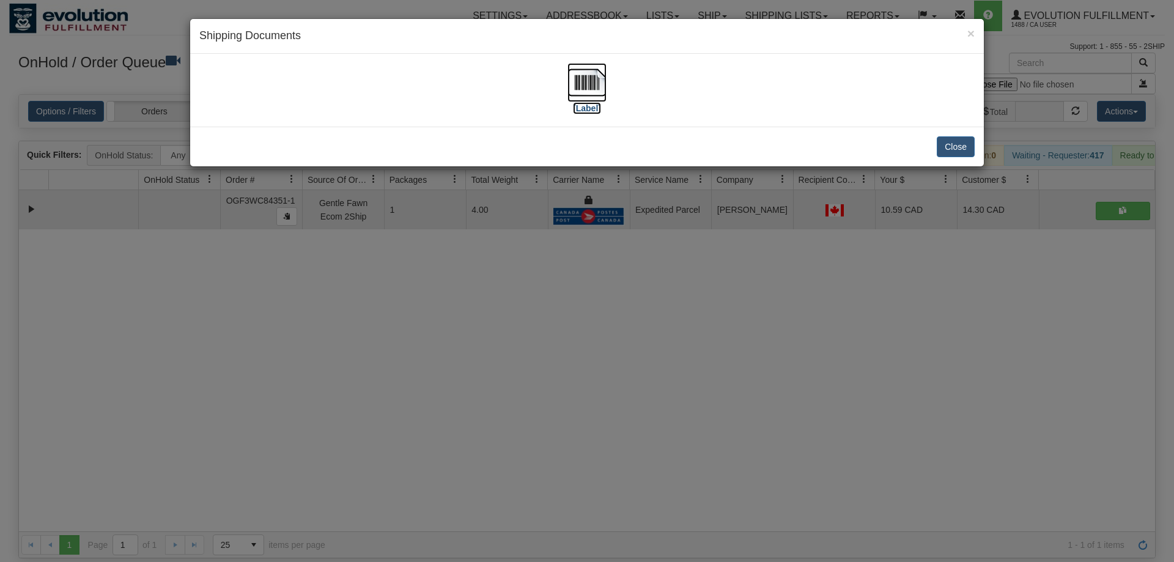
click at [604, 76] on img at bounding box center [586, 82] width 39 height 39
drag, startPoint x: 616, startPoint y: 196, endPoint x: 496, endPoint y: 174, distance: 121.9
click at [614, 196] on div "× Shipping Documents [Label] Close" at bounding box center [587, 281] width 1174 height 562
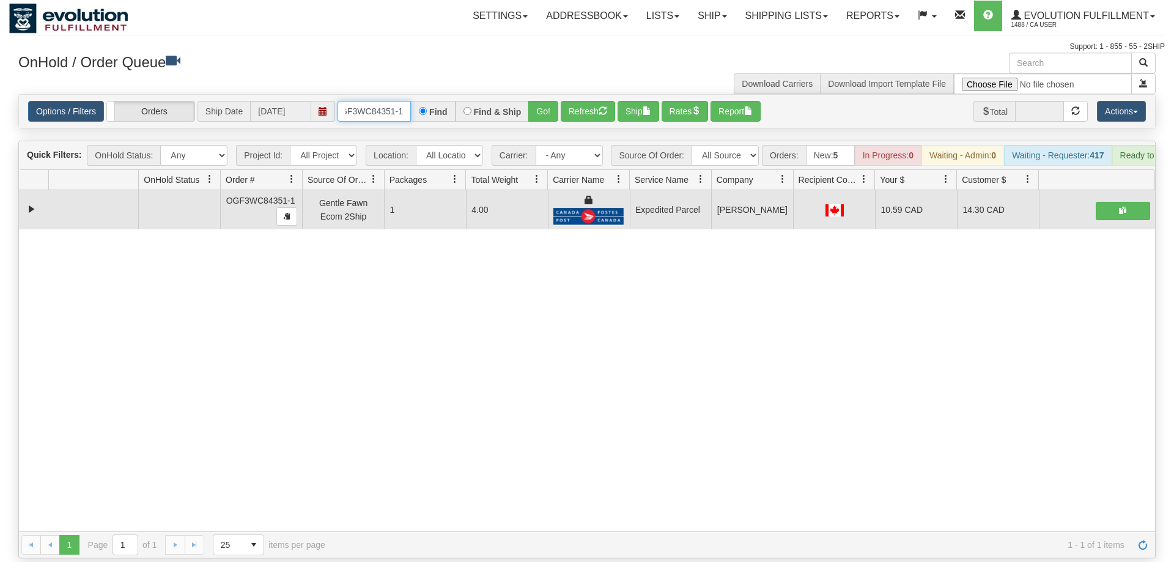
click at [374, 101] on input "OGF3WC84351-1" at bounding box center [373, 111] width 73 height 21
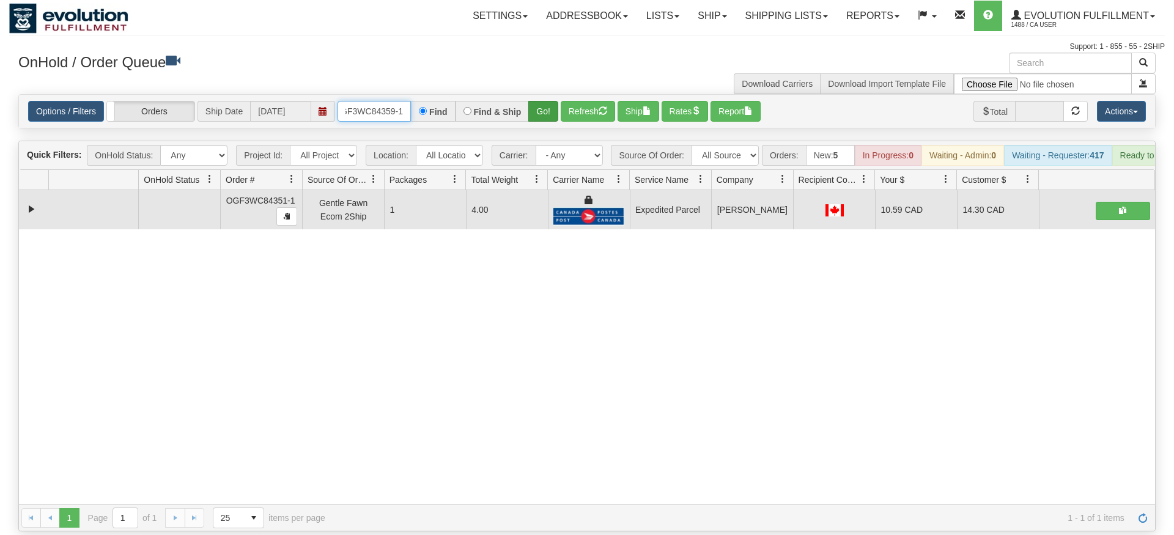
type input "OGF3WC84359-1"
click at [540, 112] on div "Is equal to Is not equal to Contains Does not contains CAD USD EUR ZAR [PERSON_…" at bounding box center [586, 312] width 1155 height 437
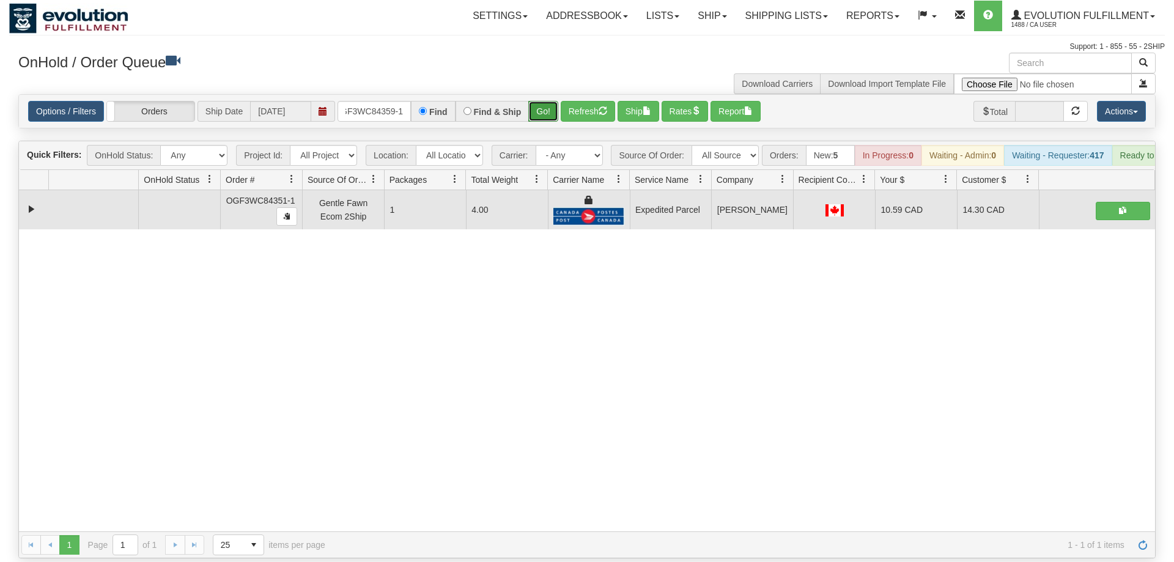
click at [540, 101] on button "Go!" at bounding box center [543, 111] width 30 height 21
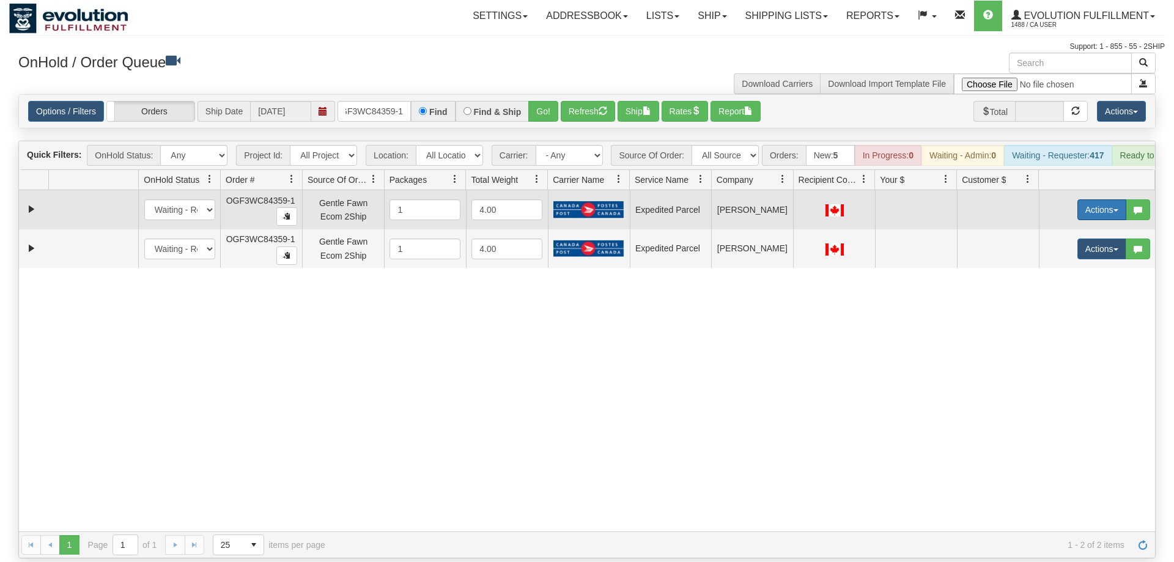
click at [1107, 199] on button "Actions" at bounding box center [1101, 209] width 49 height 21
click at [1086, 260] on span "Rate All Services" at bounding box center [1076, 265] width 73 height 10
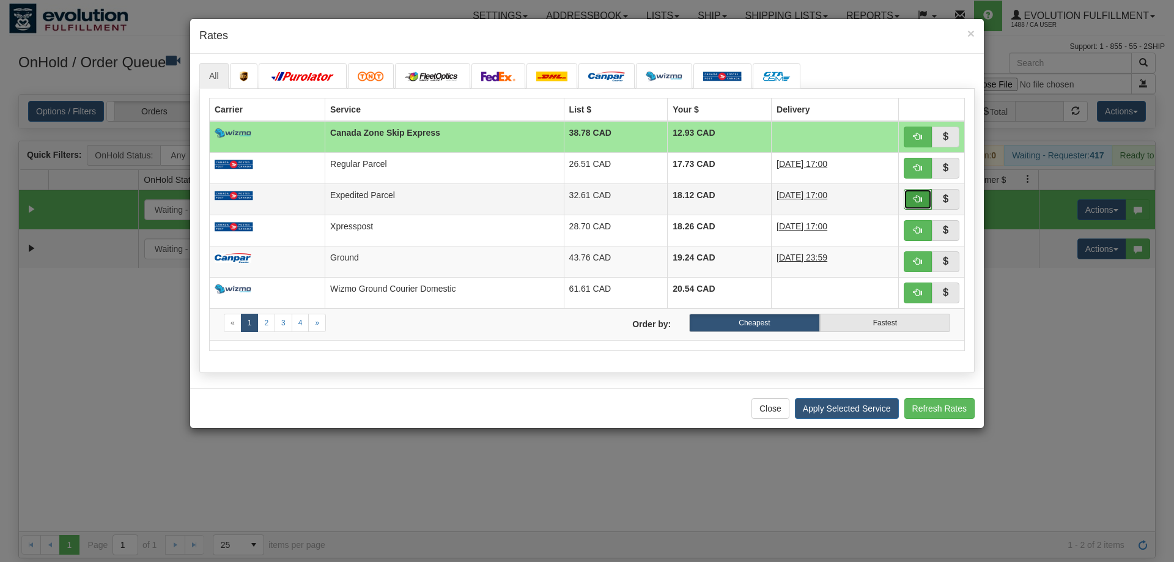
click at [911, 203] on button "button" at bounding box center [918, 199] width 28 height 21
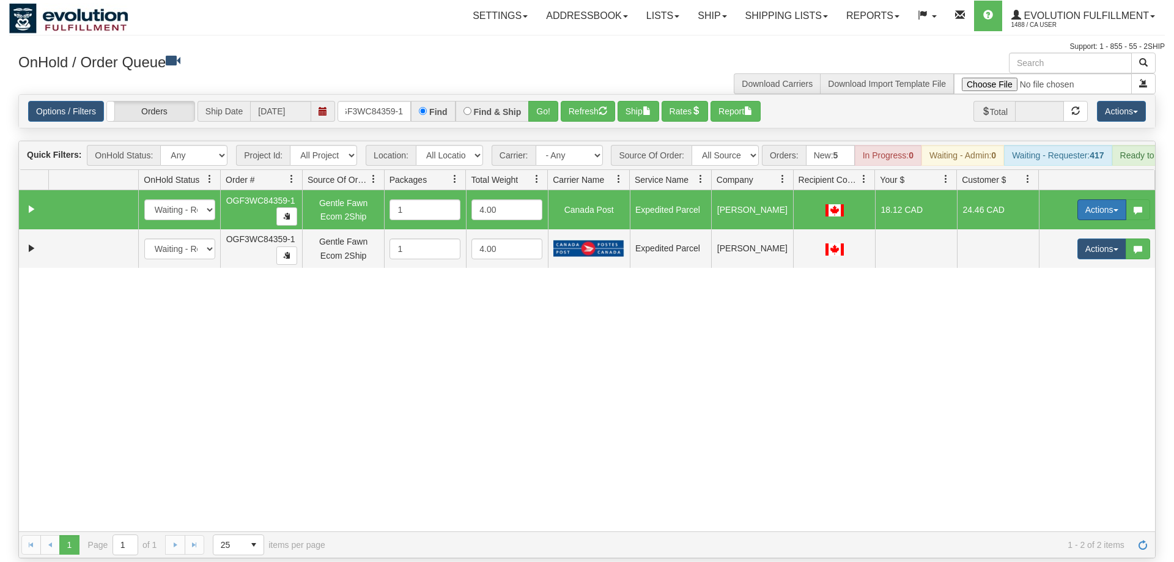
click at [1100, 199] on button "Actions" at bounding box center [1101, 209] width 49 height 21
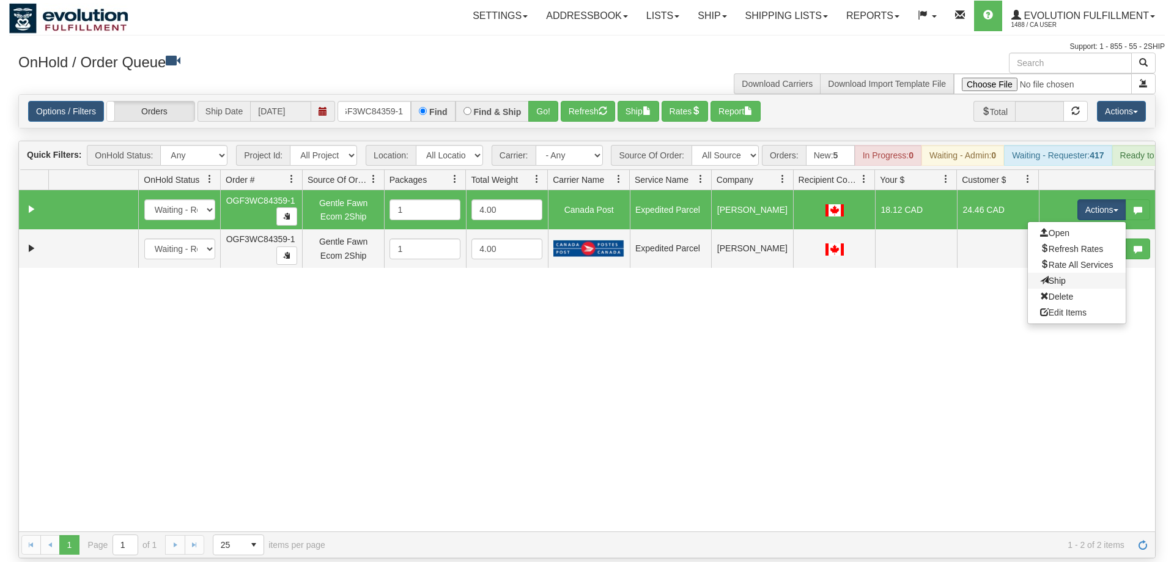
click at [1064, 273] on link "Ship" at bounding box center [1077, 281] width 98 height 16
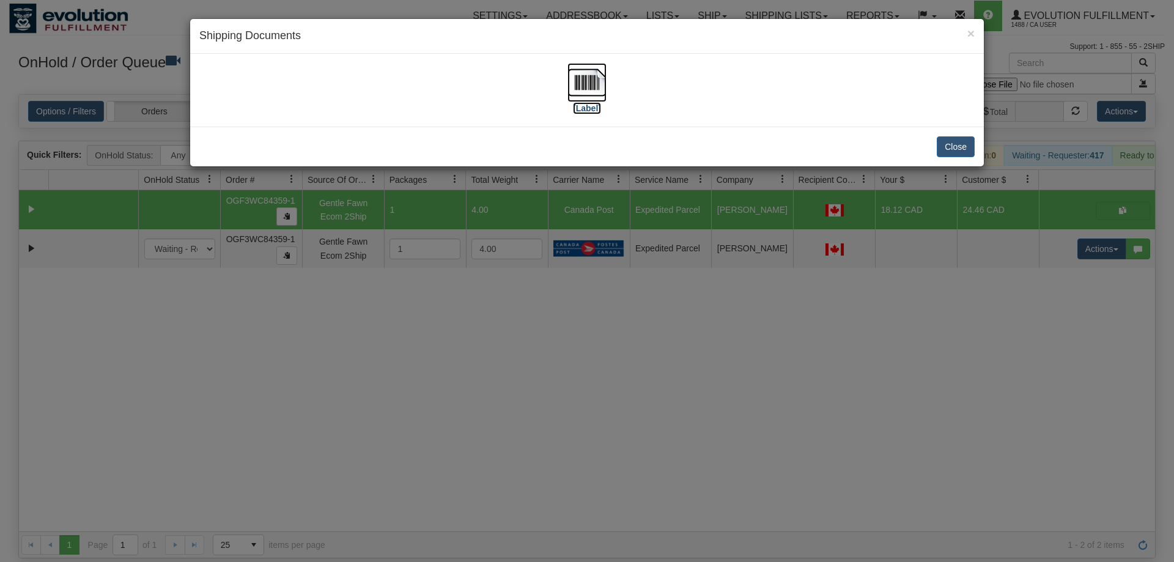
click at [599, 85] on img at bounding box center [586, 82] width 39 height 39
drag, startPoint x: 1025, startPoint y: 267, endPoint x: 1073, endPoint y: 237, distance: 56.5
click at [1028, 265] on div "× Shipping Documents [Label] Close" at bounding box center [587, 281] width 1174 height 562
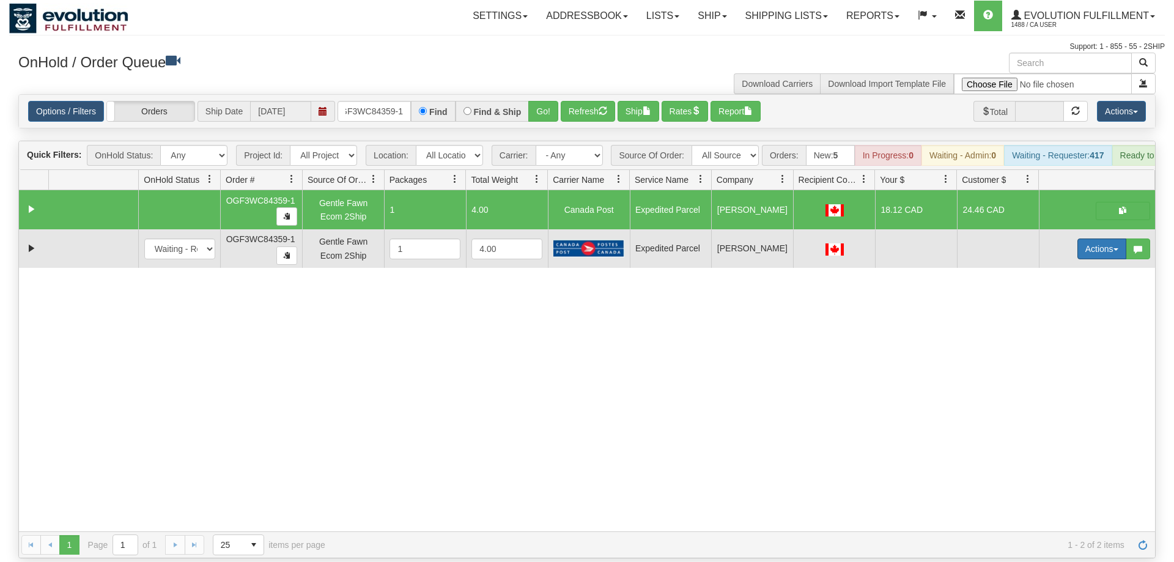
click at [1088, 238] on button "Actions" at bounding box center [1101, 248] width 49 height 21
click at [1072, 328] on link "Delete" at bounding box center [1077, 336] width 98 height 16
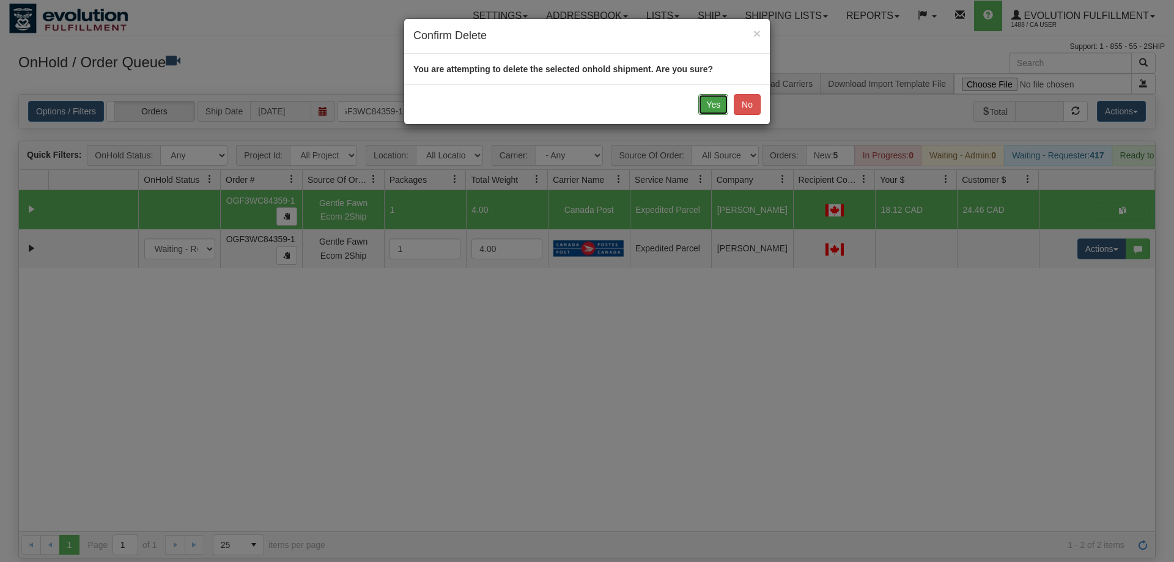
click at [702, 108] on button "Yes" at bounding box center [713, 104] width 30 height 21
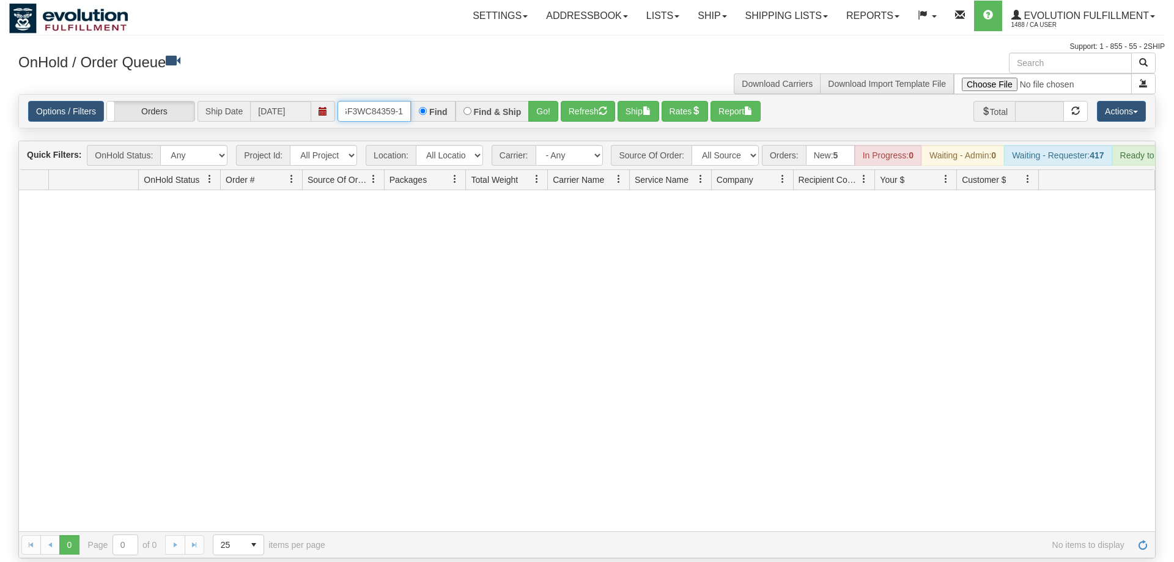
click at [380, 101] on input "OGF3WC84359-1" at bounding box center [373, 111] width 73 height 21
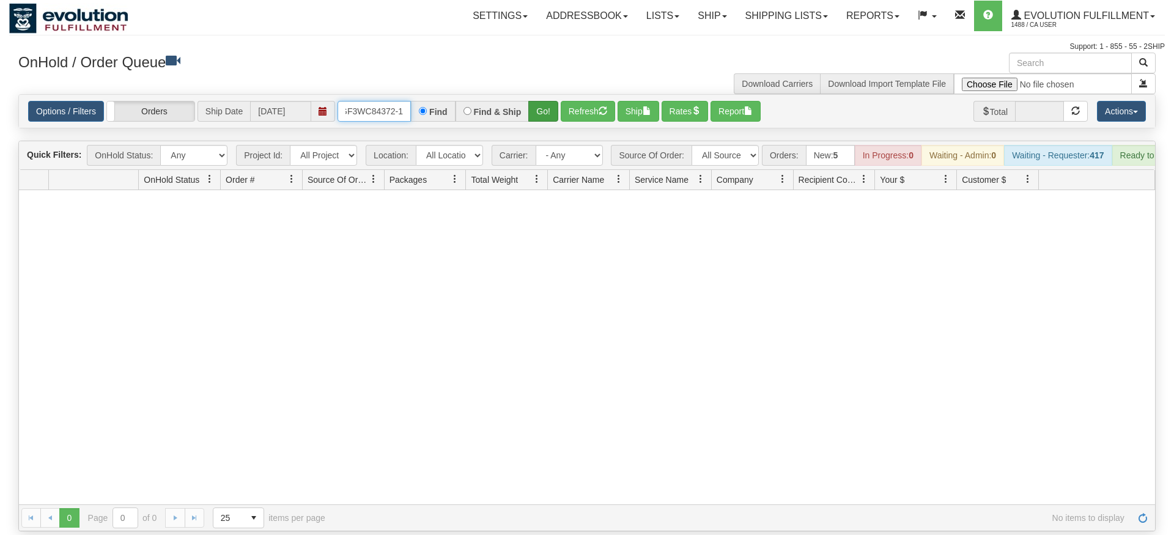
type input "OGF3WC84372-1"
click at [547, 115] on div "Is equal to Is not equal to Contains Does not contains CAD USD EUR ZAR [PERSON_…" at bounding box center [586, 312] width 1155 height 437
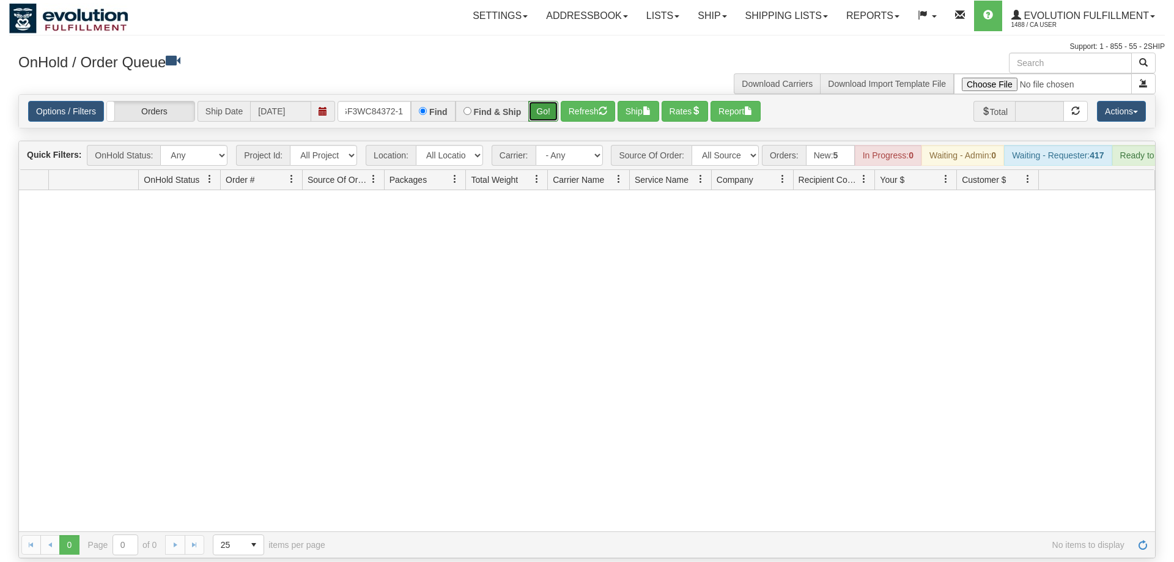
click at [548, 101] on button "Go!" at bounding box center [543, 111] width 30 height 21
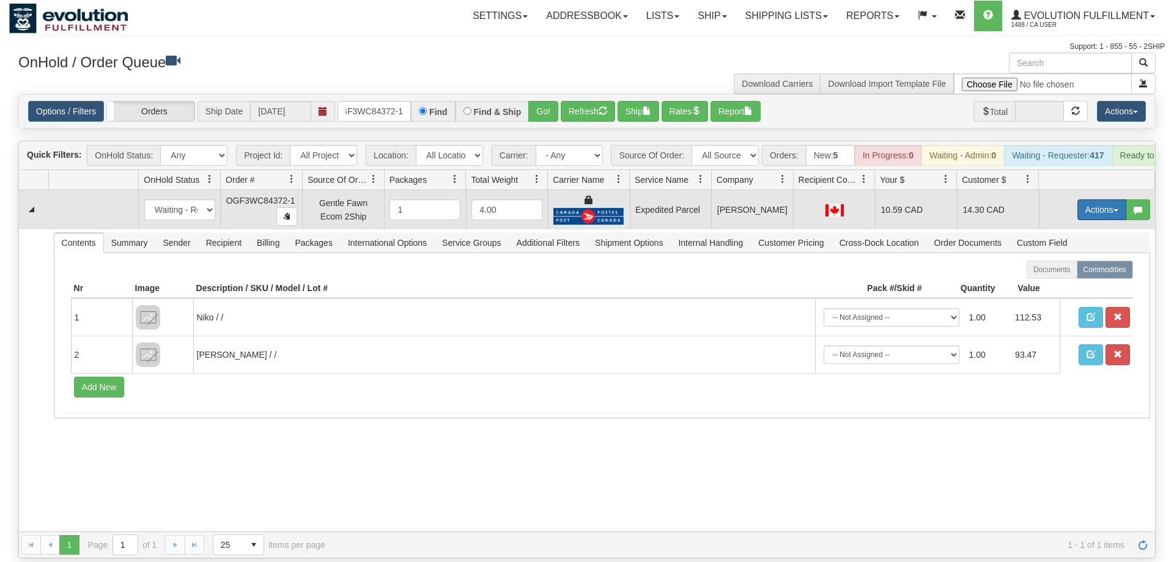
click at [1091, 199] on button "Actions" at bounding box center [1101, 209] width 49 height 21
click at [1066, 273] on link "Ship" at bounding box center [1077, 281] width 98 height 16
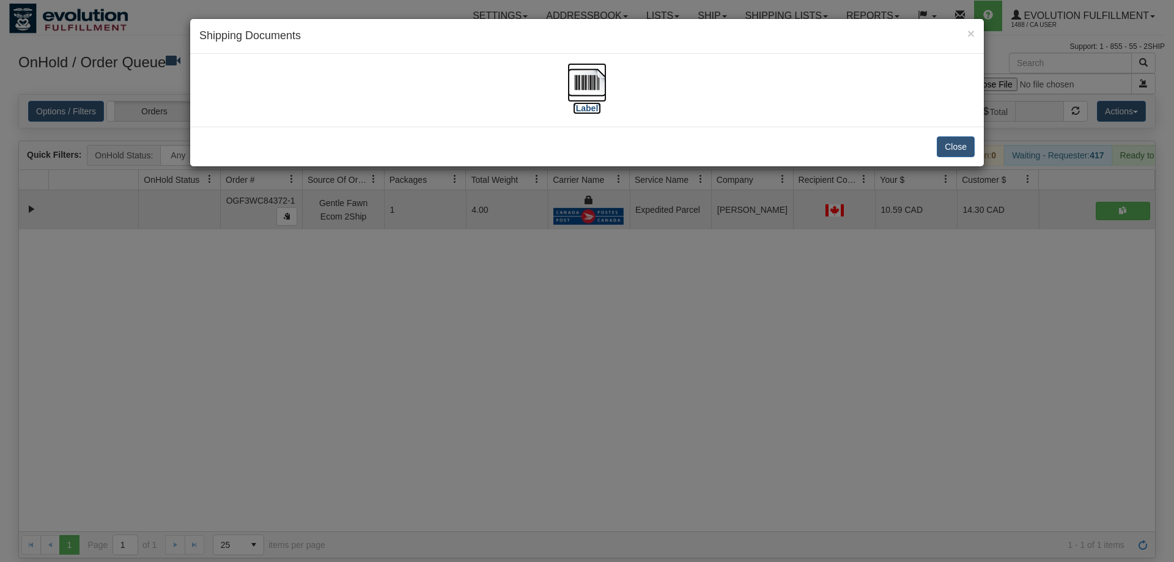
click at [573, 99] on img at bounding box center [586, 82] width 39 height 39
click at [455, 430] on div "× Shipping Documents [Label] Close" at bounding box center [587, 281] width 1174 height 562
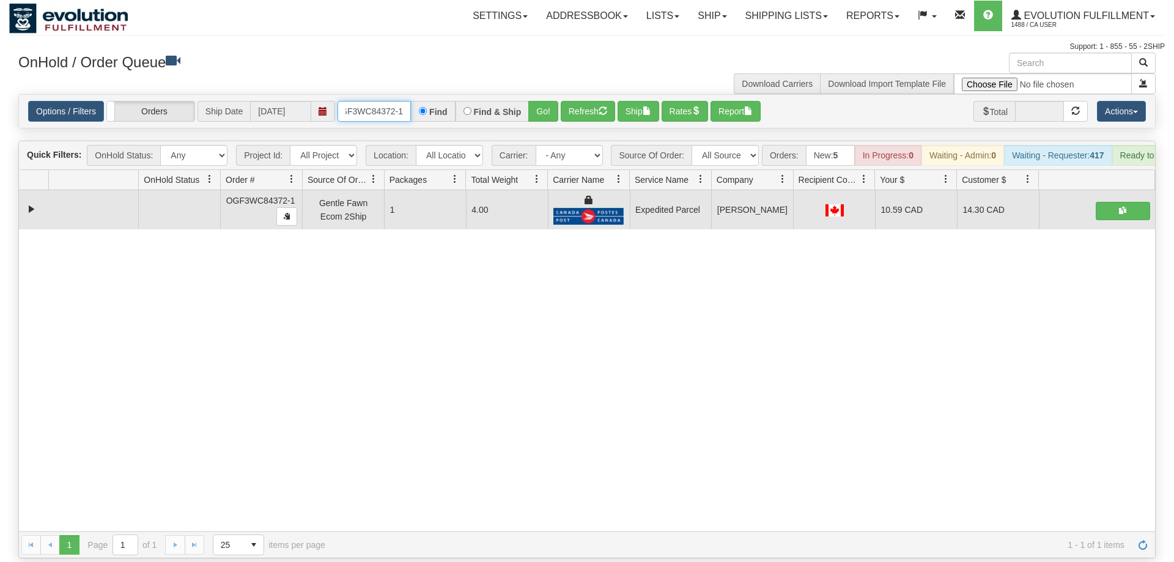
click at [369, 101] on input "OGF3WC84372-1" at bounding box center [373, 111] width 73 height 21
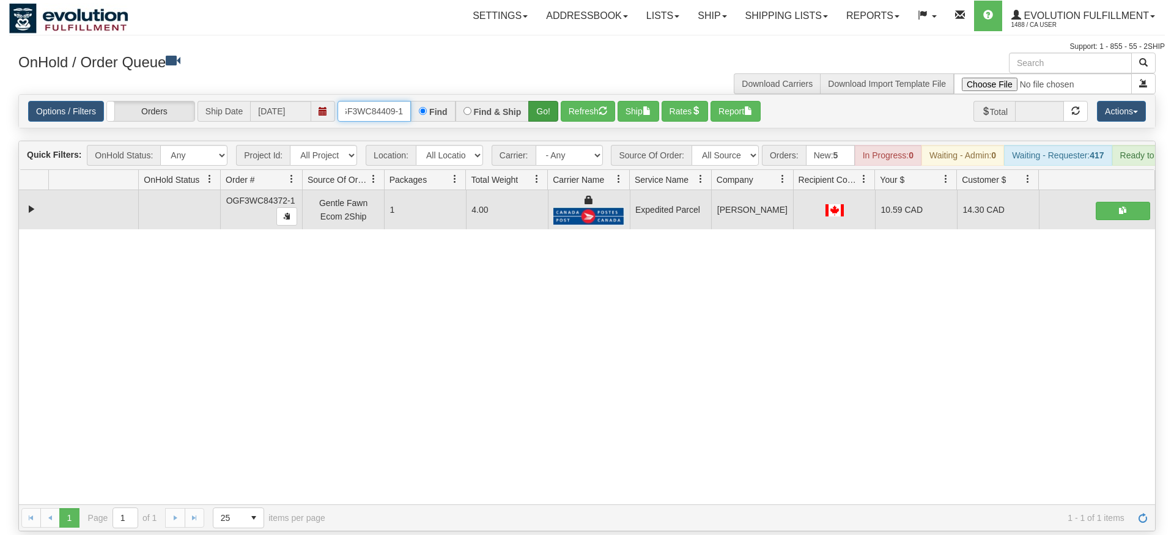
type input "OGF3WC84409-1"
click at [536, 119] on div "Is equal to Is not equal to Contains Does not contains CAD USD EUR ZAR [PERSON_…" at bounding box center [586, 312] width 1155 height 437
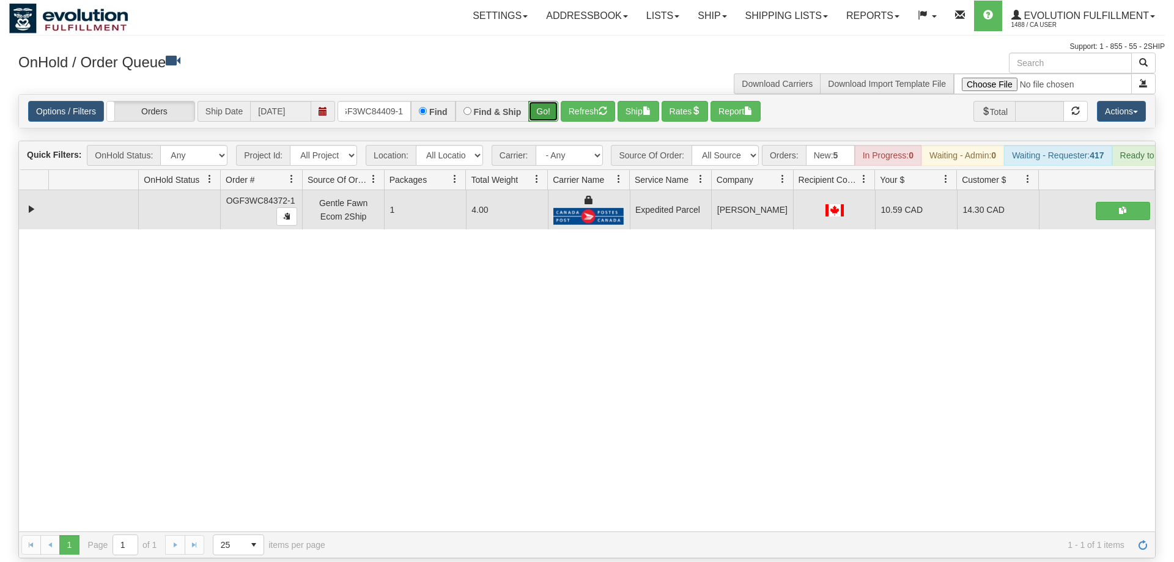
click at [540, 101] on button "Go!" at bounding box center [543, 111] width 30 height 21
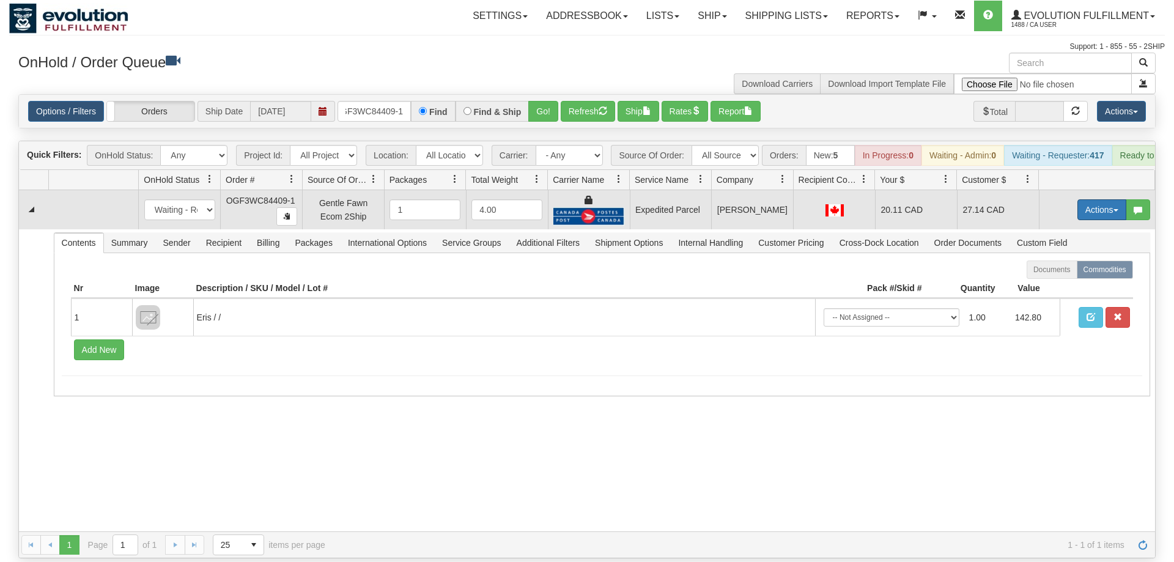
click at [1106, 199] on button "Actions" at bounding box center [1101, 209] width 49 height 21
click at [1053, 273] on link "Ship" at bounding box center [1077, 281] width 98 height 16
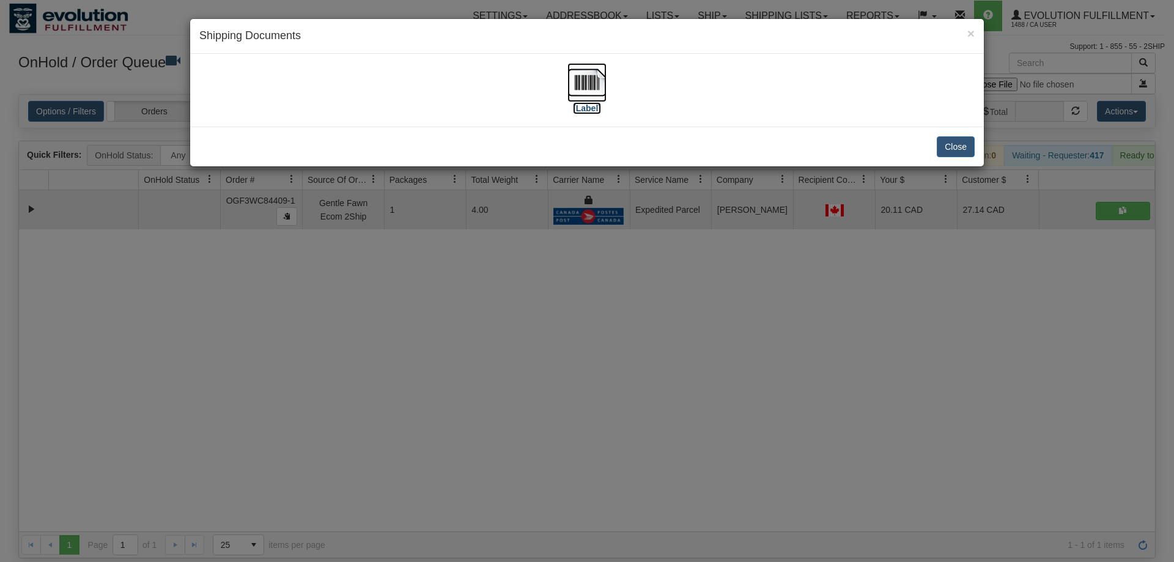
click at [573, 75] on img at bounding box center [586, 82] width 39 height 39
drag, startPoint x: 556, startPoint y: 431, endPoint x: 368, endPoint y: 163, distance: 327.5
click at [553, 424] on div "× Shipping Documents [Label] Close" at bounding box center [587, 281] width 1174 height 562
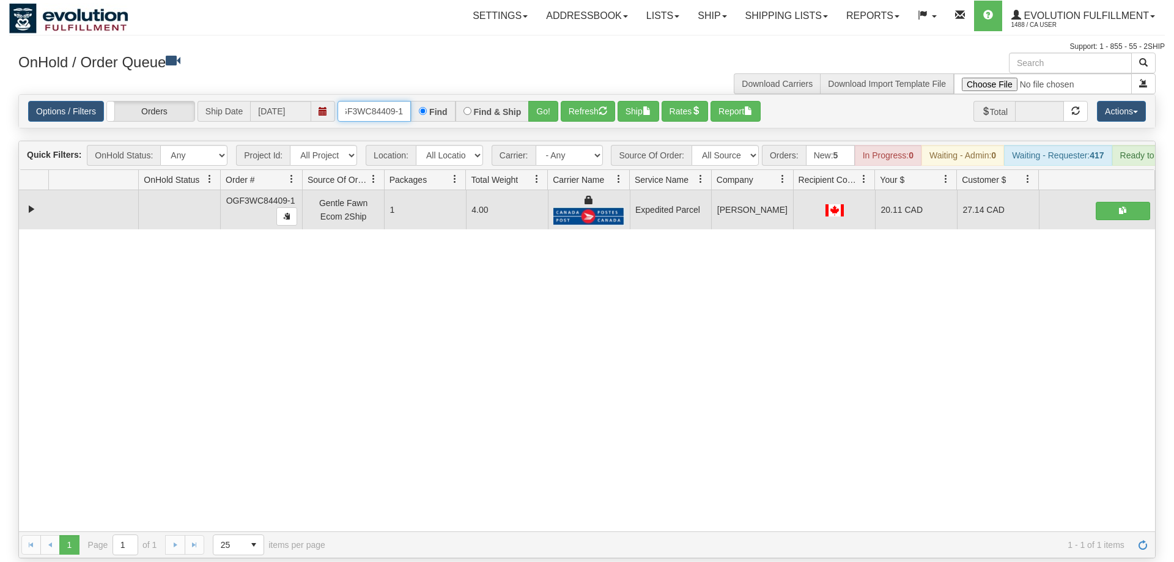
click at [378, 101] on input "OGF3WC84409-1" at bounding box center [373, 111] width 73 height 21
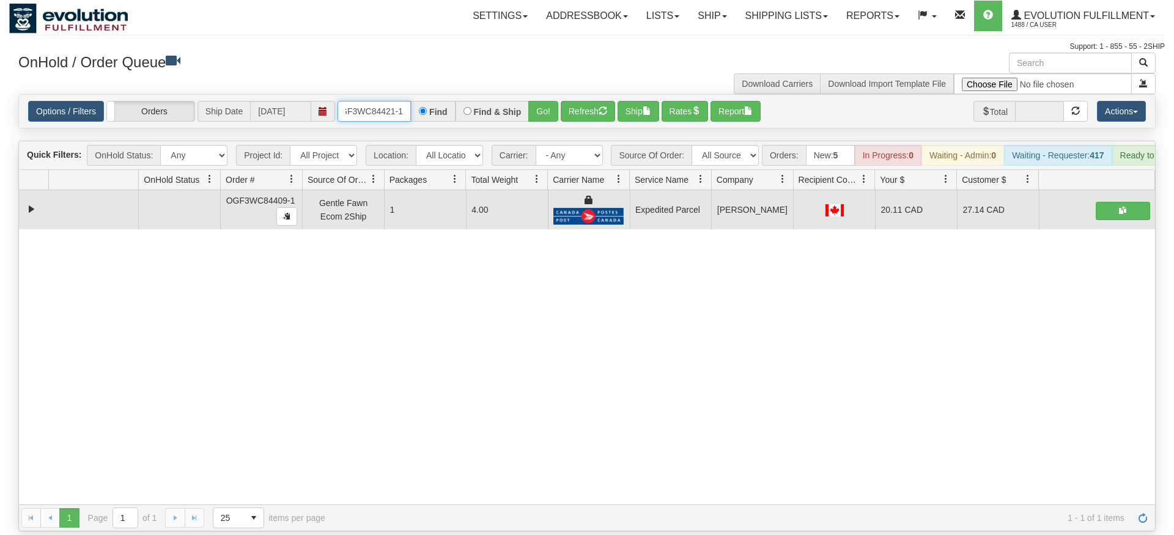
type input "OGF3WC84421-1"
click at [557, 123] on div "Is equal to Is not equal to Contains Does not contains CAD USD EUR ZAR [PERSON_…" at bounding box center [586, 312] width 1155 height 437
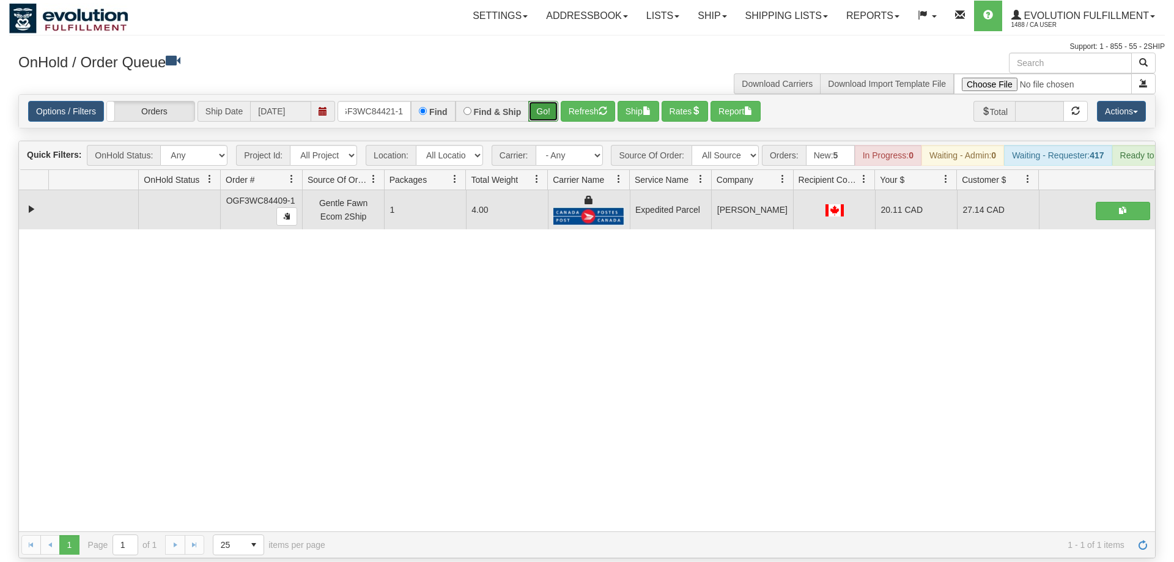
click at [553, 101] on button "Go!" at bounding box center [543, 111] width 30 height 21
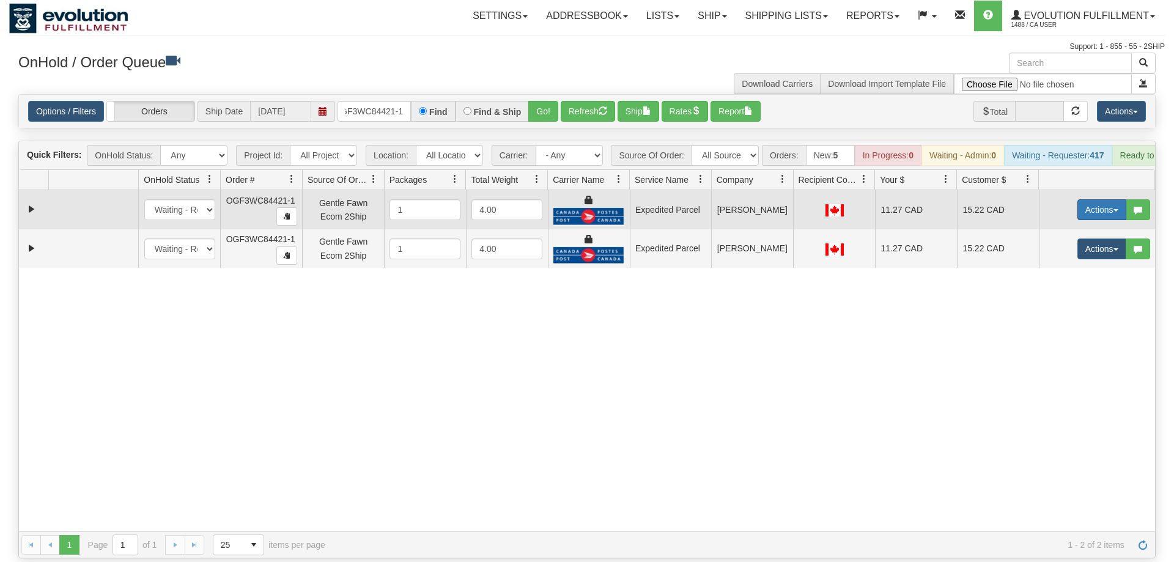
click at [1081, 199] on button "Actions" at bounding box center [1101, 209] width 49 height 21
click at [1050, 276] on span "Ship" at bounding box center [1053, 281] width 26 height 10
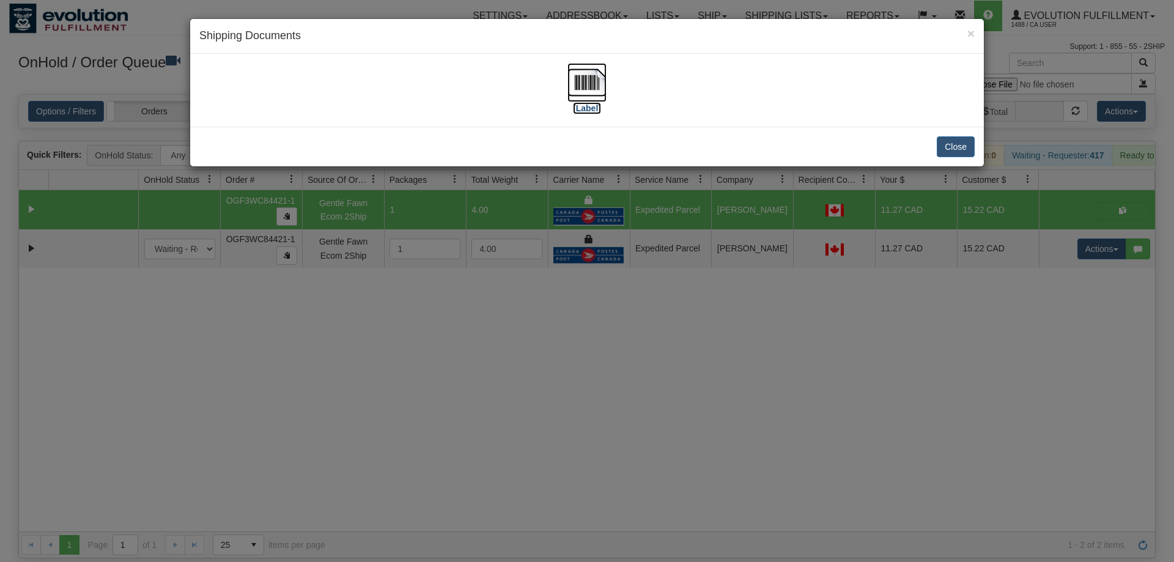
click at [587, 86] on img at bounding box center [586, 82] width 39 height 39
click at [567, 333] on div "× Shipping Documents [Label] Close" at bounding box center [587, 281] width 1174 height 562
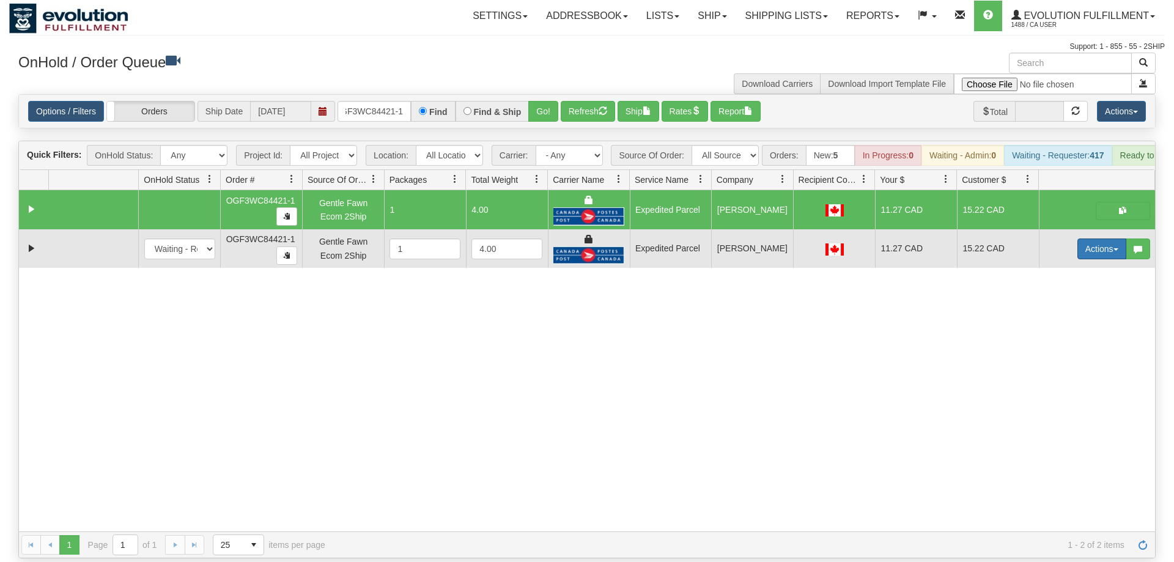
click at [1089, 238] on button "Actions" at bounding box center [1101, 248] width 49 height 21
click at [1069, 331] on span "Delete" at bounding box center [1056, 336] width 33 height 10
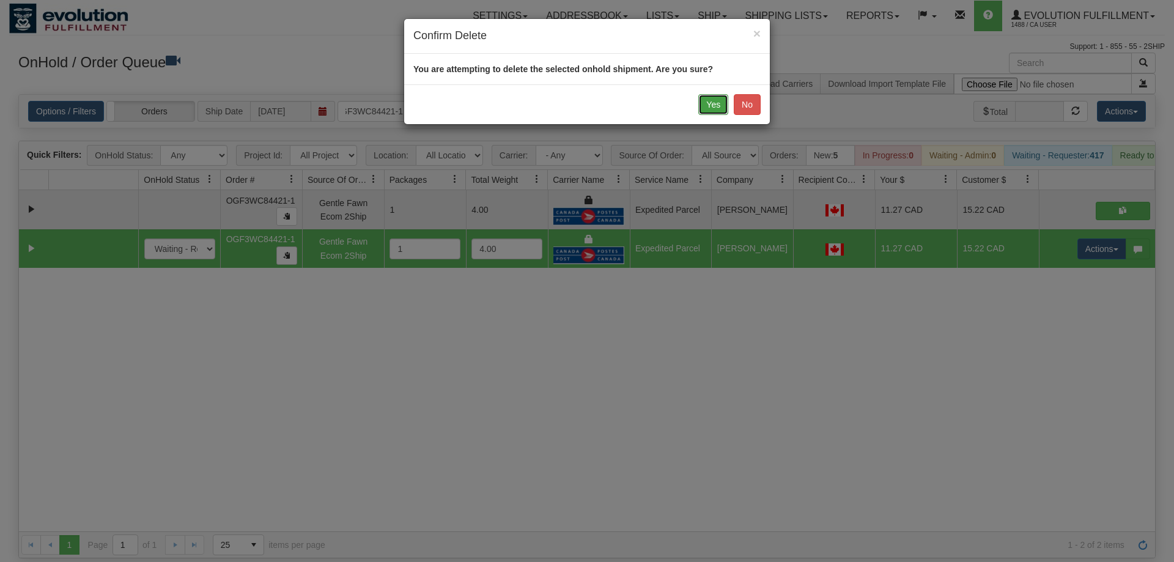
click at [727, 105] on button "Yes" at bounding box center [713, 104] width 30 height 21
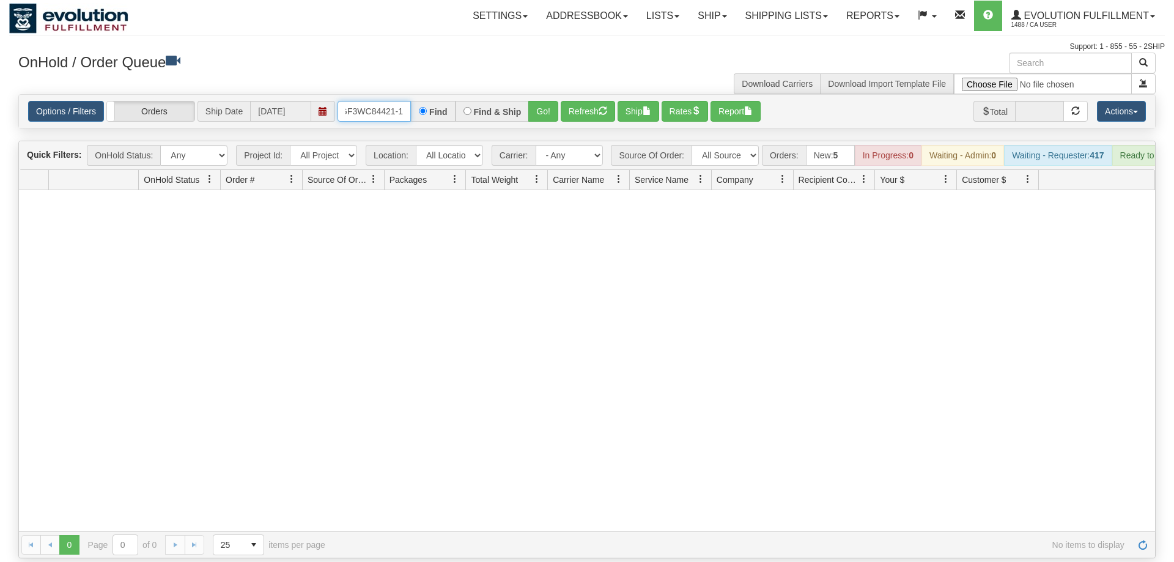
click at [367, 101] on input "OGF3WC84421-1" at bounding box center [373, 111] width 73 height 21
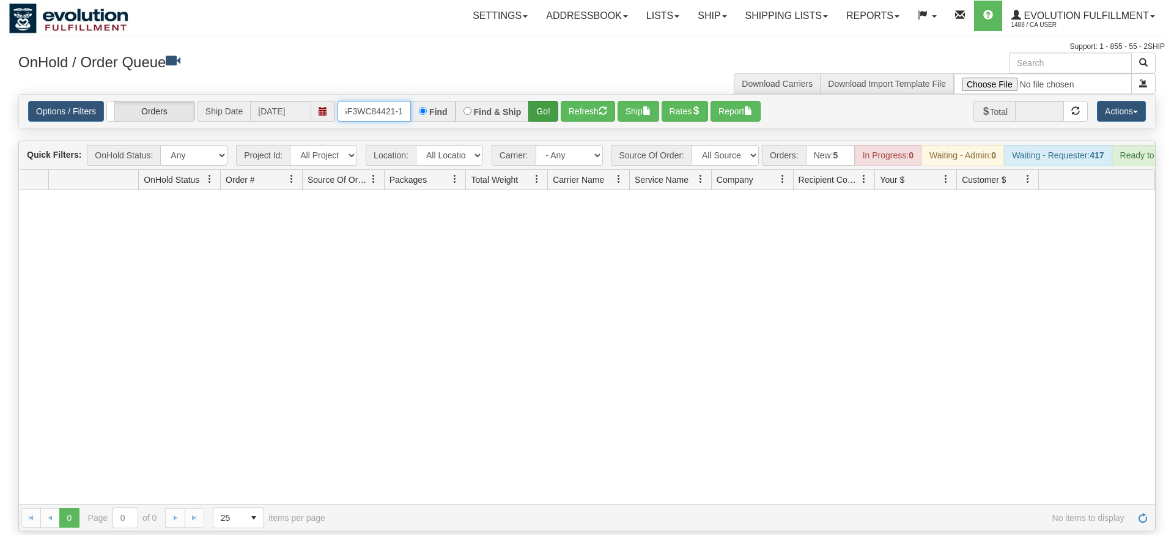
type input "oGF3WC84421-1"
click at [538, 116] on div "Is equal to Is not equal to Contains Does not contains CAD USD EUR ZAR [PERSON_…" at bounding box center [586, 312] width 1155 height 437
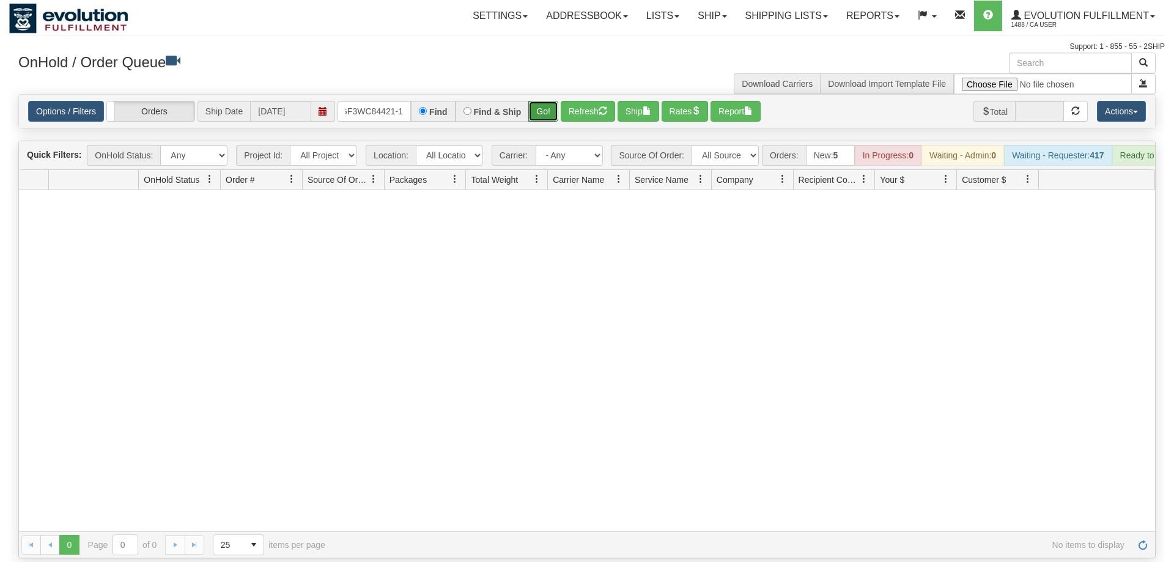
click at [544, 101] on button "Go!" at bounding box center [543, 111] width 30 height 21
click at [388, 101] on input "oGF3WC84421-1" at bounding box center [373, 111] width 73 height 21
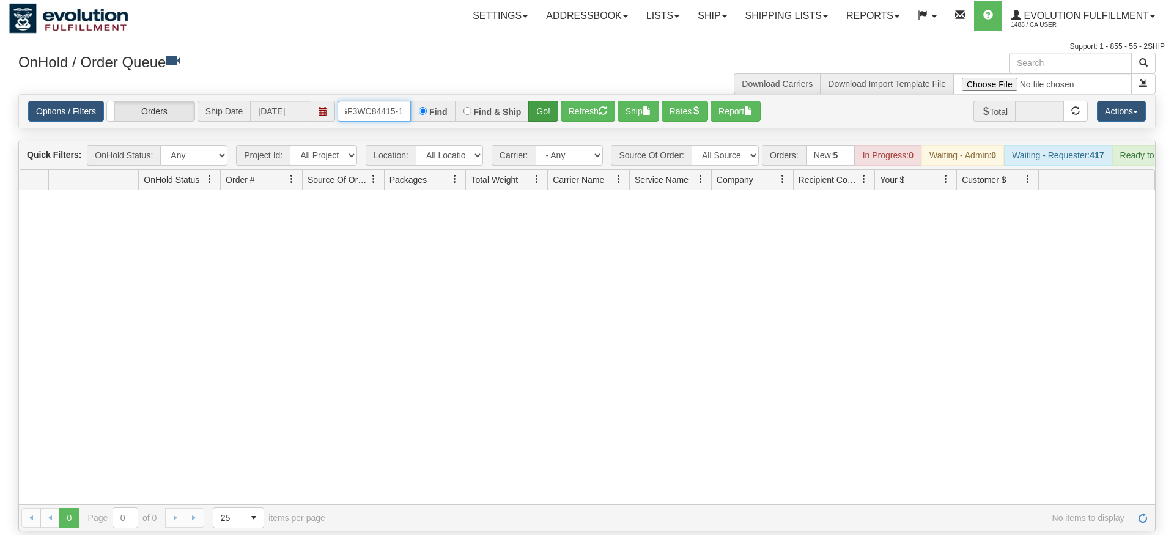
type input "OGF3WC84415-1"
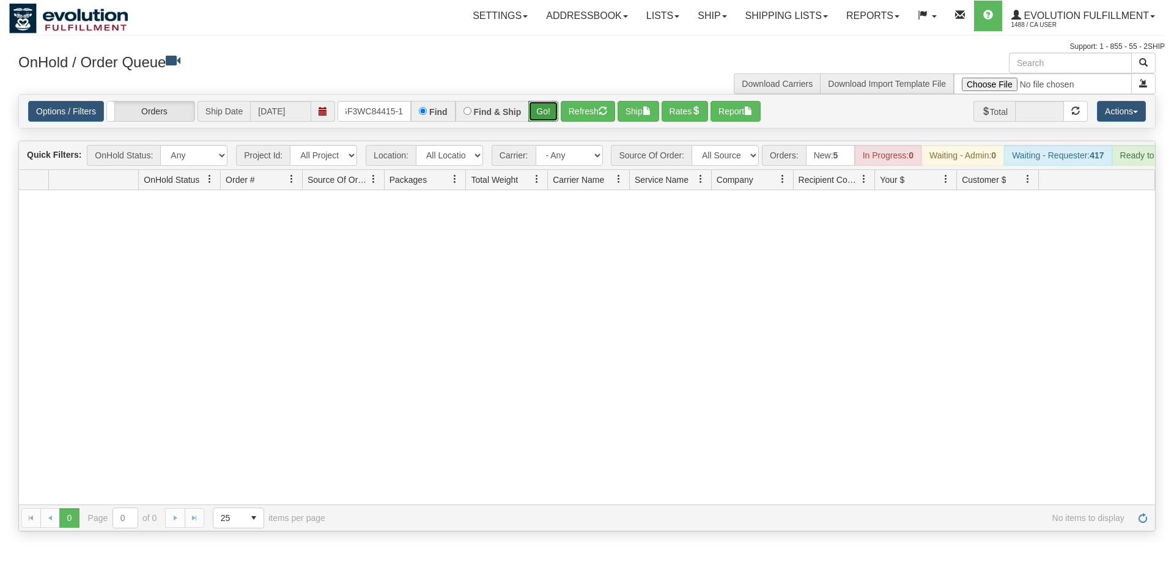
click at [533, 117] on div "Is equal to Is not equal to Contains Does not contains CAD USD EUR ZAR [PERSON_…" at bounding box center [586, 312] width 1155 height 437
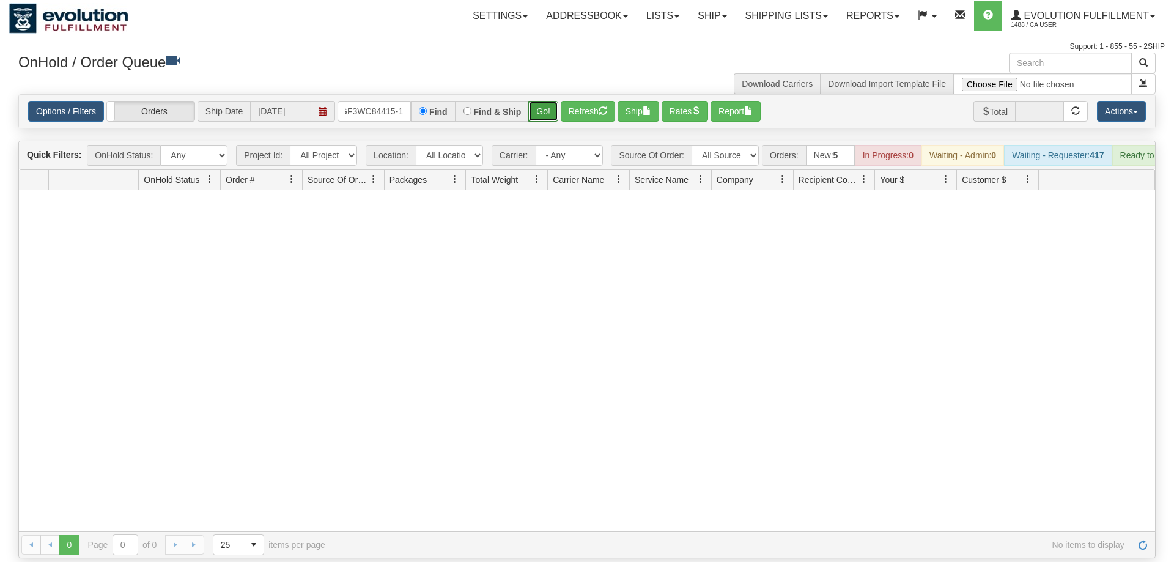
click at [543, 101] on button "Go!" at bounding box center [543, 111] width 30 height 21
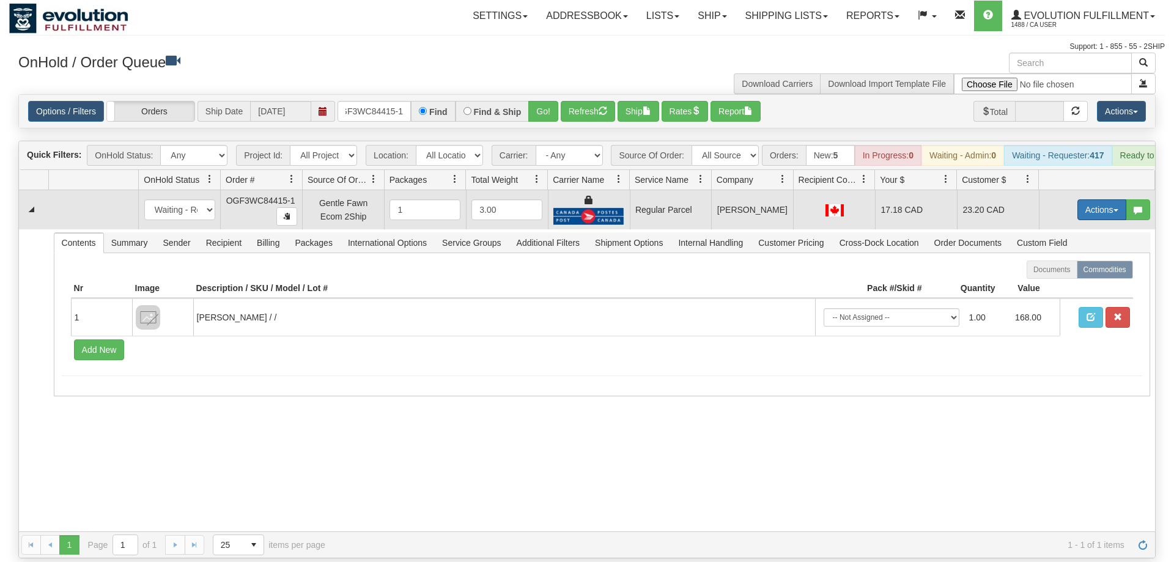
click at [1092, 199] on button "Actions" at bounding box center [1101, 209] width 49 height 21
click at [1088, 260] on span "Rate All Services" at bounding box center [1076, 265] width 73 height 10
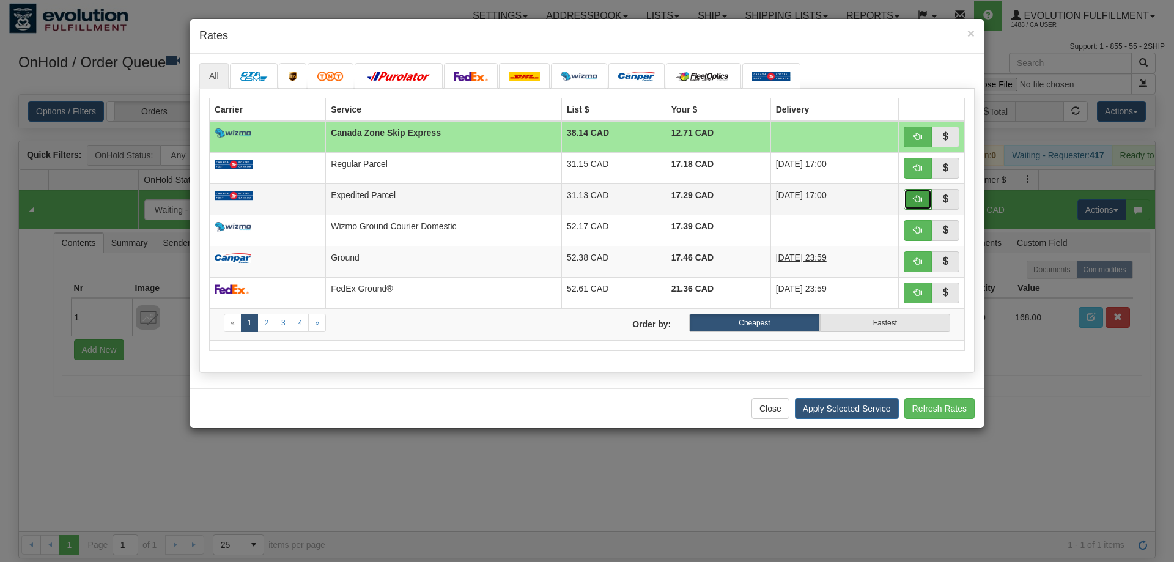
click at [913, 199] on span "button" at bounding box center [917, 198] width 9 height 9
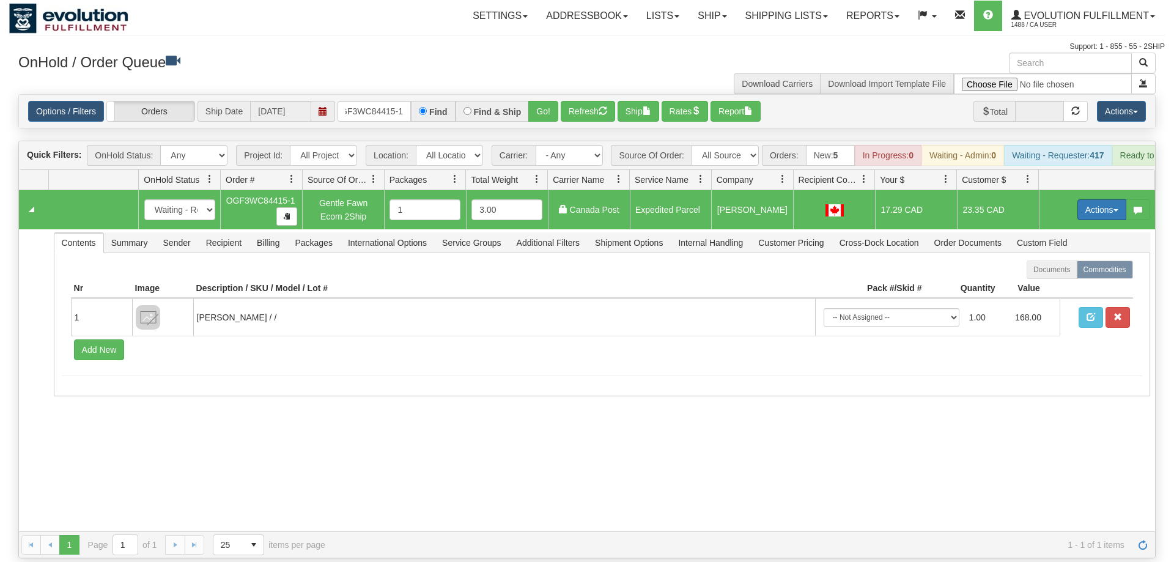
click at [1093, 199] on button "Actions" at bounding box center [1101, 209] width 49 height 21
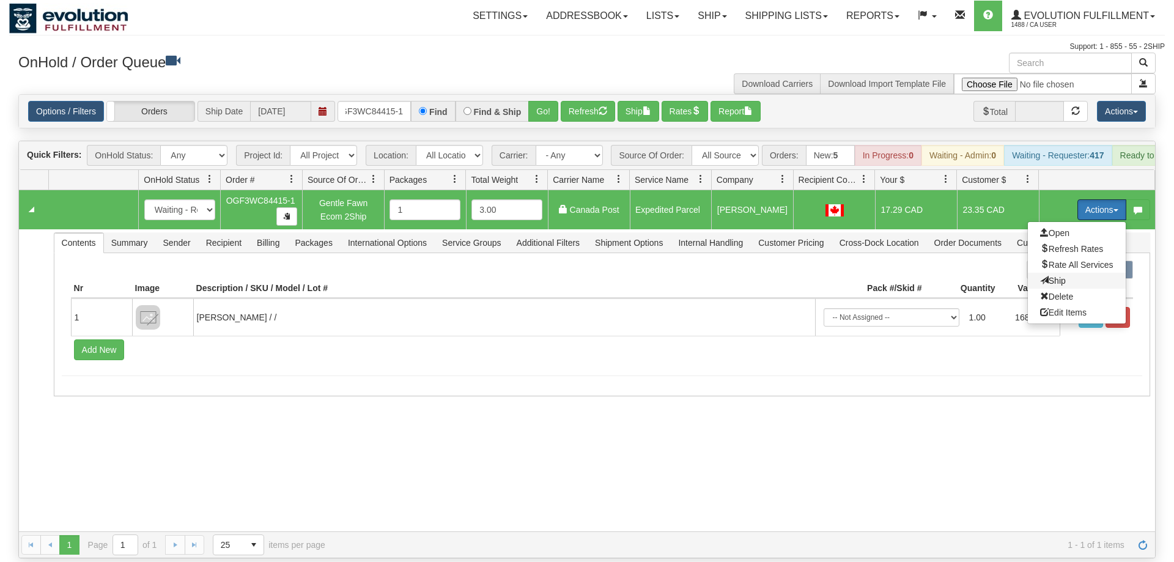
click at [1058, 276] on span "Ship" at bounding box center [1053, 281] width 26 height 10
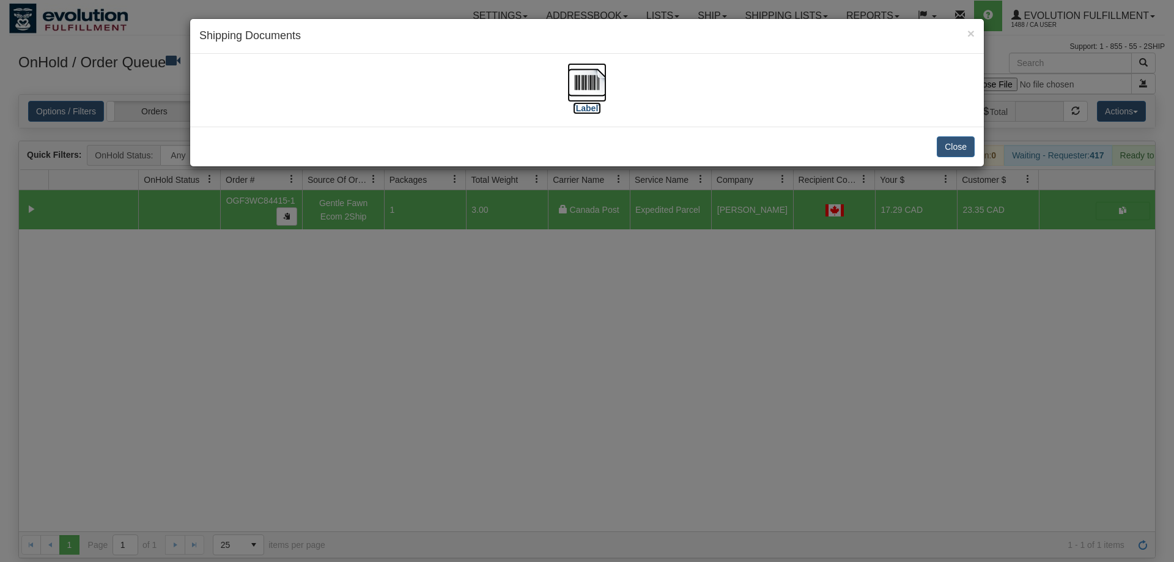
click at [586, 72] on img at bounding box center [586, 82] width 39 height 39
click at [518, 311] on div "× Shipping Documents [Label] Close" at bounding box center [587, 281] width 1174 height 562
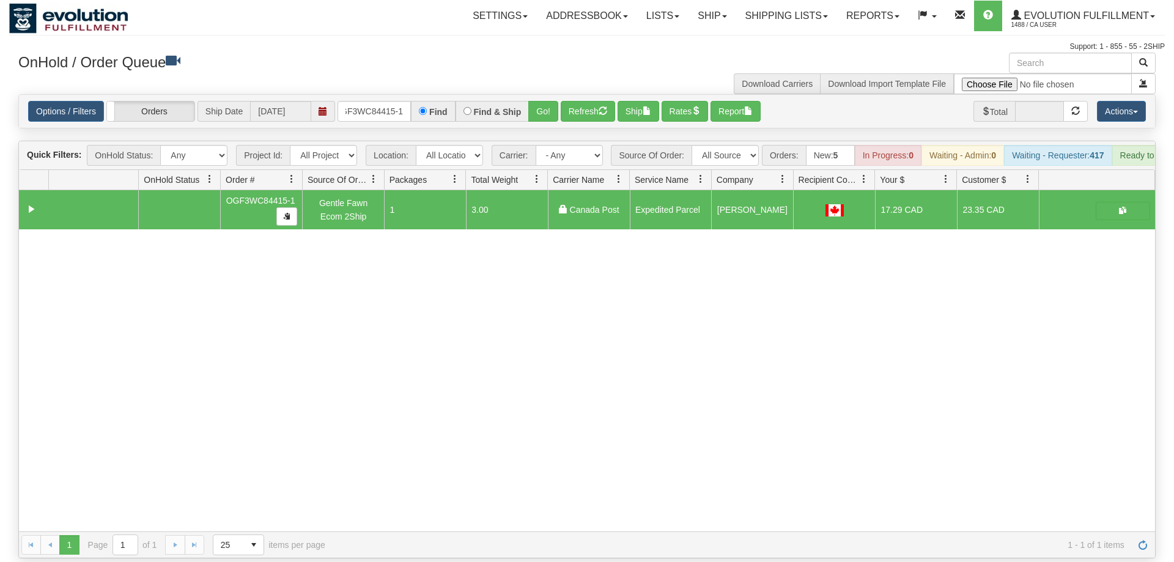
click at [368, 120] on div "Is equal to Is not equal to Contains Does not contains CAD USD EUR ZAR [PERSON_…" at bounding box center [586, 326] width 1155 height 464
click at [382, 101] on input "OGF3WC84415-1" at bounding box center [373, 111] width 73 height 21
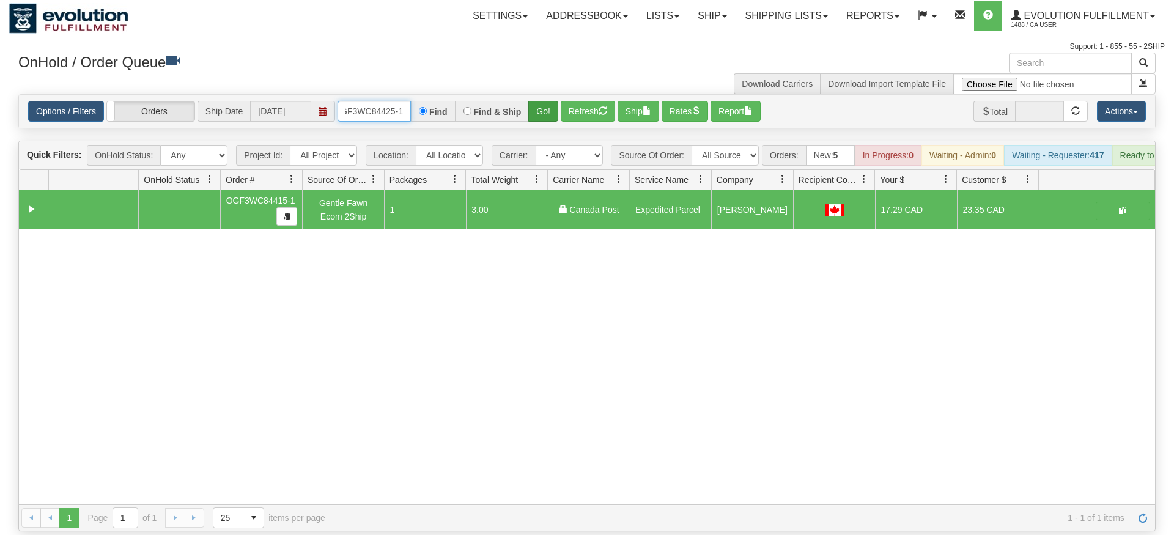
type input "OGF3WC84425-1"
click at [542, 120] on div "Is equal to Is not equal to Contains Does not contains CAD USD EUR ZAR [PERSON_…" at bounding box center [586, 312] width 1155 height 437
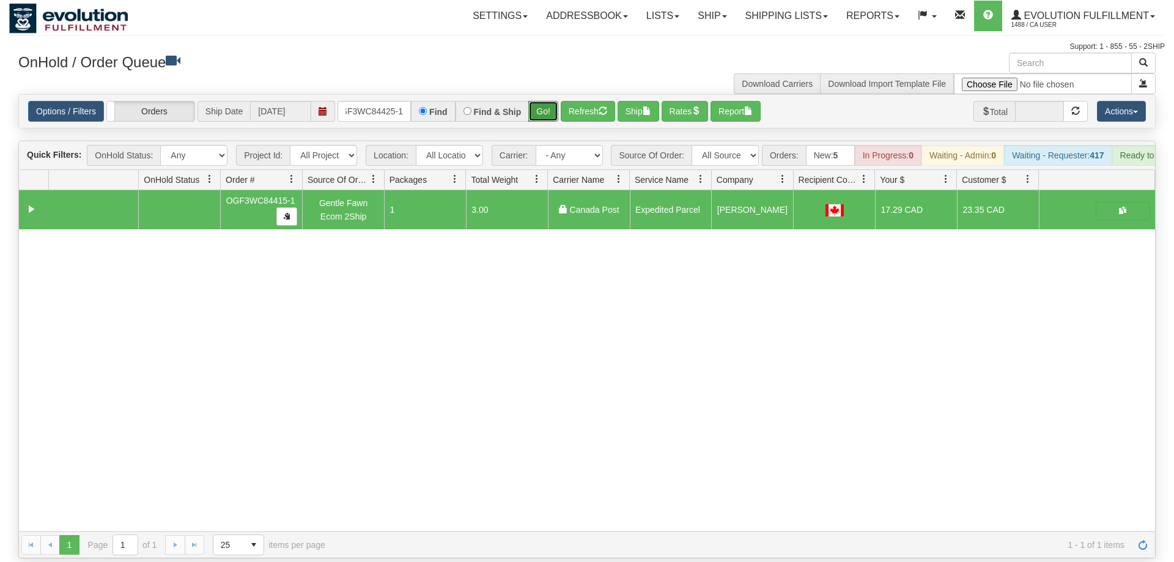
click at [550, 101] on button "Go!" at bounding box center [543, 111] width 30 height 21
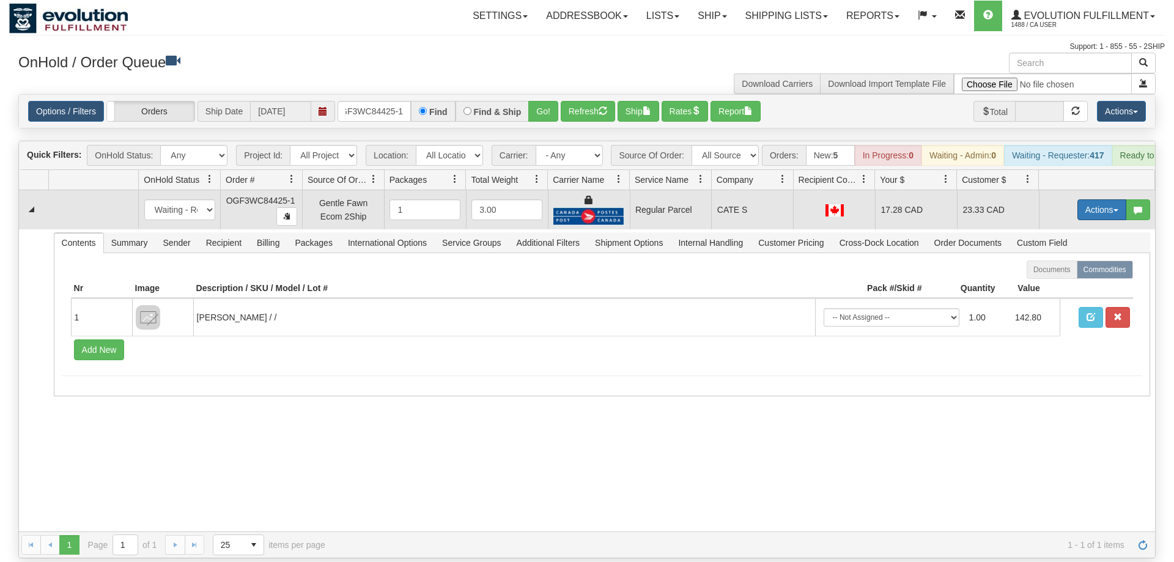
click at [1086, 199] on button "Actions" at bounding box center [1101, 209] width 49 height 21
click at [1067, 260] on span "Rate All Services" at bounding box center [1076, 265] width 73 height 10
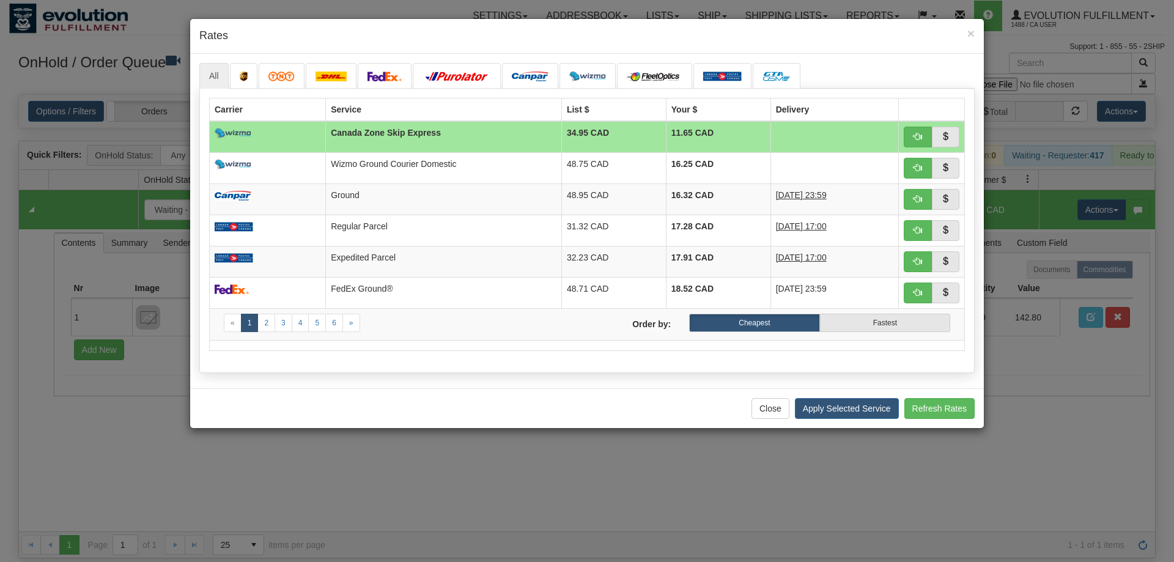
click at [303, 394] on div "Close Apply Selected Service Refresh Rates" at bounding box center [587, 408] width 794 height 40
click at [921, 265] on span "button" at bounding box center [917, 261] width 9 height 9
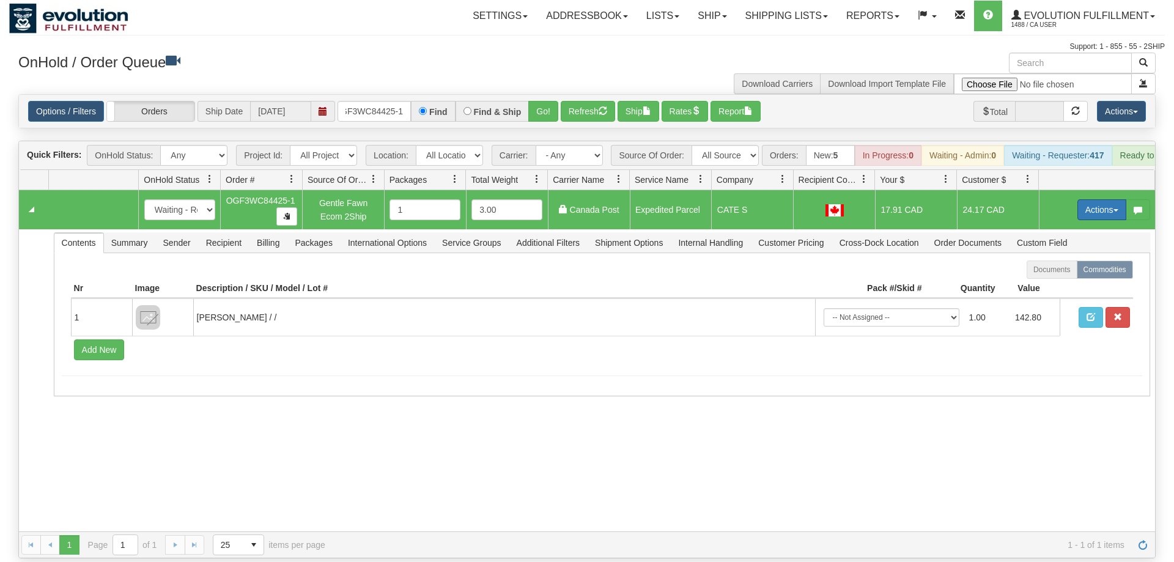
click at [1089, 199] on button "Actions" at bounding box center [1101, 209] width 49 height 21
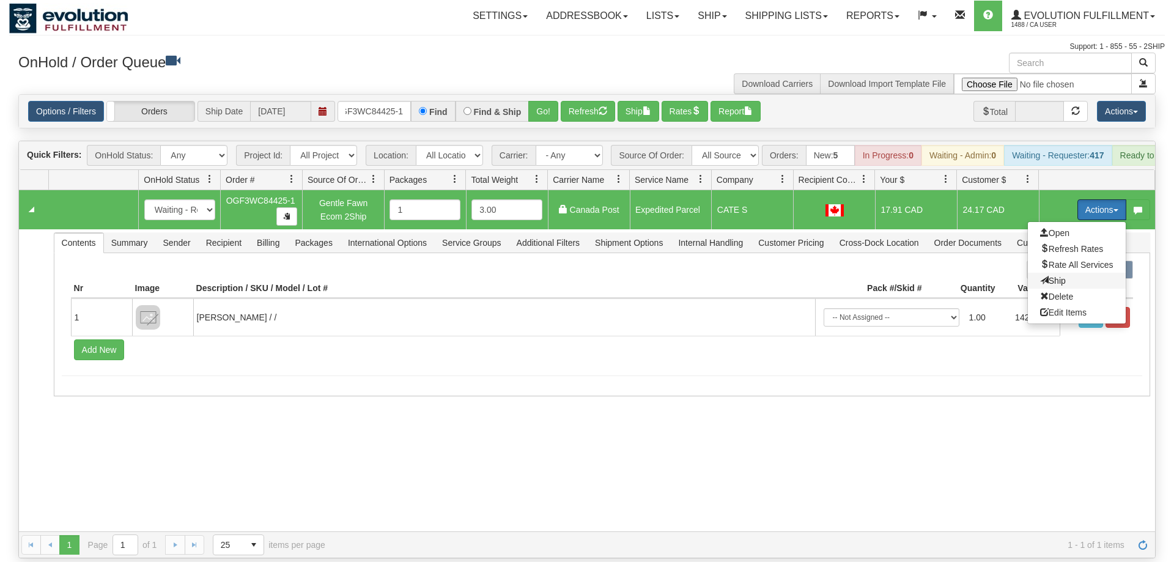
click at [1040, 276] on span at bounding box center [1044, 280] width 9 height 9
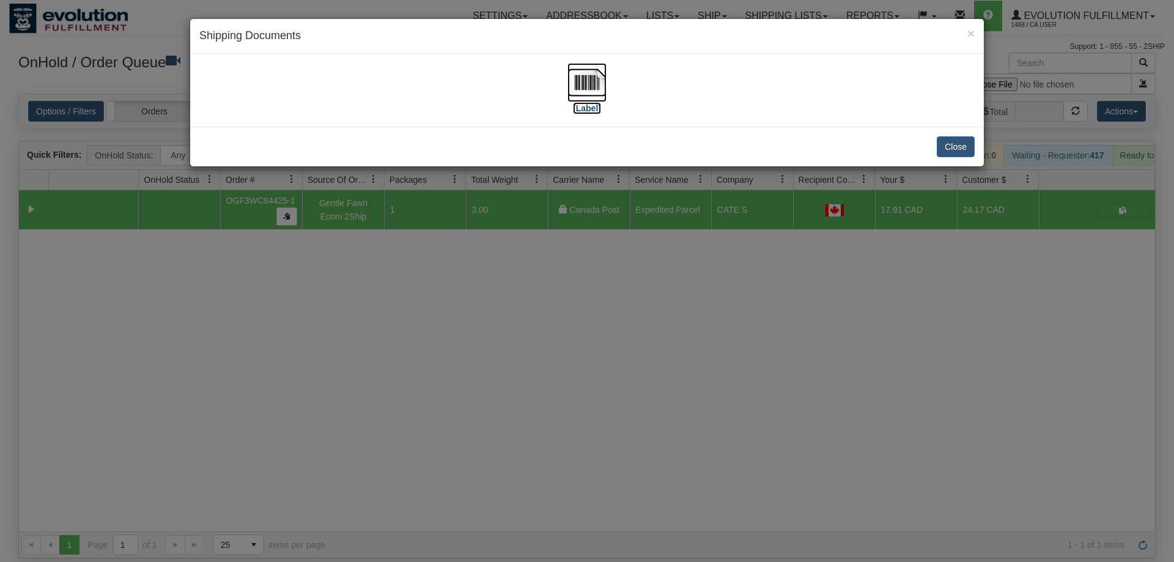
click at [587, 83] on img at bounding box center [586, 82] width 39 height 39
drag, startPoint x: 443, startPoint y: 361, endPoint x: 407, endPoint y: 249, distance: 118.1
click at [443, 362] on div "× Shipping Documents [Label] Close" at bounding box center [587, 281] width 1174 height 562
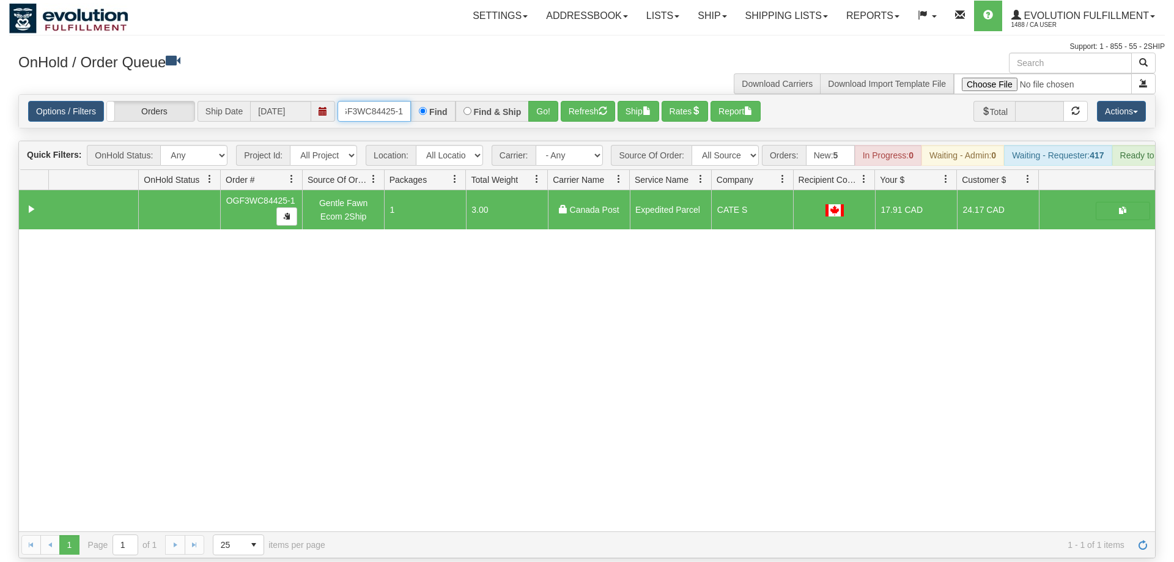
click at [370, 101] on input "OGF3WC84425-1" at bounding box center [373, 111] width 73 height 21
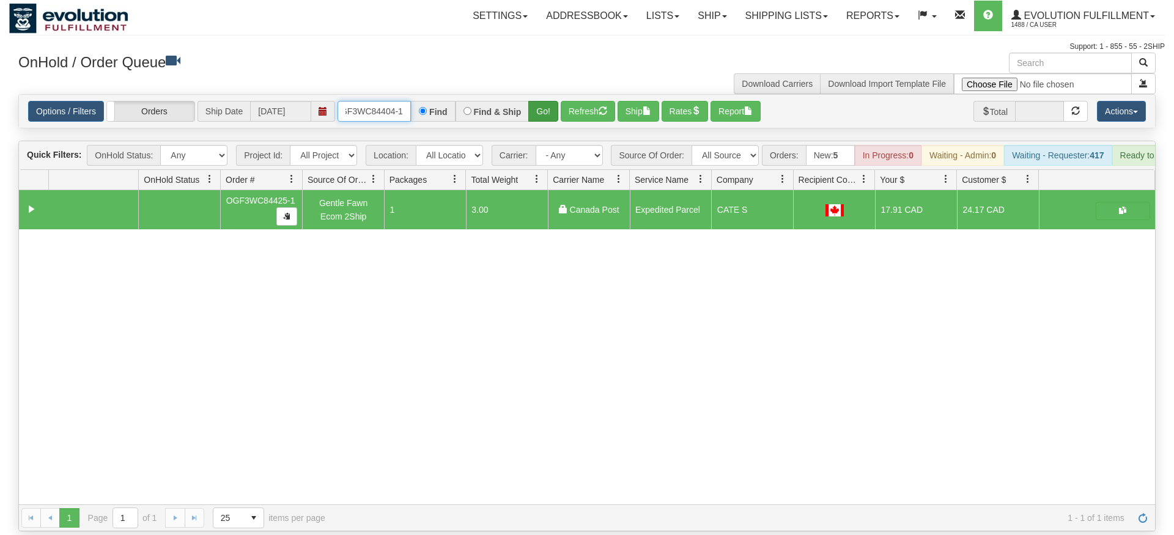
type input "oGF3WC84404-1"
click at [542, 123] on div "Is equal to Is not equal to Contains Does not contains CAD USD EUR ZAR [PERSON_…" at bounding box center [586, 312] width 1155 height 437
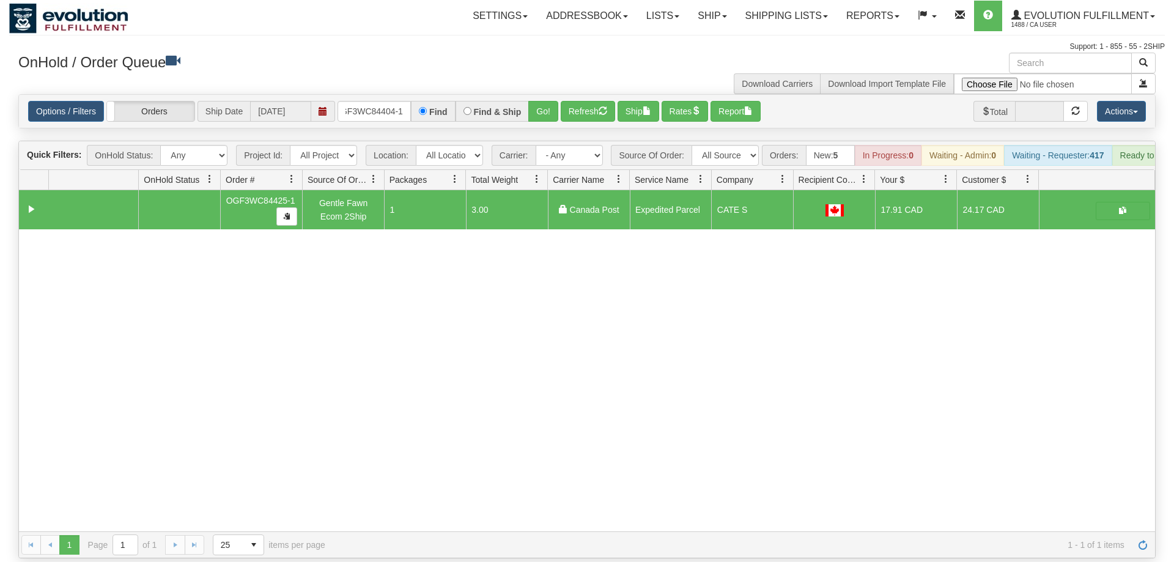
click at [548, 95] on div "Options / Filters Group Shipments Orders Ship Date [DATE] oGF3WC84404-1 Find Fi…" at bounding box center [587, 111] width 1136 height 33
click at [549, 101] on button "Go!" at bounding box center [543, 111] width 30 height 21
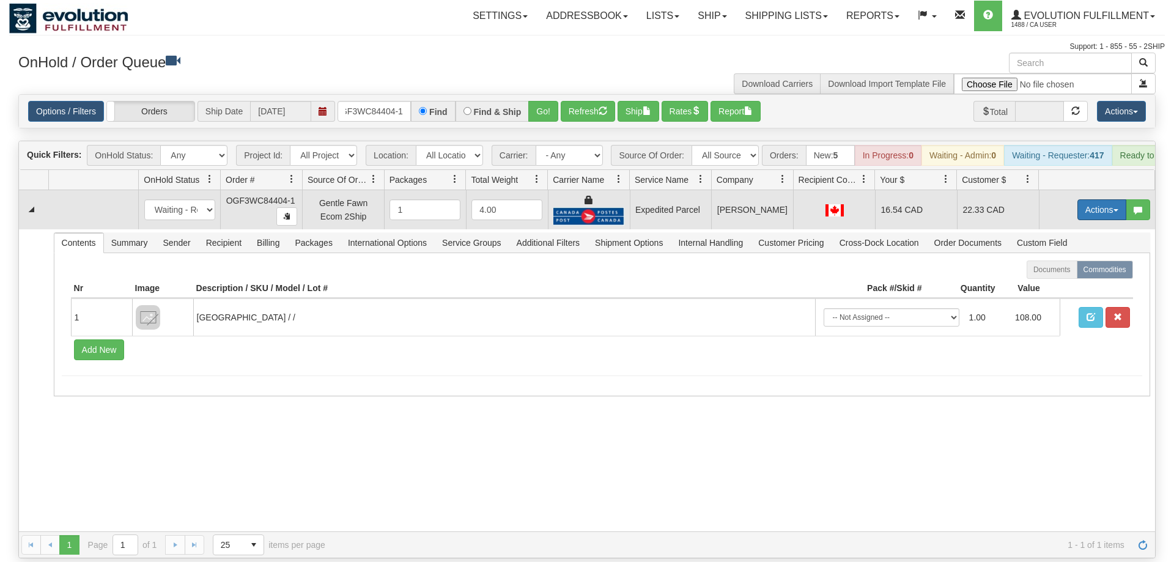
click at [1085, 199] on button "Actions" at bounding box center [1101, 209] width 49 height 21
click at [1044, 276] on span "Ship" at bounding box center [1053, 281] width 26 height 10
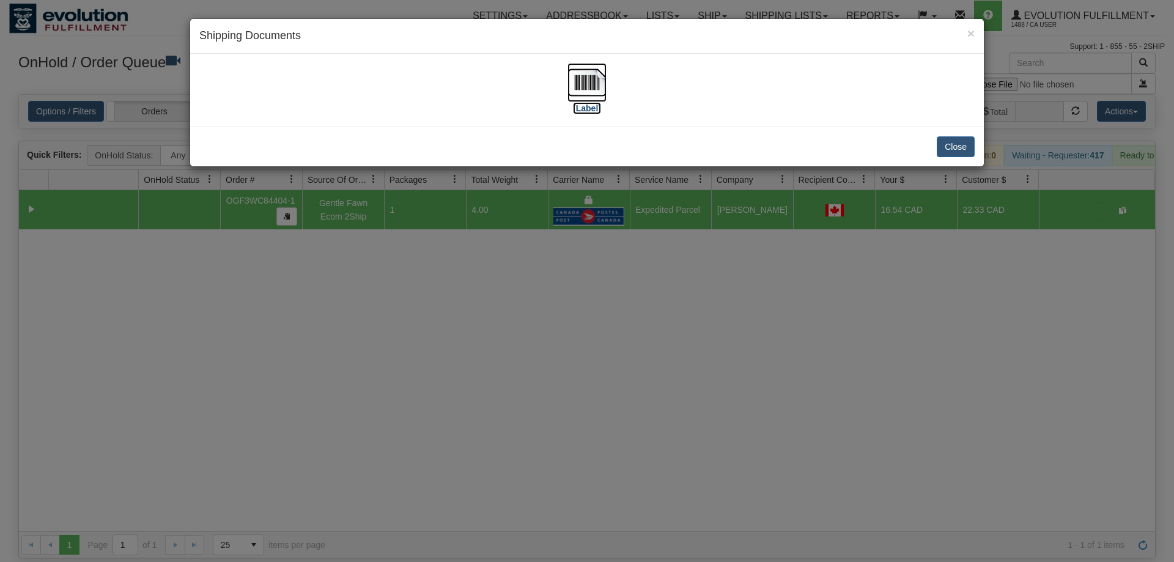
click at [600, 97] on img at bounding box center [586, 82] width 39 height 39
drag, startPoint x: 666, startPoint y: 338, endPoint x: 537, endPoint y: 260, distance: 150.3
click at [670, 333] on div "× Shipping Documents [Label] Close" at bounding box center [587, 281] width 1174 height 562
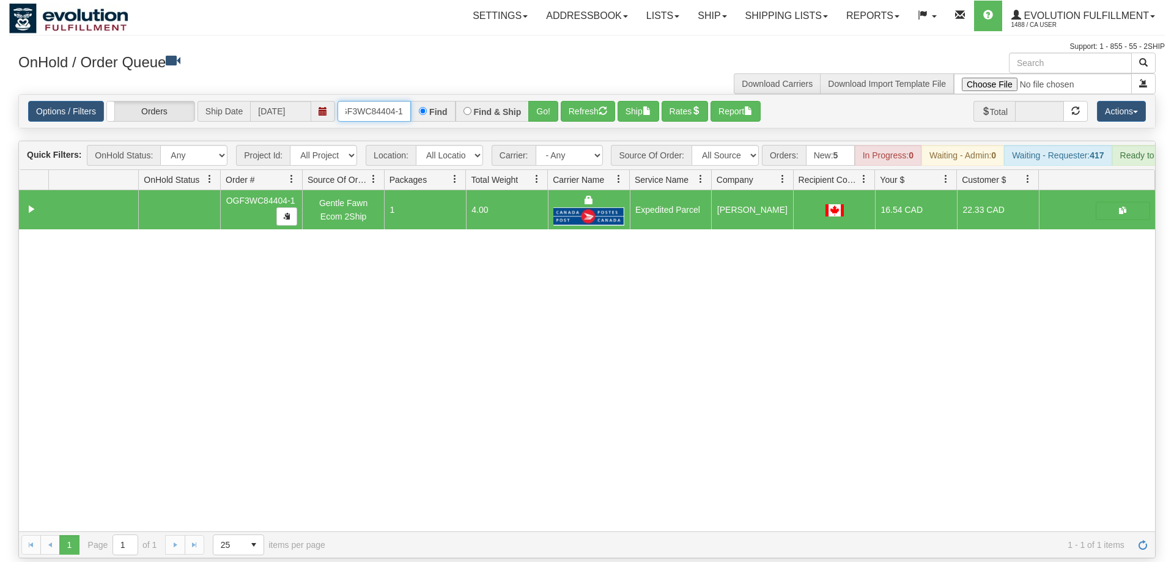
click at [369, 101] on input "oGF3WC84404-1" at bounding box center [373, 111] width 73 height 21
click at [392, 101] on input "oGF3WC84404-1" at bounding box center [373, 111] width 73 height 21
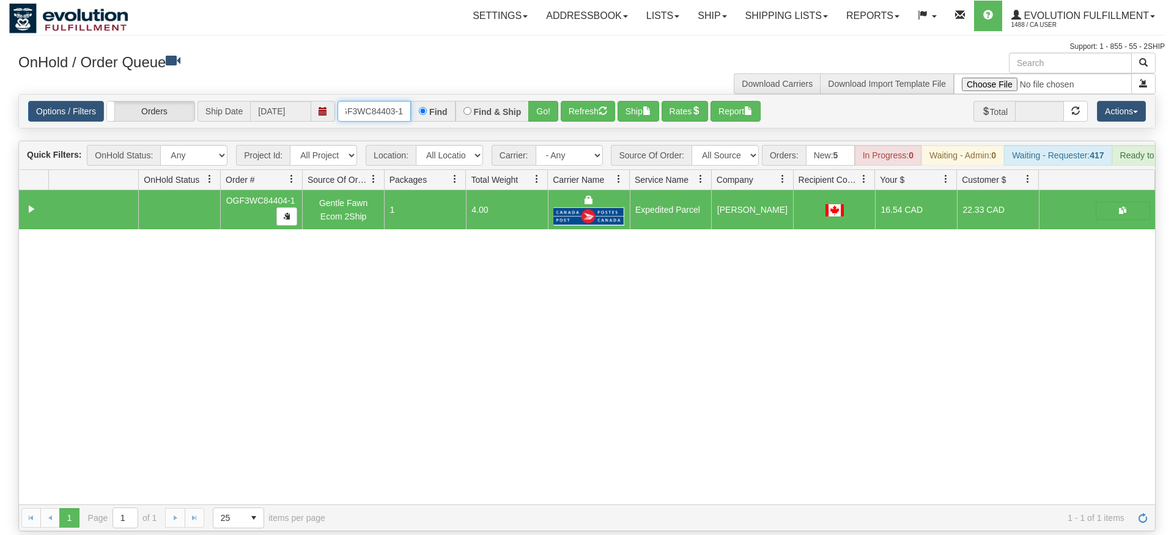
type input "OGF3WC84403-1"
click at [540, 120] on div "Is equal to Is not equal to Contains Does not contains CAD USD EUR ZAR [PERSON_…" at bounding box center [586, 312] width 1155 height 437
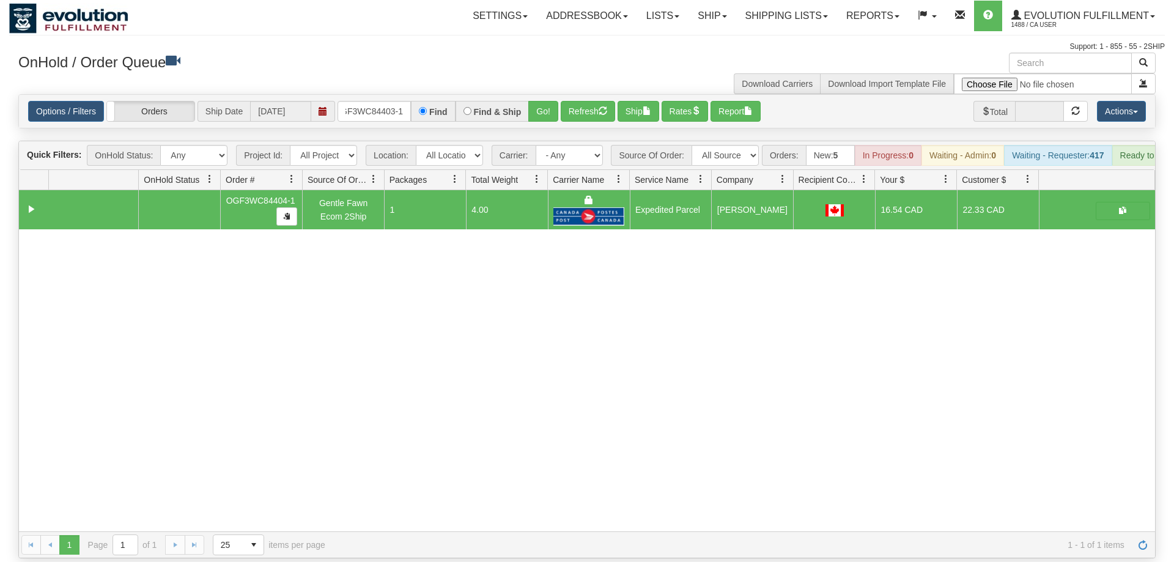
click at [545, 108] on div "Options / Filters Group Shipments Orders Ship Date [DATE] OGF3WC84403-1 Find Fi…" at bounding box center [587, 111] width 1136 height 33
click at [547, 101] on button "Go!" at bounding box center [543, 111] width 30 height 21
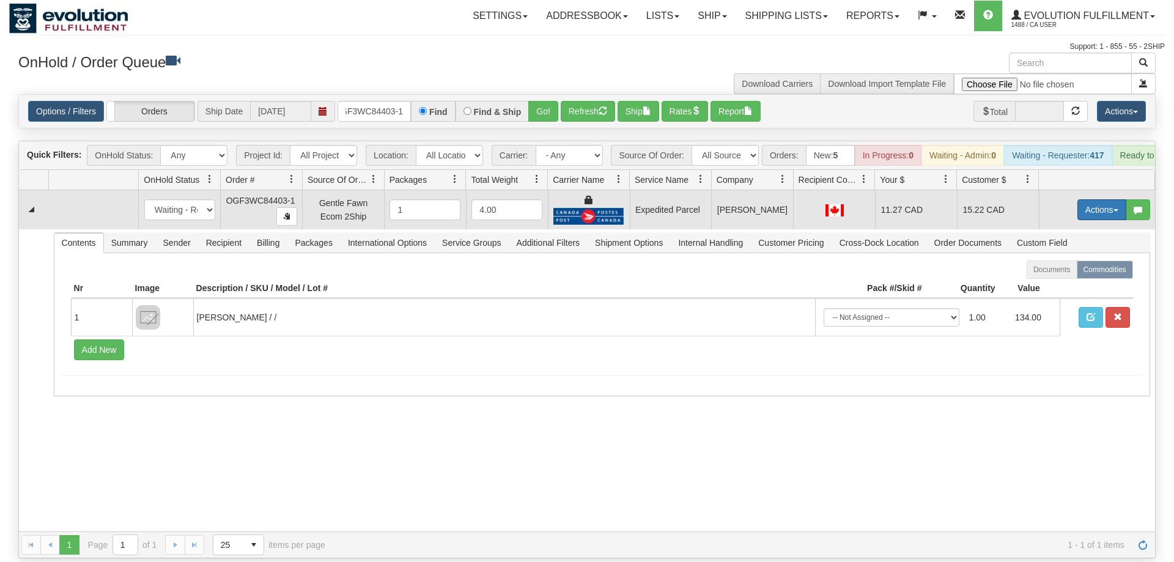
click at [1110, 199] on button "Actions" at bounding box center [1101, 209] width 49 height 21
click at [1071, 273] on link "Ship" at bounding box center [1077, 281] width 98 height 16
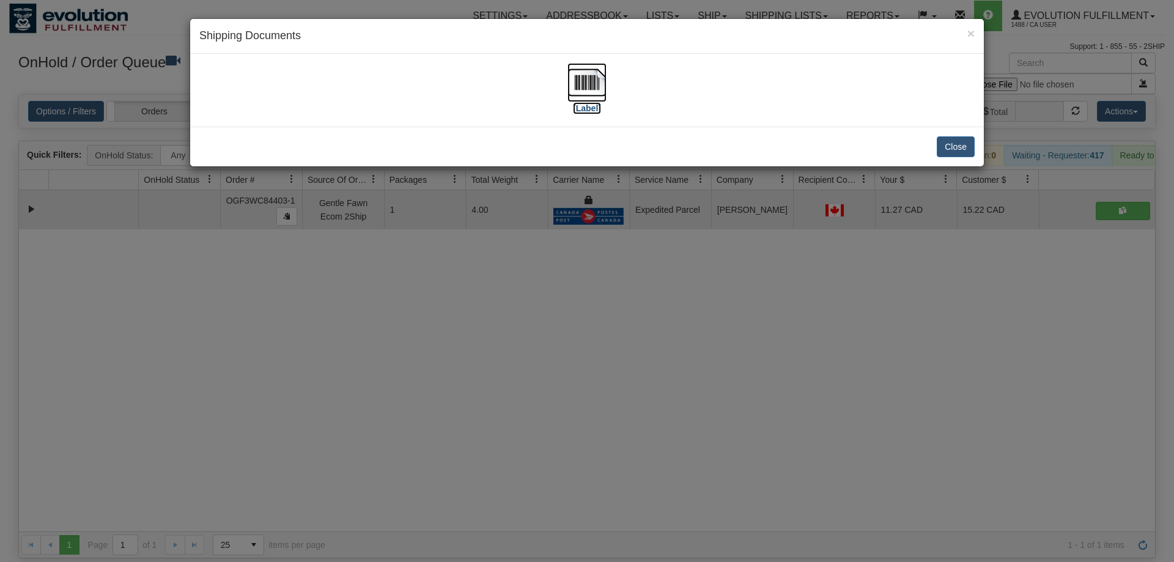
click at [589, 86] on img at bounding box center [586, 82] width 39 height 39
click at [698, 337] on div "× Shipping Documents [Label] Close" at bounding box center [587, 281] width 1174 height 562
